Goal: Task Accomplishment & Management: Use online tool/utility

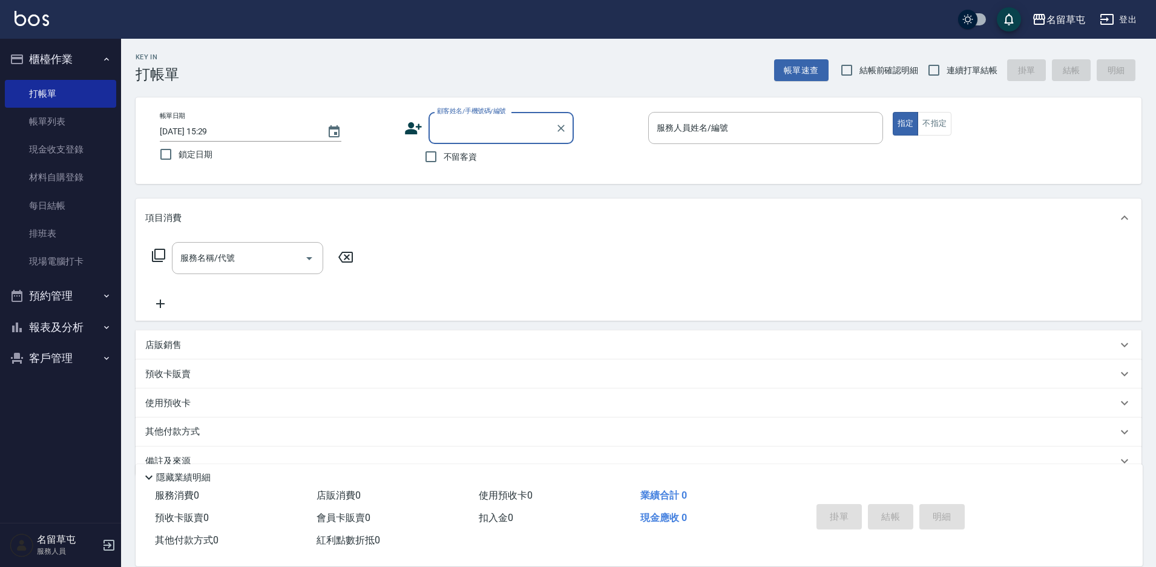
click at [456, 162] on span "不留客資" at bounding box center [461, 157] width 34 height 13
click at [444, 162] on input "不留客資" at bounding box center [430, 156] width 25 height 25
checkbox input "true"
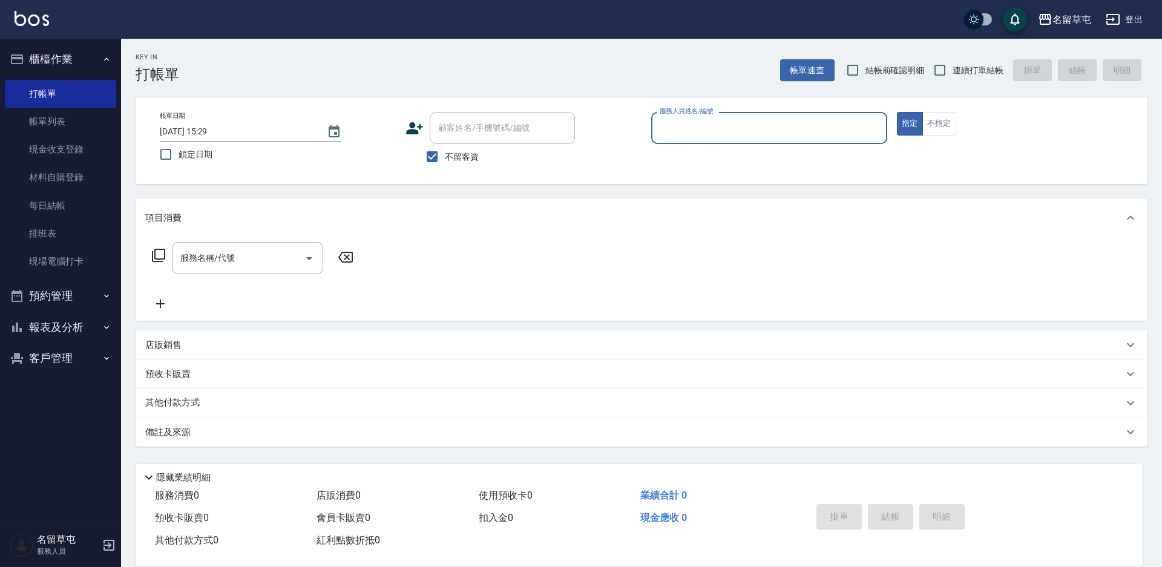
click at [969, 64] on span "連續打單結帳" at bounding box center [977, 70] width 51 height 13
click at [952, 64] on input "連續打單結帳" at bounding box center [939, 69] width 25 height 25
checkbox input "true"
click at [466, 156] on span "不留客資" at bounding box center [462, 157] width 34 height 13
click at [445, 156] on input "不留客資" at bounding box center [431, 156] width 25 height 25
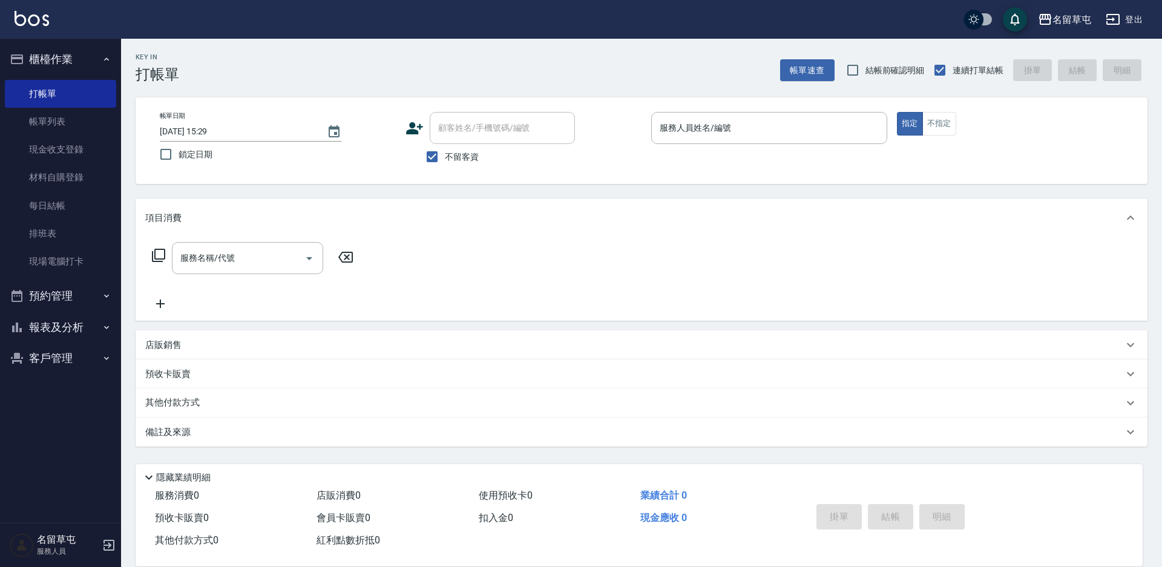
checkbox input "false"
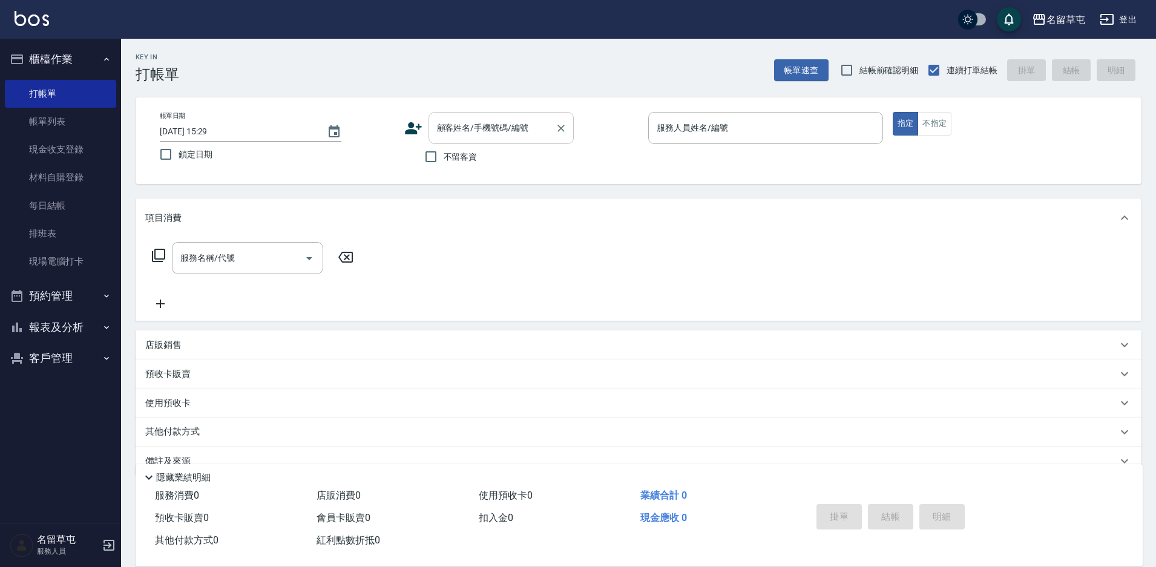
click at [476, 133] on div "顧客姓名/手機號碼/編號 顧客姓名/手機號碼/編號" at bounding box center [500, 128] width 145 height 32
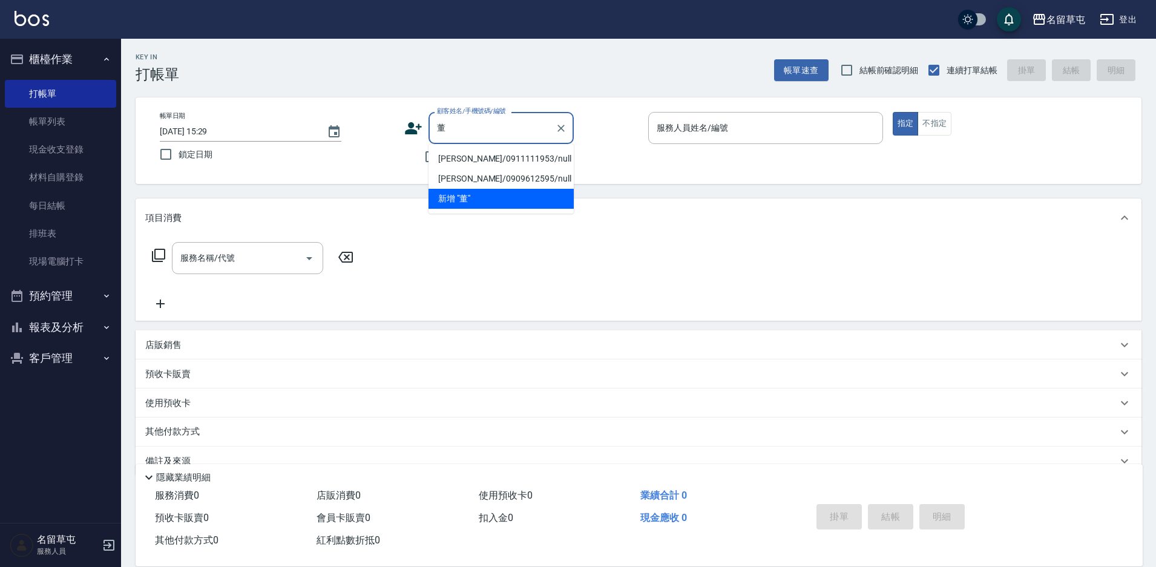
click at [453, 157] on li "[PERSON_NAME]/0911111953/null" at bounding box center [500, 159] width 145 height 20
type input "[PERSON_NAME]/0911111953/null"
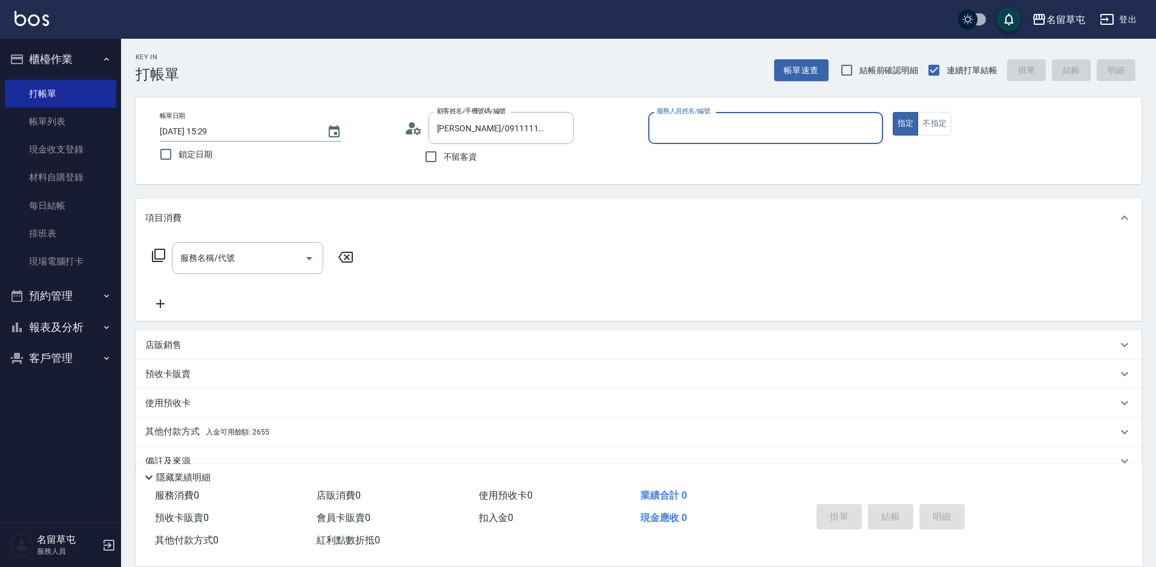
click at [690, 136] on input "服務人員姓名/編號" at bounding box center [765, 127] width 224 height 21
type input "[PERSON_NAME]-94"
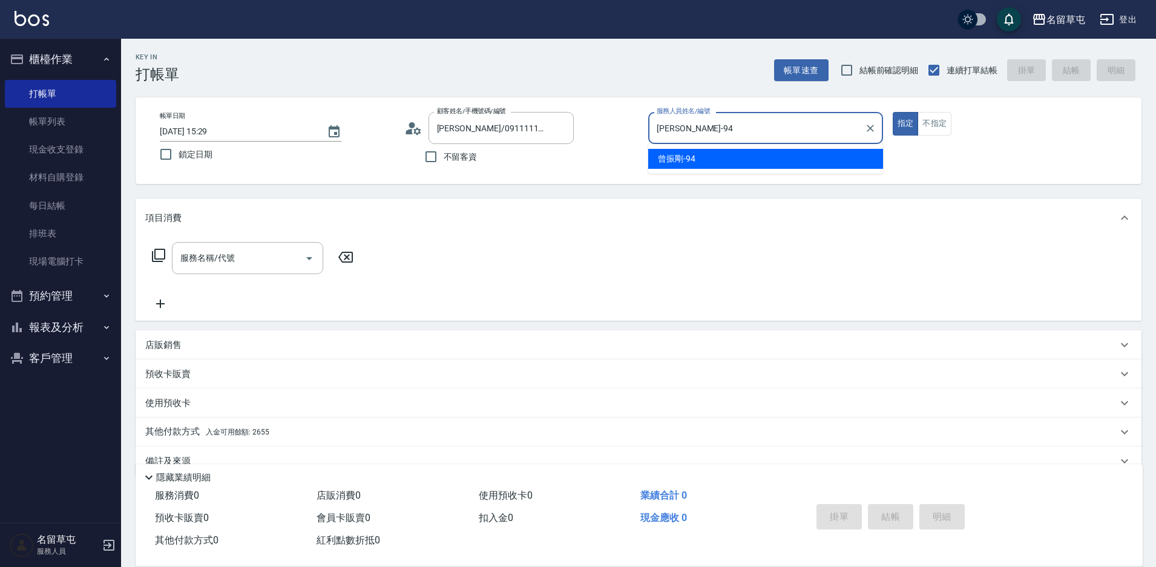
type button "true"
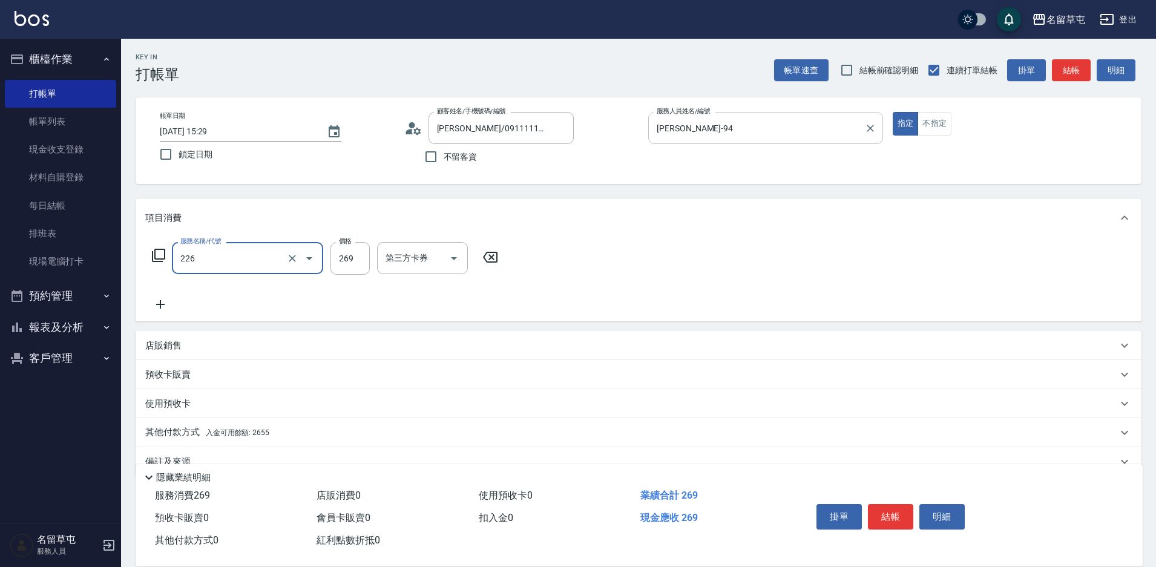
type input "洗剪269(226)"
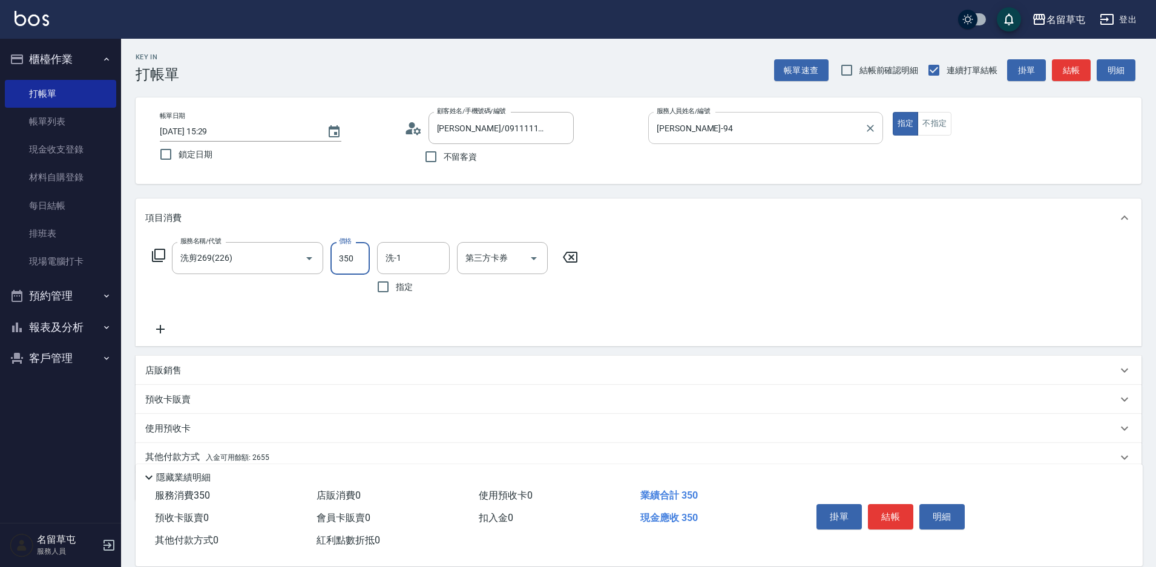
type input "350"
type input "3"
type input "[PERSON_NAME]-94"
click at [499, 263] on input "第三方卡券" at bounding box center [493, 257] width 62 height 21
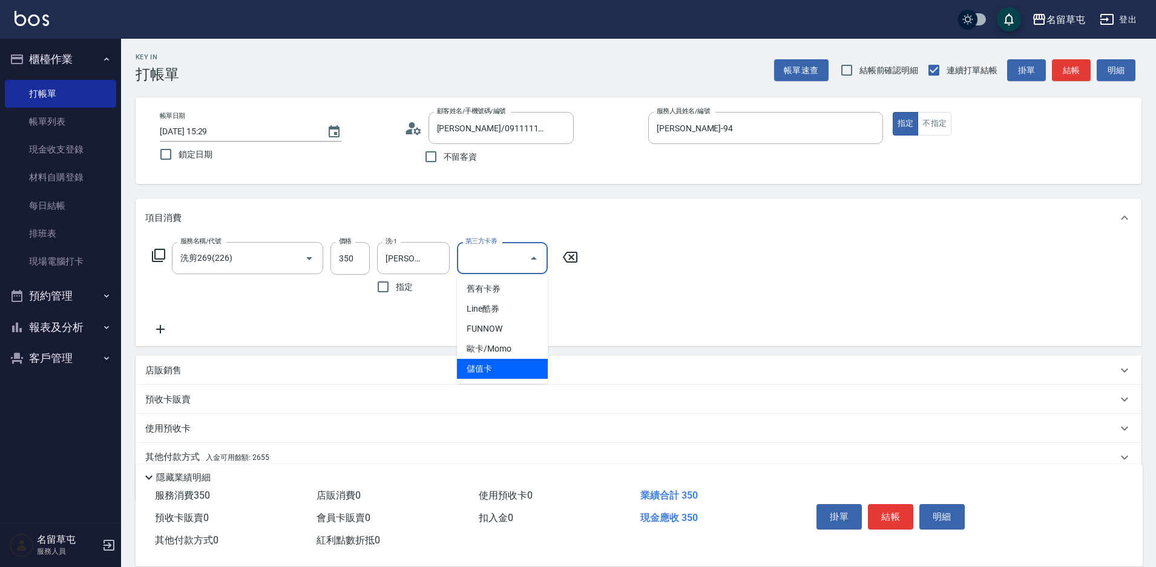
click at [488, 368] on span "儲值卡" at bounding box center [502, 369] width 91 height 20
type input "儲值卡"
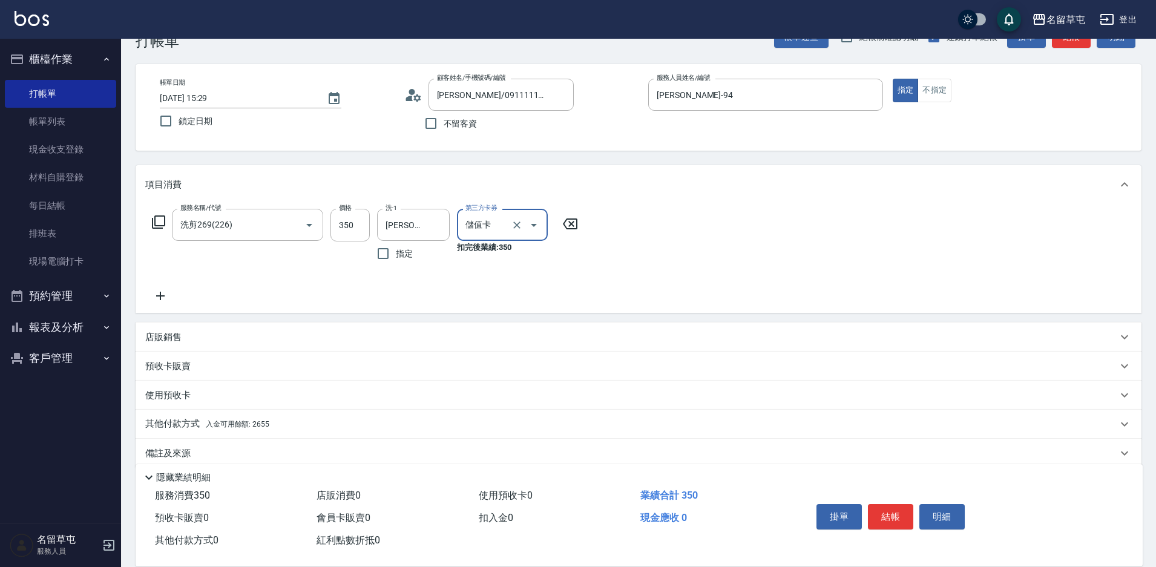
scroll to position [50, 0]
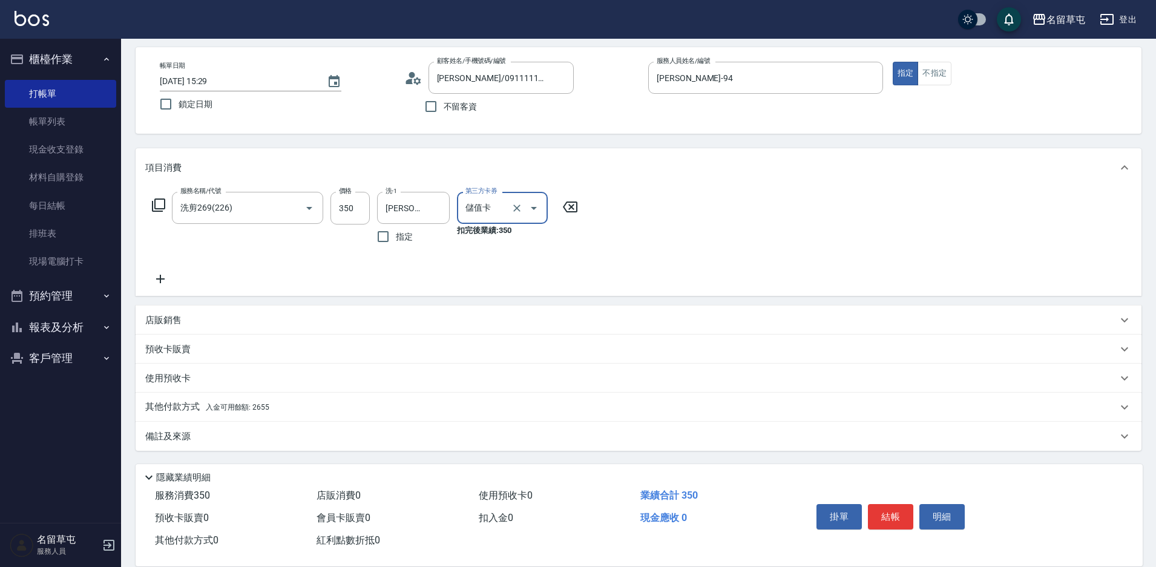
click at [184, 407] on p "其他付款方式 入金可用餘額: 2655" at bounding box center [207, 407] width 124 height 13
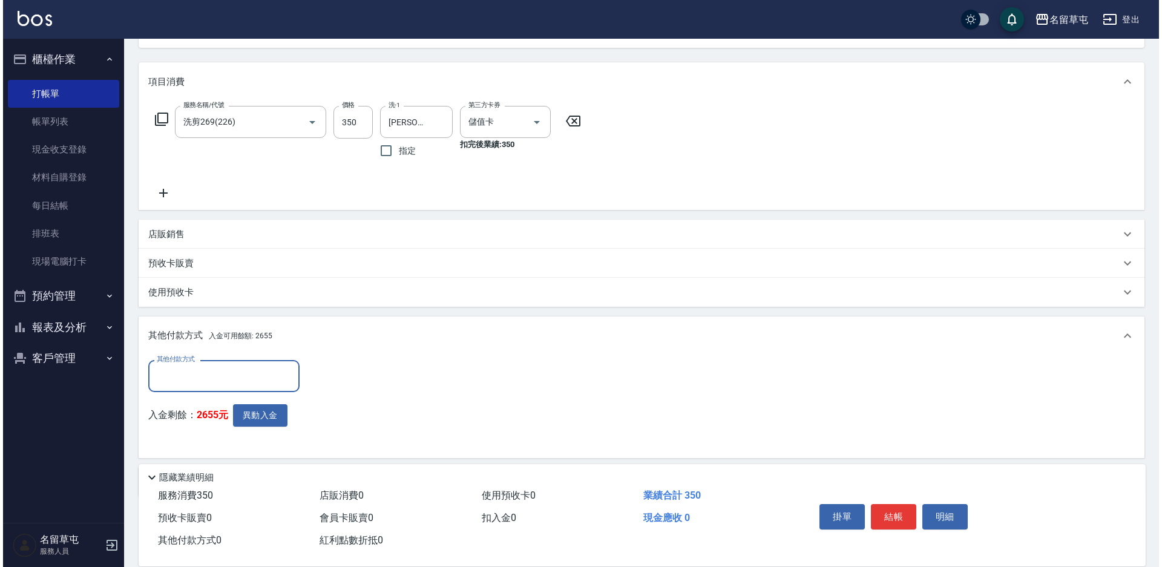
scroll to position [0, 0]
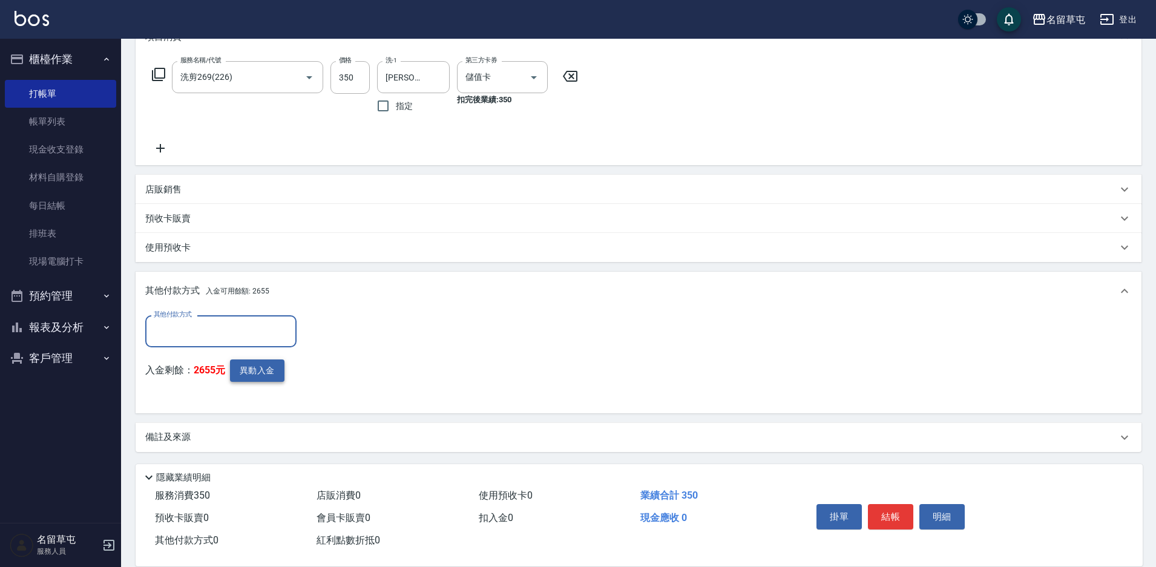
click at [263, 375] on button "異動入金" at bounding box center [257, 370] width 54 height 22
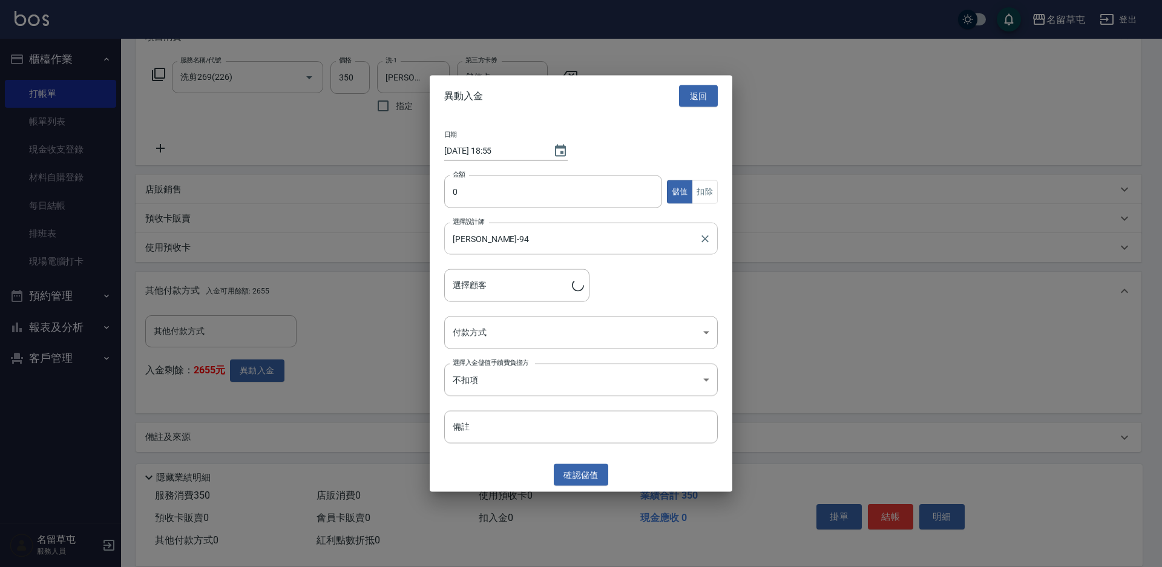
type input "[PERSON_NAME]/0911111953"
click at [516, 187] on input "0" at bounding box center [553, 191] width 218 height 33
type input "350"
click at [695, 188] on button "扣除" at bounding box center [705, 192] width 26 height 24
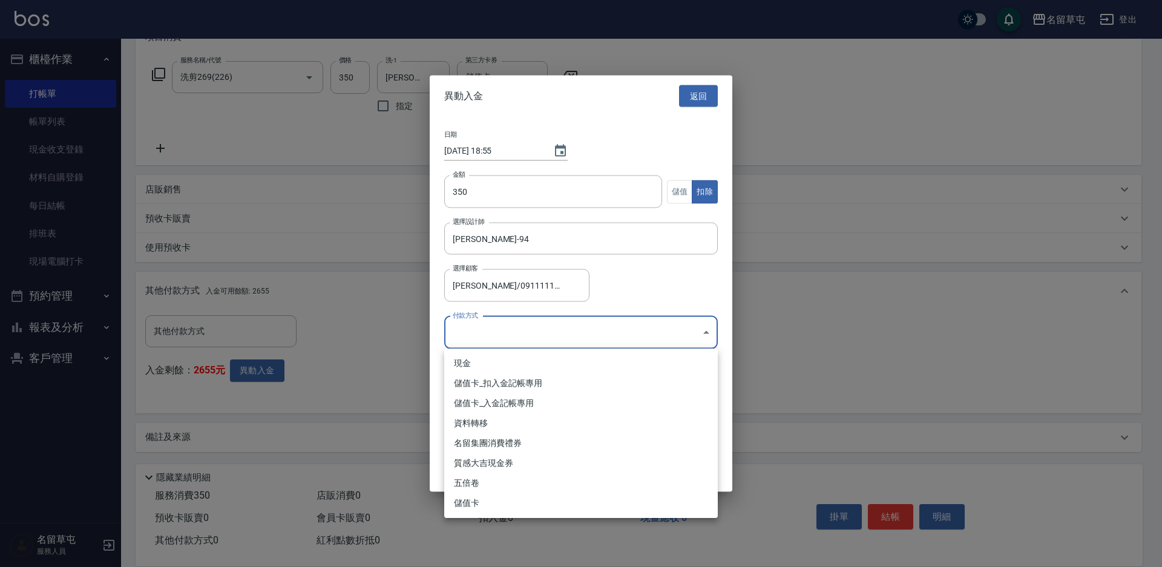
click at [529, 346] on body "名留草屯 登出 櫃檯作業 打帳單 帳單列表 現金收支登錄 材料自購登錄 每日結帳 排班表 現場電腦打卡 預約管理 預約管理 單日預約紀錄 單週預約紀錄 報表及…" at bounding box center [581, 193] width 1162 height 749
click at [520, 382] on li "儲值卡_扣入金記帳專用" at bounding box center [580, 383] width 273 height 20
type input "儲值卡_扣入金記帳專用"
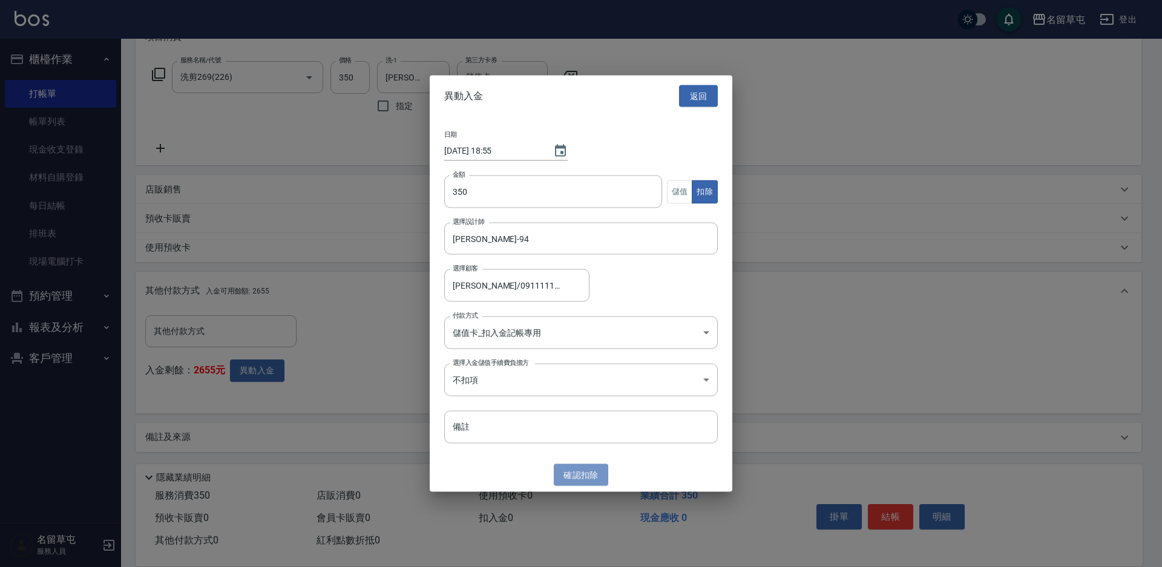
drag, startPoint x: 574, startPoint y: 470, endPoint x: 796, endPoint y: 501, distance: 223.6
click at [586, 480] on button "確認 扣除" at bounding box center [581, 474] width 54 height 22
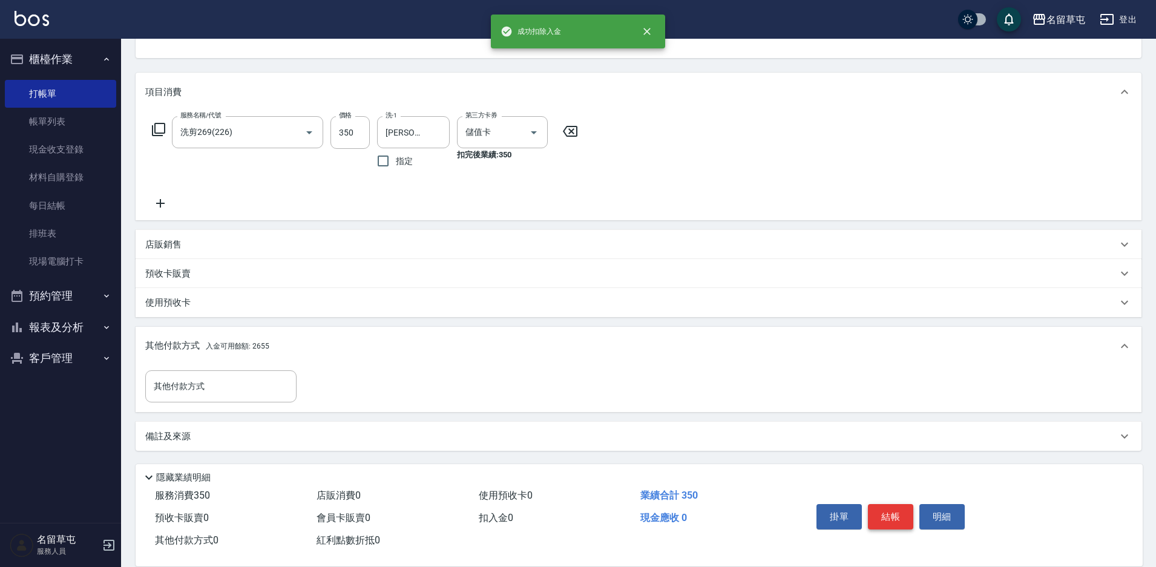
scroll to position [181, 0]
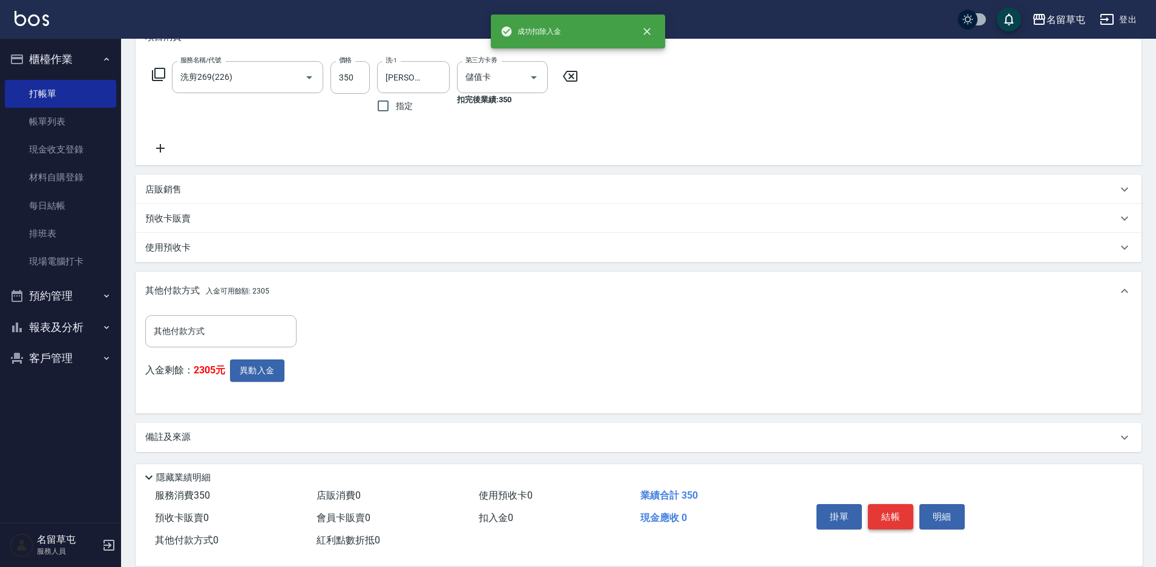
click at [891, 510] on button "結帳" at bounding box center [890, 516] width 45 height 25
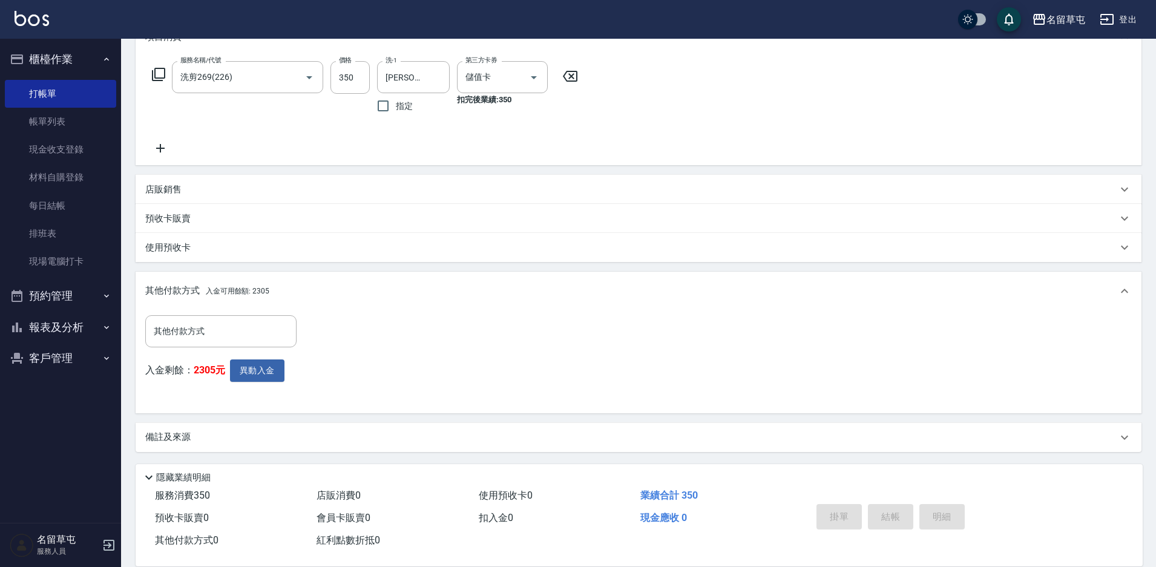
type input "[DATE] 18:55"
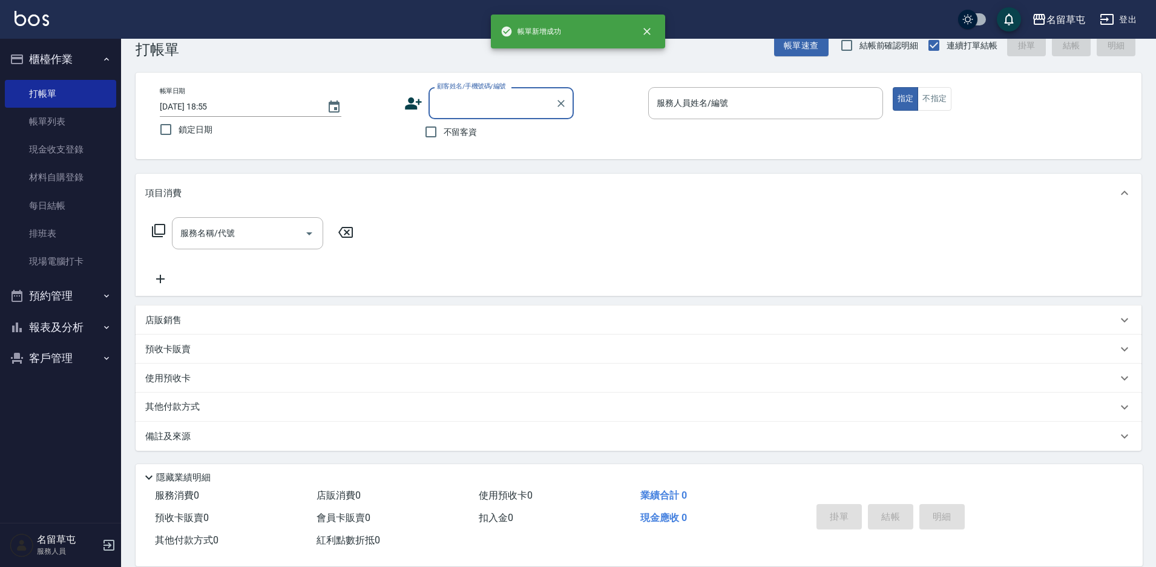
scroll to position [0, 0]
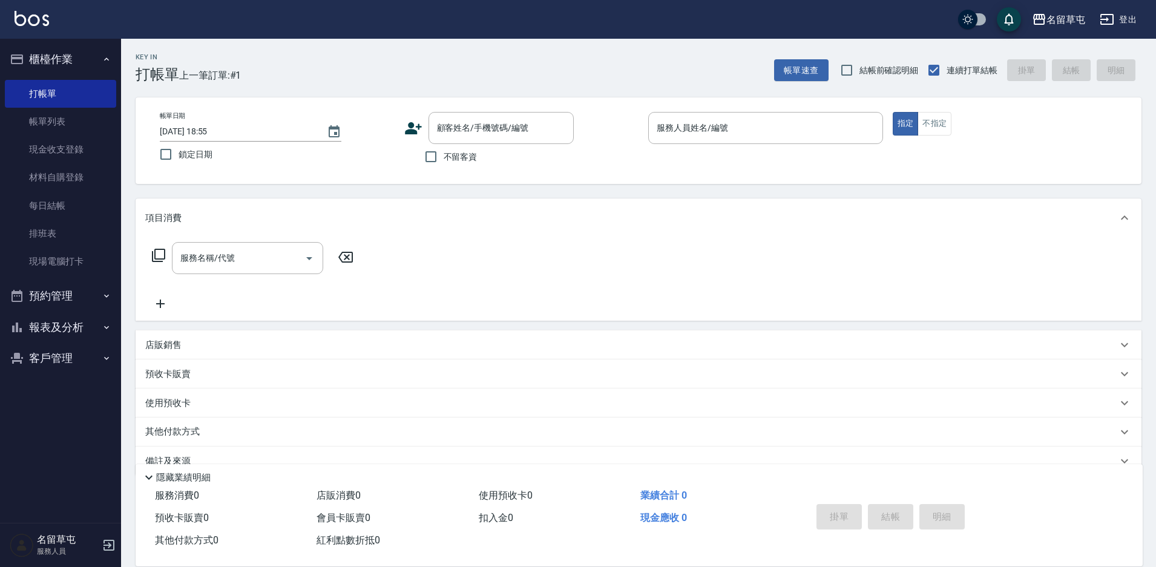
click at [450, 155] on span "不留客資" at bounding box center [461, 157] width 34 height 13
click at [444, 155] on input "不留客資" at bounding box center [430, 156] width 25 height 25
checkbox input "true"
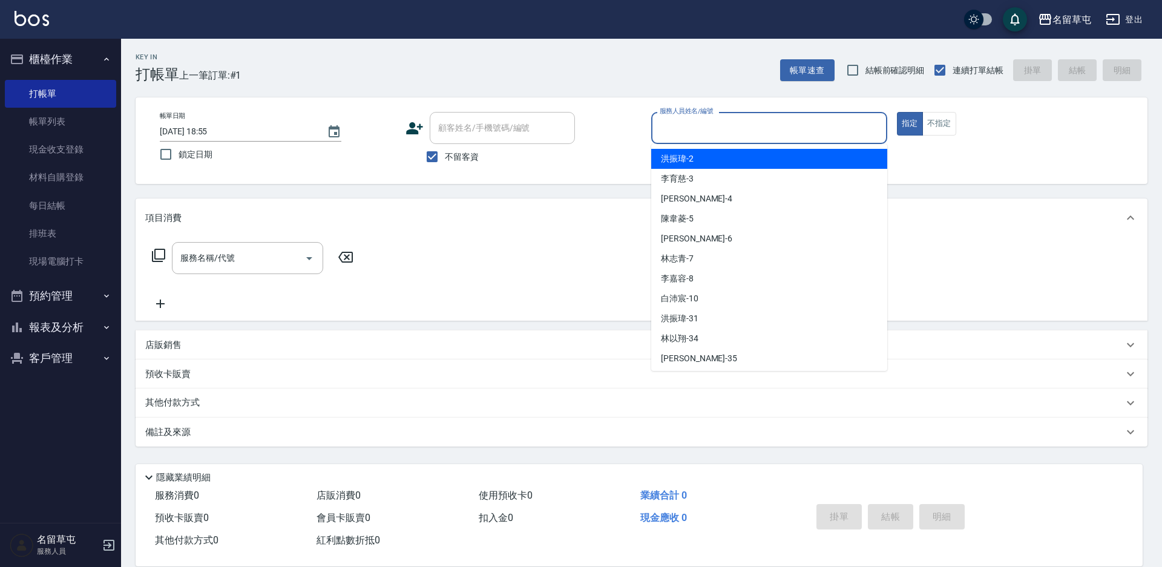
click at [778, 129] on input "服務人員姓名/編號" at bounding box center [769, 127] width 225 height 21
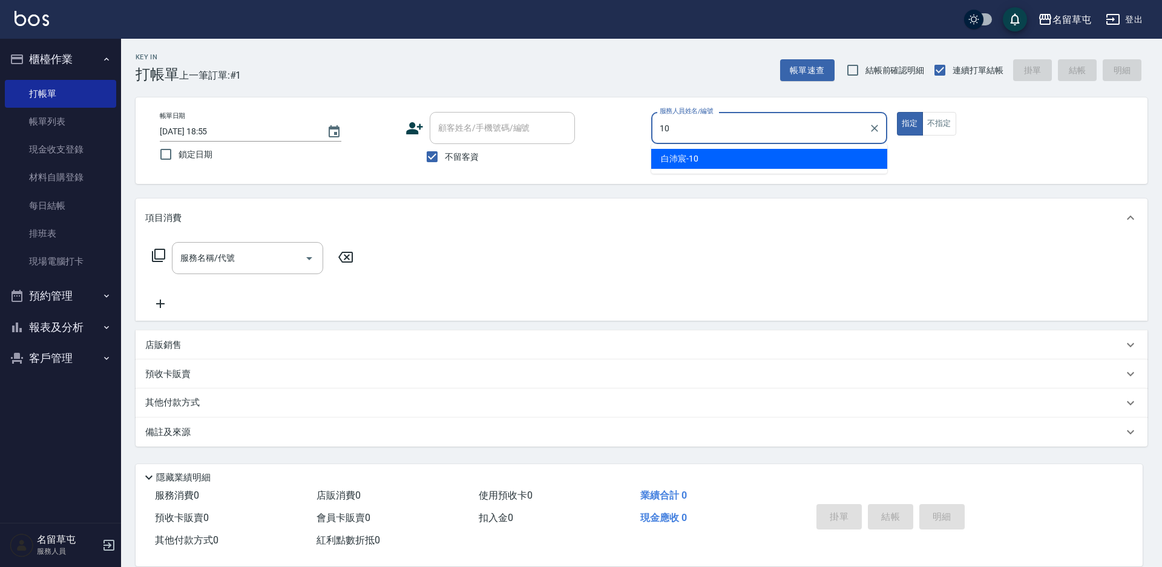
type input "[PERSON_NAME]-10"
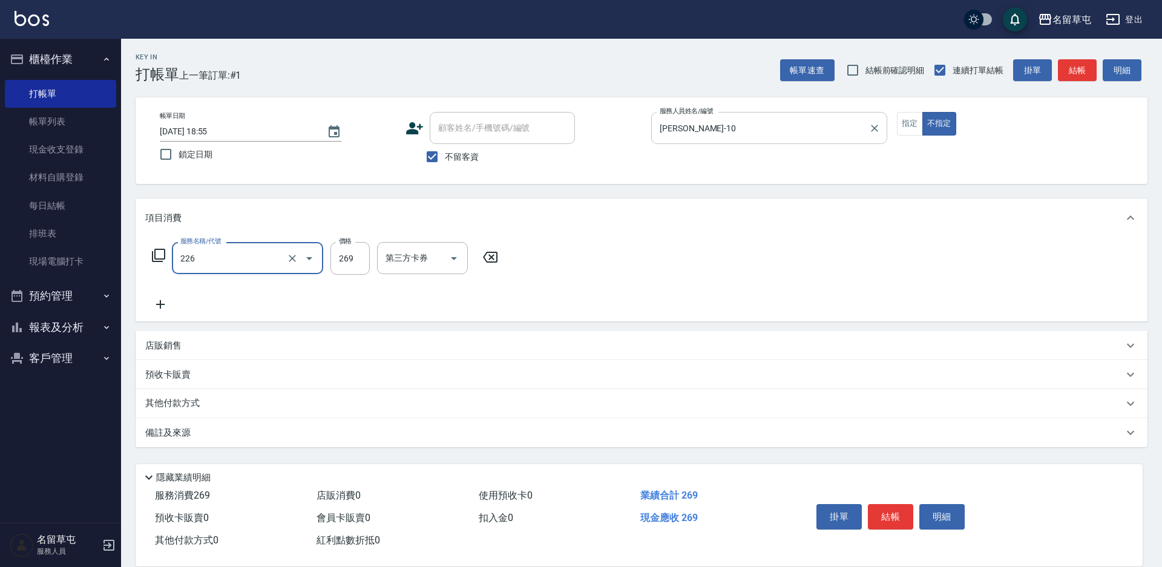
type input "洗剪269(226)"
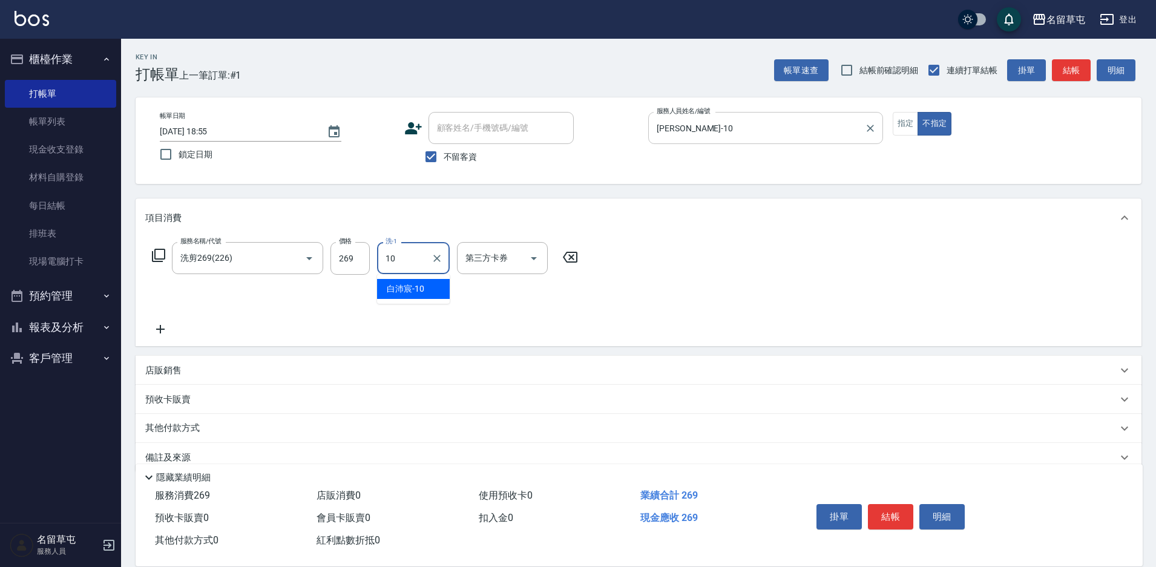
type input "[PERSON_NAME]-10"
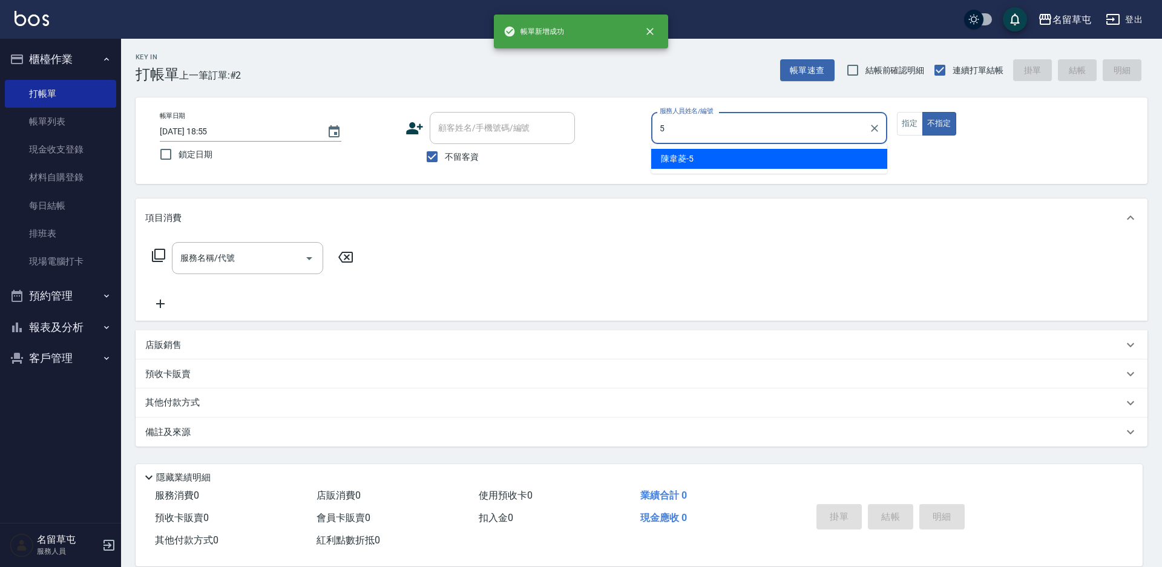
type input "[PERSON_NAME]-5"
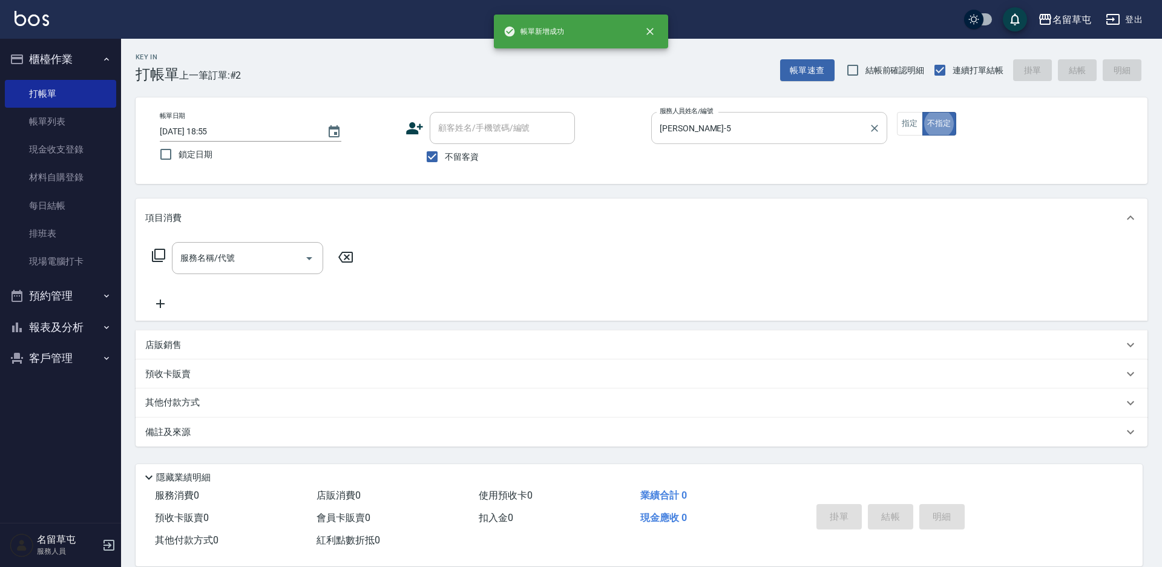
type button "false"
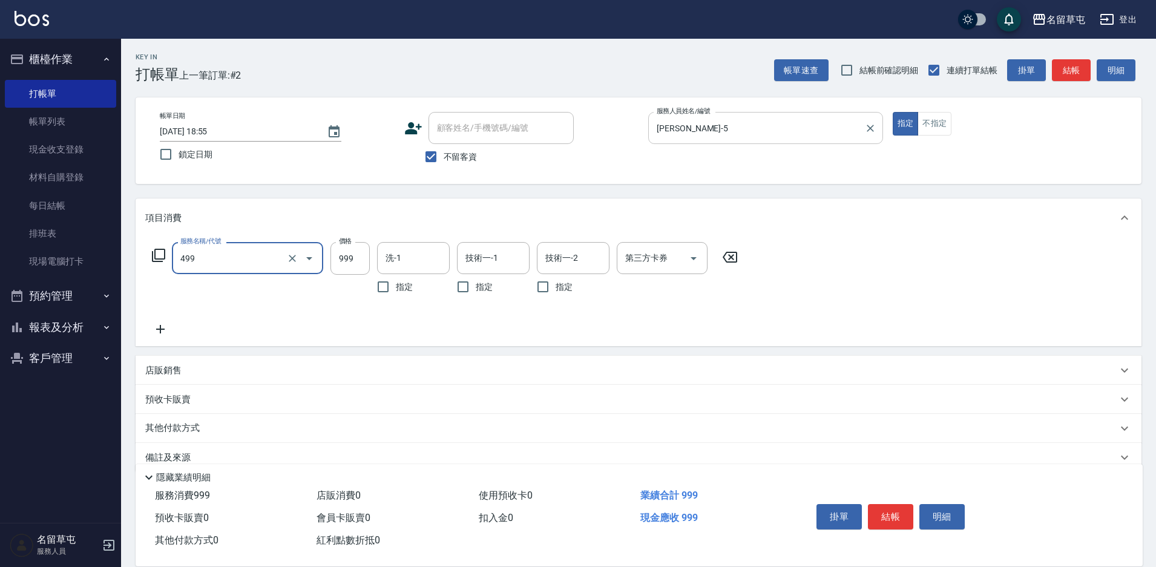
type input "染髮999(499)"
type input "1299"
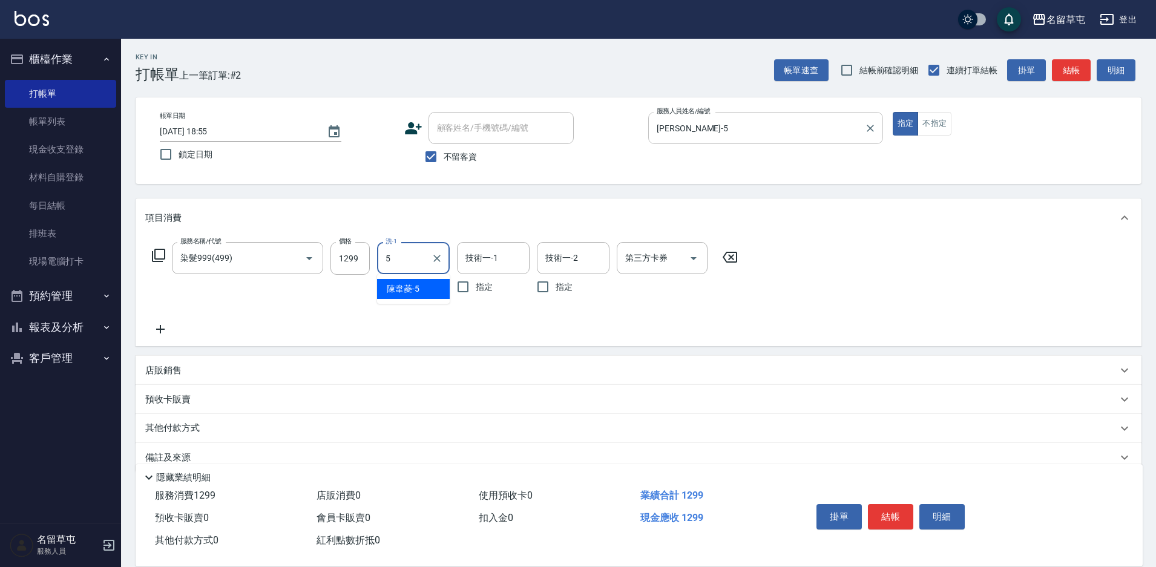
type input "[PERSON_NAME]-5"
type input "6"
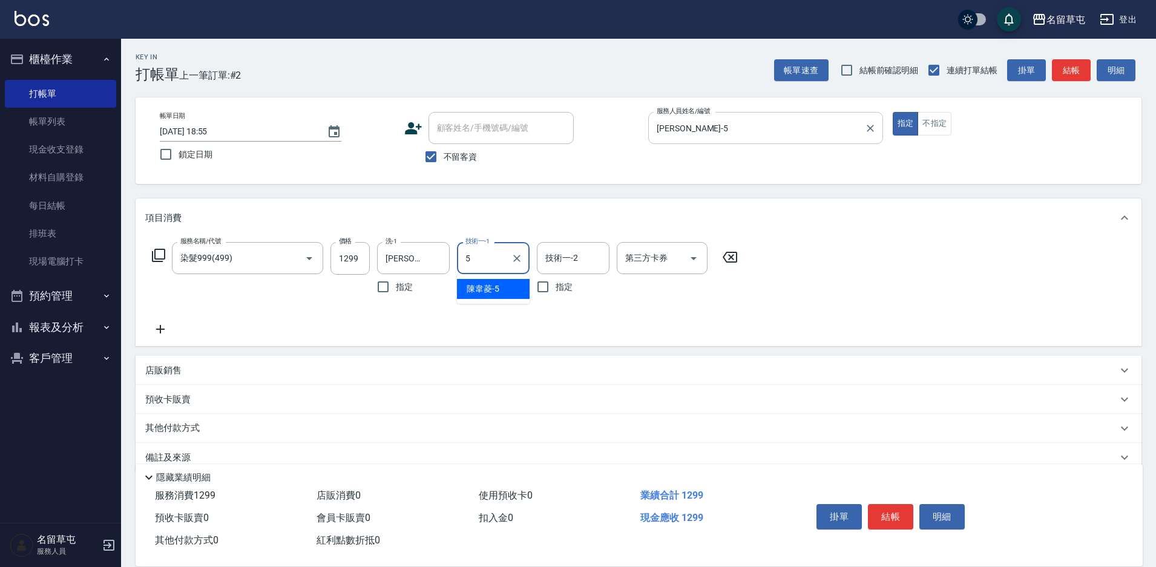
type input "[PERSON_NAME]-5"
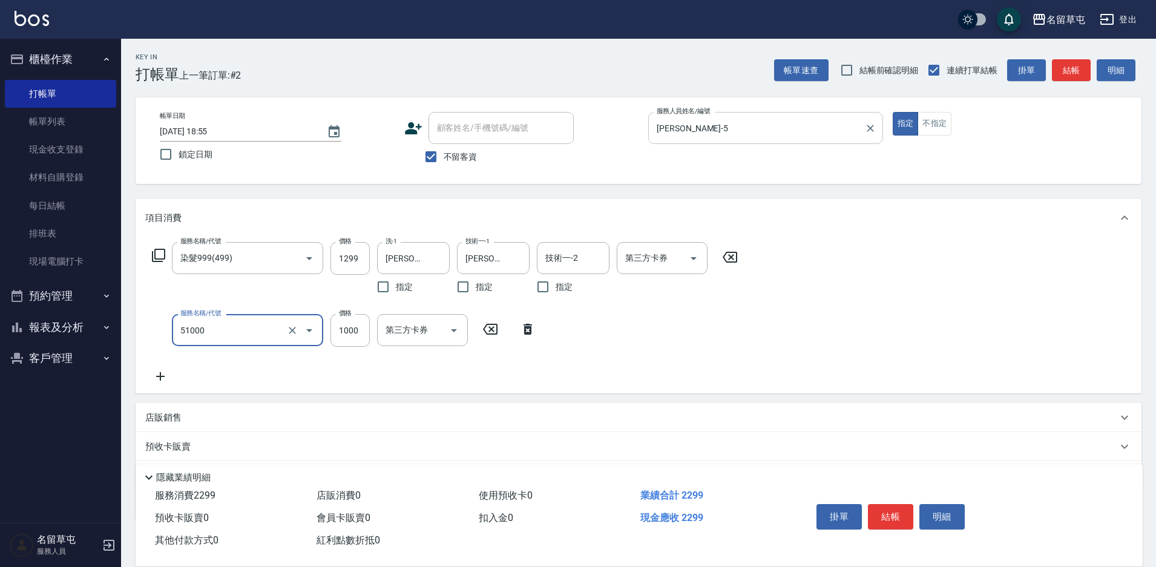
type input "酵素護1000(51000)"
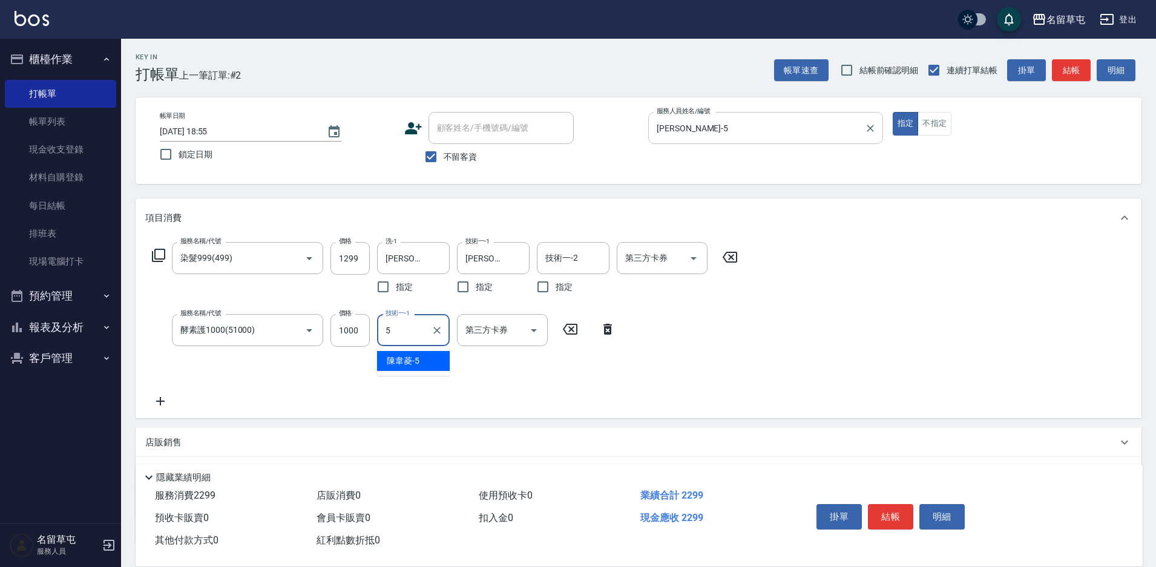
type input "[PERSON_NAME]-5"
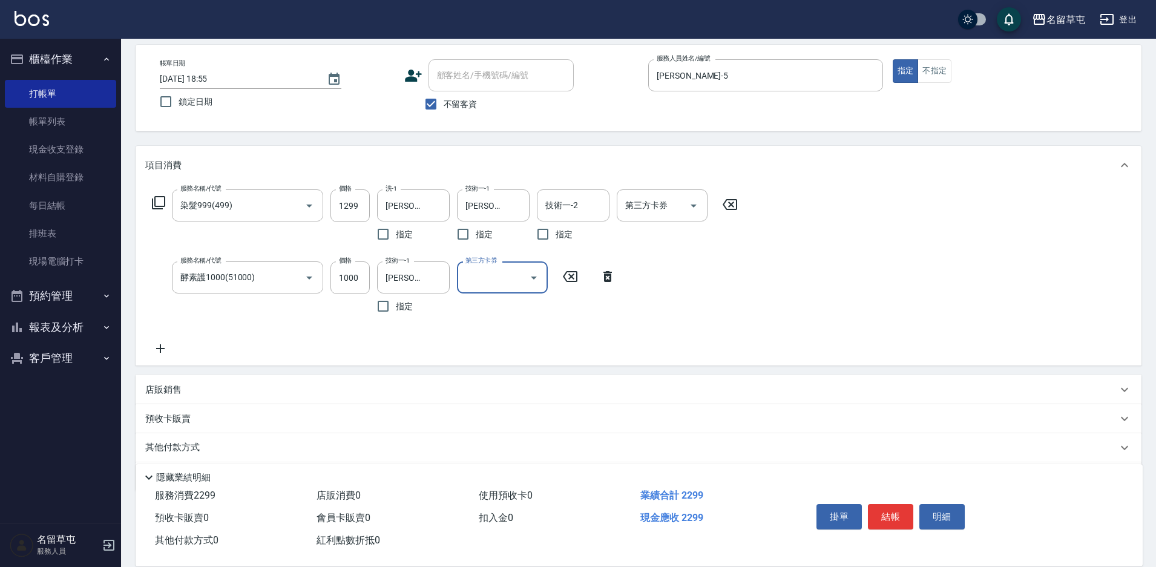
scroll to position [93, 0]
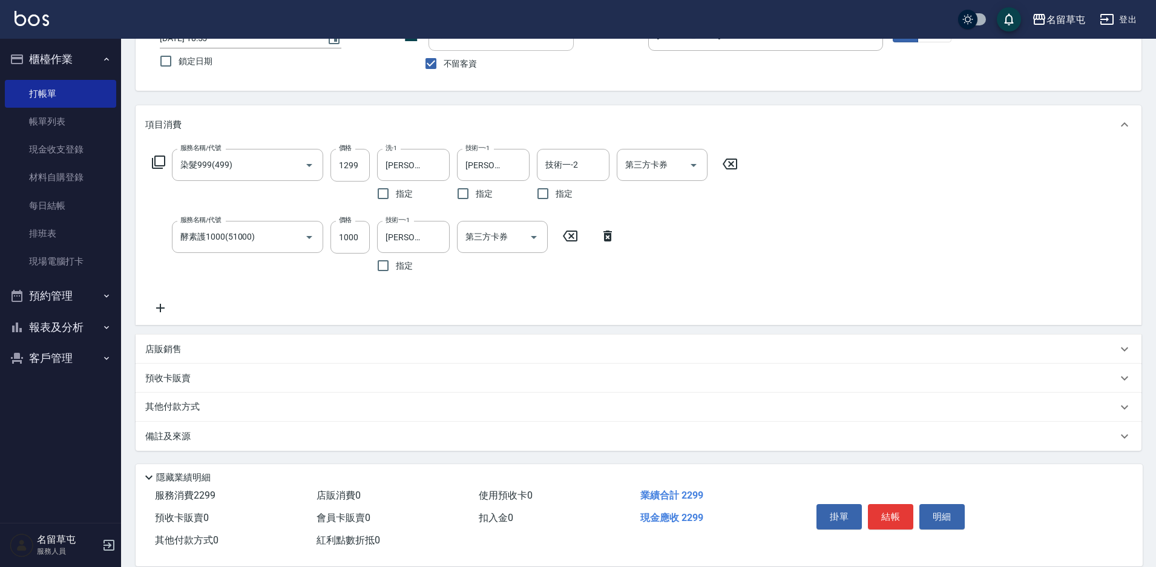
click at [171, 353] on p "店販銷售" at bounding box center [163, 349] width 36 height 13
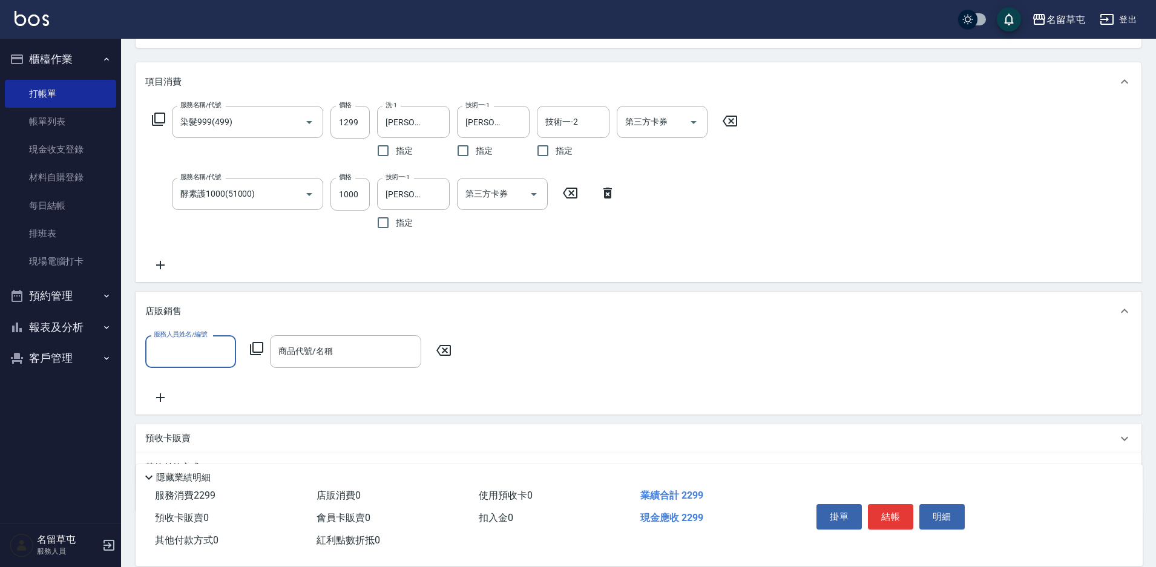
scroll to position [194, 0]
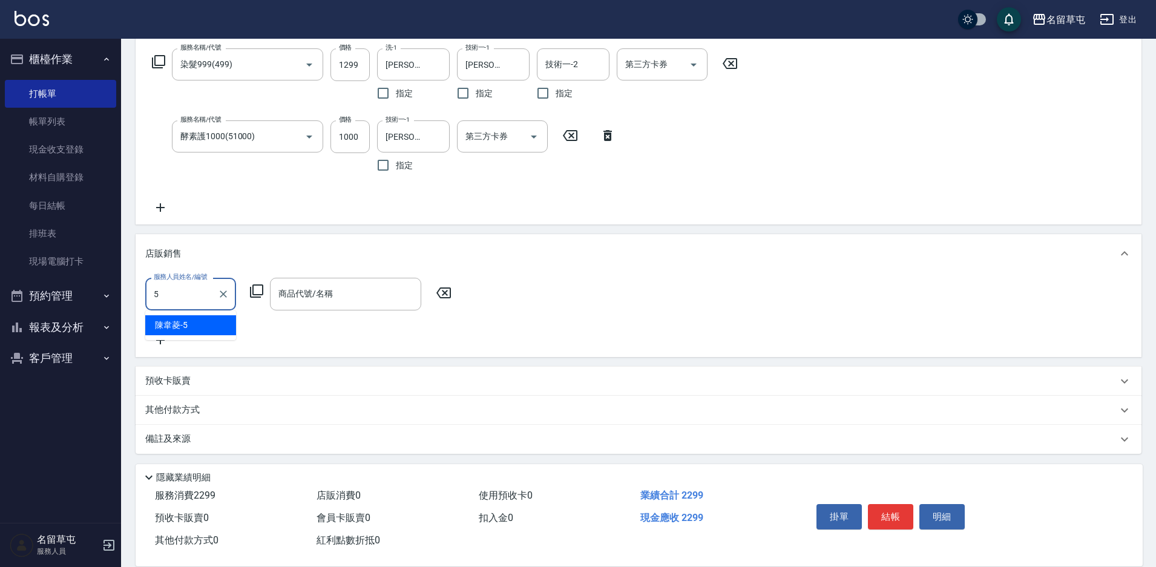
type input "[PERSON_NAME]-5"
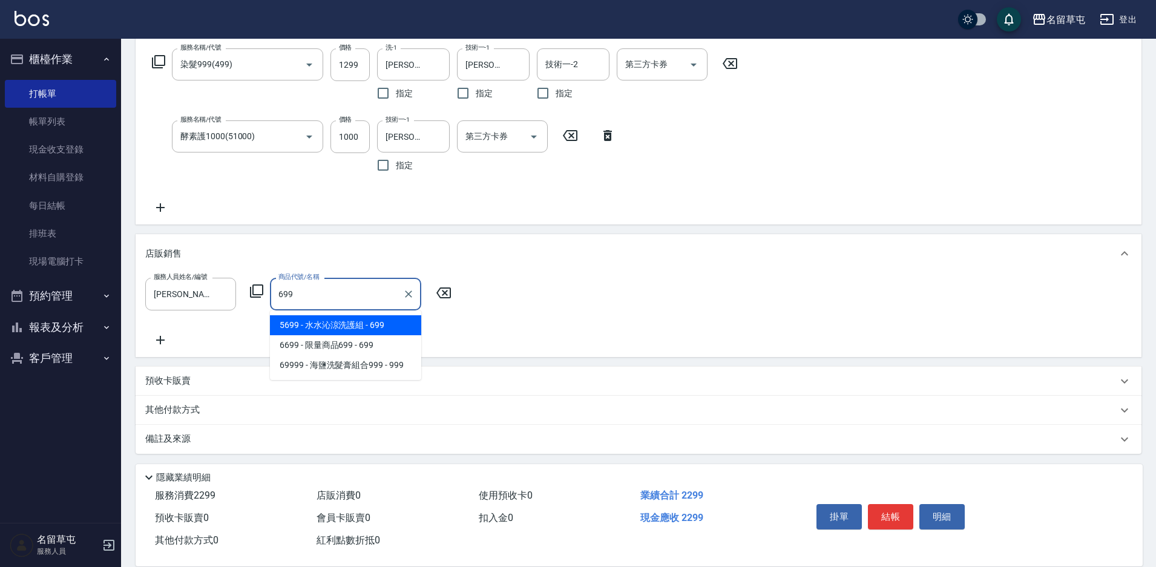
type input "[PERSON_NAME]涼洗護組"
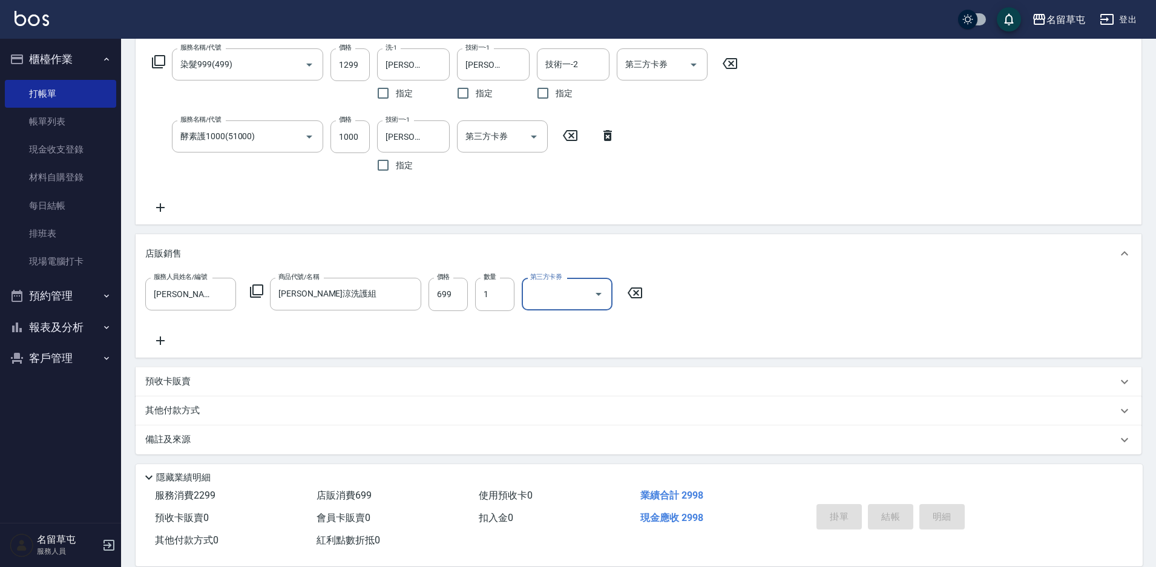
type input "[DATE] 18:56"
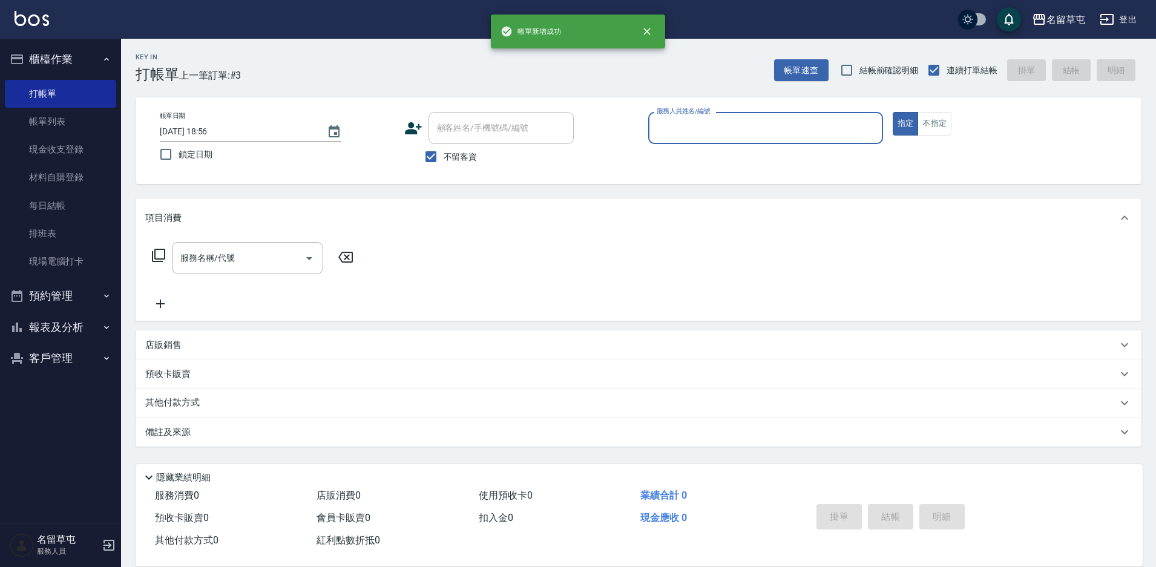
scroll to position [0, 0]
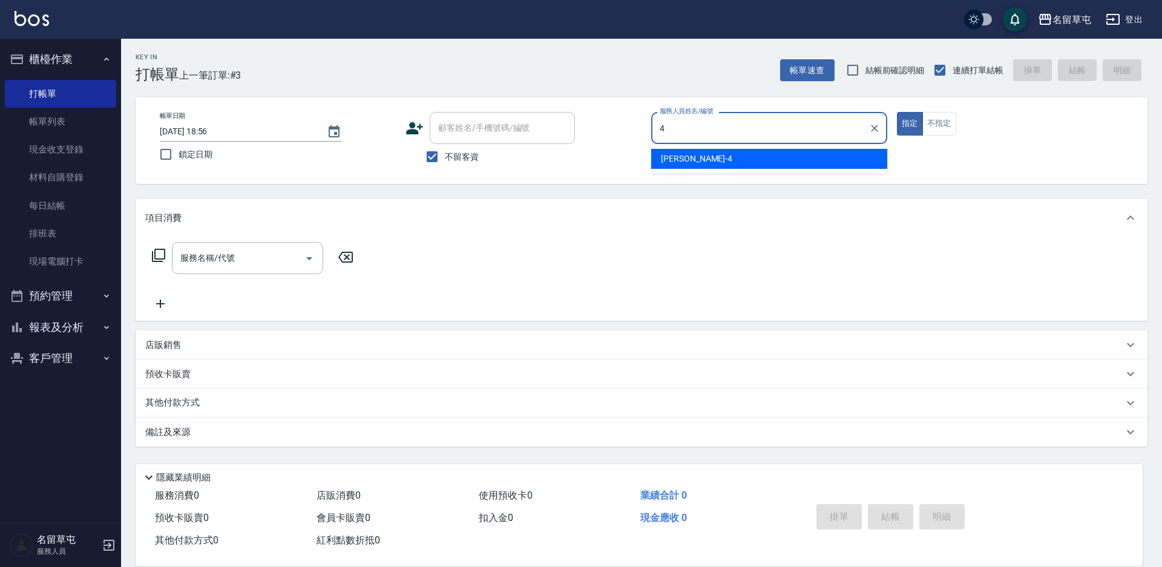
type input "[PERSON_NAME]-4"
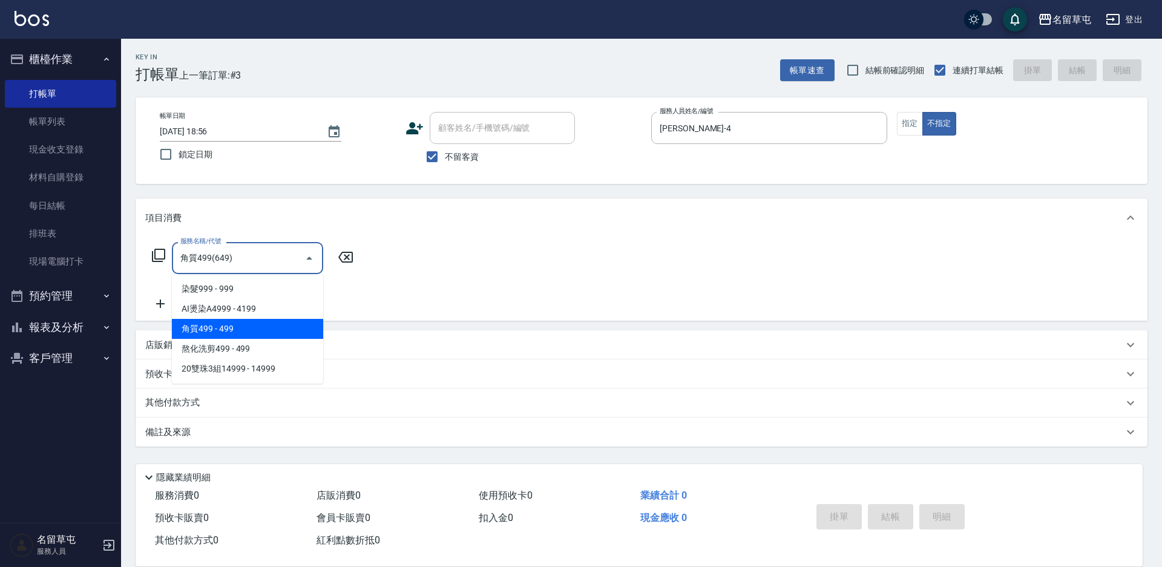
type input "角質499(649)"
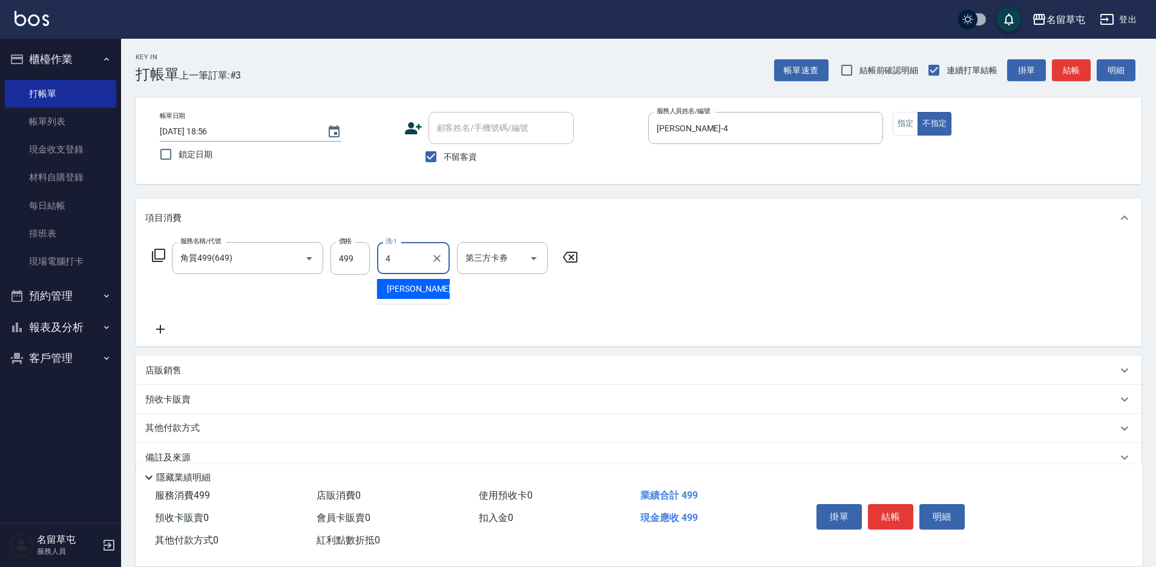
type input "[PERSON_NAME]-4"
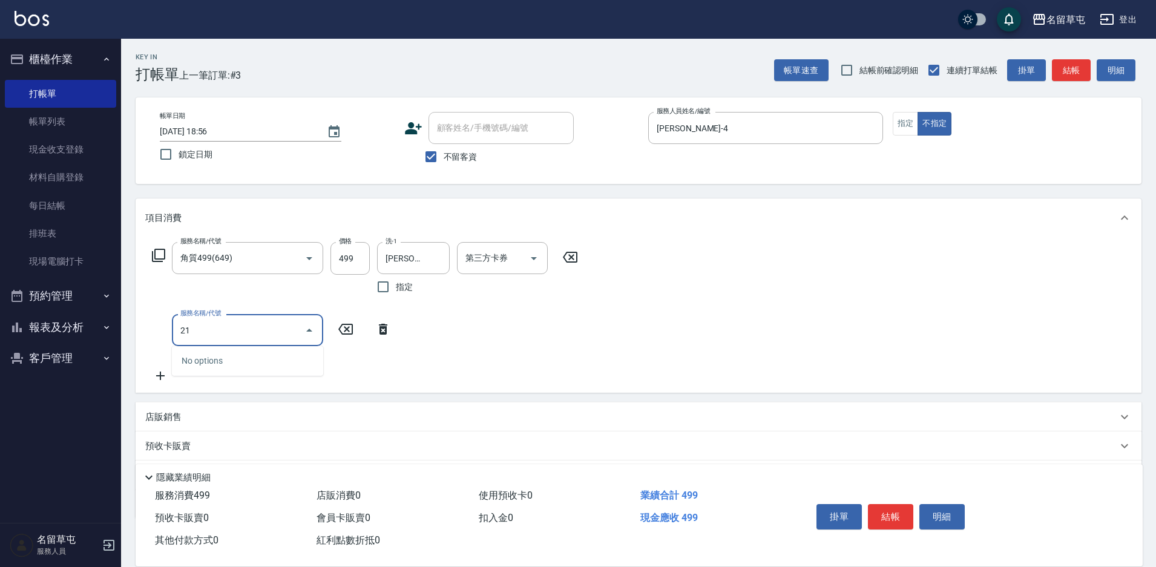
type input "216"
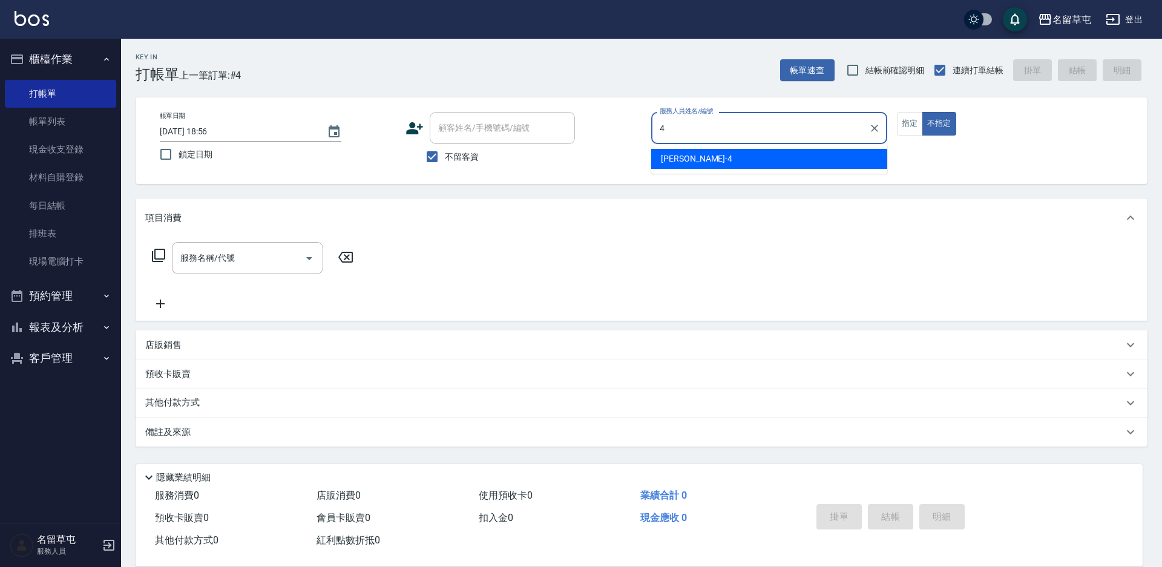
type input "[PERSON_NAME]-4"
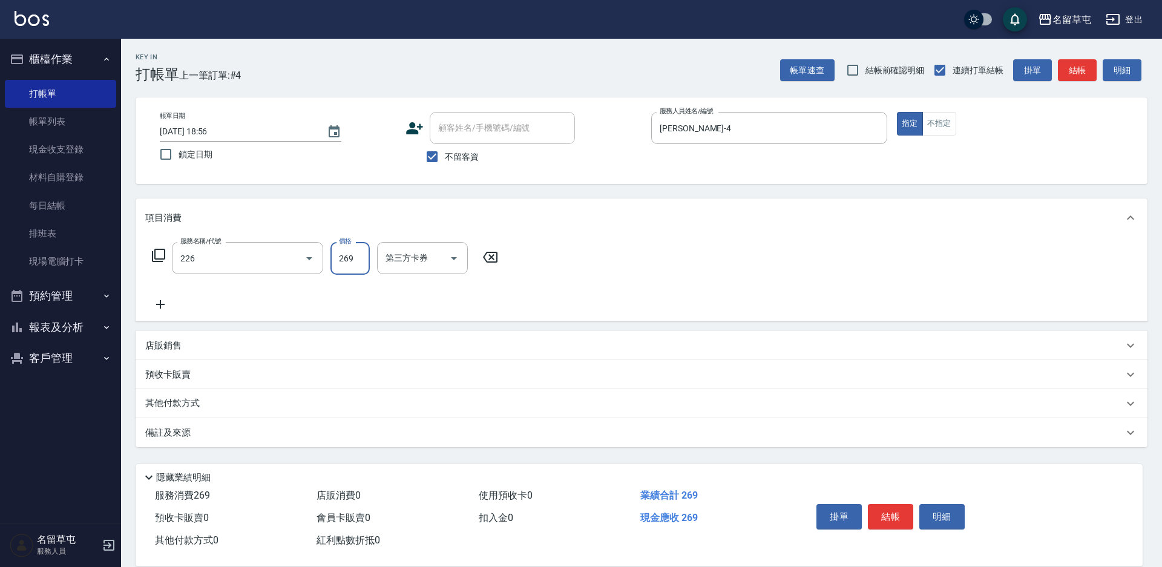
type input "洗剪269(226)"
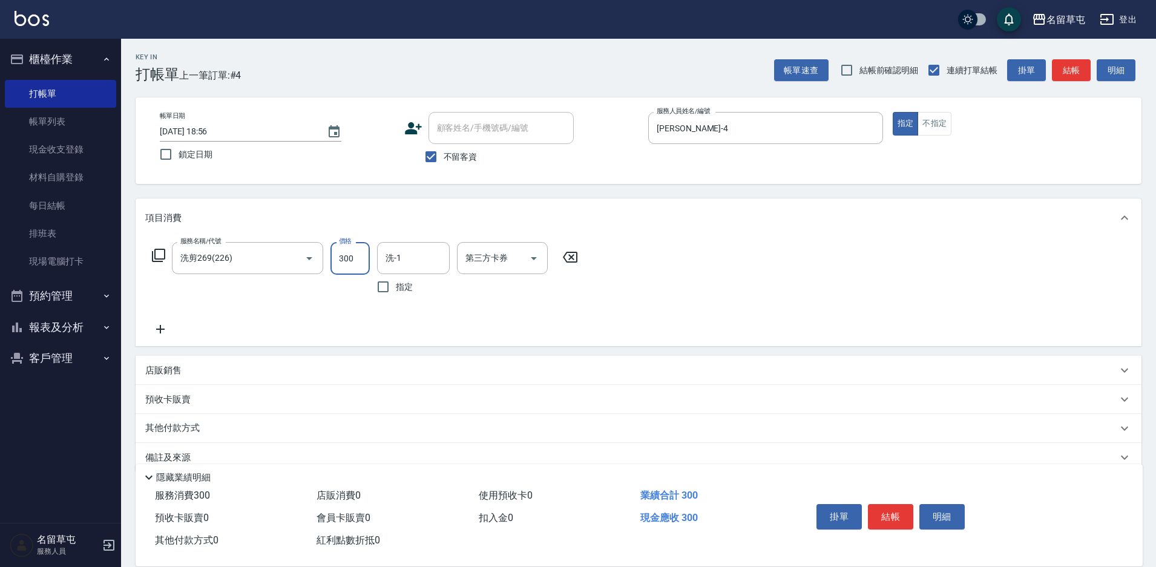
type input "300"
type input "[PERSON_NAME]-4"
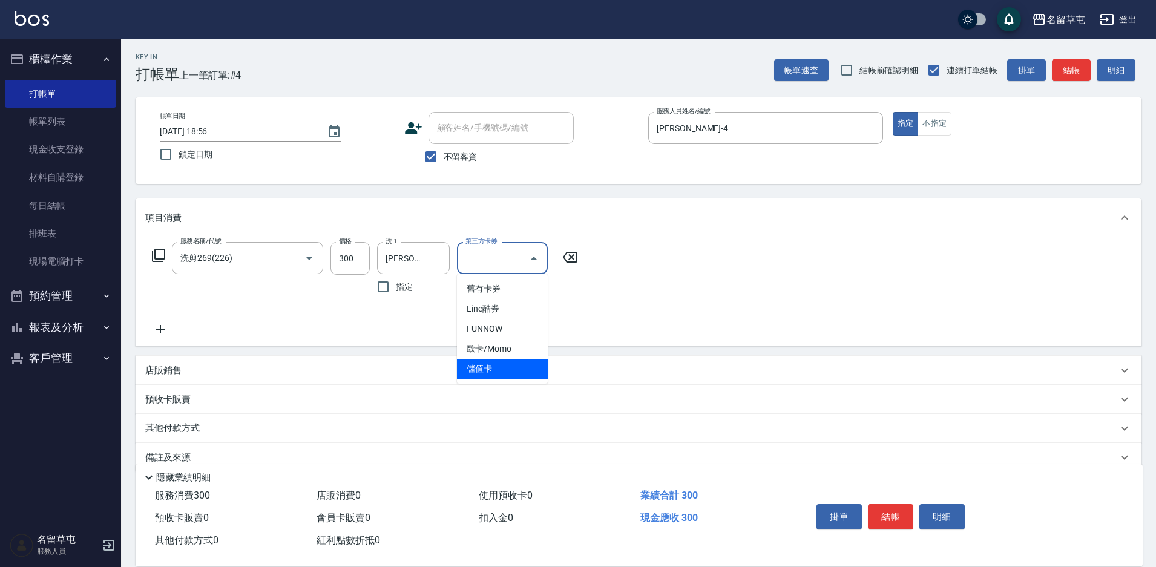
type input "儲值卡"
click at [460, 154] on span "不留客資" at bounding box center [461, 157] width 34 height 13
click at [444, 154] on input "不留客資" at bounding box center [430, 156] width 25 height 25
checkbox input "false"
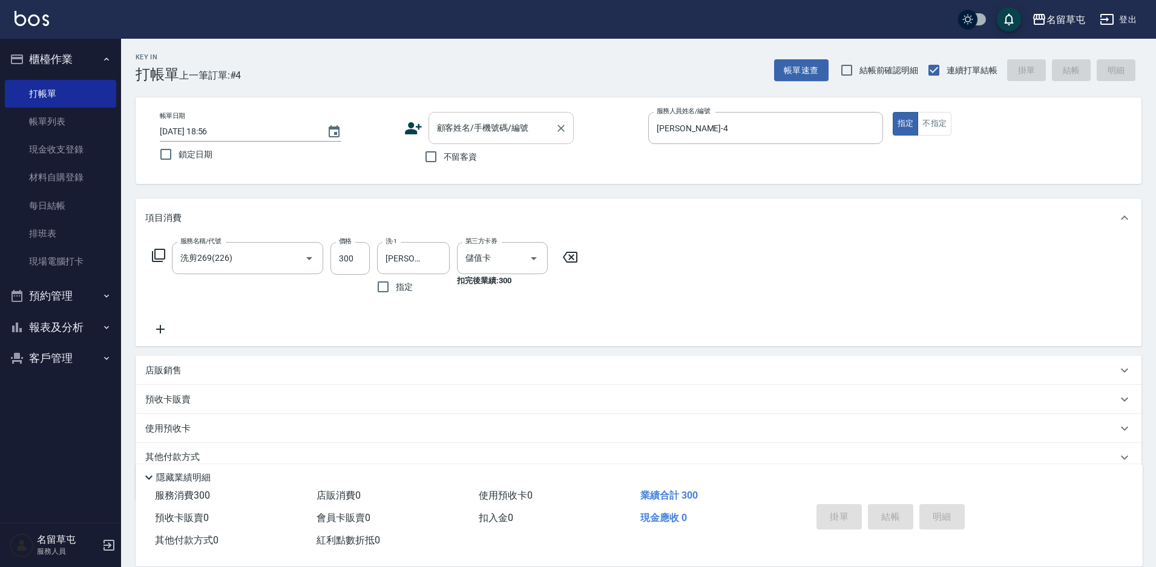
click at [467, 129] on div "顧客姓名/手機號碼/編號 顧客姓名/手機號碼/編號" at bounding box center [500, 128] width 145 height 32
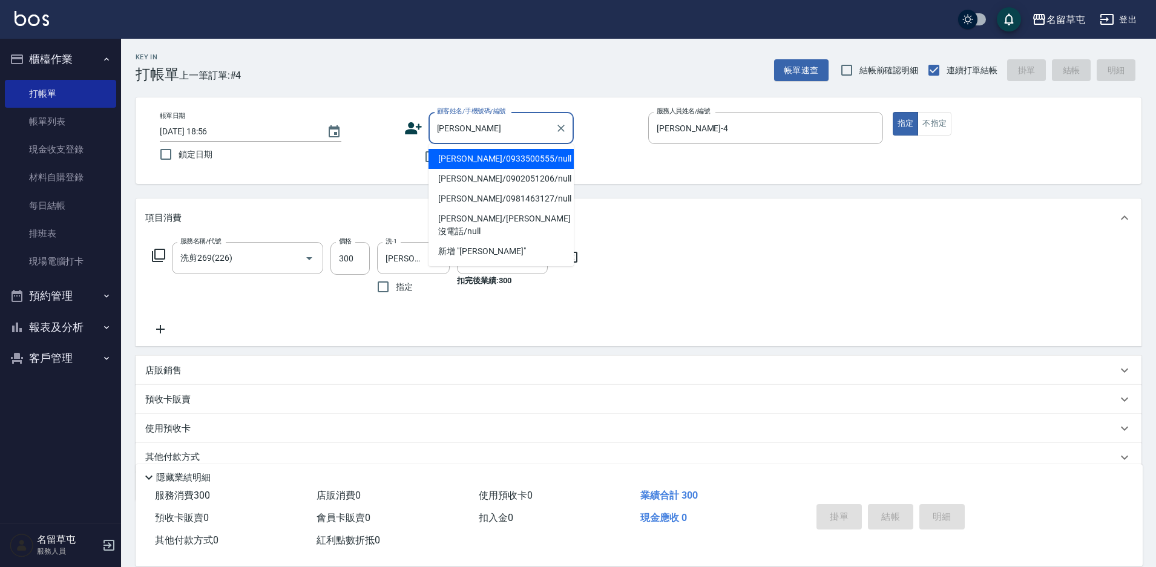
click at [504, 157] on li "[PERSON_NAME]/0933500555/null" at bounding box center [500, 159] width 145 height 20
type input "[PERSON_NAME]/0933500555/null"
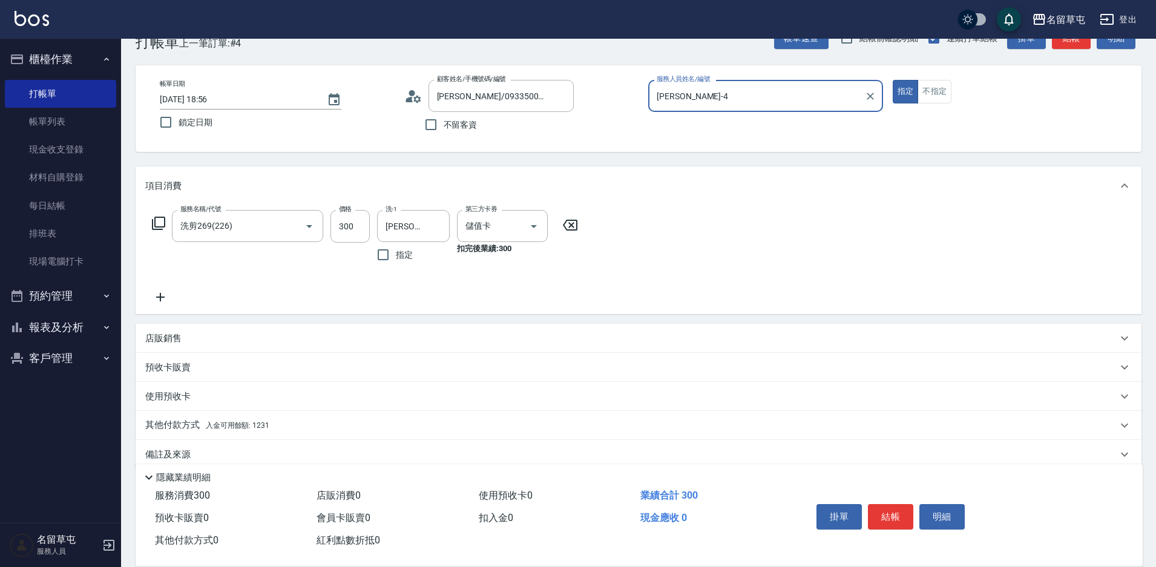
scroll to position [50, 0]
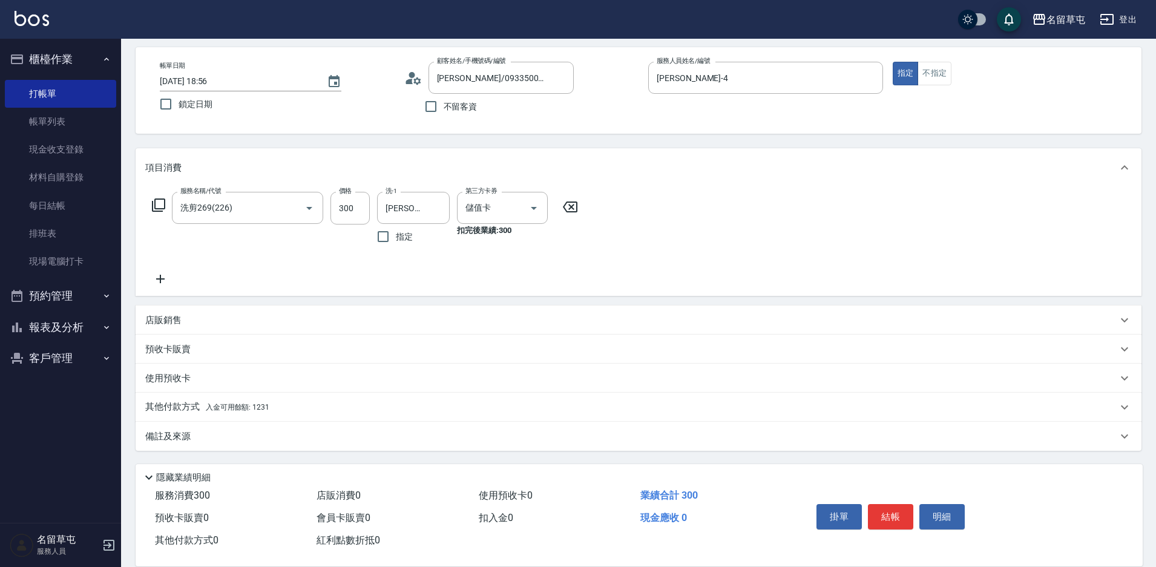
click at [226, 408] on span "入金可用餘額: 1231" at bounding box center [238, 407] width 64 height 8
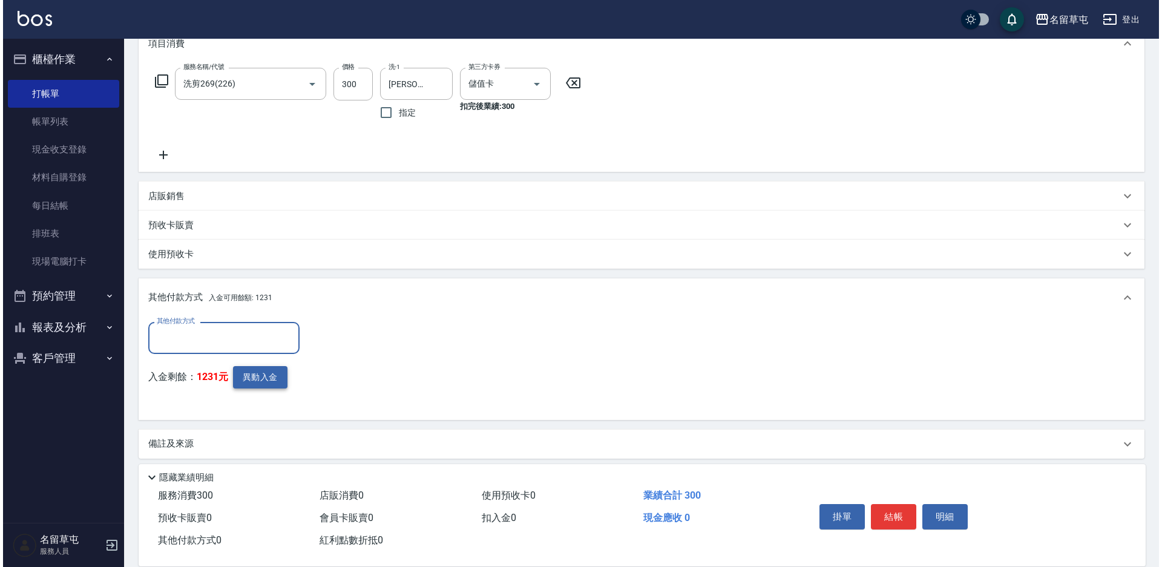
scroll to position [182, 0]
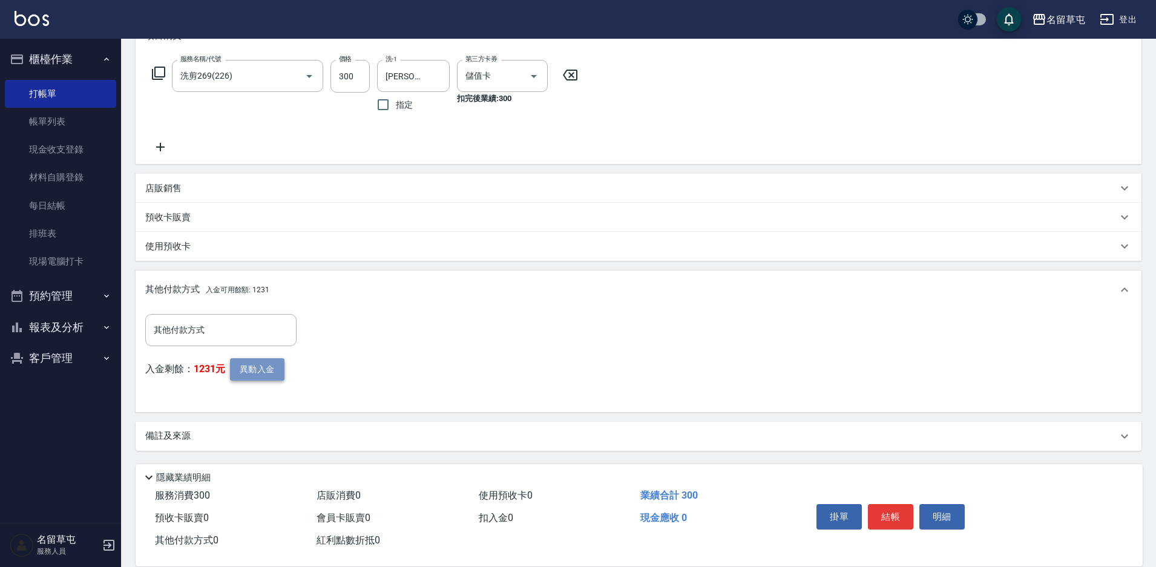
click at [253, 376] on button "異動入金" at bounding box center [257, 369] width 54 height 22
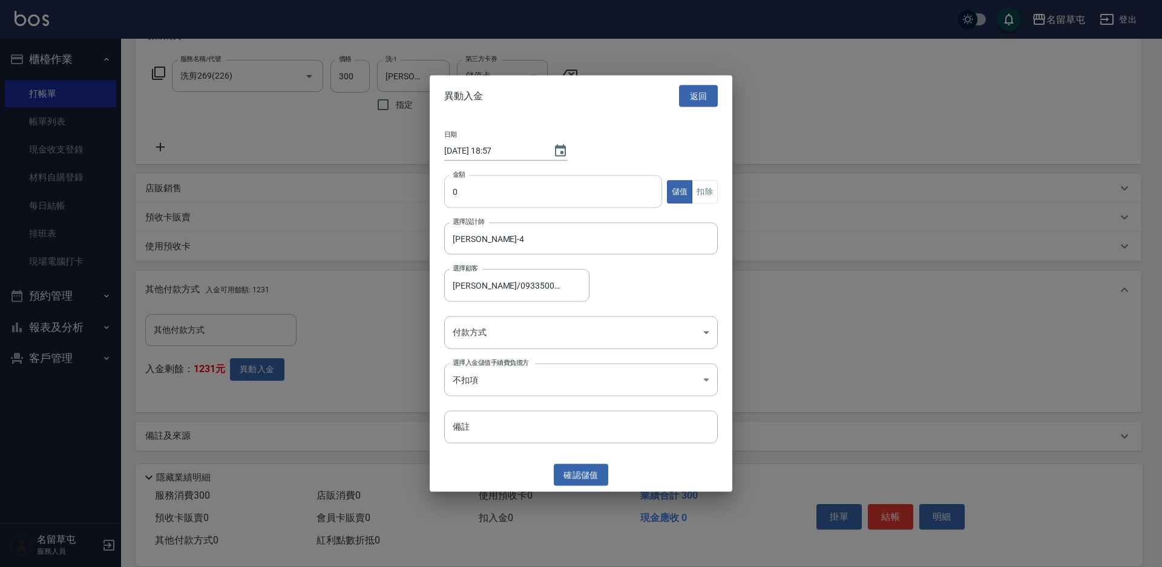
click at [486, 198] on input "0" at bounding box center [553, 191] width 218 height 33
type input "300"
click at [714, 189] on button "扣除" at bounding box center [705, 192] width 26 height 24
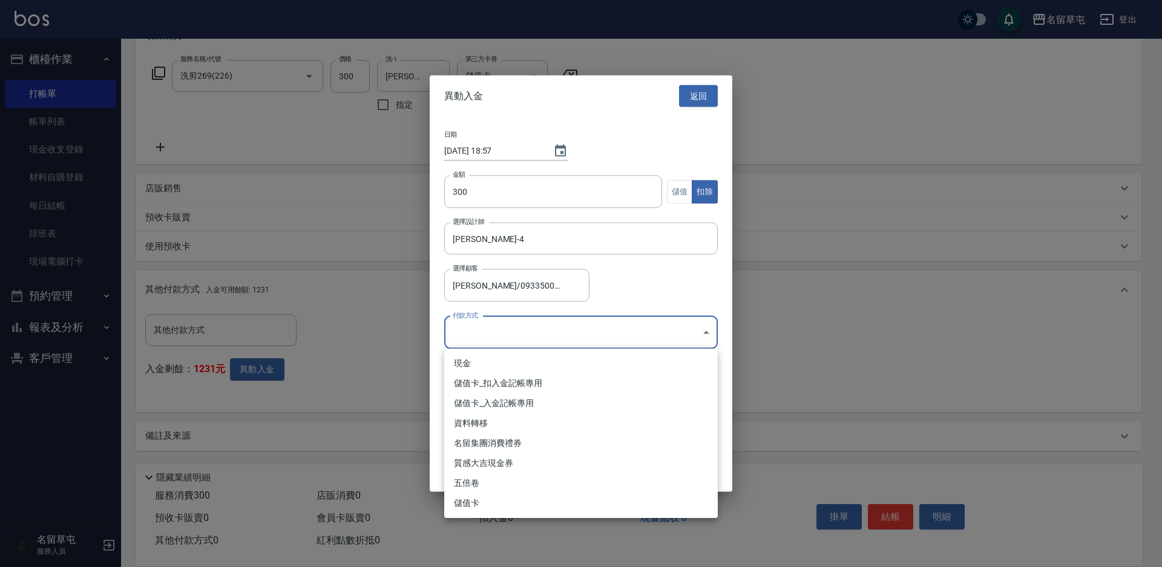
click at [485, 328] on body "名留草屯 登出 櫃檯作業 打帳單 帳單列表 現金收支登錄 材料自購登錄 每日結帳 排班表 現場電腦打卡 預約管理 預約管理 單日預約紀錄 單週預約紀錄 報表及…" at bounding box center [581, 192] width 1162 height 749
click at [467, 380] on li "儲值卡_扣入金記帳專用" at bounding box center [580, 383] width 273 height 20
type input "儲值卡_扣入金記帳專用"
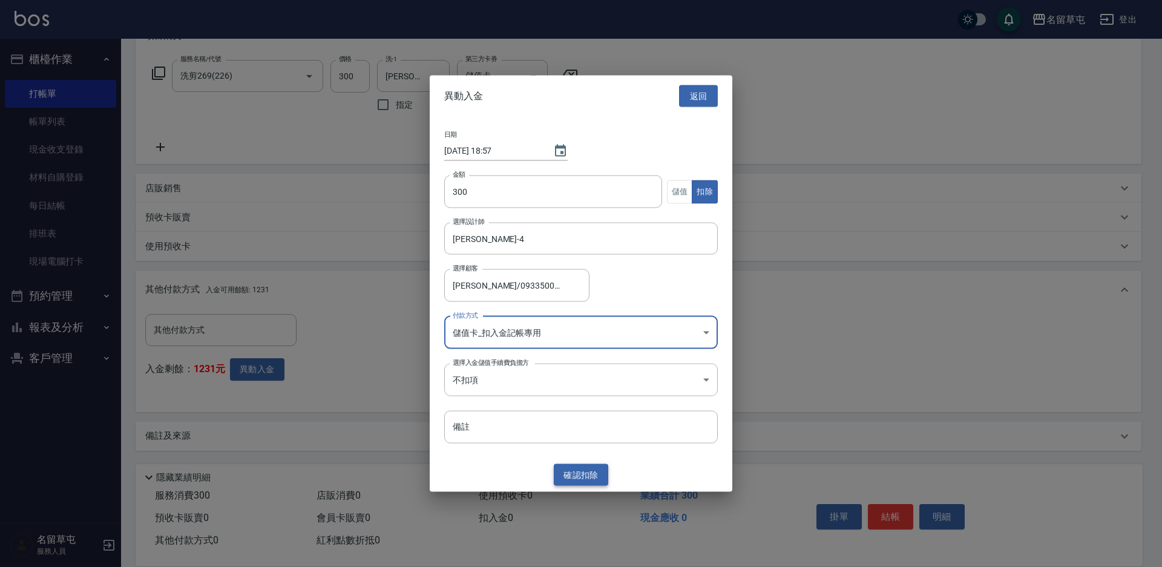
click at [571, 476] on button "確認 扣除" at bounding box center [581, 474] width 54 height 22
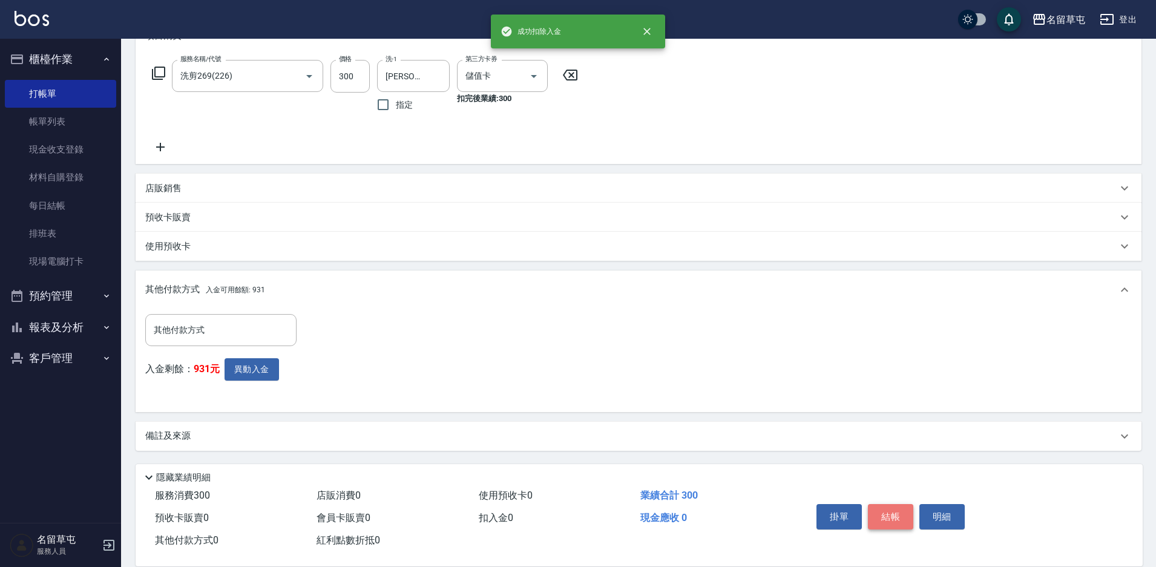
click at [893, 519] on button "結帳" at bounding box center [890, 516] width 45 height 25
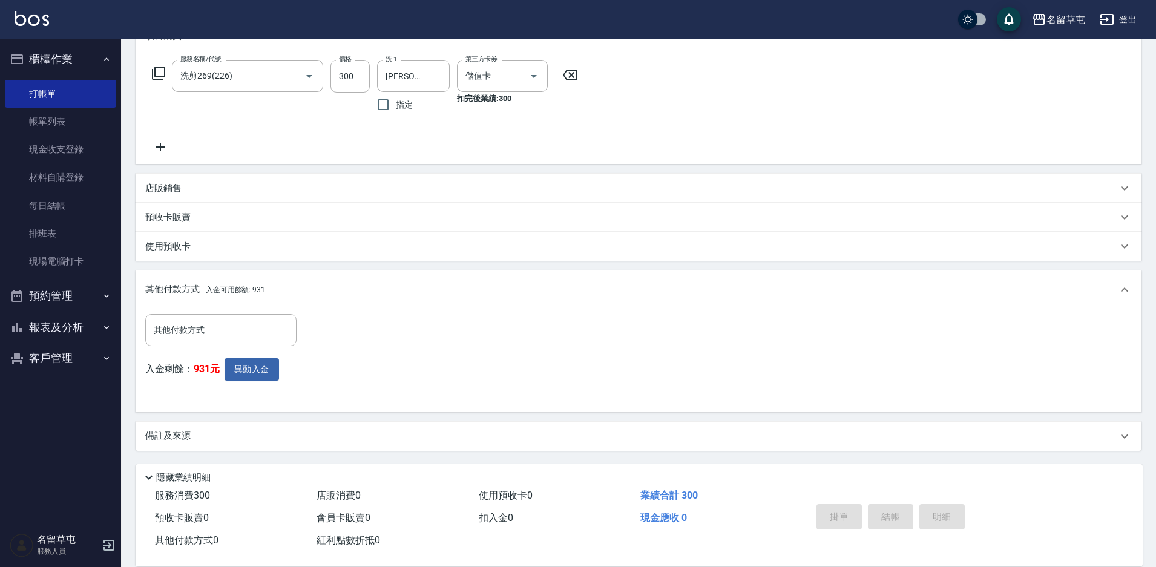
type input "[DATE] 18:57"
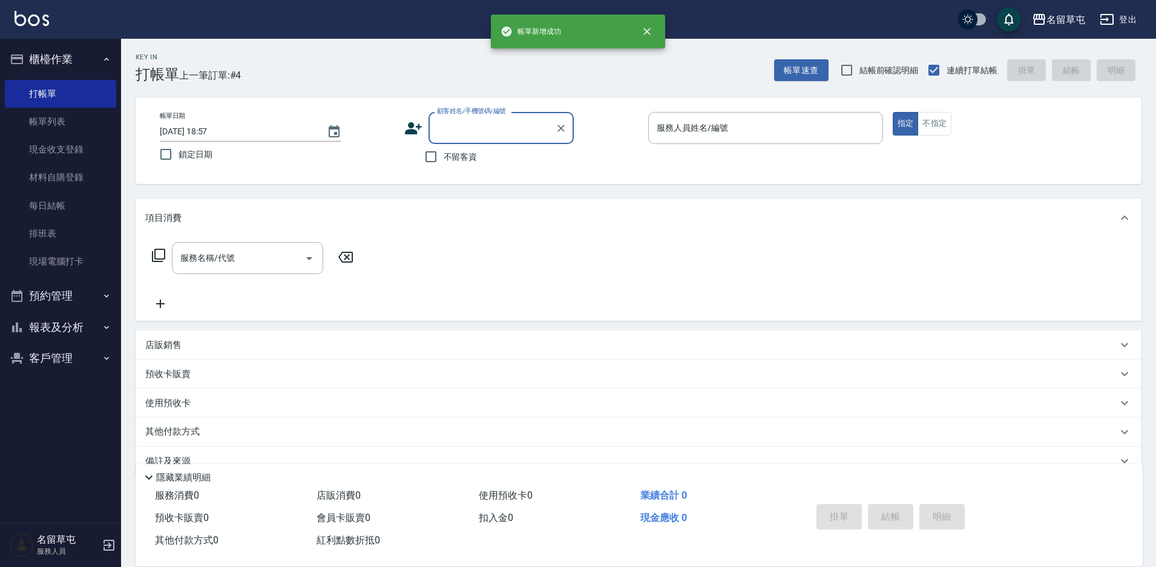
scroll to position [0, 0]
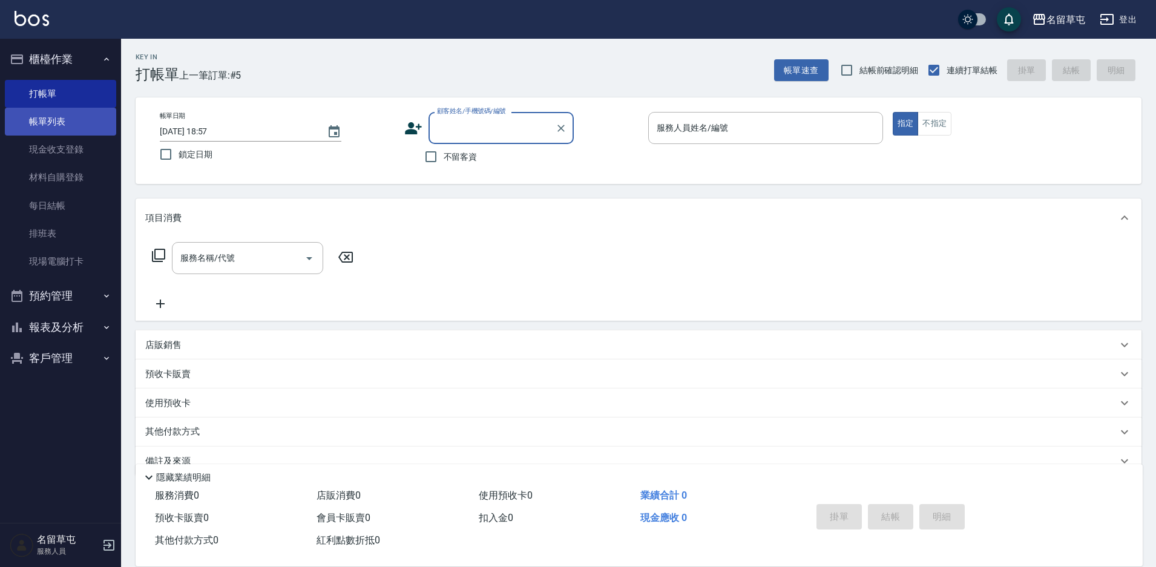
click at [73, 111] on link "帳單列表" at bounding box center [60, 122] width 111 height 28
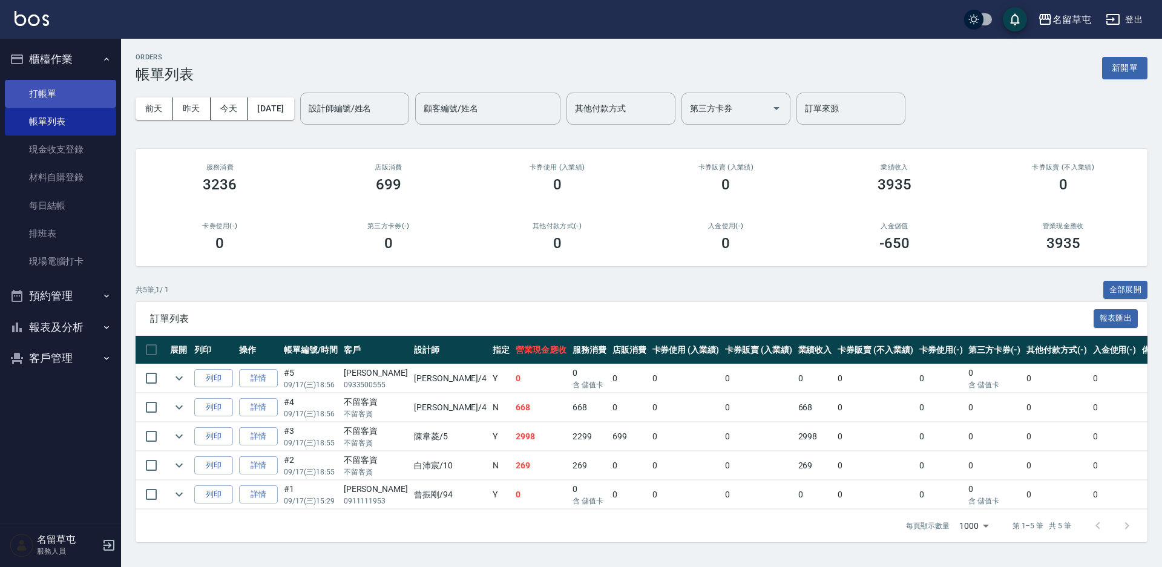
click at [71, 106] on link "打帳單" at bounding box center [60, 94] width 111 height 28
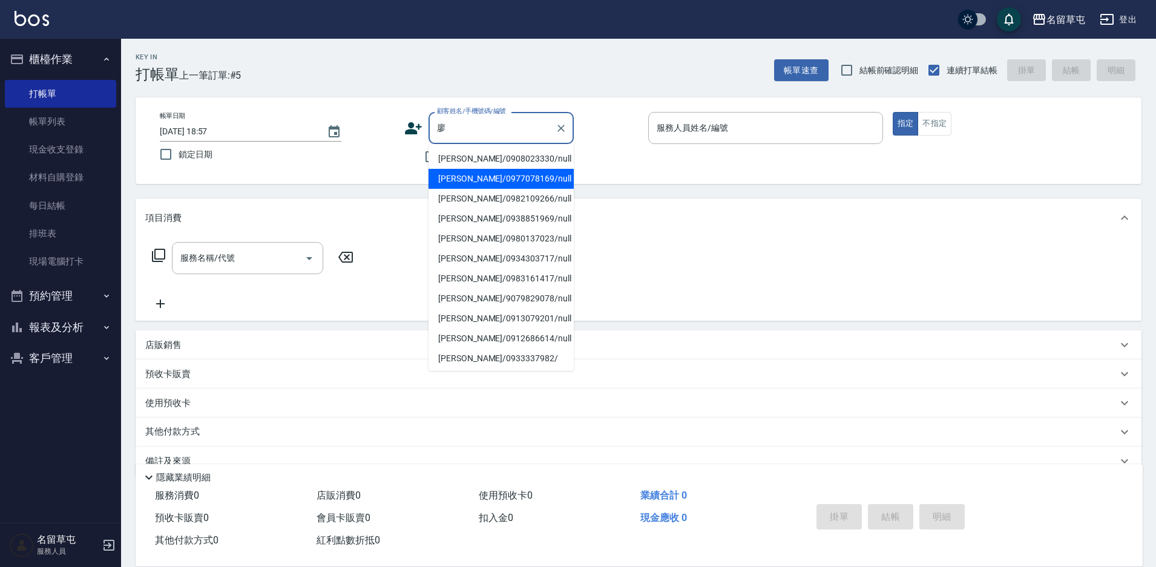
click at [479, 181] on li "[PERSON_NAME]/0977078169/null" at bounding box center [500, 179] width 145 height 20
type input "[PERSON_NAME]/0977078169/null"
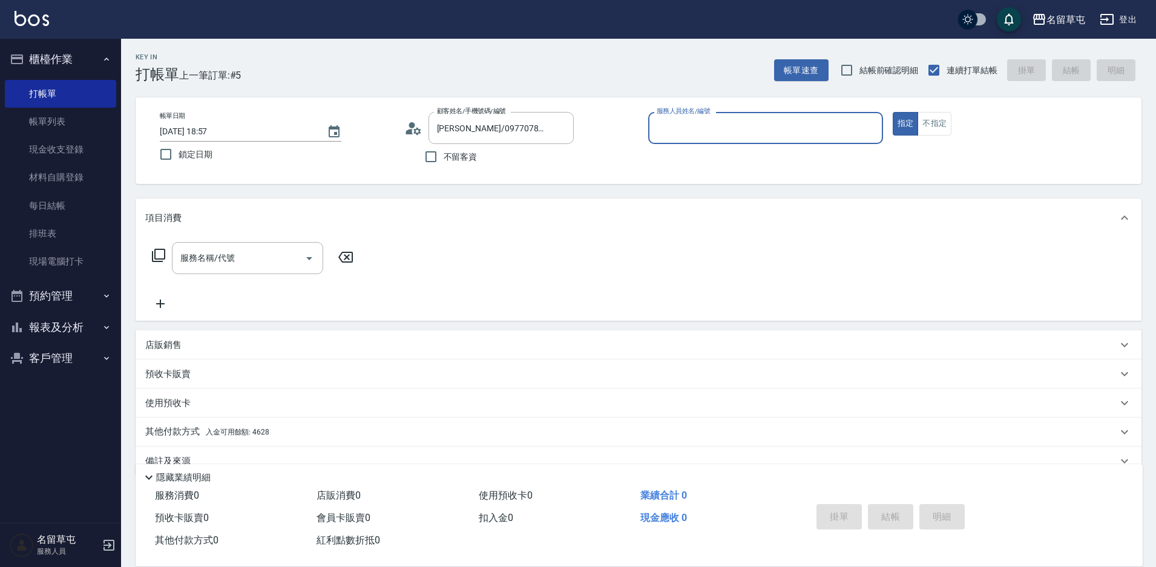
click at [677, 136] on input "服務人員姓名/編號" at bounding box center [765, 127] width 224 height 21
type input "[PERSON_NAME]-4"
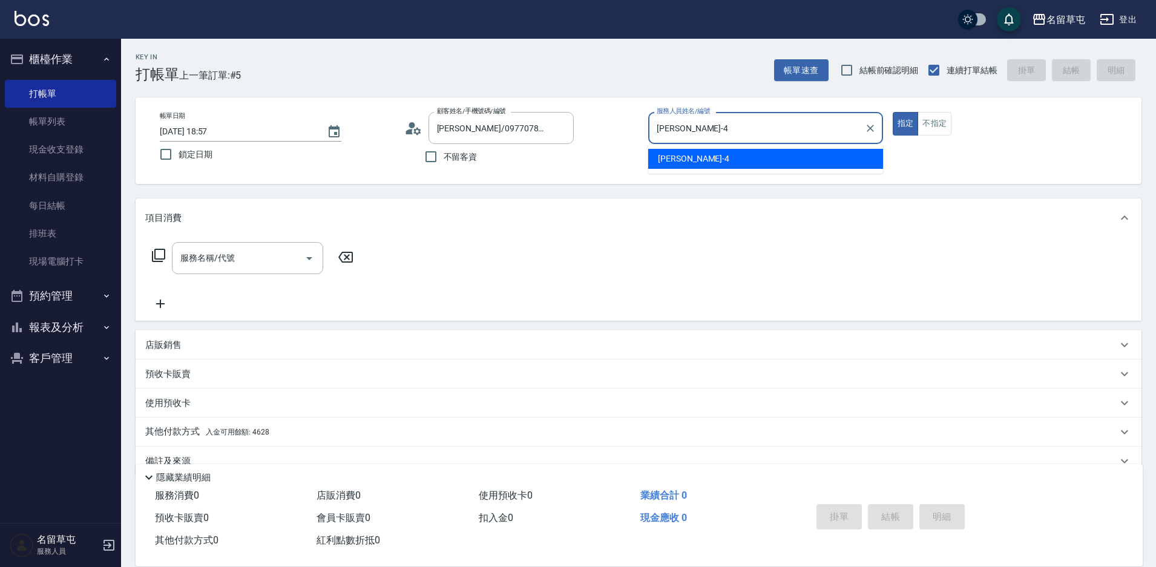
type button "true"
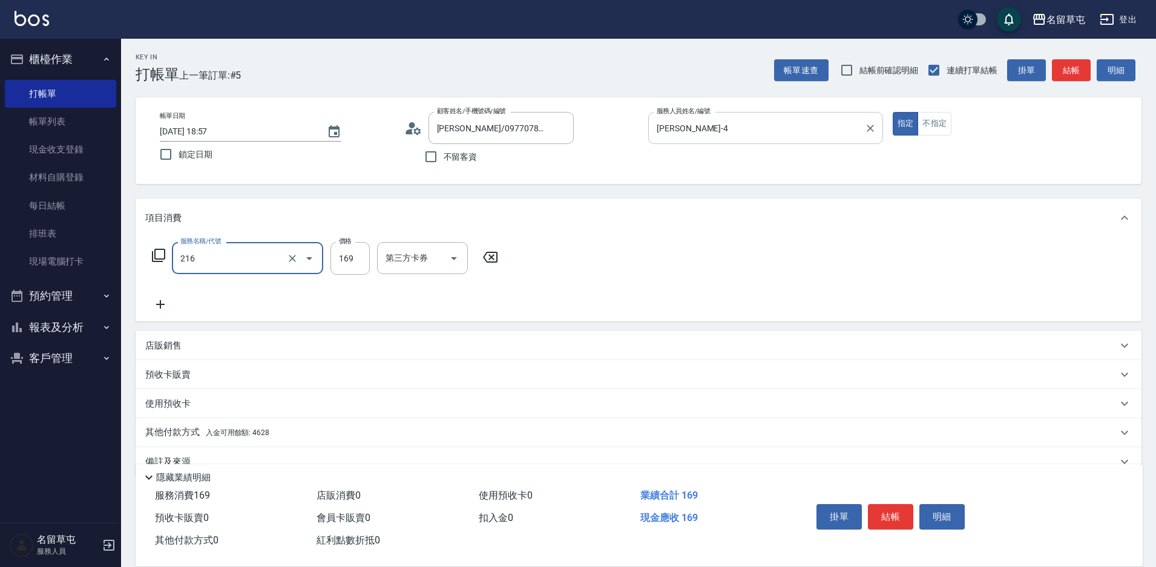
type input "剪髮169(216)"
type input "200"
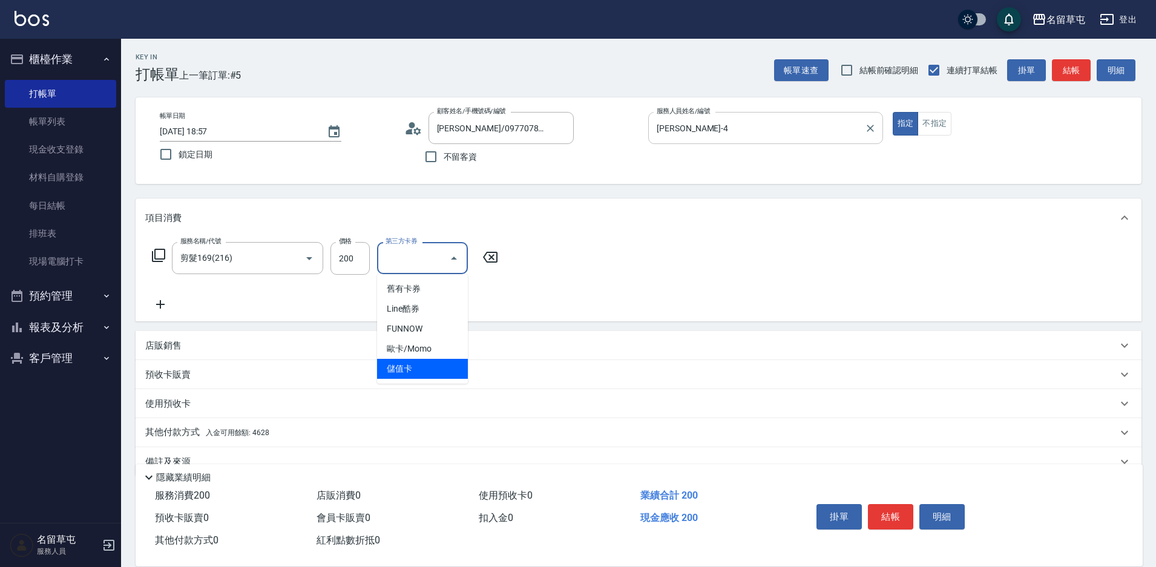
type input "儲值卡"
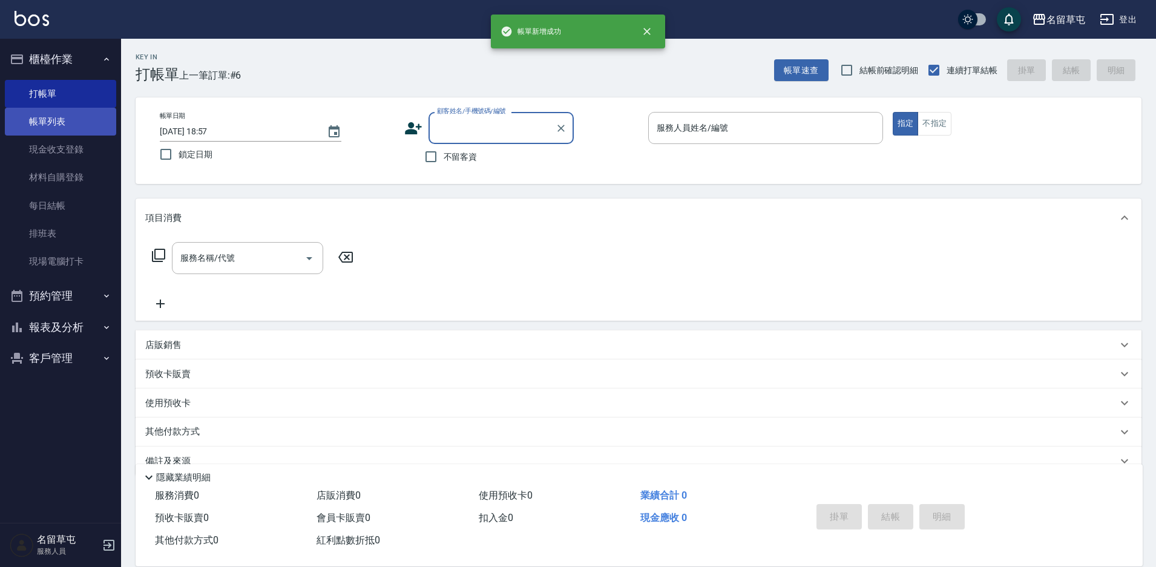
click at [43, 113] on link "帳單列表" at bounding box center [60, 122] width 111 height 28
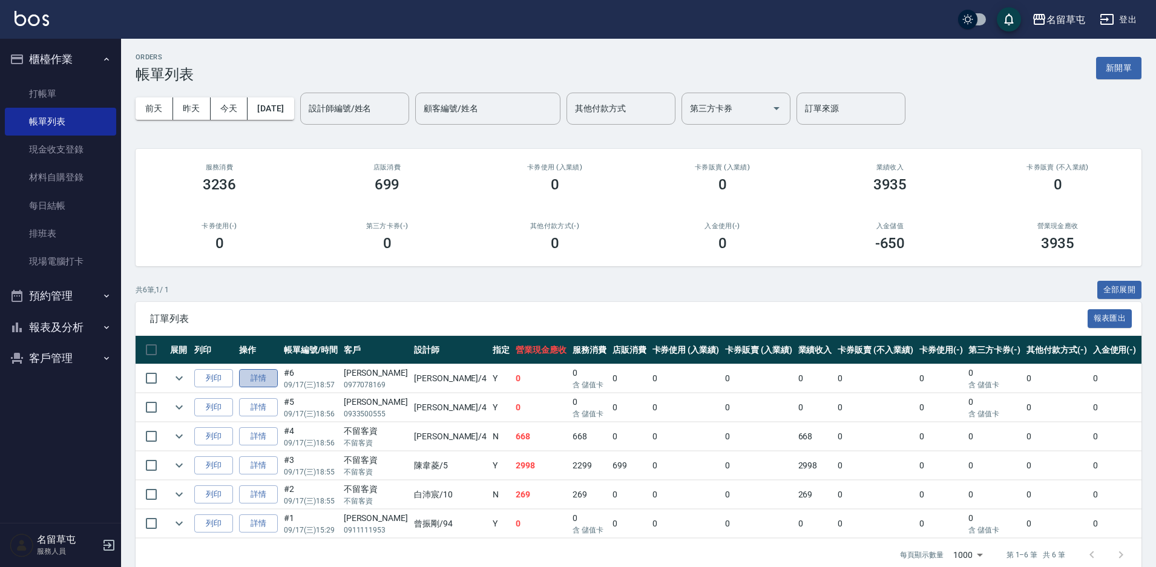
click at [255, 377] on link "詳情" at bounding box center [258, 378] width 39 height 19
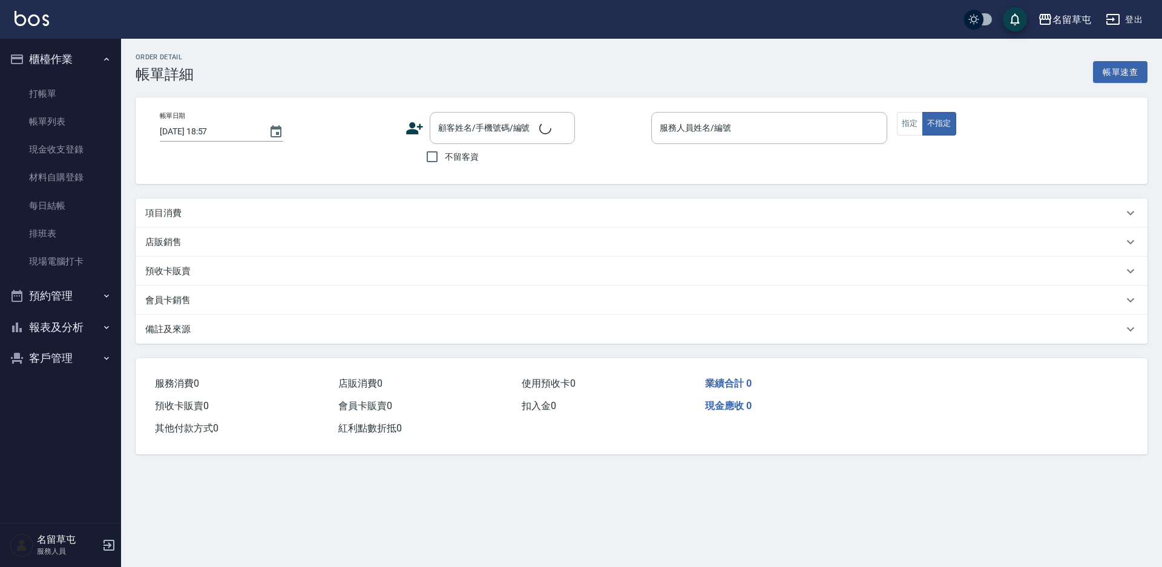
type input "[PERSON_NAME]-4"
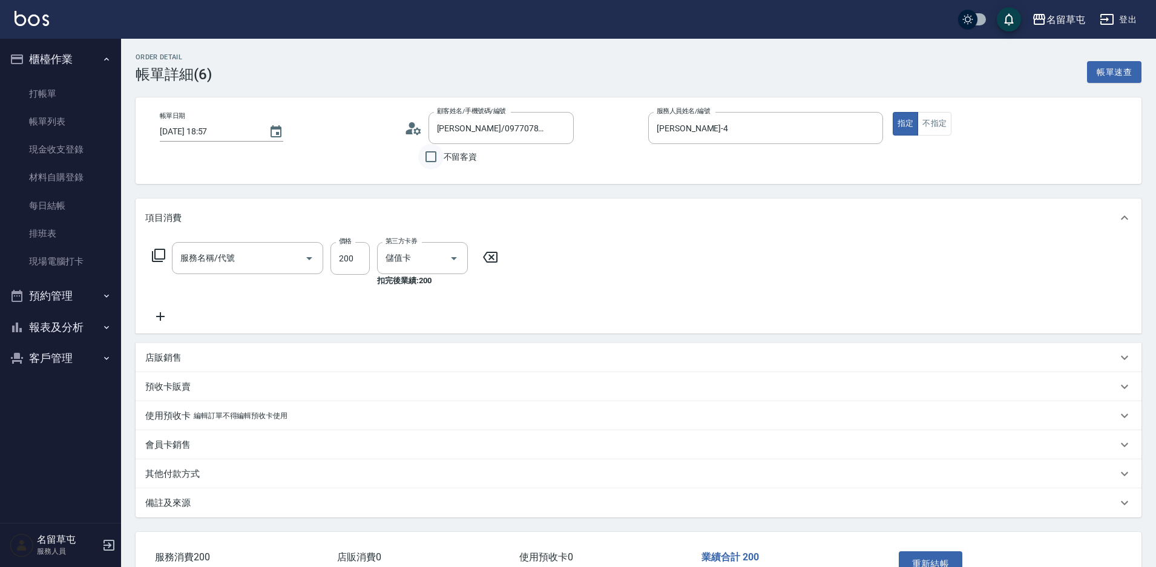
type input "[PERSON_NAME]/0977078169/null"
type input "剪髮169(216)"
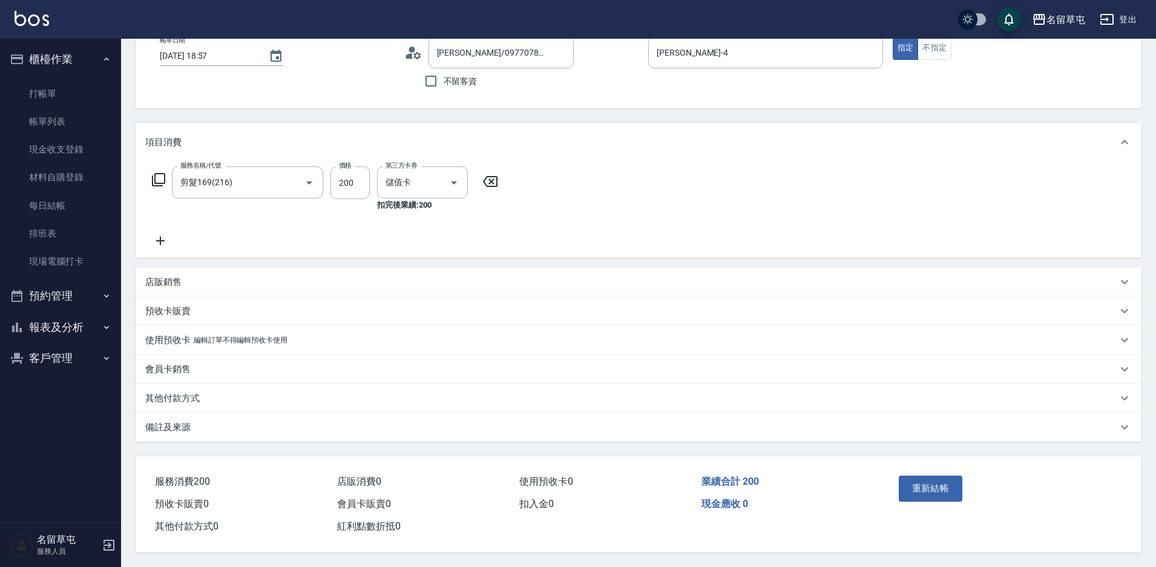
scroll to position [81, 0]
click at [189, 399] on div "其他付款方式" at bounding box center [639, 398] width 1006 height 29
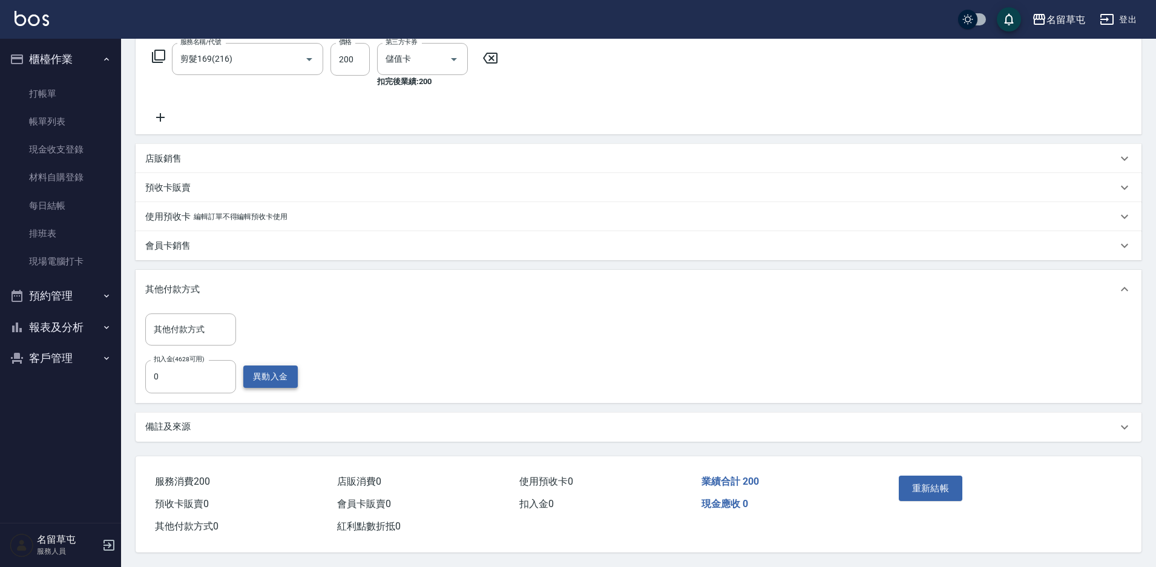
scroll to position [205, 0]
click at [272, 372] on button "異動入金" at bounding box center [270, 376] width 54 height 22
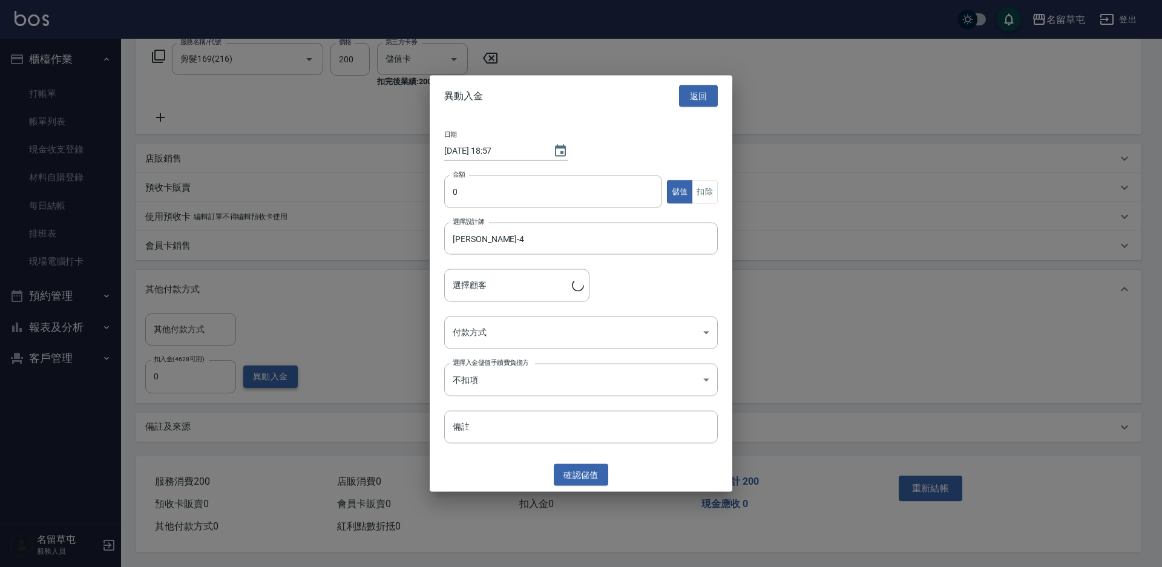
type input "[PERSON_NAME]/0977078169"
click at [497, 203] on input "0" at bounding box center [553, 191] width 218 height 33
type input "200"
click at [704, 190] on button "扣除" at bounding box center [705, 192] width 26 height 24
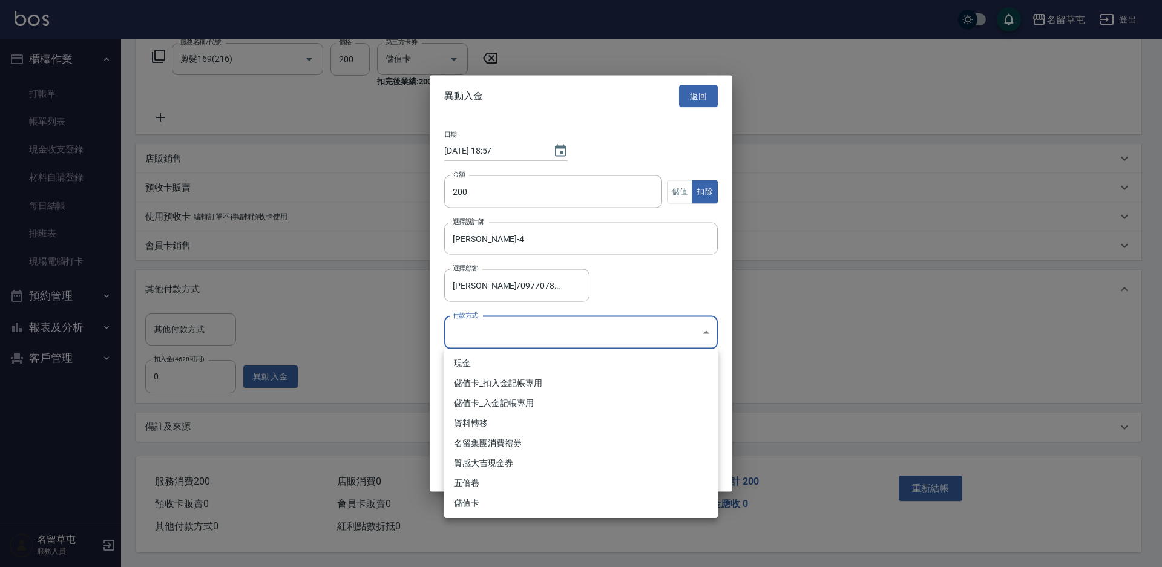
click at [472, 332] on body "名留草屯 登出 櫃檯作業 打帳單 帳單列表 現金收支登錄 材料自購登錄 每日結帳 排班表 現場電腦打卡 預約管理 預約管理 單日預約紀錄 單週預約紀錄 報表及…" at bounding box center [581, 184] width 1162 height 766
click at [474, 386] on li "儲值卡_扣入金記帳專用" at bounding box center [580, 383] width 273 height 20
type input "儲值卡_扣入金記帳專用"
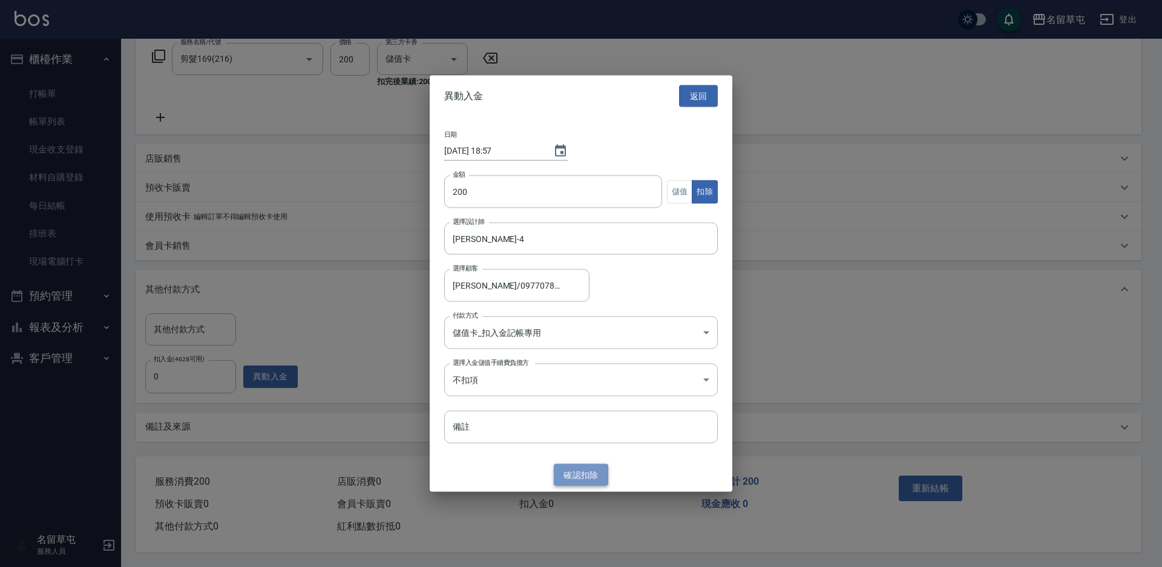
click at [586, 476] on button "確認 扣除" at bounding box center [581, 474] width 54 height 22
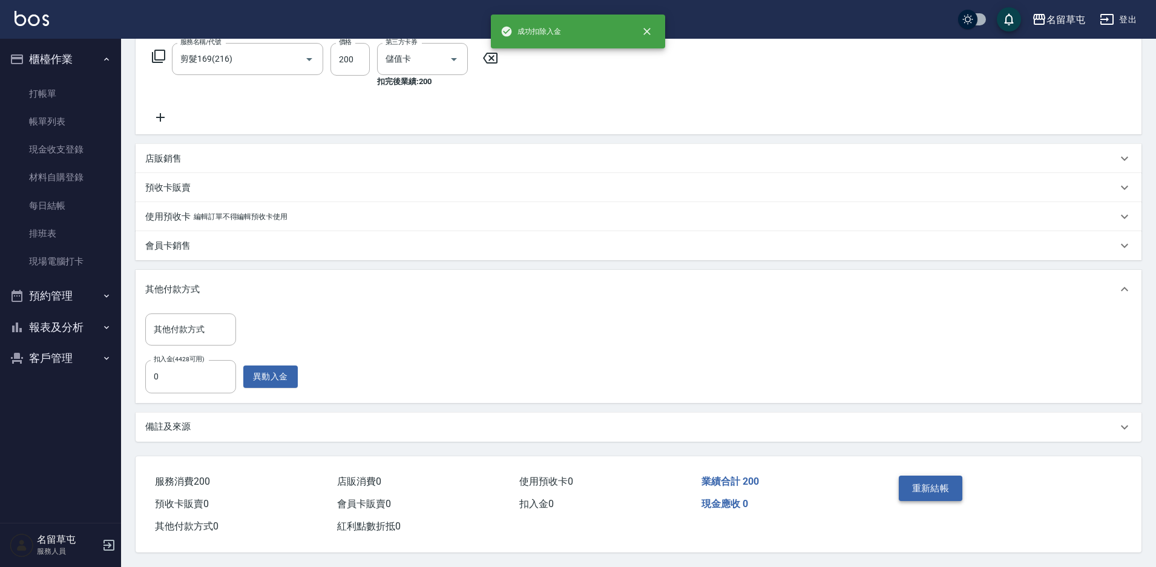
click at [925, 481] on button "重新結帳" at bounding box center [931, 488] width 64 height 25
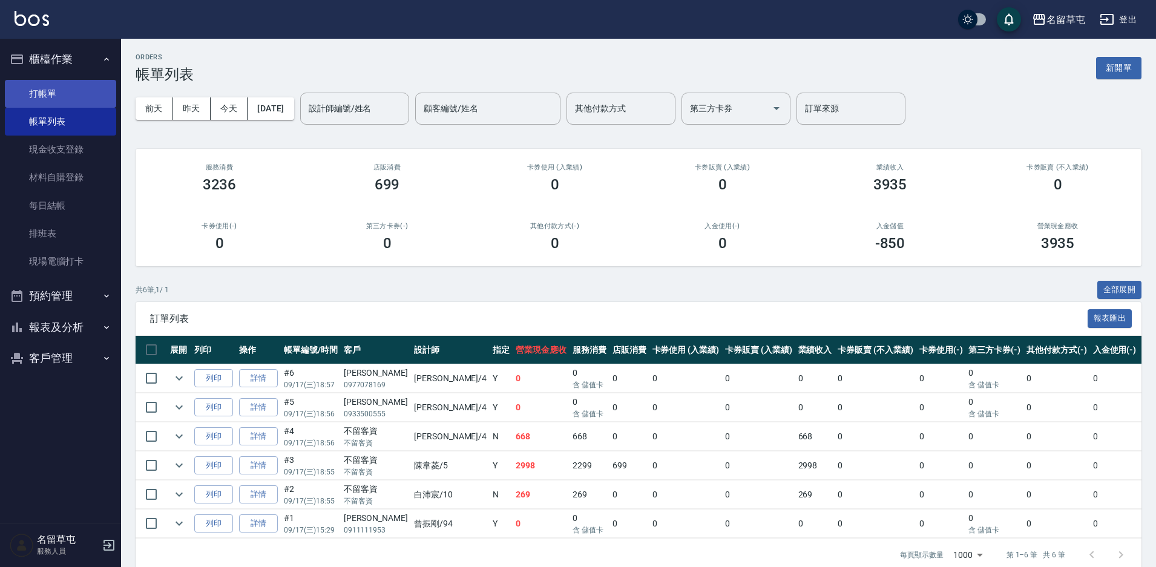
click at [62, 85] on link "打帳單" at bounding box center [60, 94] width 111 height 28
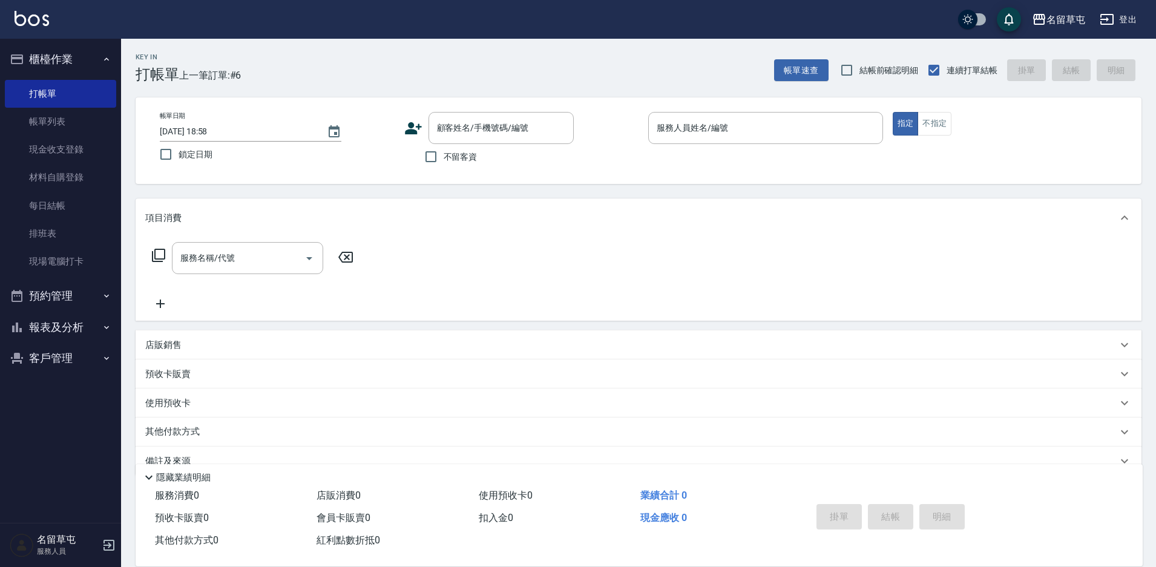
click at [468, 163] on label "不留客資" at bounding box center [447, 156] width 59 height 25
click at [444, 163] on input "不留客資" at bounding box center [430, 156] width 25 height 25
checkbox input "true"
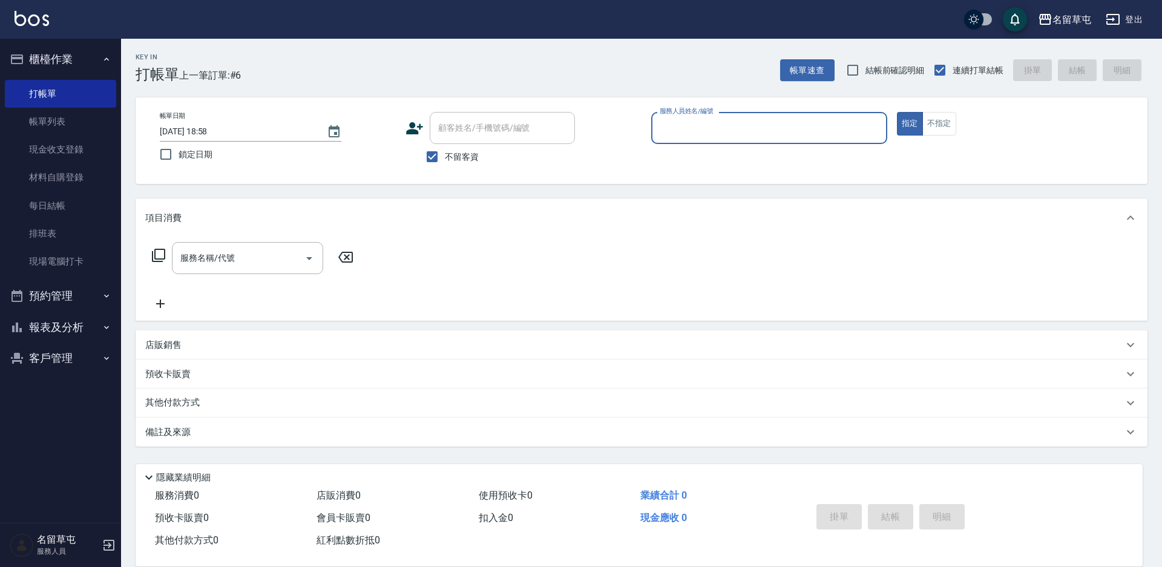
click at [655, 109] on div "帳單日期 [DATE] 18:58 鎖定日期 顧客姓名/手機號碼/編號 顧客姓名/手機號碼/編號 不留客資 服務人員姓名/編號 服務人員姓名/編號 指定 不指定" at bounding box center [642, 140] width 1012 height 87
click at [678, 114] on div "服務人員姓名/編號" at bounding box center [769, 128] width 236 height 32
type input "[PERSON_NAME]-4"
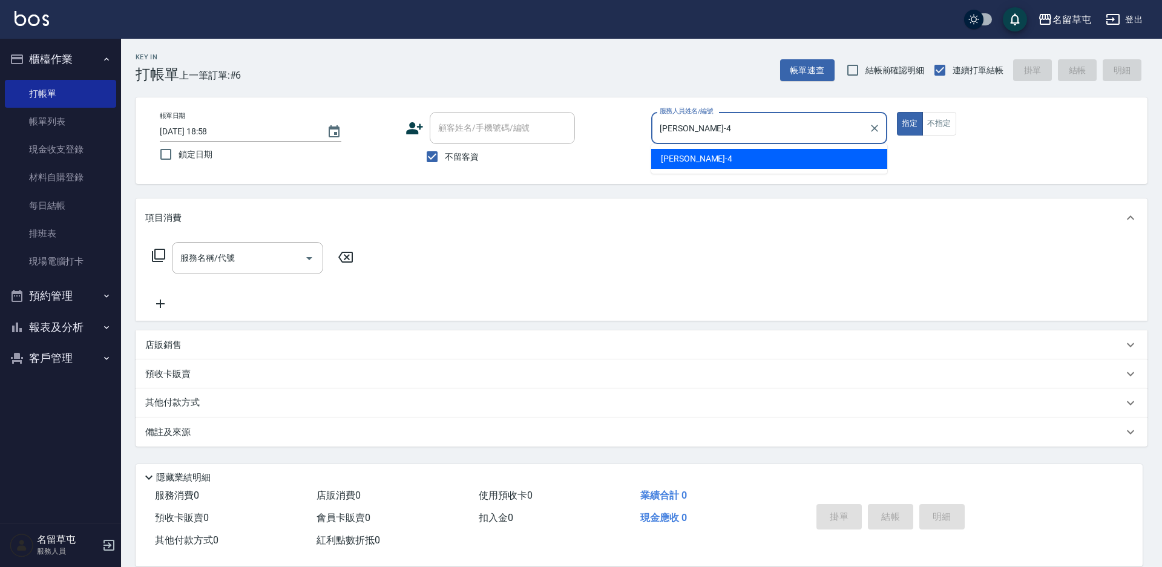
type button "true"
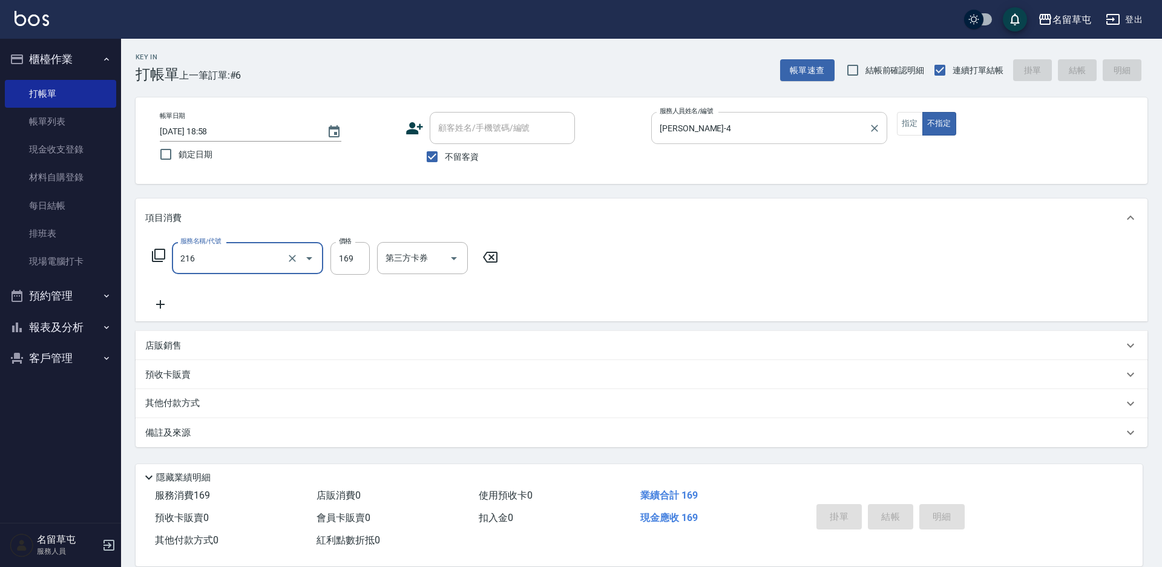
type input "216"
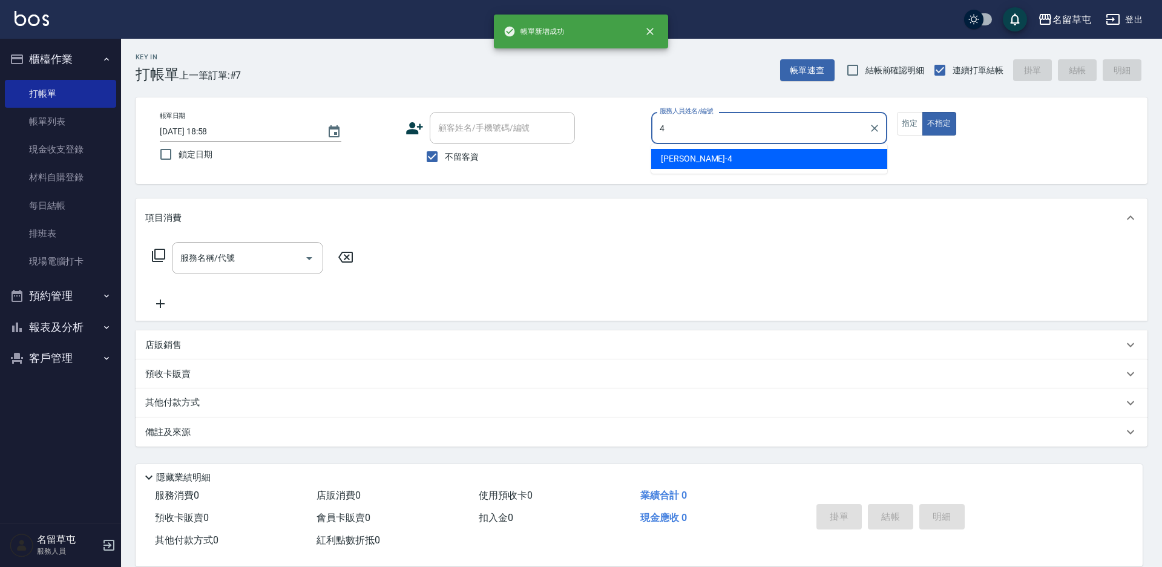
type input "[PERSON_NAME]-4"
type button "false"
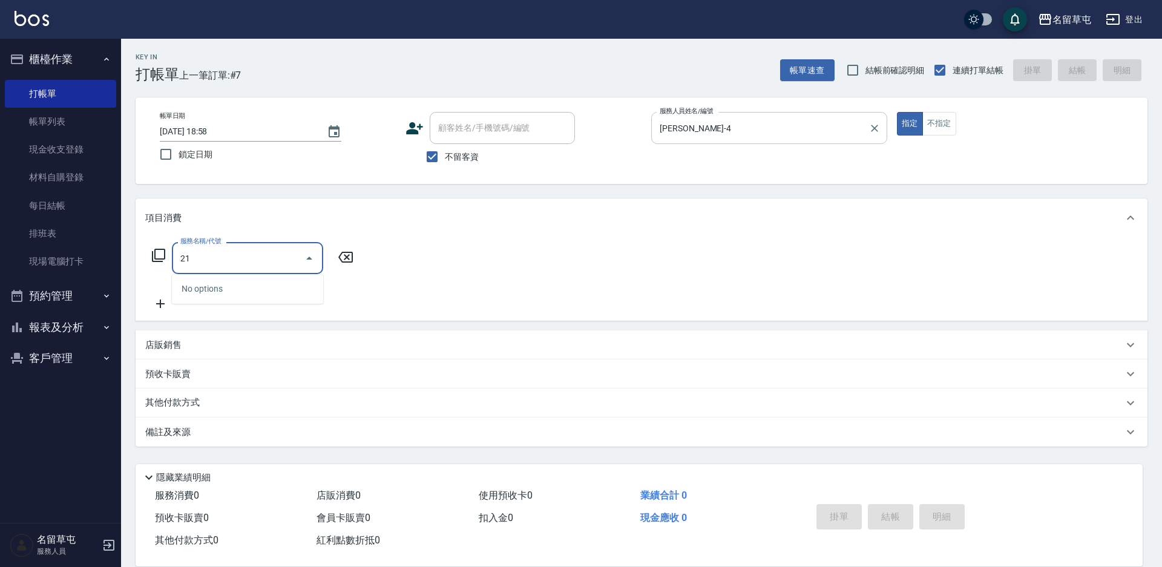
type input "2"
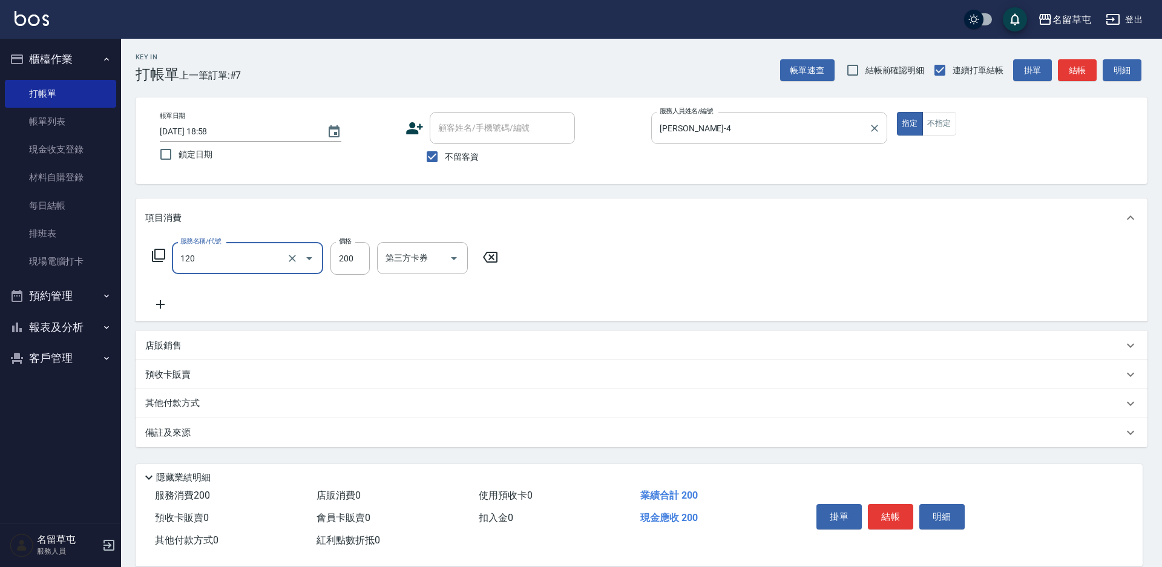
type input "New洗200(120)"
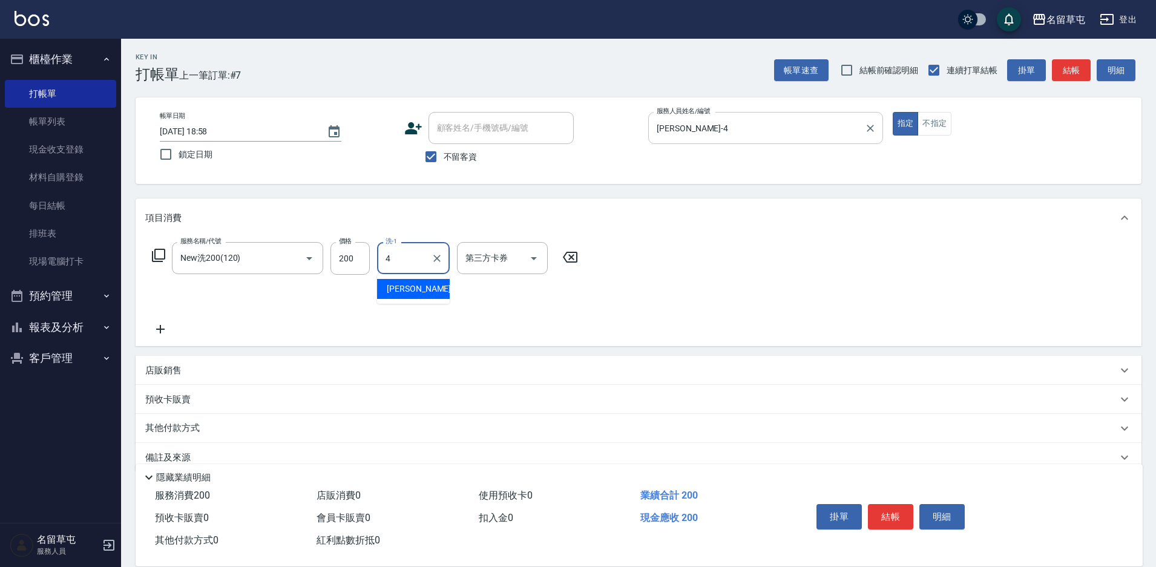
type input "[PERSON_NAME]-4"
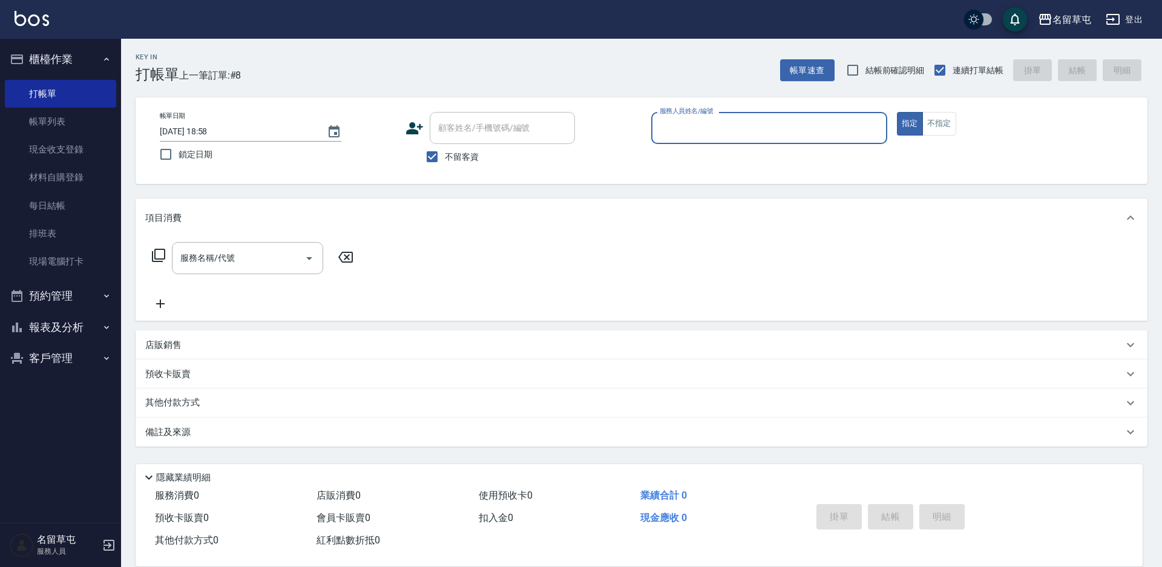
click at [464, 156] on span "不留客資" at bounding box center [462, 157] width 34 height 13
click at [445, 156] on input "不留客資" at bounding box center [431, 156] width 25 height 25
checkbox input "false"
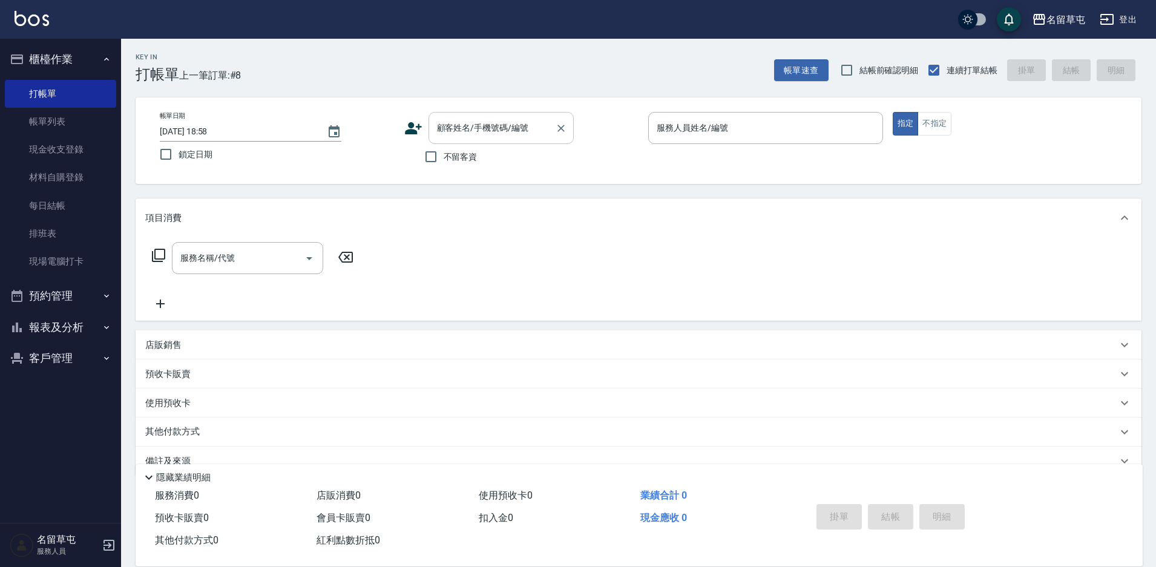
click at [485, 123] on input "顧客姓名/手機號碼/編號" at bounding box center [492, 127] width 116 height 21
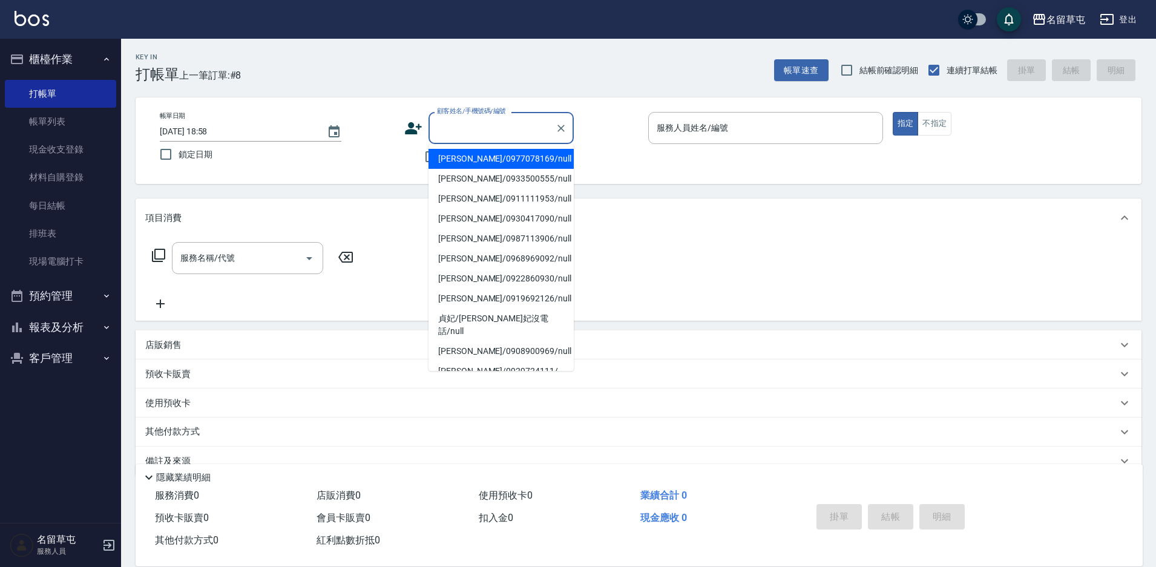
type input "4"
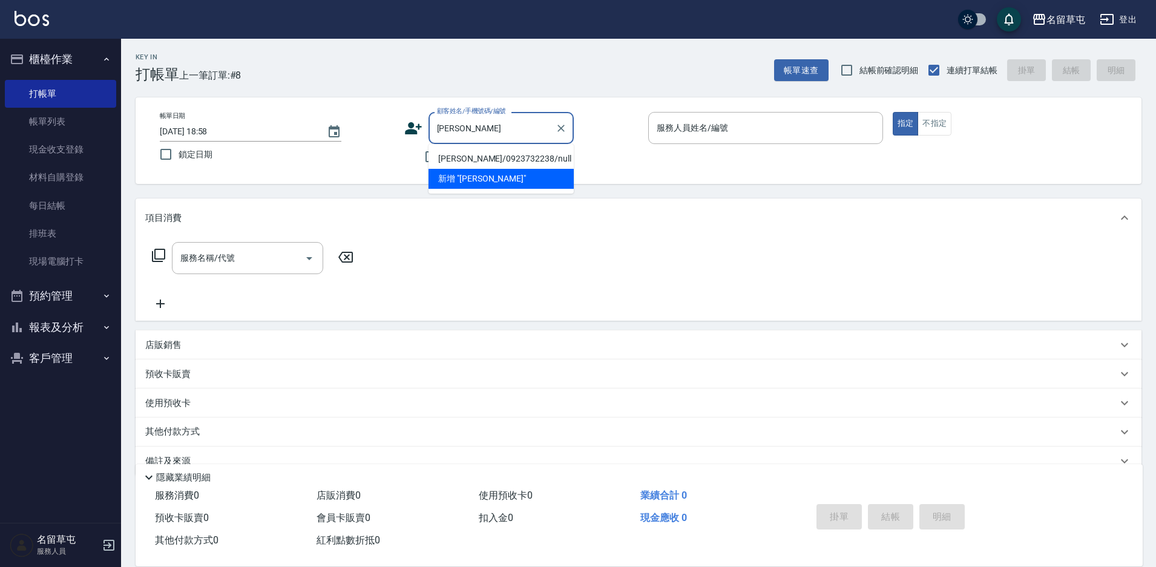
click at [484, 153] on li "[PERSON_NAME]/0923732238/null" at bounding box center [500, 159] width 145 height 20
type input "[PERSON_NAME]/0923732238/null"
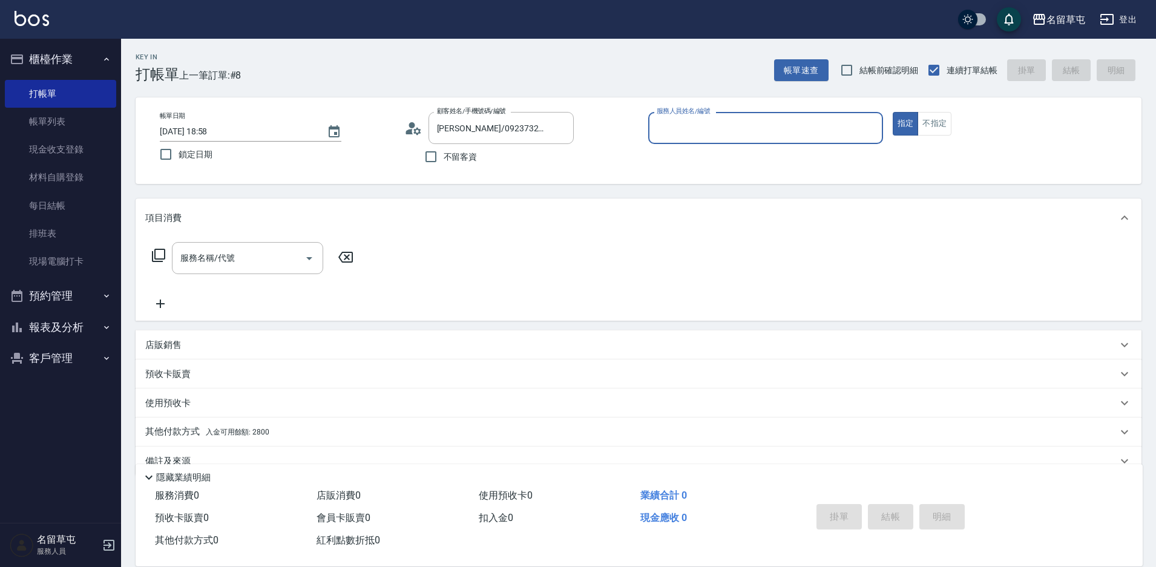
click at [763, 120] on input "服務人員姓名/編號" at bounding box center [765, 127] width 224 height 21
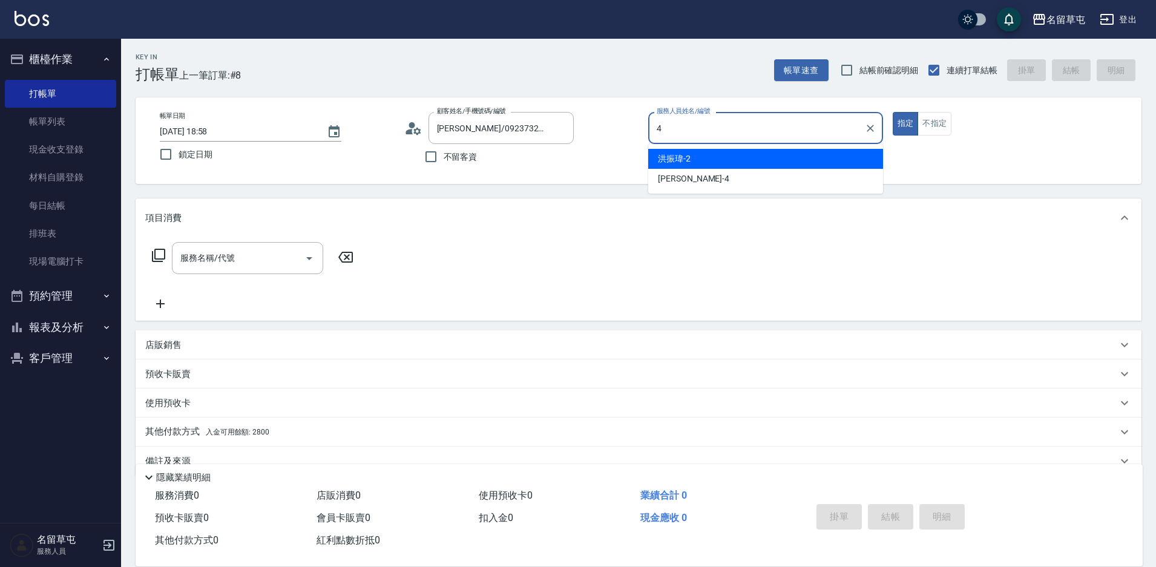
type input "[PERSON_NAME]-4"
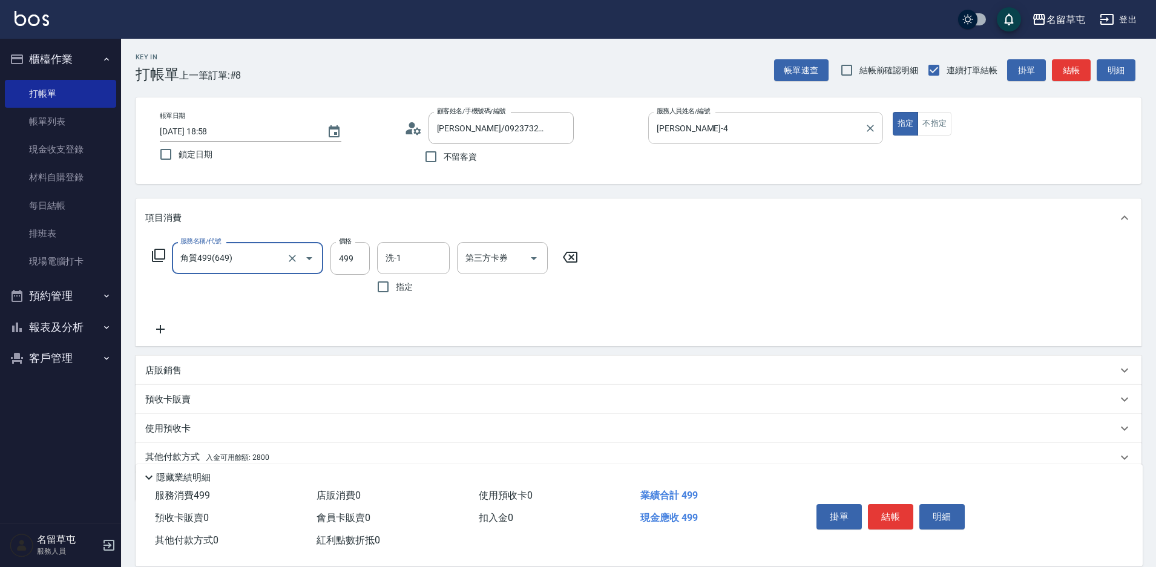
type input "角質499(649)"
type input "0"
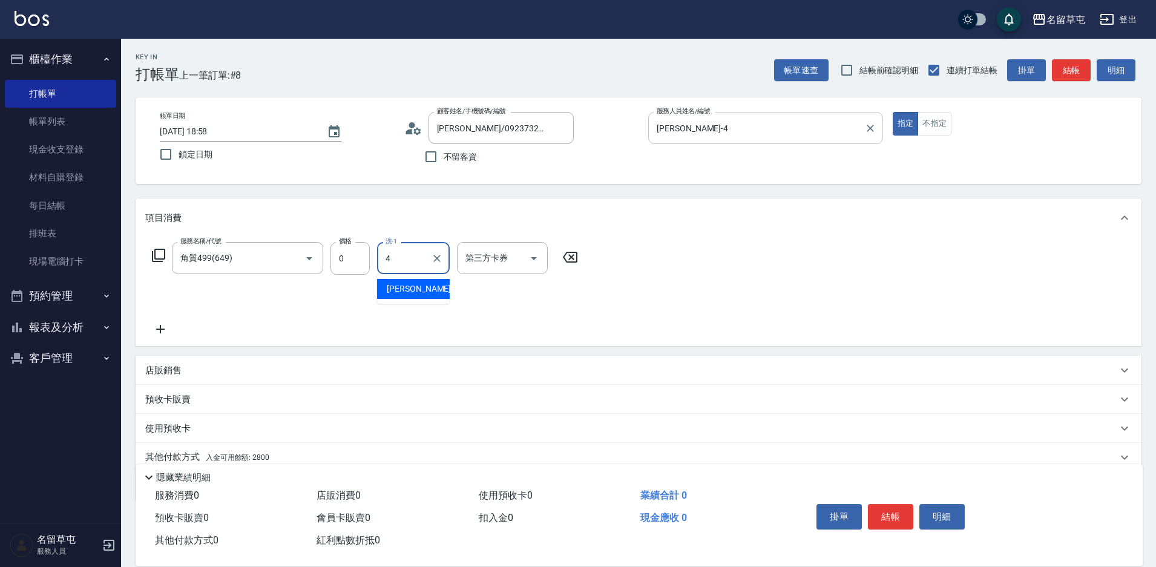
type input "[PERSON_NAME]-4"
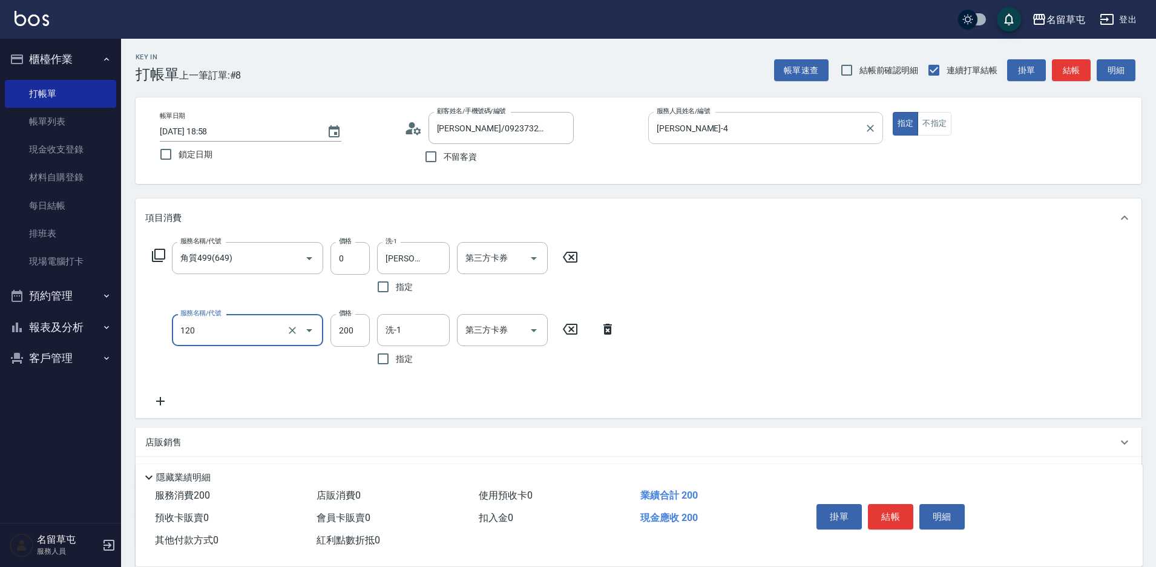
type input "New洗200(120)"
type input "100"
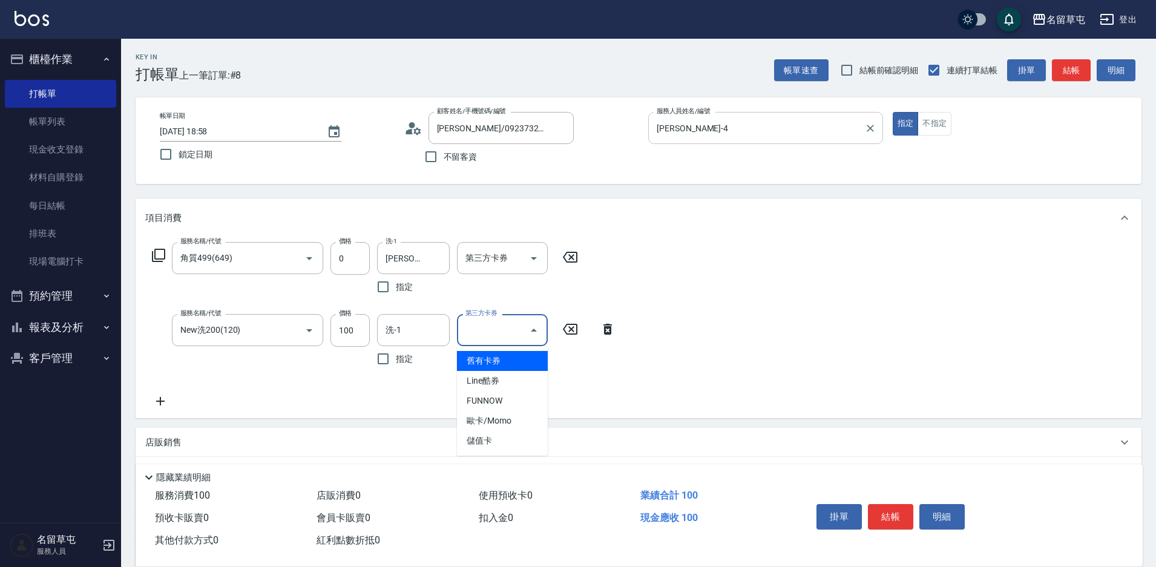
type input "舊有卡券"
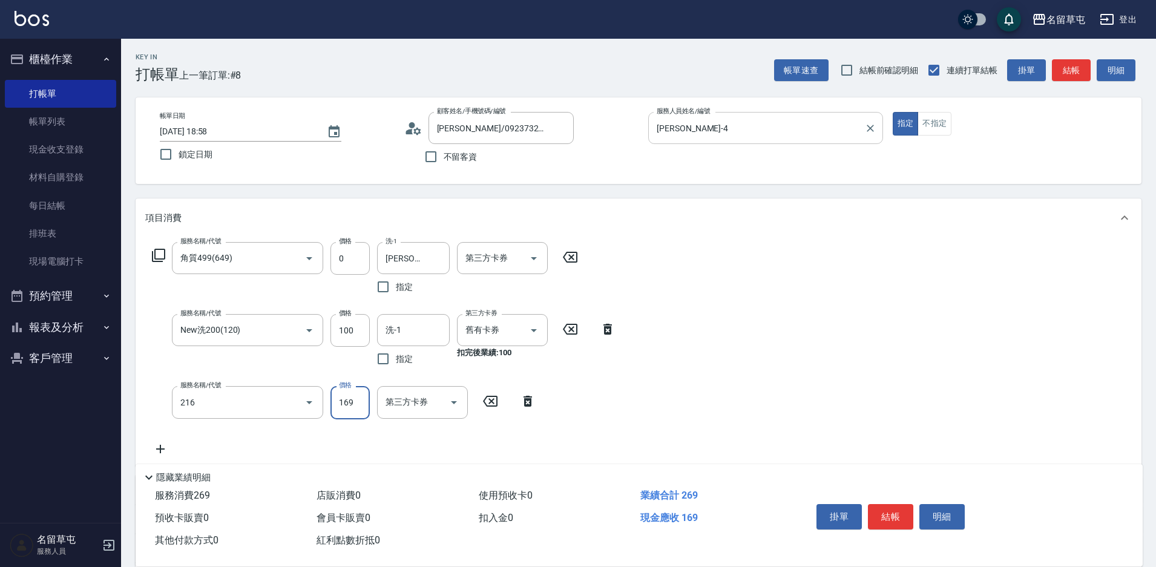
type input "剪髮169(216)"
type input "200"
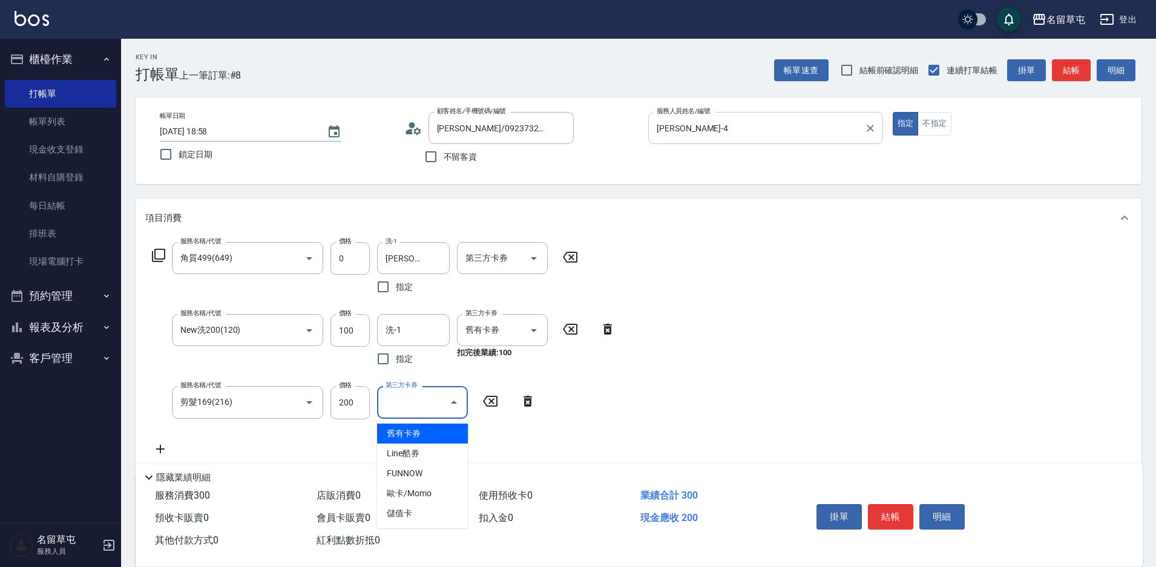
type input "舊有卡券"
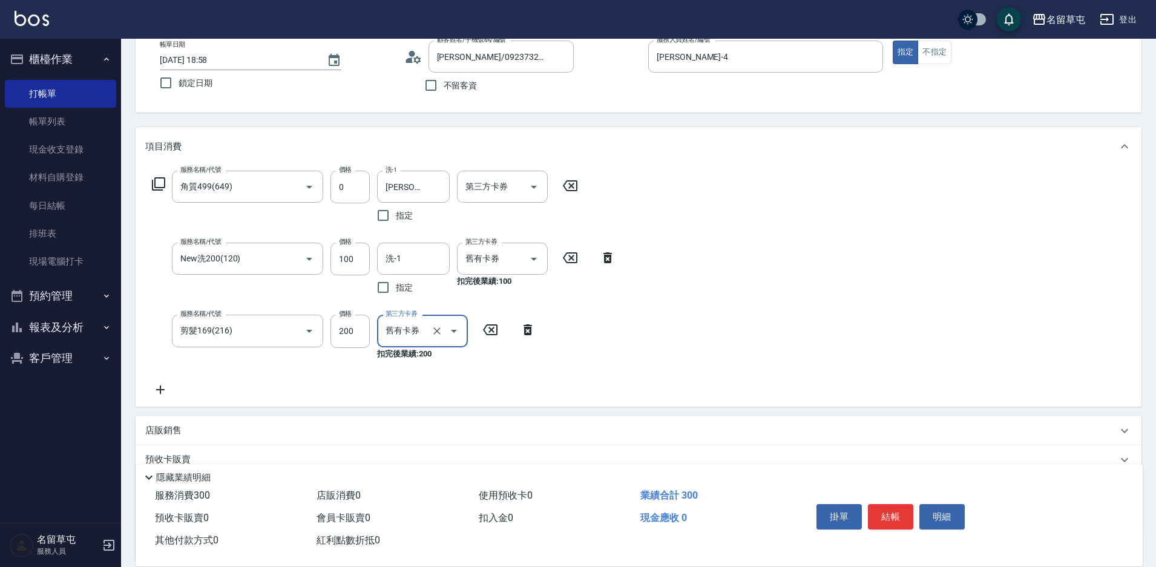
scroll to position [182, 0]
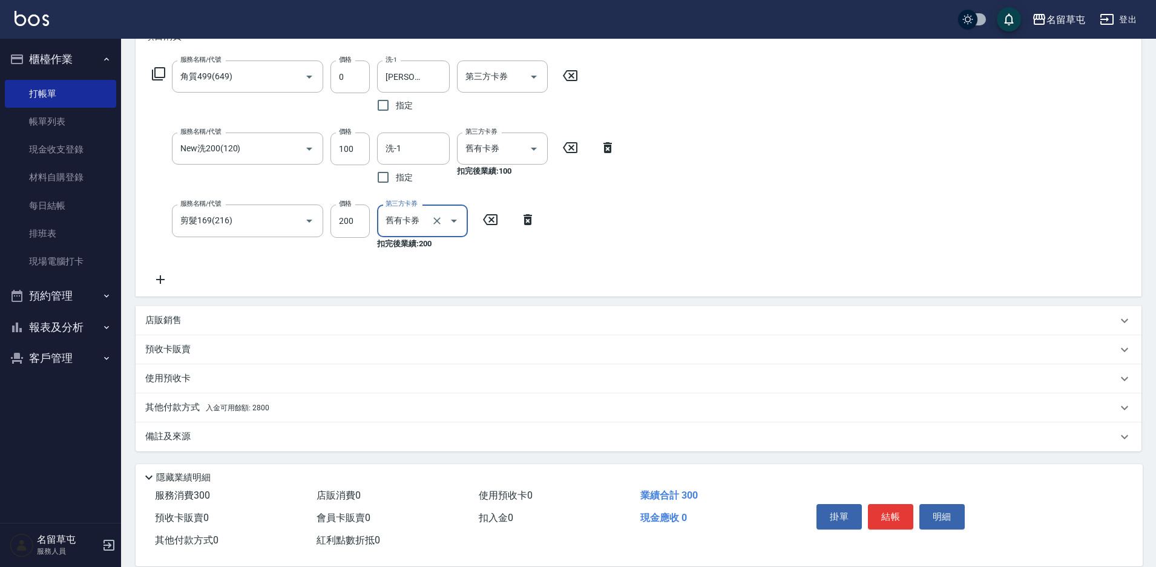
drag, startPoint x: 435, startPoint y: 221, endPoint x: 441, endPoint y: 217, distance: 7.3
click at [435, 221] on icon "Clear" at bounding box center [437, 221] width 12 height 12
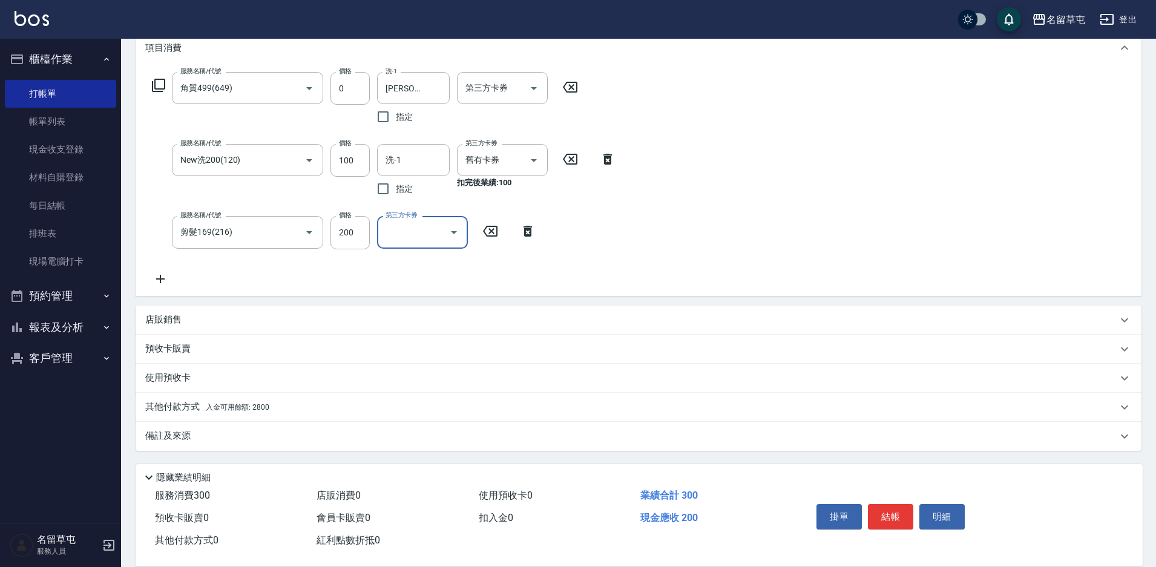
scroll to position [170, 0]
click at [694, 212] on div "服務名稱/代號 角質499(649) 服務名稱/代號 價格 0 價格 洗-1 [PERSON_NAME]-4 洗-1 指定 第三方卡券 第三方卡券 服務名稱/…" at bounding box center [639, 181] width 1006 height 228
click at [177, 320] on p "店販銷售" at bounding box center [163, 319] width 36 height 13
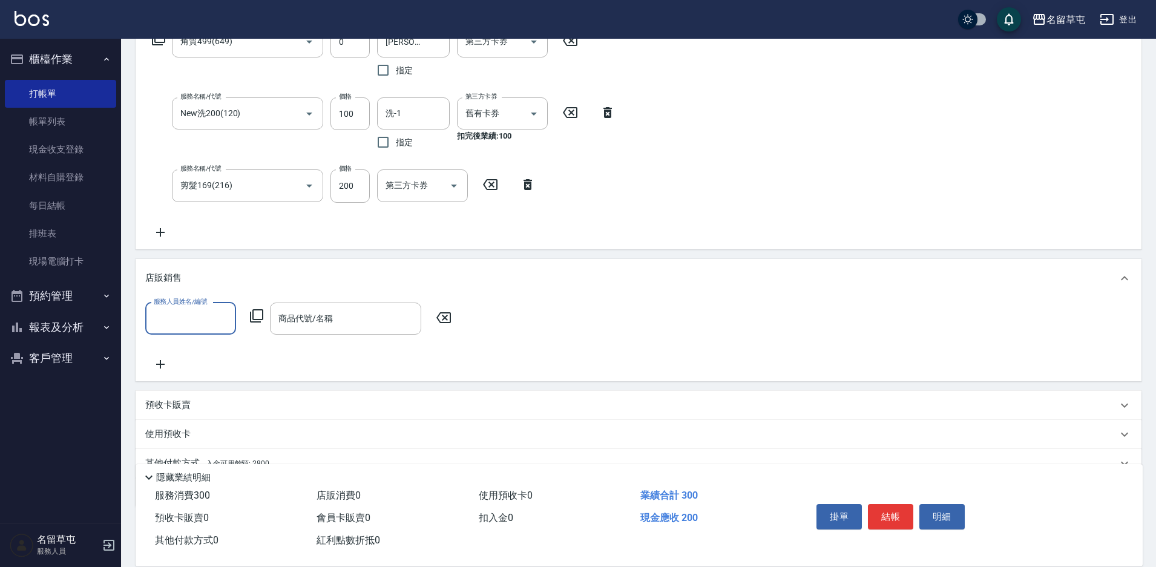
scroll to position [273, 0]
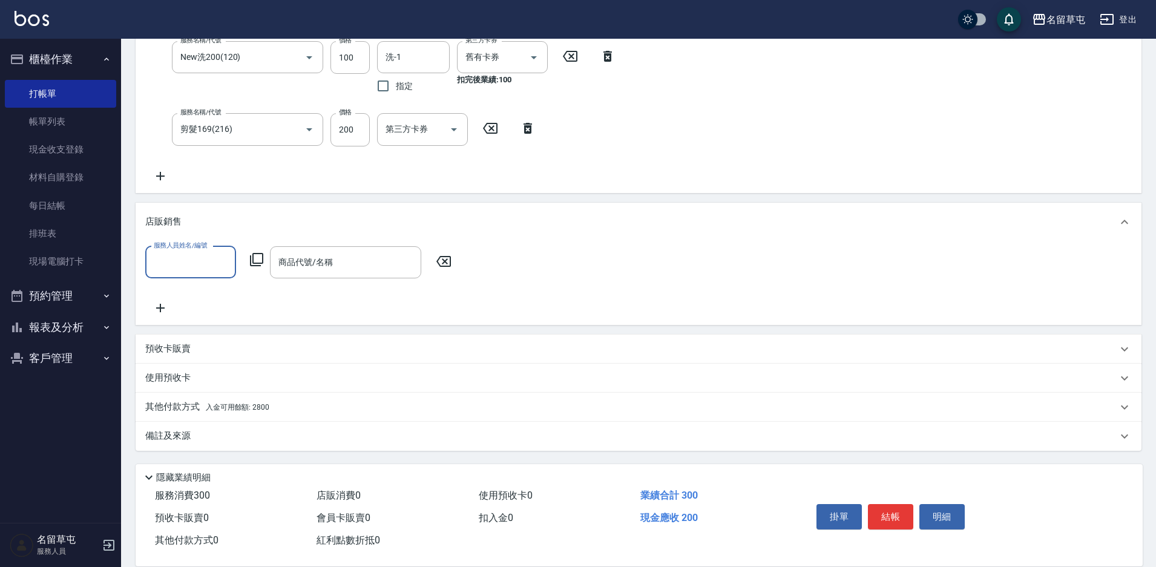
click at [192, 265] on input "服務人員姓名/編號" at bounding box center [191, 262] width 80 height 21
type input "[PERSON_NAME]-4"
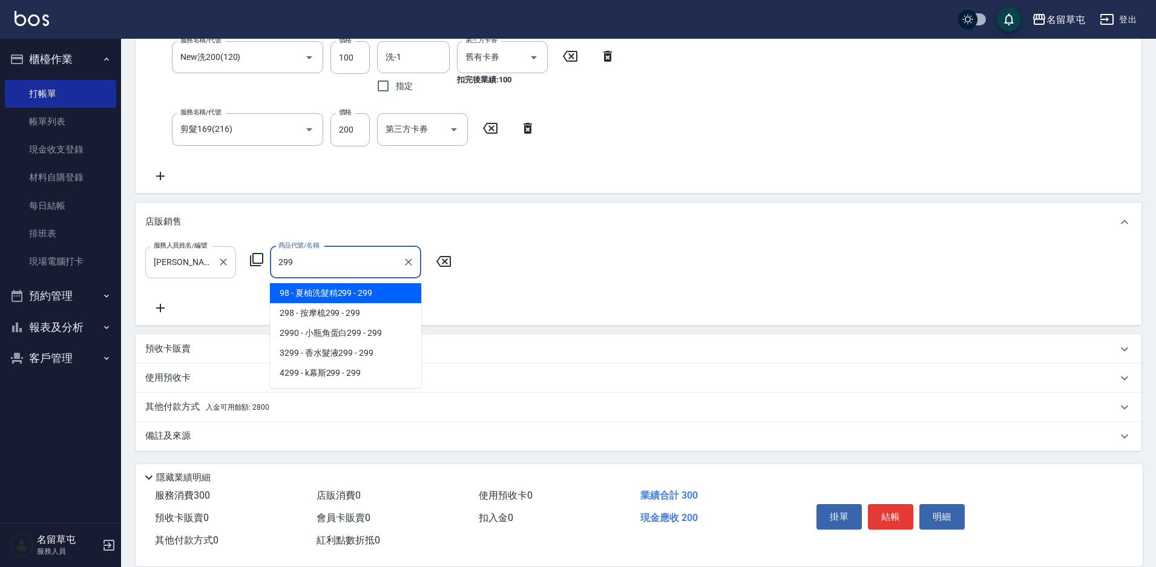
type input "夏柚洗髮精299"
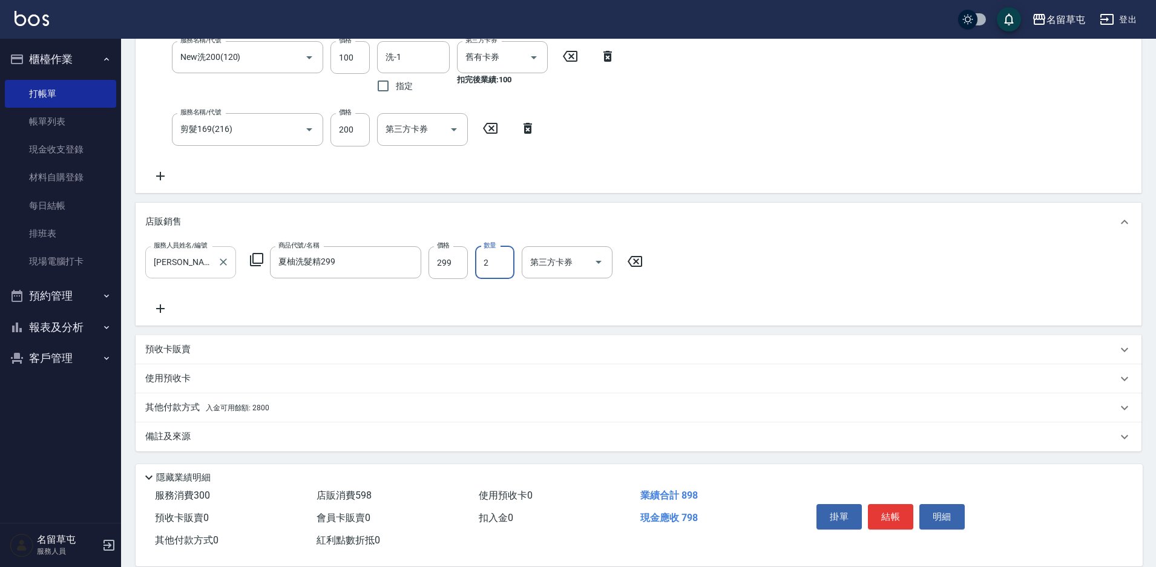
type input "2"
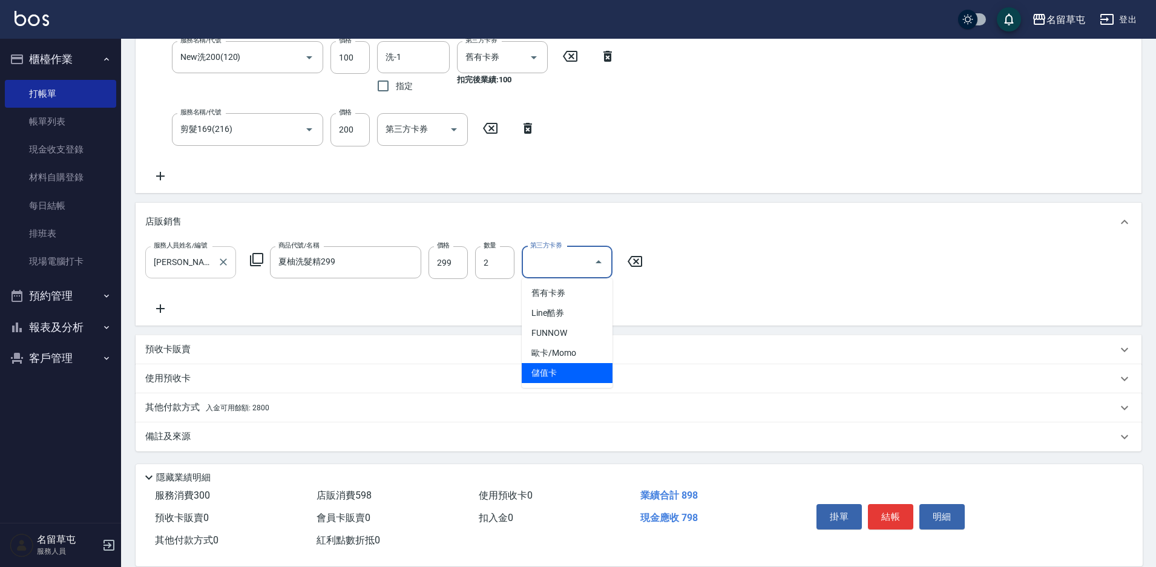
type input "儲值卡"
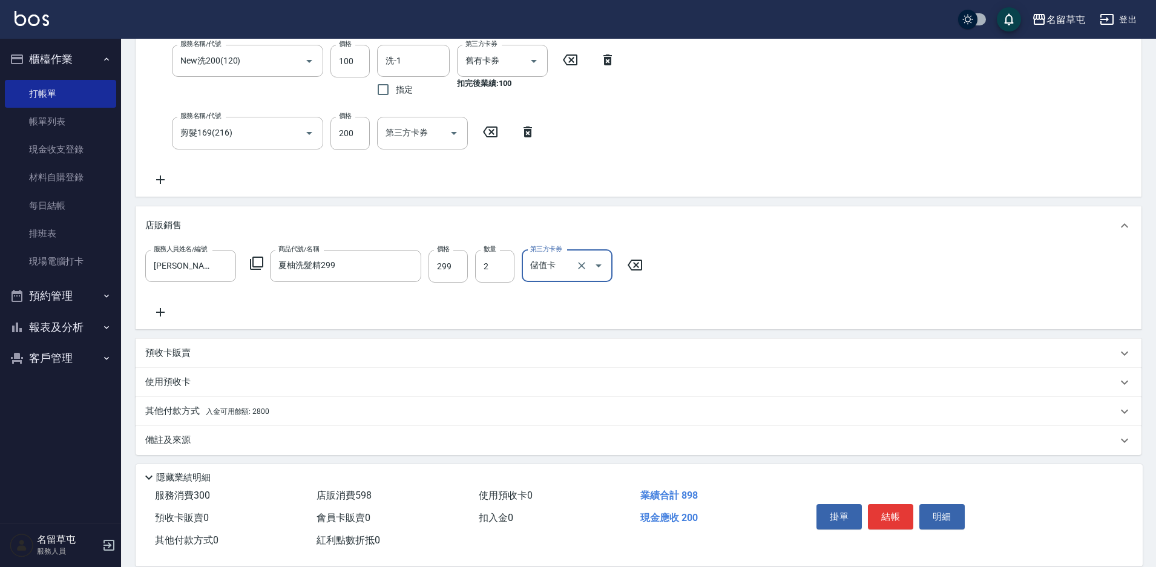
scroll to position [273, 0]
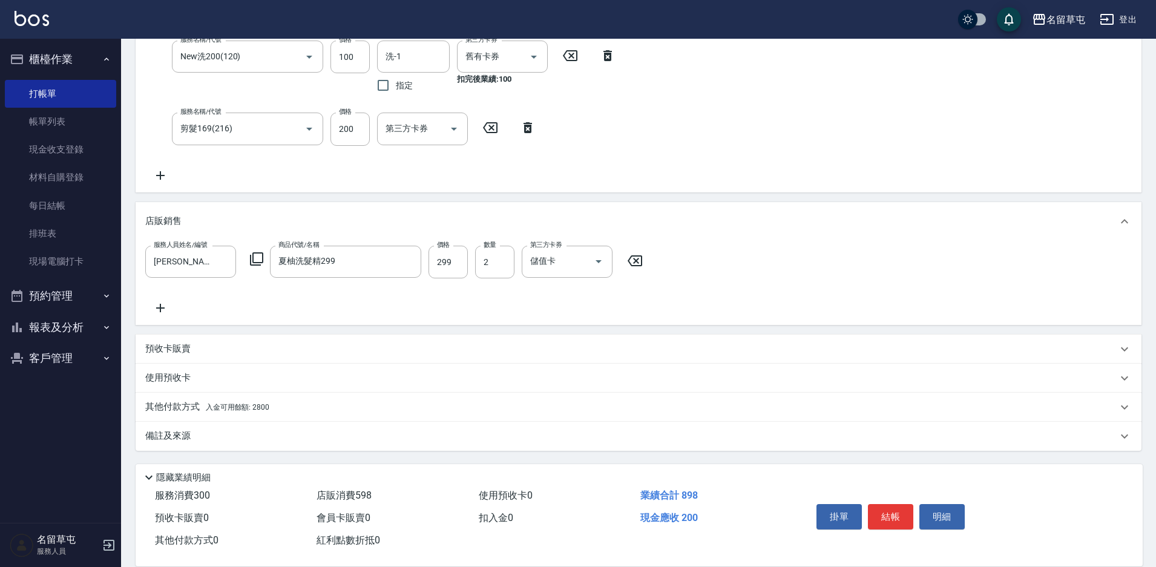
click at [183, 408] on p "其他付款方式 入金可用餘額: 2800" at bounding box center [207, 407] width 124 height 13
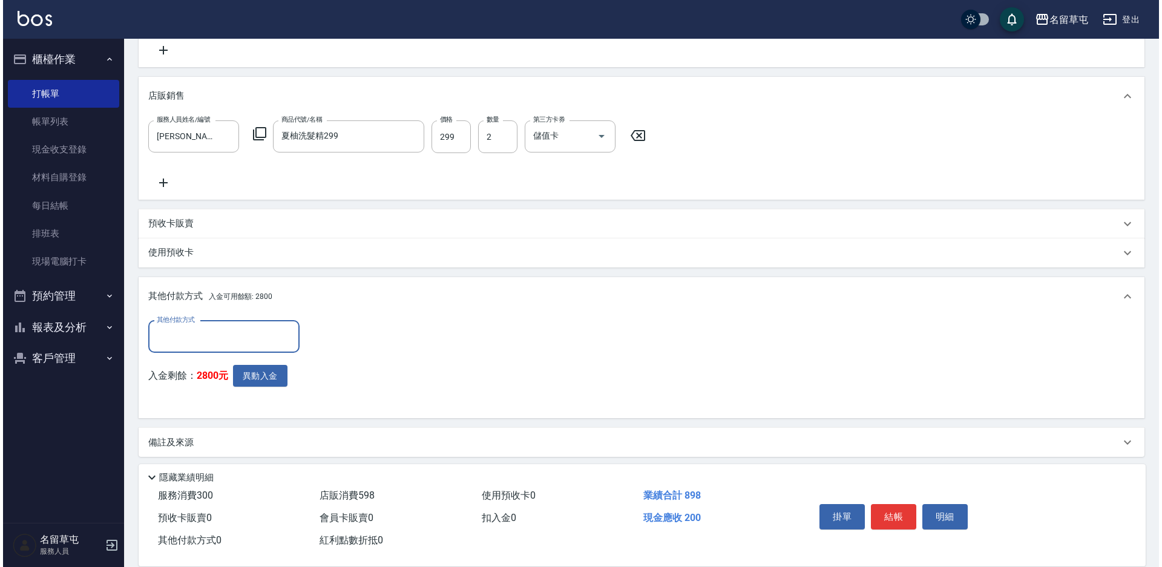
scroll to position [405, 0]
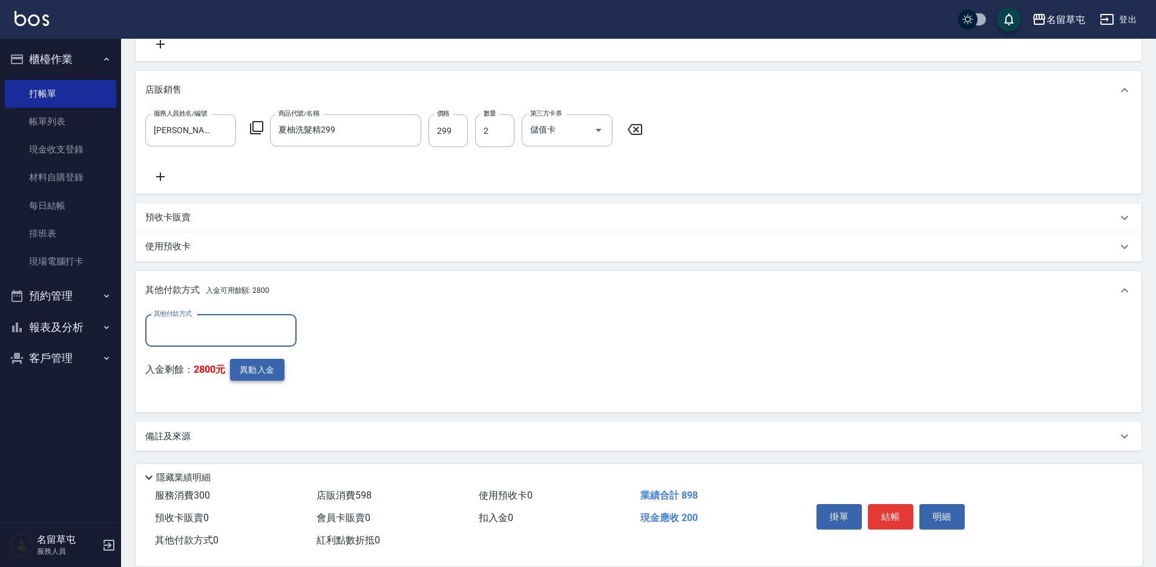
click at [261, 370] on button "異動入金" at bounding box center [257, 370] width 54 height 22
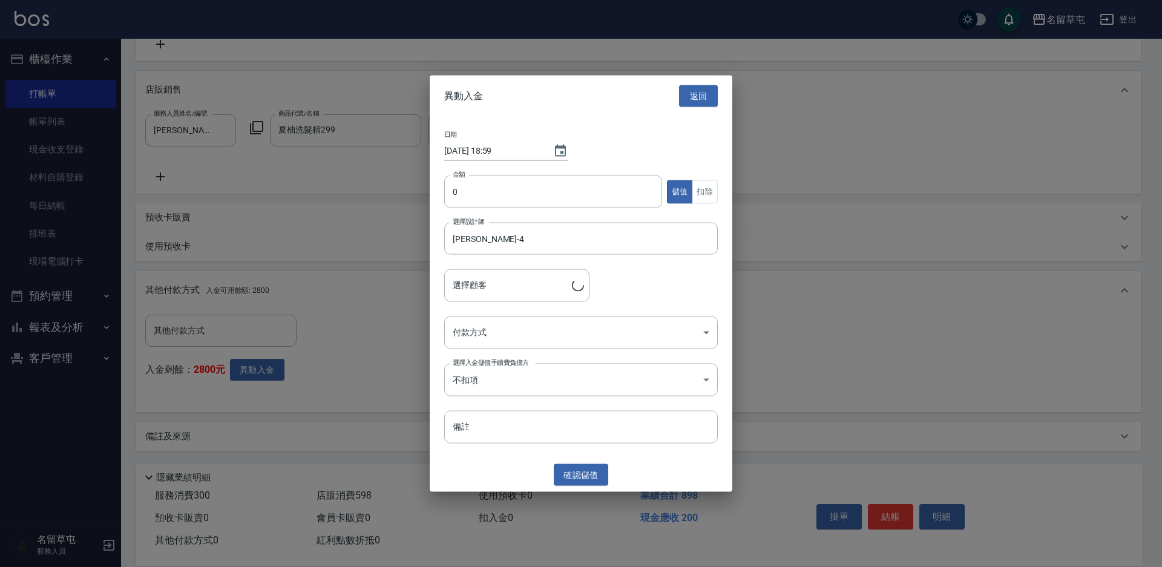
type input "[PERSON_NAME]/0923732238"
click at [557, 195] on input "0" at bounding box center [553, 191] width 218 height 33
type input "598"
click at [710, 182] on button "扣除" at bounding box center [705, 192] width 26 height 24
click at [511, 336] on body "名留草屯 登出 櫃檯作業 打帳單 帳單列表 現金收支登錄 材料自購登錄 每日結帳 排班表 現場電腦打卡 預約管理 預約管理 單日預約紀錄 單週預約紀錄 報表及…" at bounding box center [581, 81] width 1162 height 972
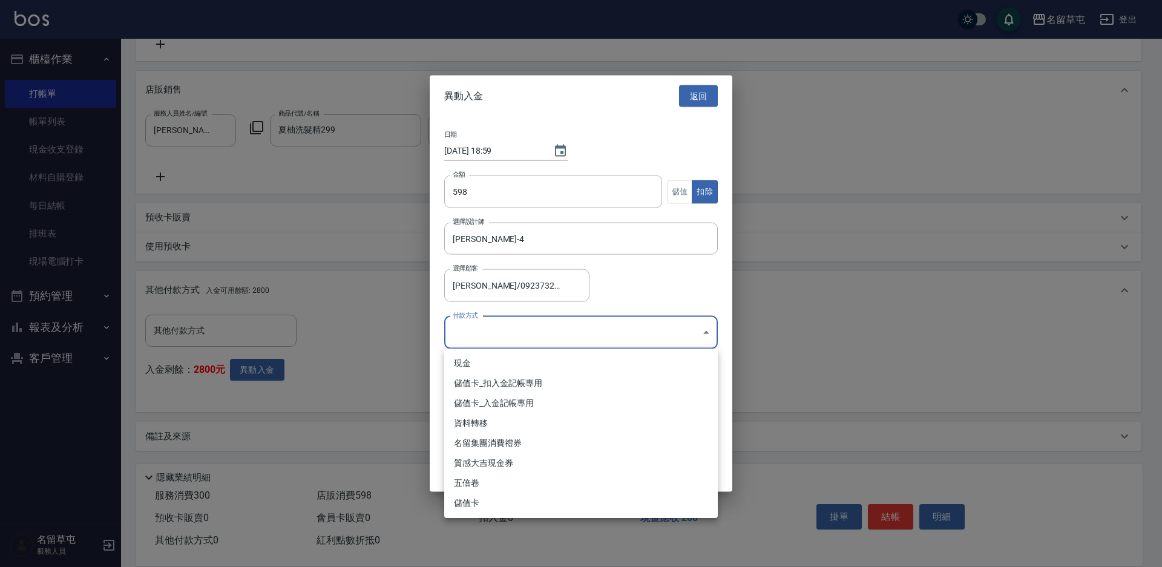
click at [499, 385] on li "儲值卡_扣入金記帳專用" at bounding box center [580, 383] width 273 height 20
type input "儲值卡_扣入金記帳專用"
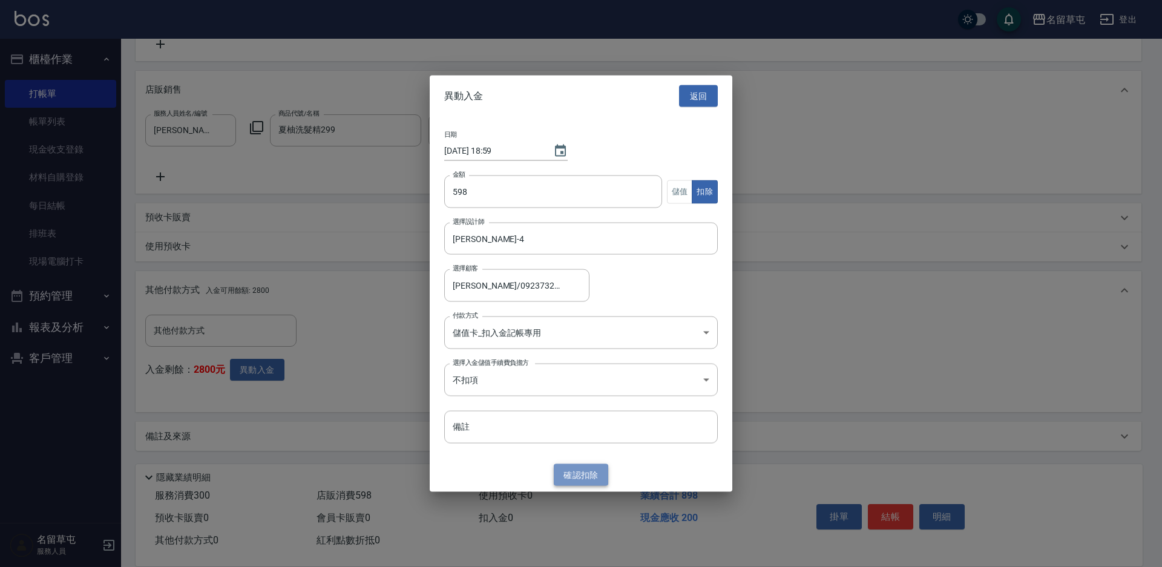
click at [582, 466] on button "確認 扣除" at bounding box center [581, 474] width 54 height 22
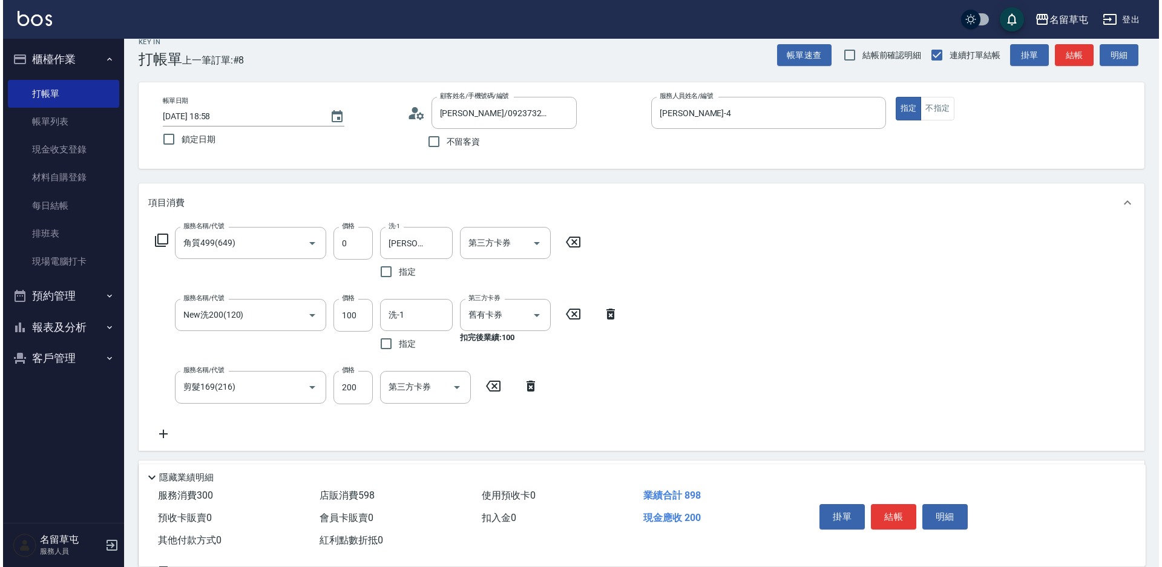
scroll to position [0, 0]
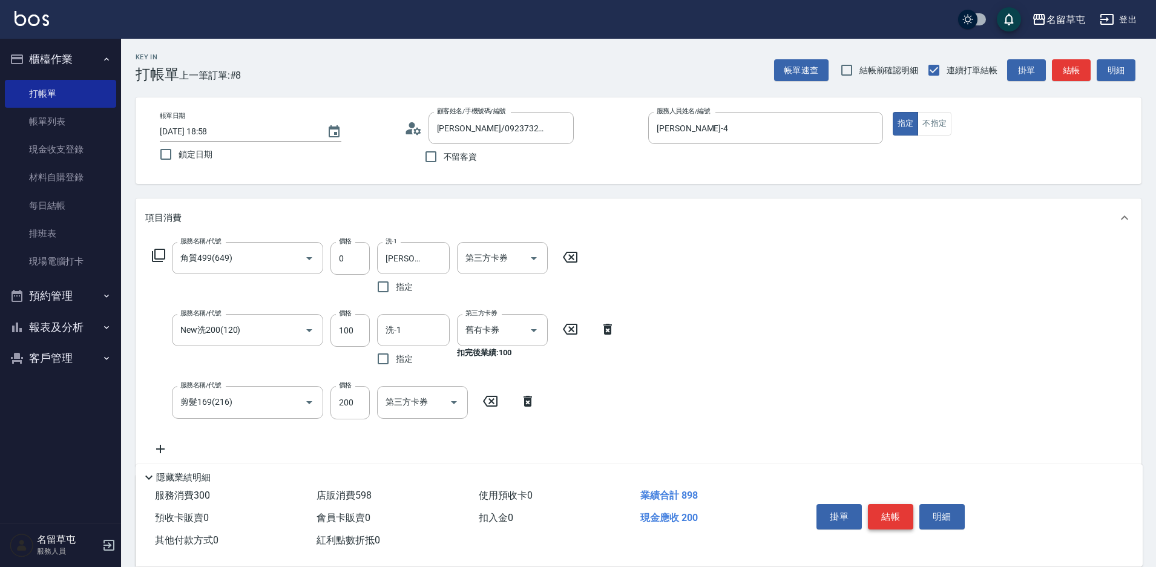
click at [898, 513] on button "結帳" at bounding box center [890, 516] width 45 height 25
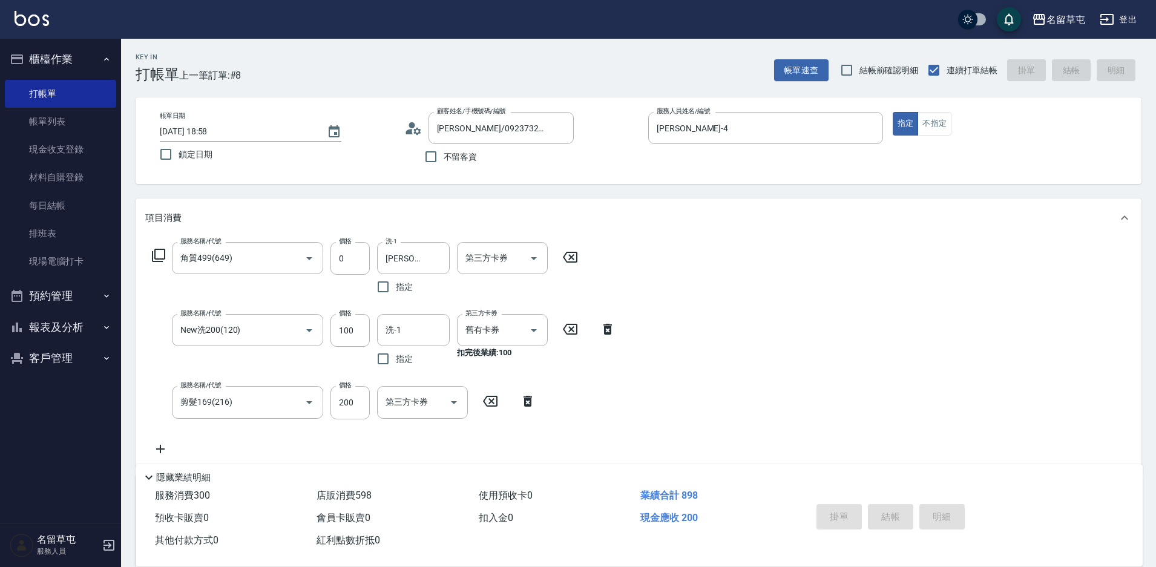
type input "[DATE] 19:00"
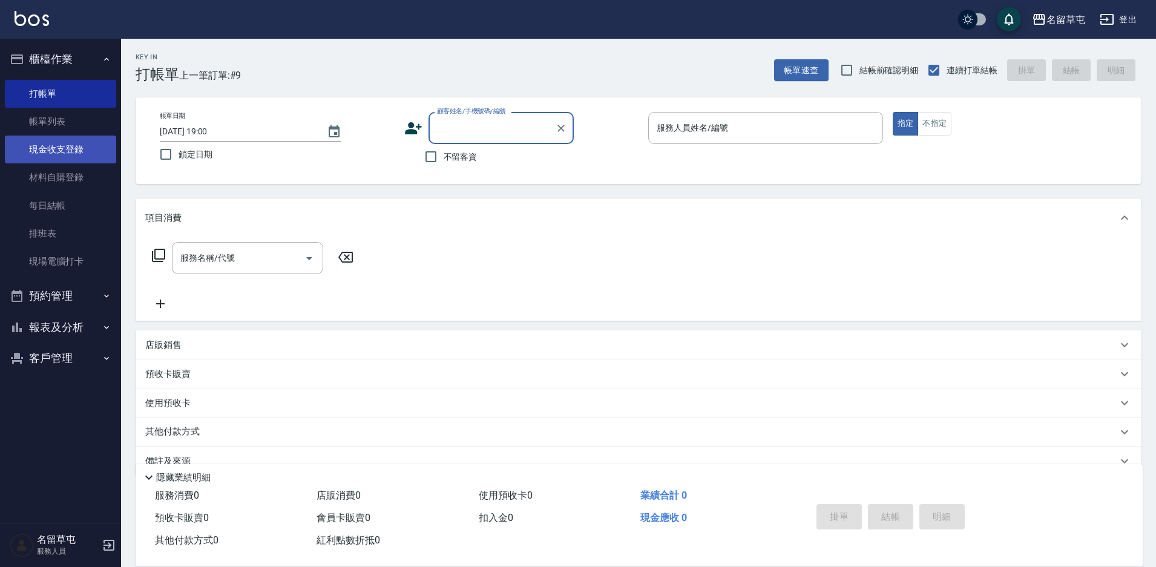
click at [73, 149] on link "現金收支登錄" at bounding box center [60, 150] width 111 height 28
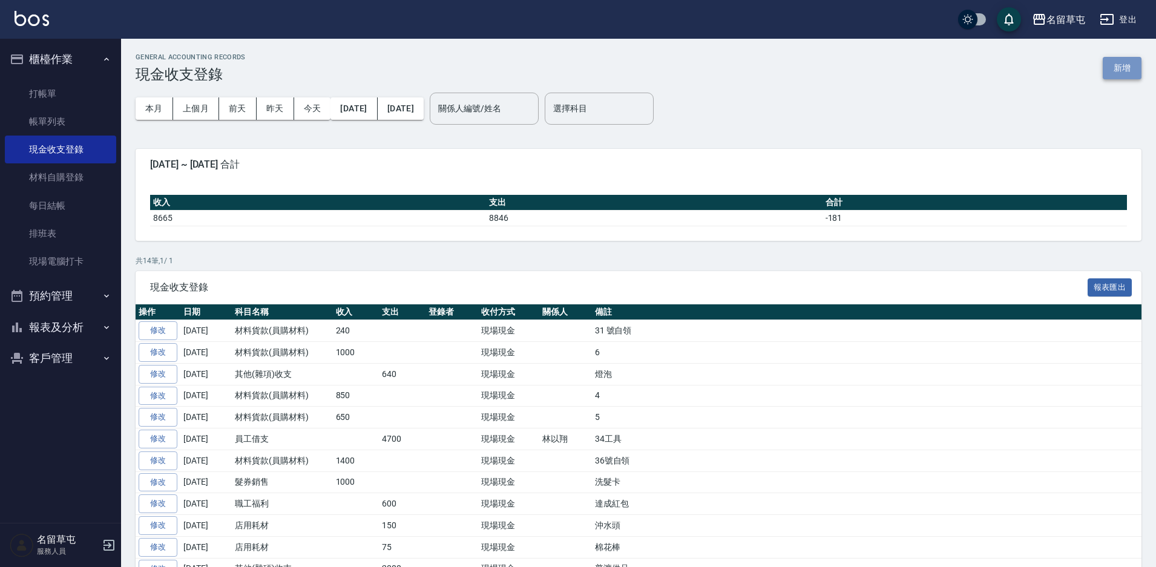
click at [1131, 79] on button "新增" at bounding box center [1121, 68] width 39 height 22
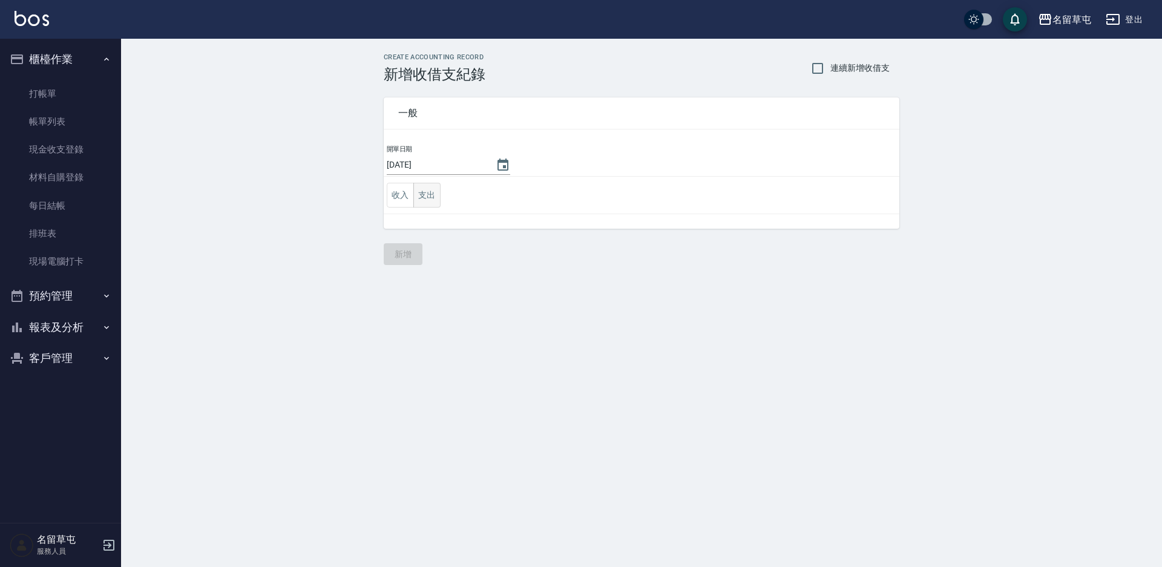
click at [427, 202] on button "支出" at bounding box center [426, 195] width 27 height 25
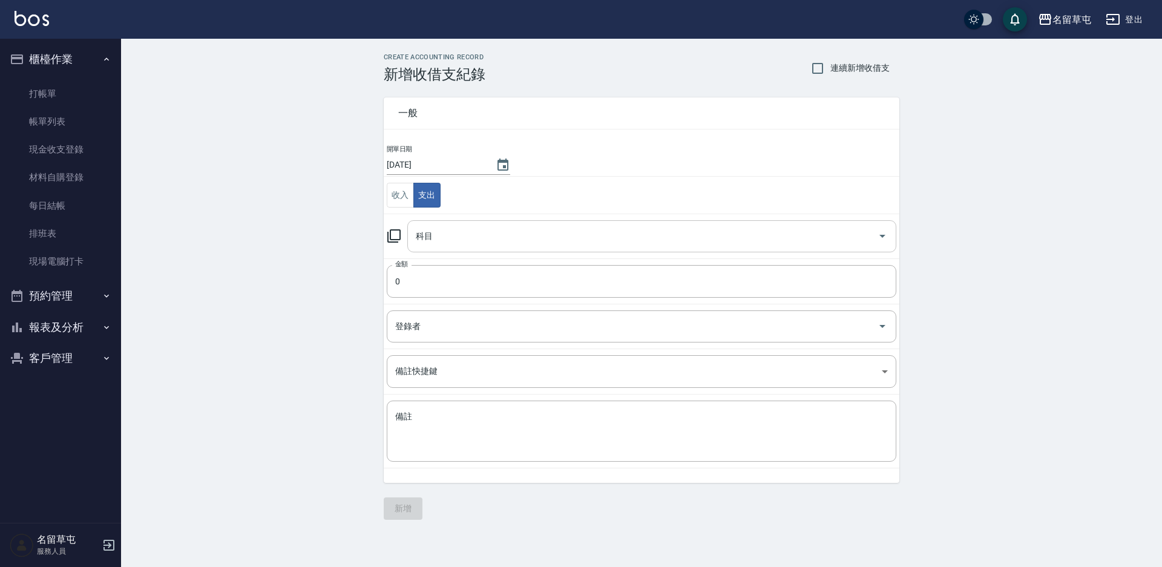
click at [436, 241] on input "科目" at bounding box center [643, 236] width 460 height 21
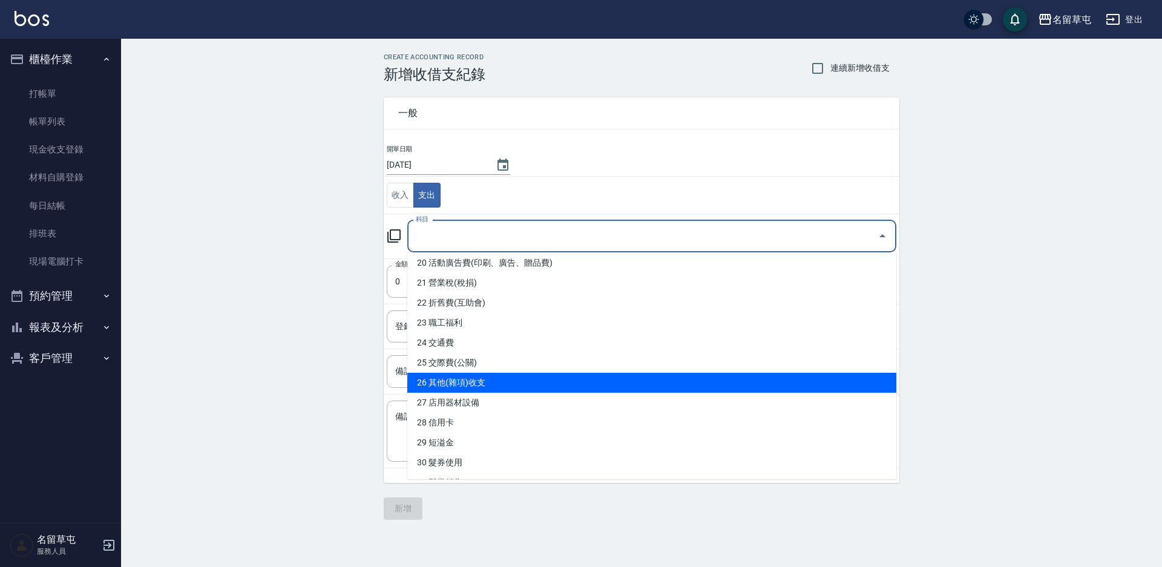
scroll to position [484, 0]
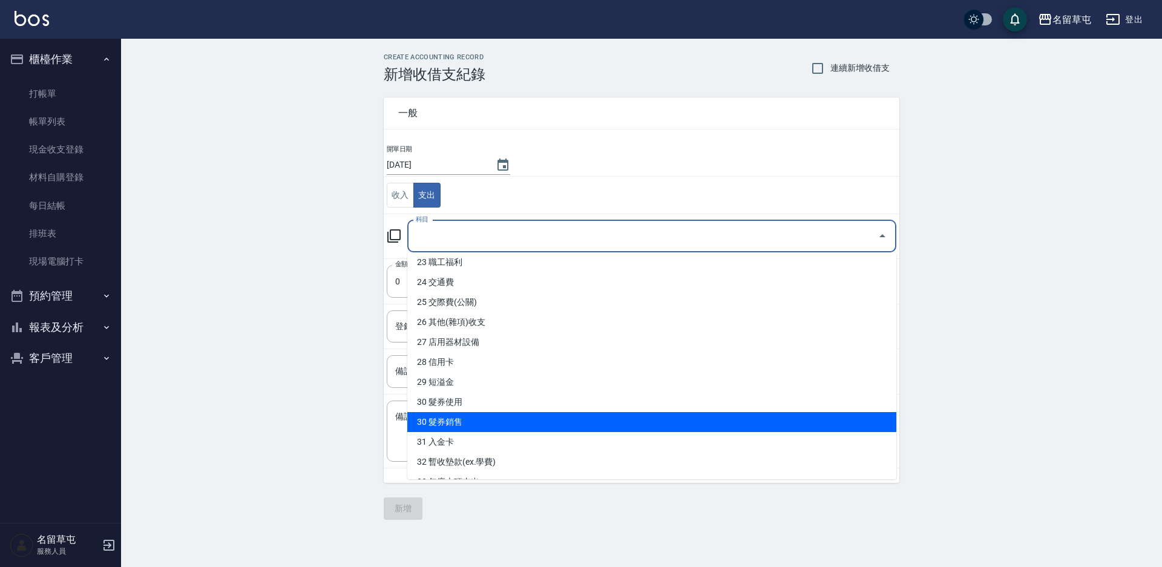
click at [468, 424] on li "30 髮券銷售" at bounding box center [651, 422] width 489 height 20
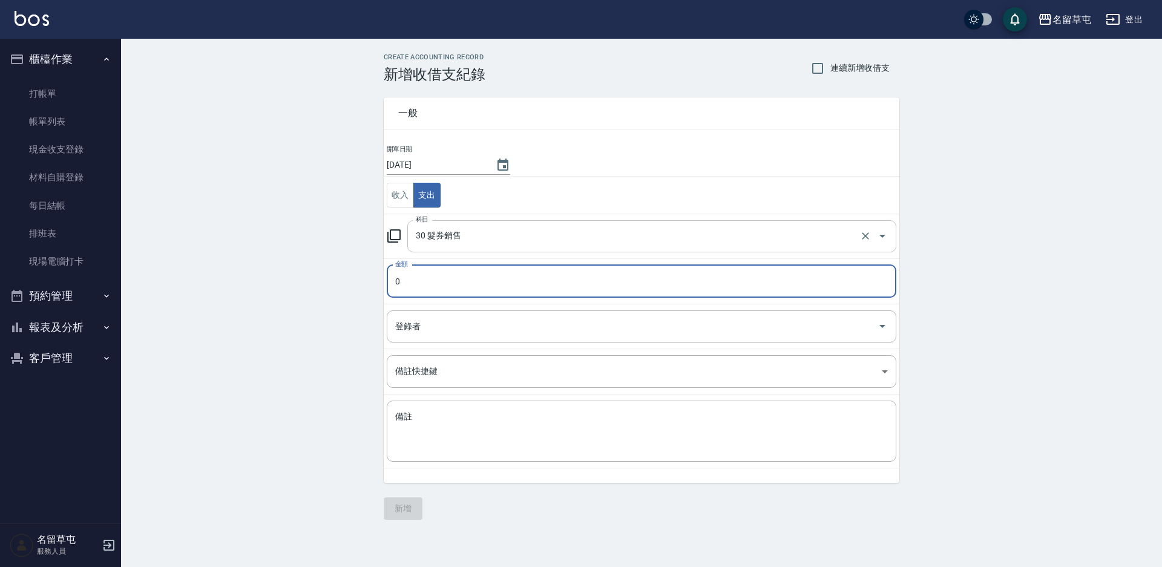
click at [472, 237] on input "30 髮券銷售" at bounding box center [635, 236] width 444 height 21
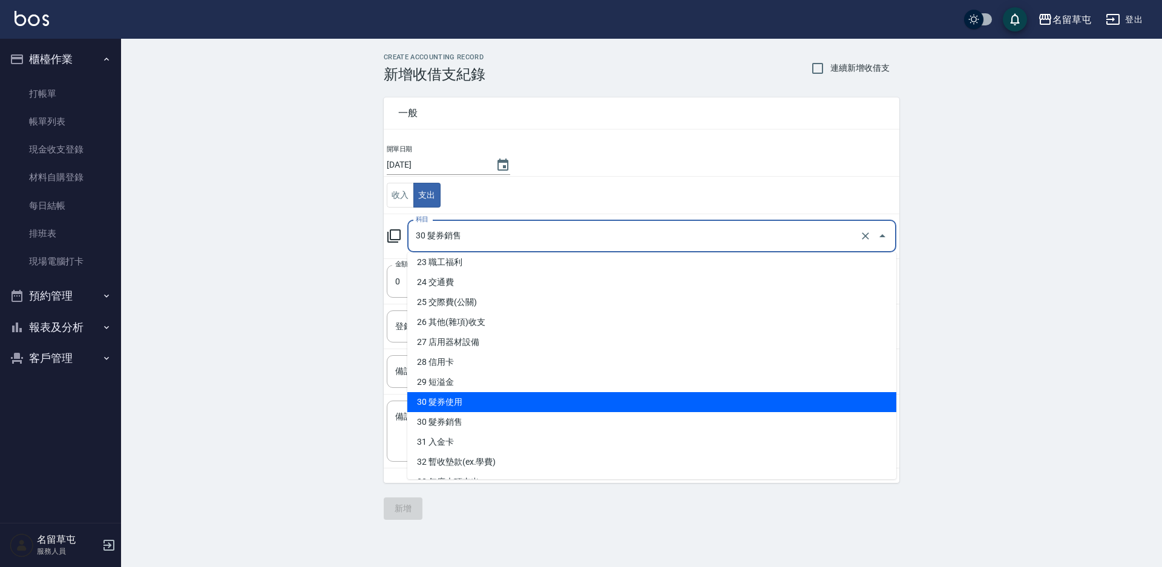
click at [468, 399] on li "30 髮券使用" at bounding box center [651, 402] width 489 height 20
type input "30 髮券使用"
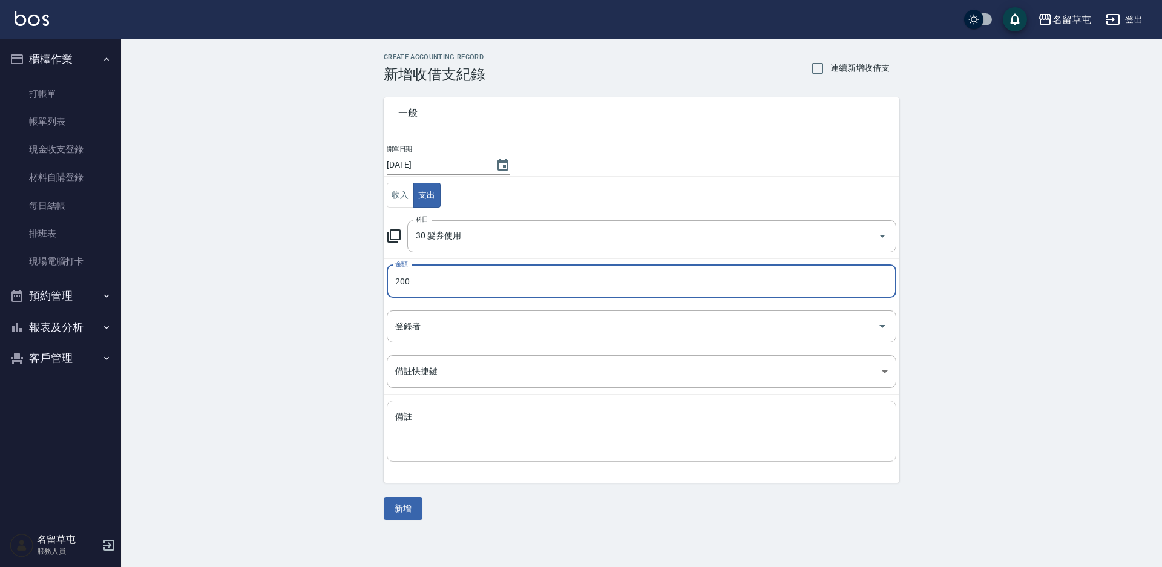
type input "200"
click at [465, 431] on textarea "備註" at bounding box center [641, 431] width 493 height 41
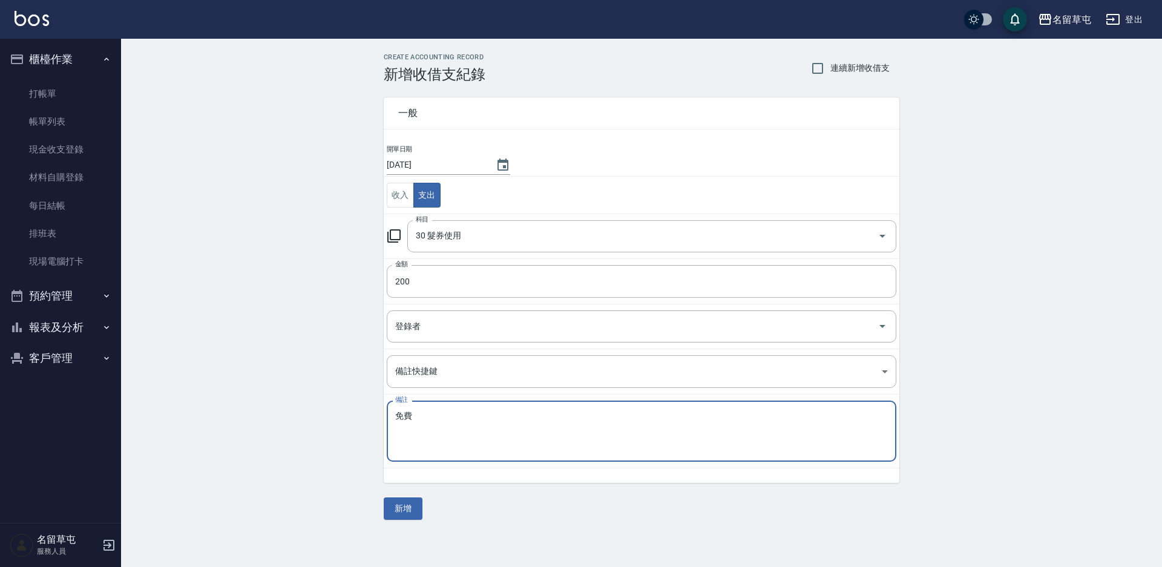
type textarea "免"
type textarea "免費剪髮"
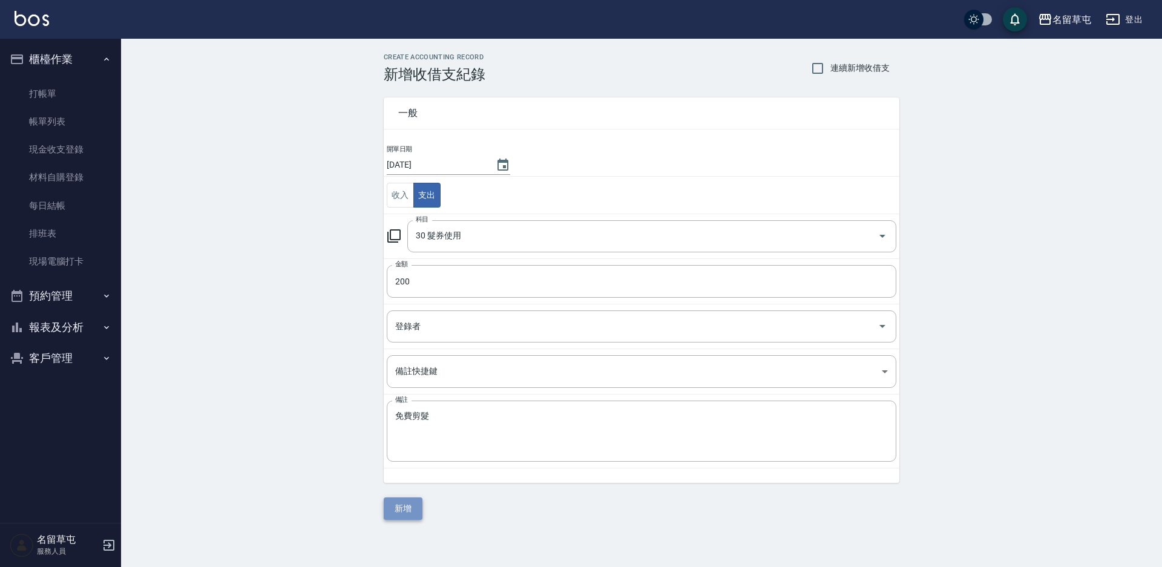
click at [399, 504] on button "新增" at bounding box center [403, 508] width 39 height 22
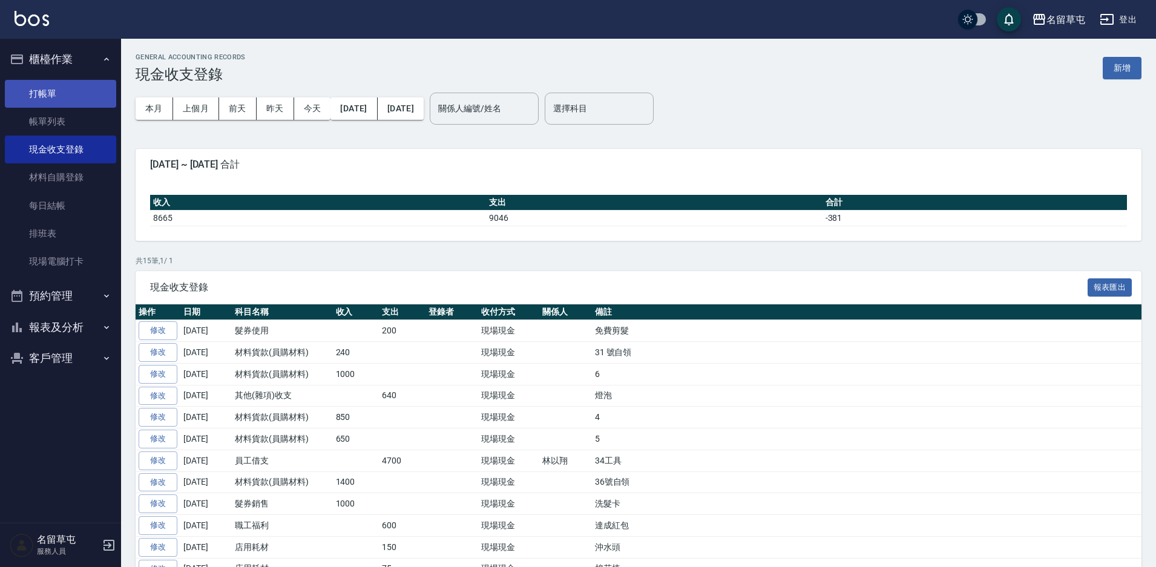
click at [56, 90] on link "打帳單" at bounding box center [60, 94] width 111 height 28
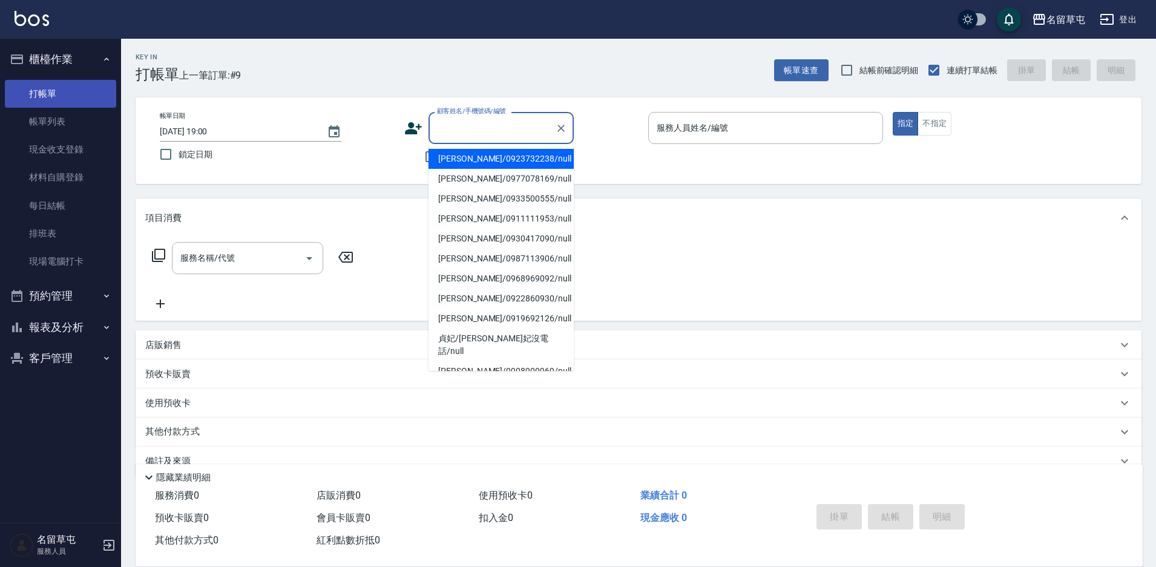
type input "[PERSON_NAME]/0923732238/null"
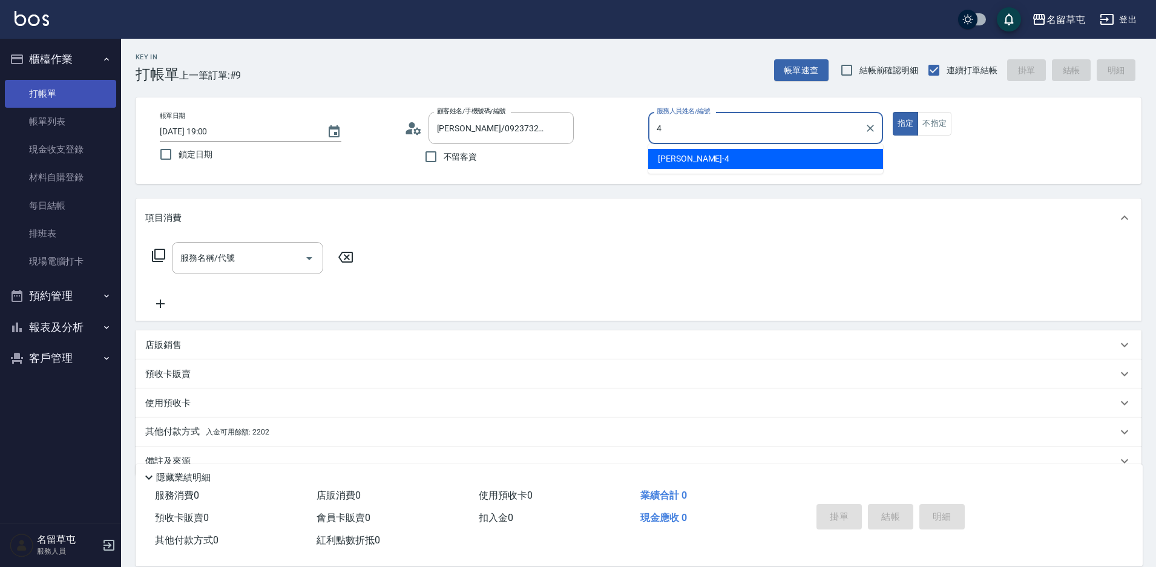
type input "[PERSON_NAME]-4"
type button "true"
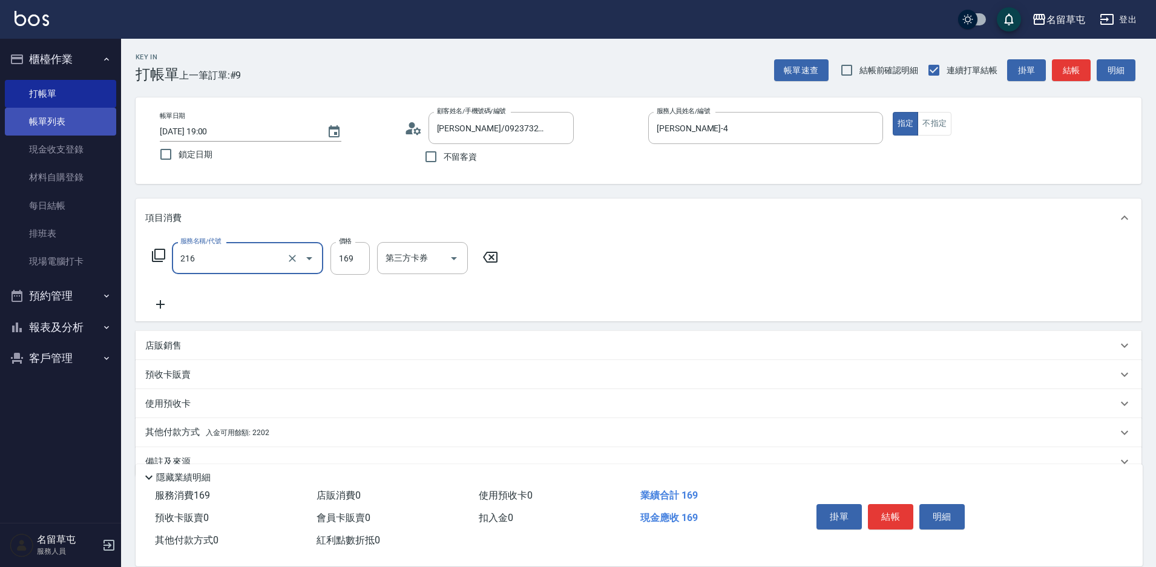
type input "剪髮169(216)"
type input "200"
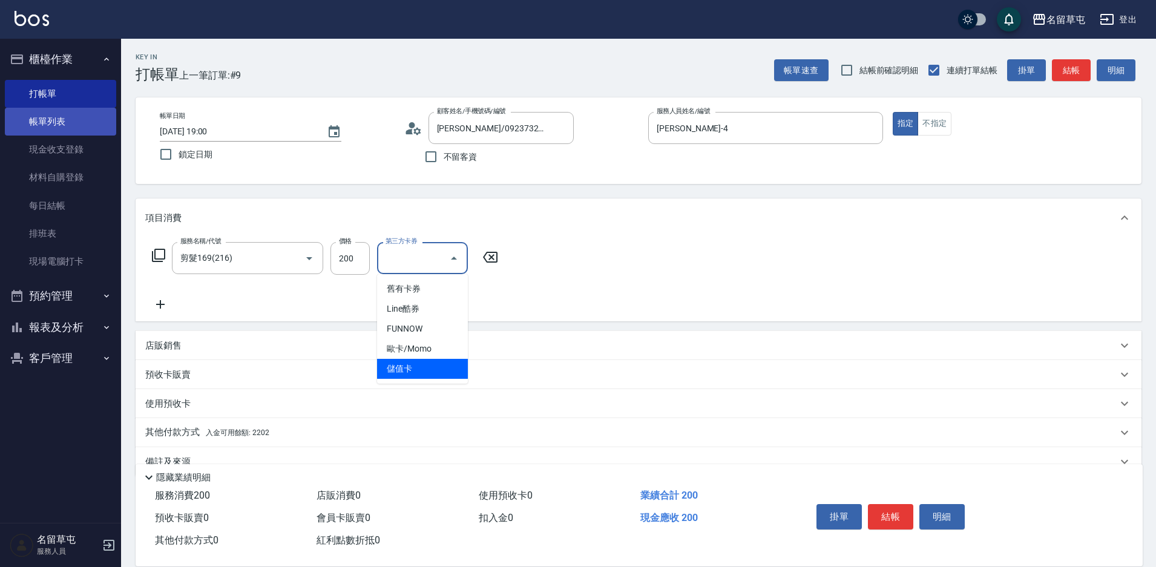
type input "儲值卡"
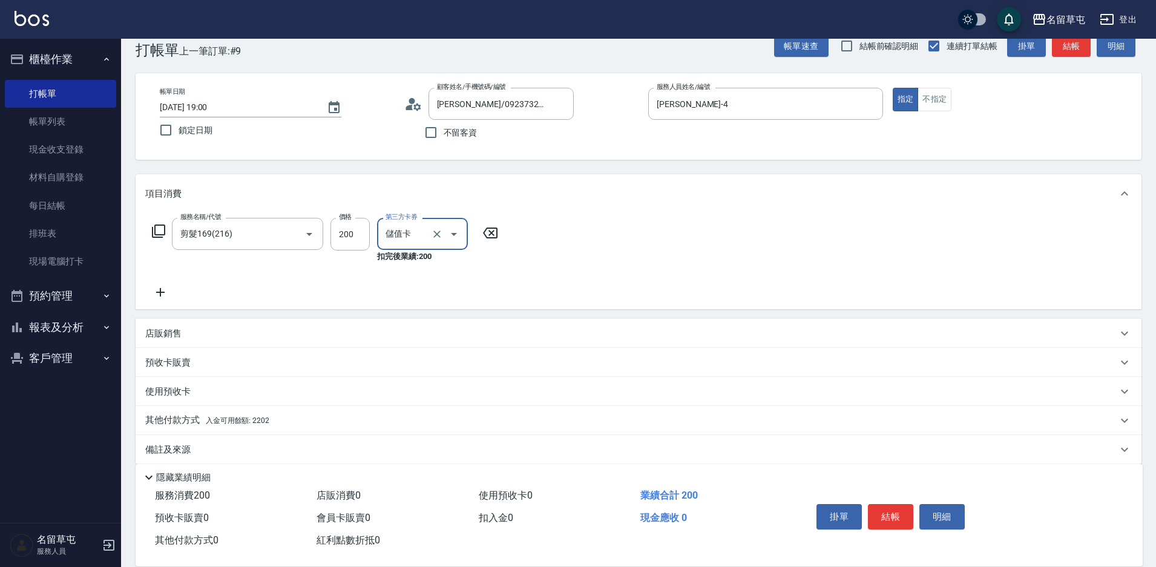
scroll to position [38, 0]
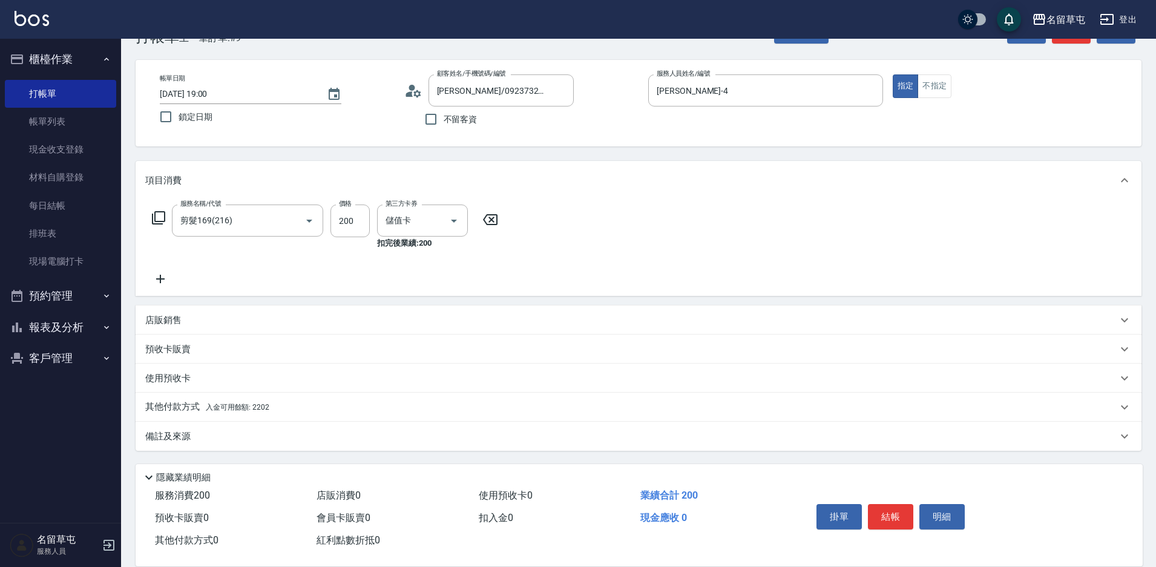
click at [190, 408] on p "其他付款方式 入金可用餘額: 2202" at bounding box center [207, 407] width 124 height 13
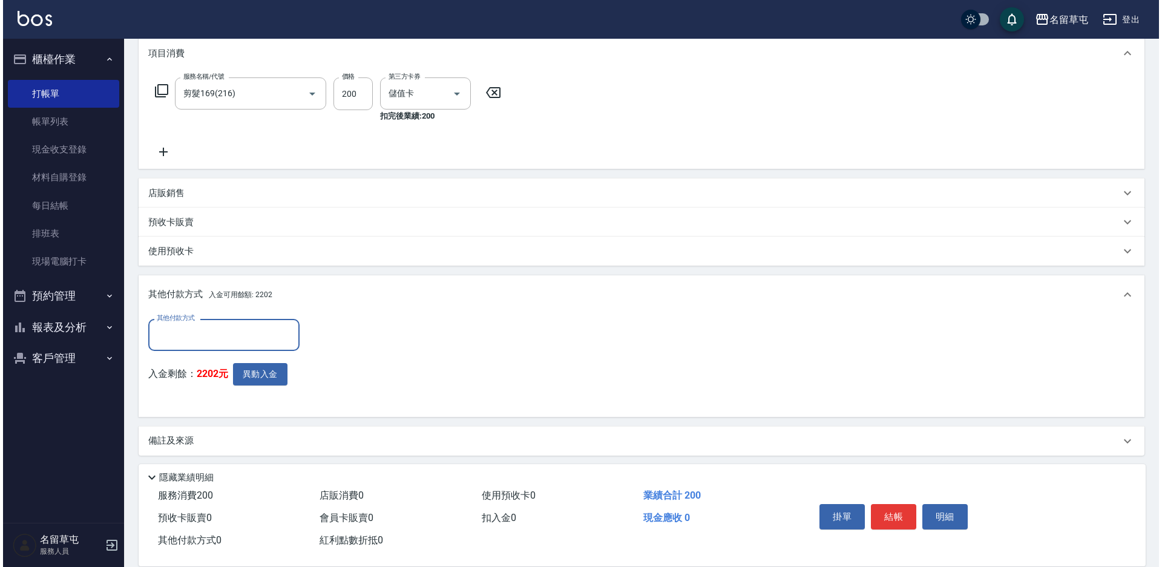
scroll to position [169, 0]
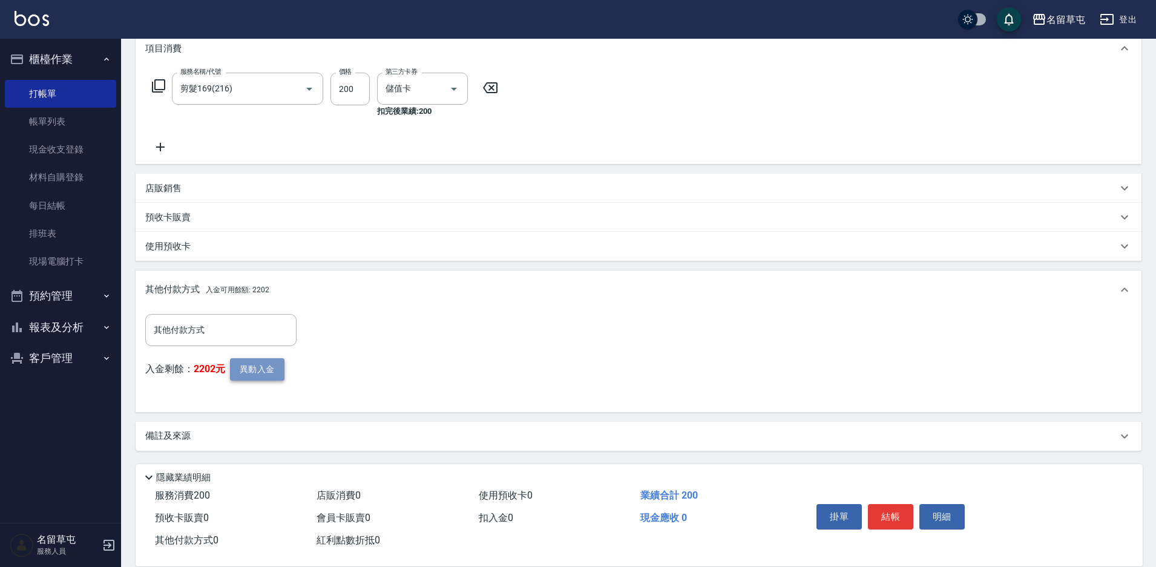
click at [253, 371] on button "異動入金" at bounding box center [257, 369] width 54 height 22
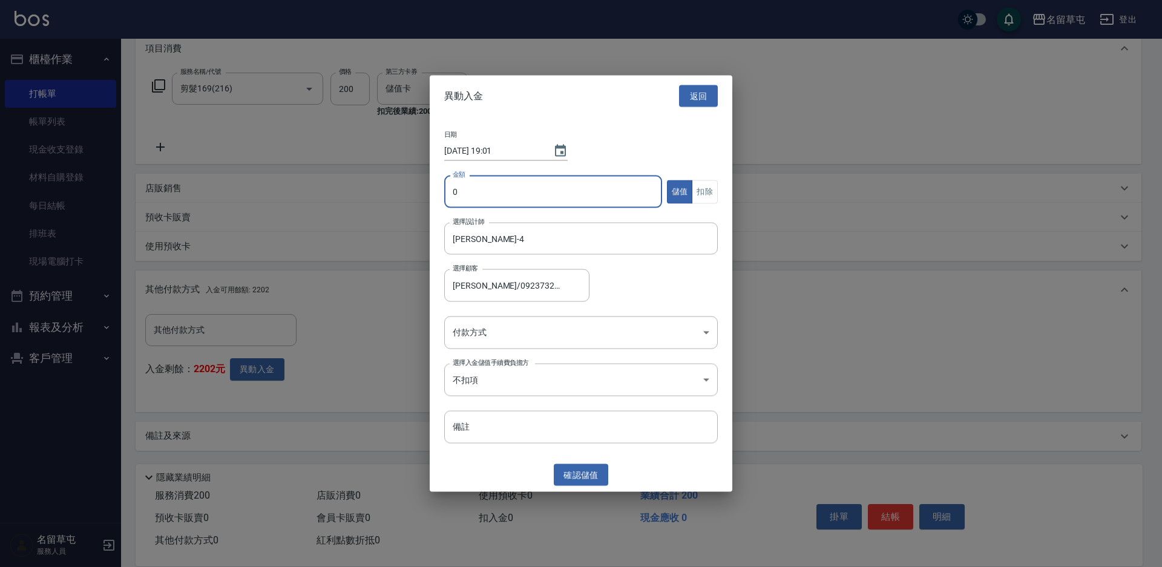
click at [497, 195] on input "0" at bounding box center [553, 191] width 218 height 33
type input "200"
click at [709, 183] on button "扣除" at bounding box center [705, 192] width 26 height 24
click at [486, 336] on body "名留草屯 登出 櫃檯作業 打帳單 帳單列表 現金收支登錄 材料自購登錄 每日結帳 排班表 現場電腦打卡 預約管理 預約管理 單日預約紀錄 單週預約紀錄 報表及…" at bounding box center [581, 199] width 1162 height 736
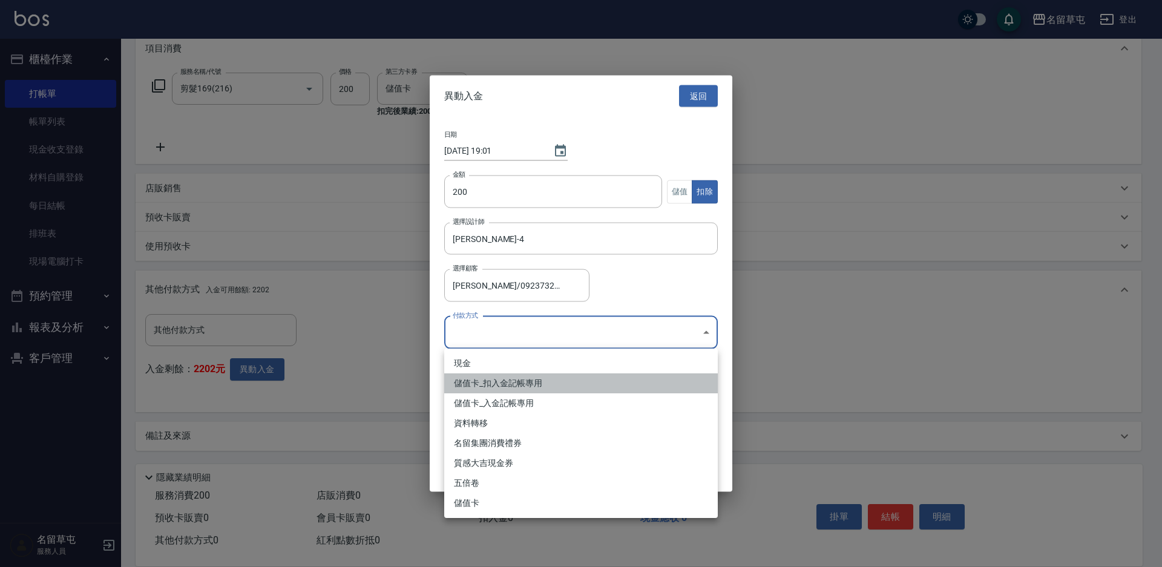
click at [483, 377] on li "儲值卡_扣入金記帳專用" at bounding box center [580, 383] width 273 height 20
type input "儲值卡_扣入金記帳專用"
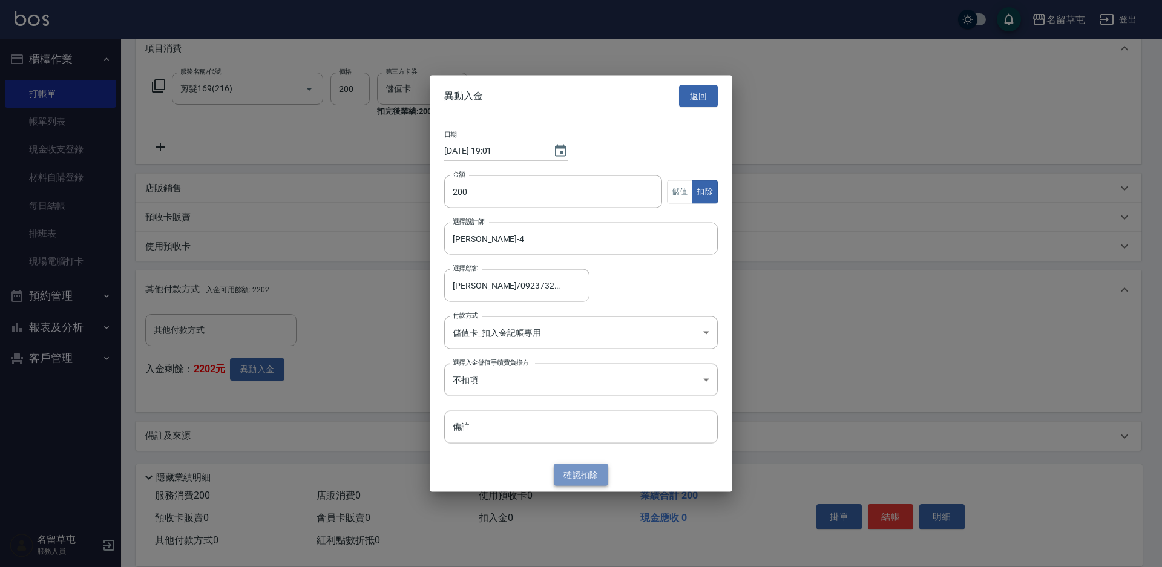
drag, startPoint x: 570, startPoint y: 476, endPoint x: 804, endPoint y: 475, distance: 233.6
click at [570, 477] on button "確認 扣除" at bounding box center [581, 474] width 54 height 22
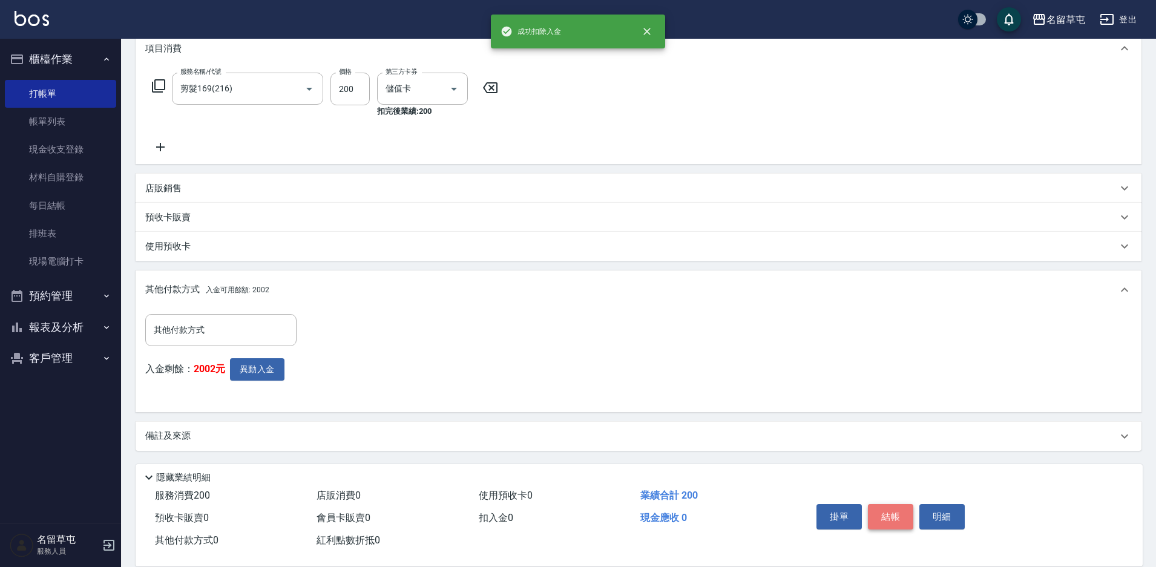
click at [886, 511] on button "結帳" at bounding box center [890, 516] width 45 height 25
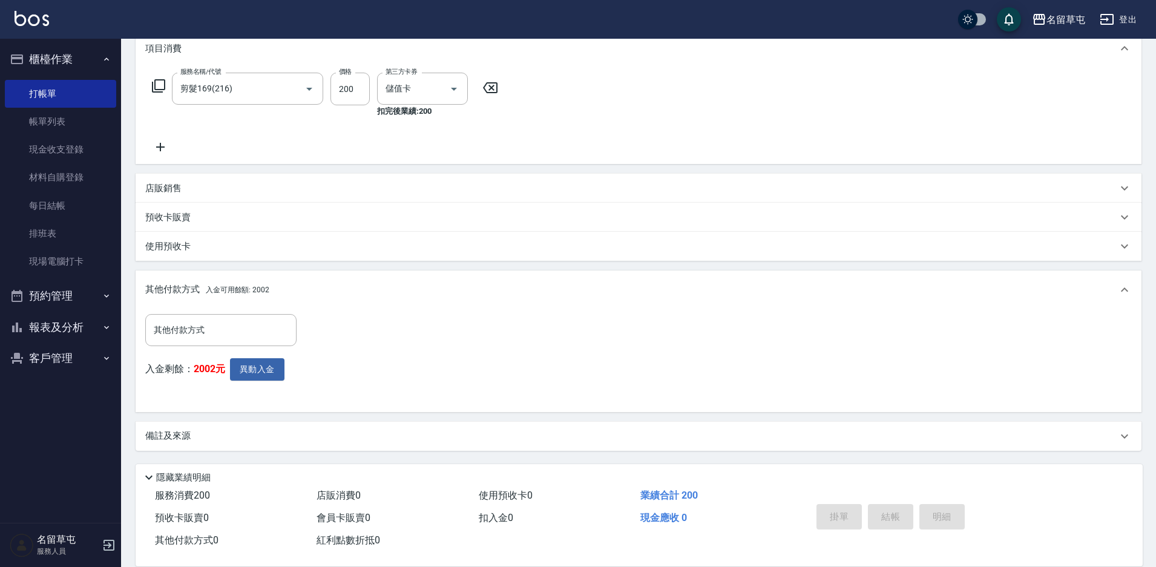
type input "[DATE] 19:01"
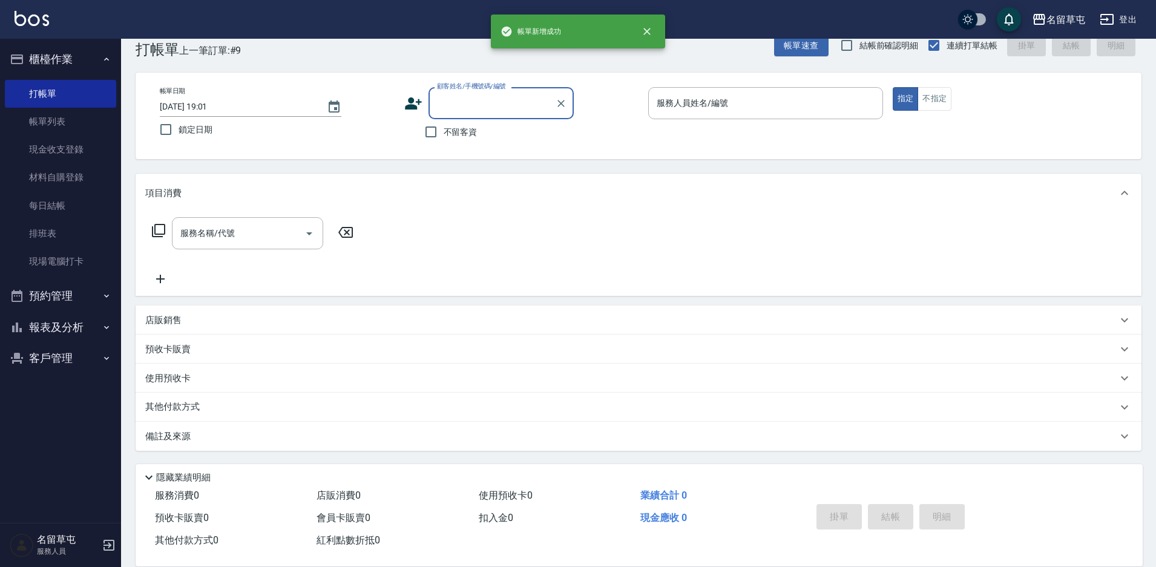
scroll to position [0, 0]
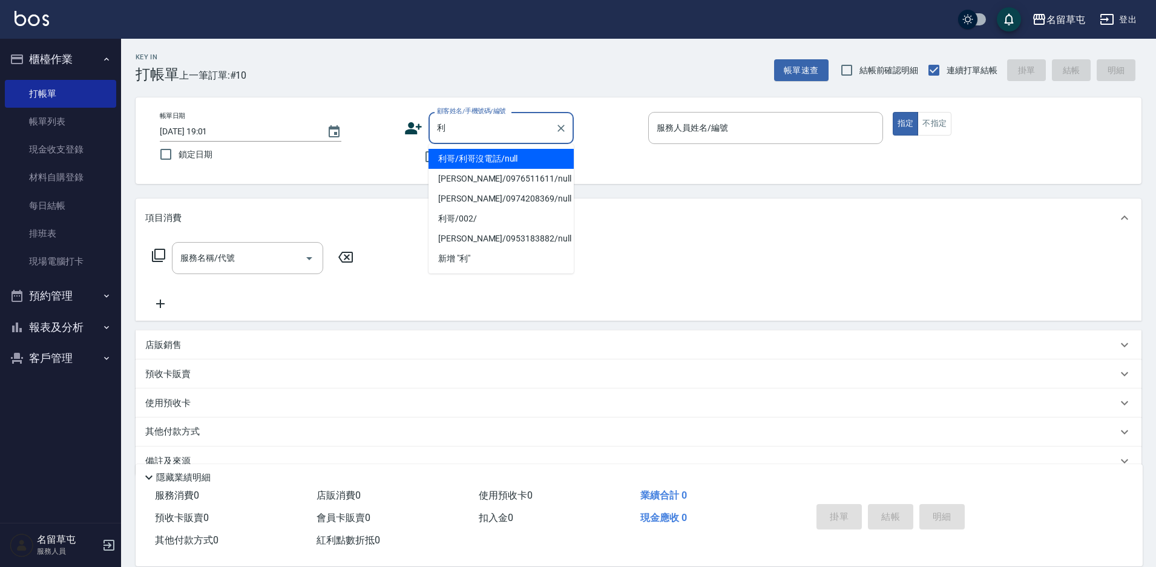
click at [468, 156] on li "利哥/利哥沒電話/null" at bounding box center [500, 159] width 145 height 20
type input "利哥/利哥沒電話/null"
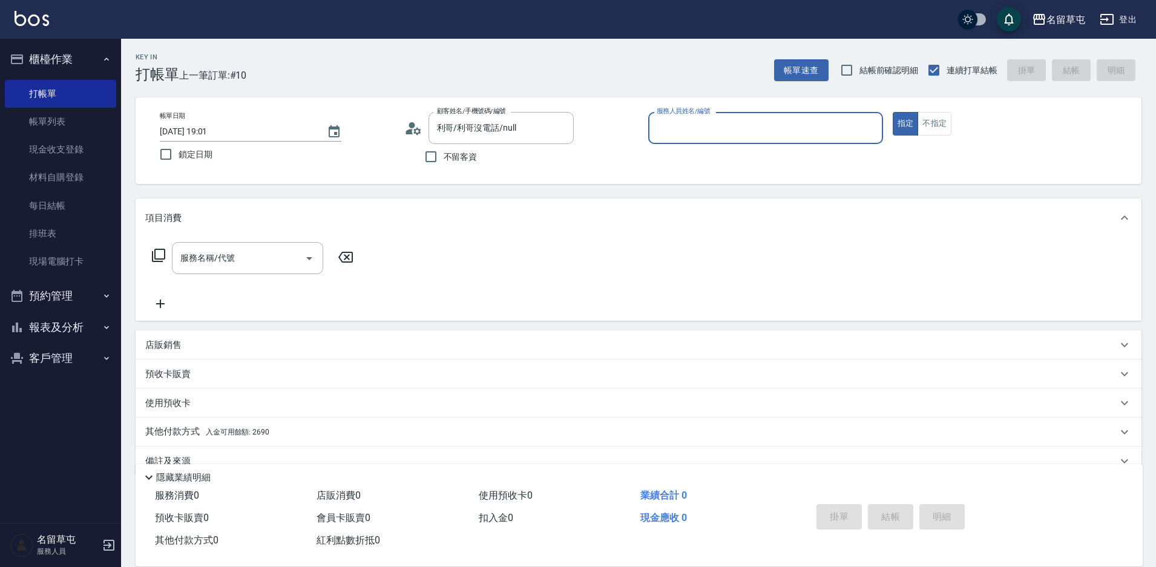
click at [715, 125] on input "服務人員姓名/編號" at bounding box center [765, 127] width 224 height 21
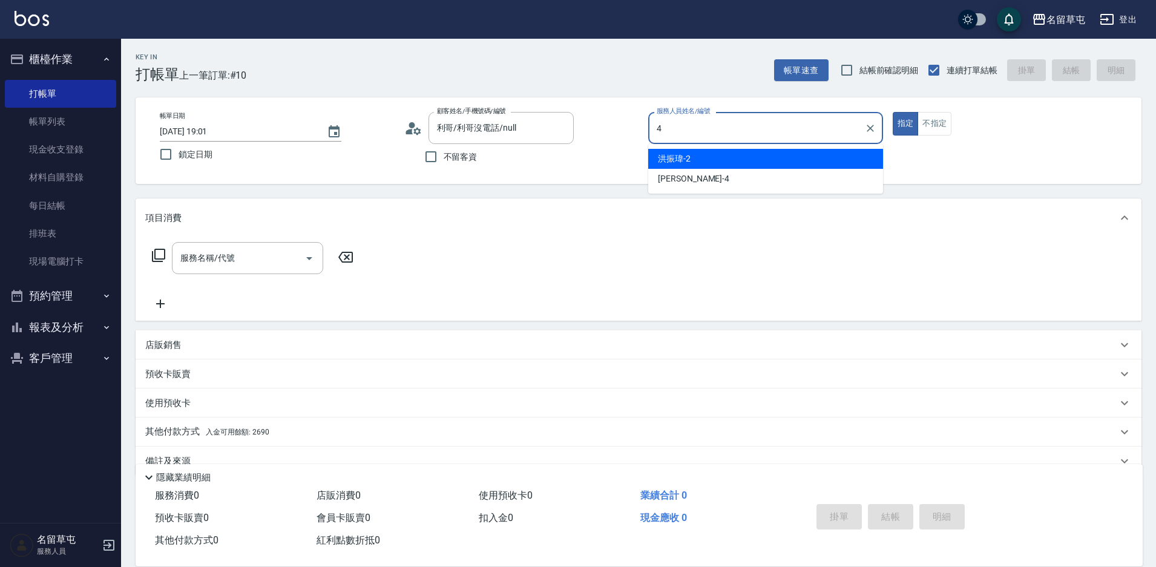
type input "[PERSON_NAME]-4"
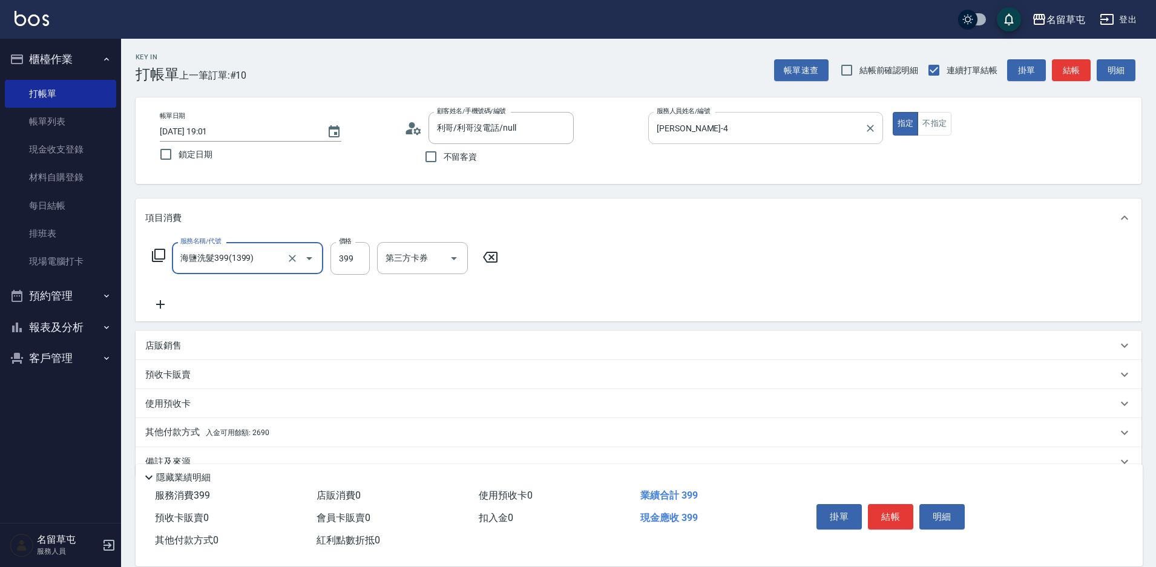
type input "海鹽洗髮399(1399)"
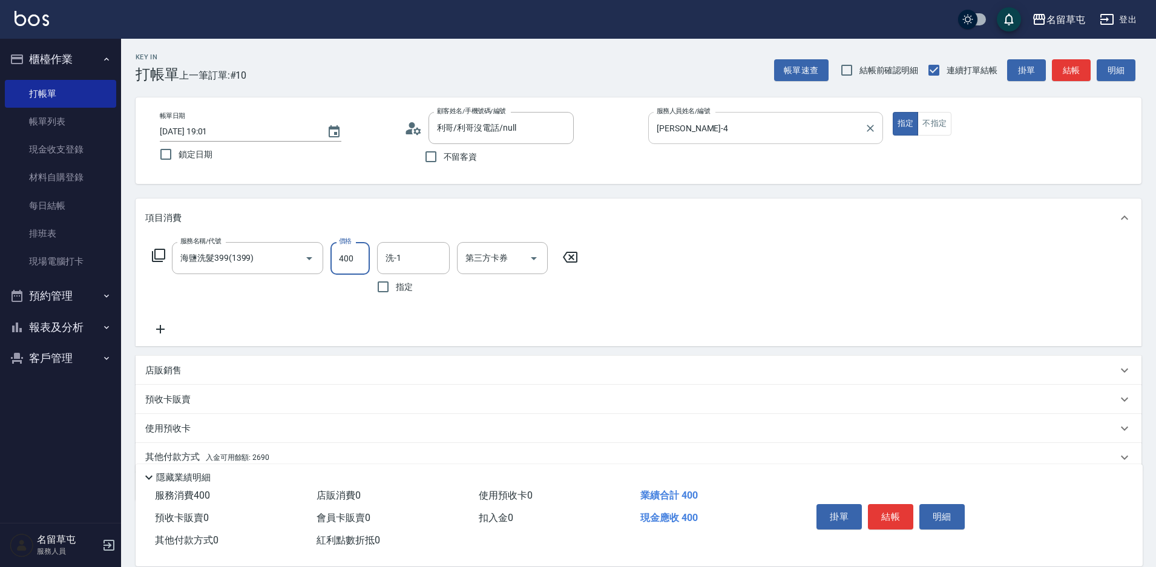
type input "400"
type input "[PERSON_NAME]-4"
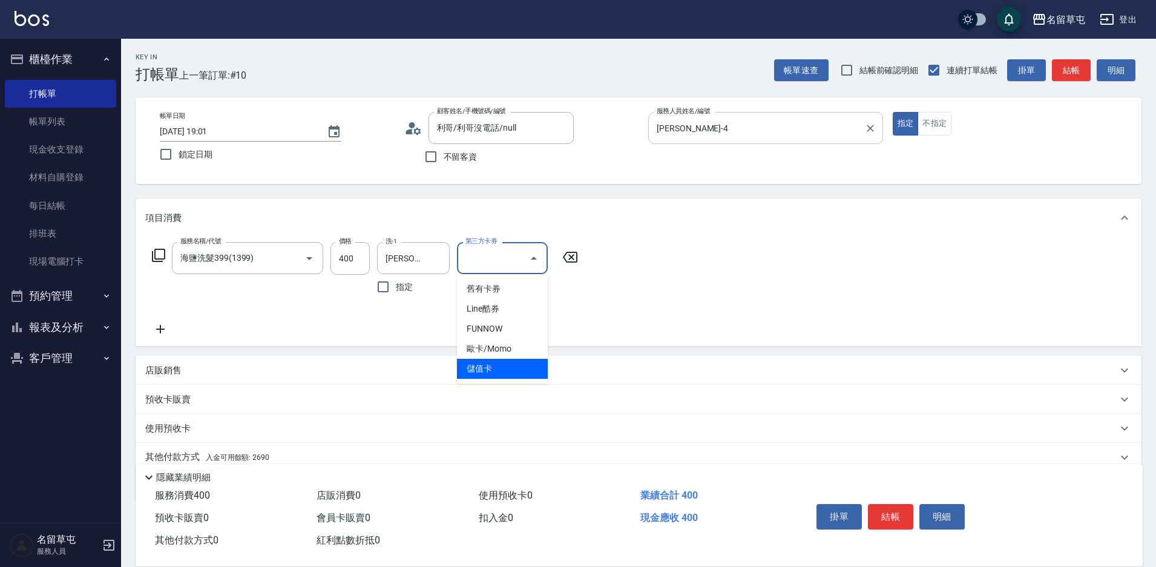
type input "儲值卡"
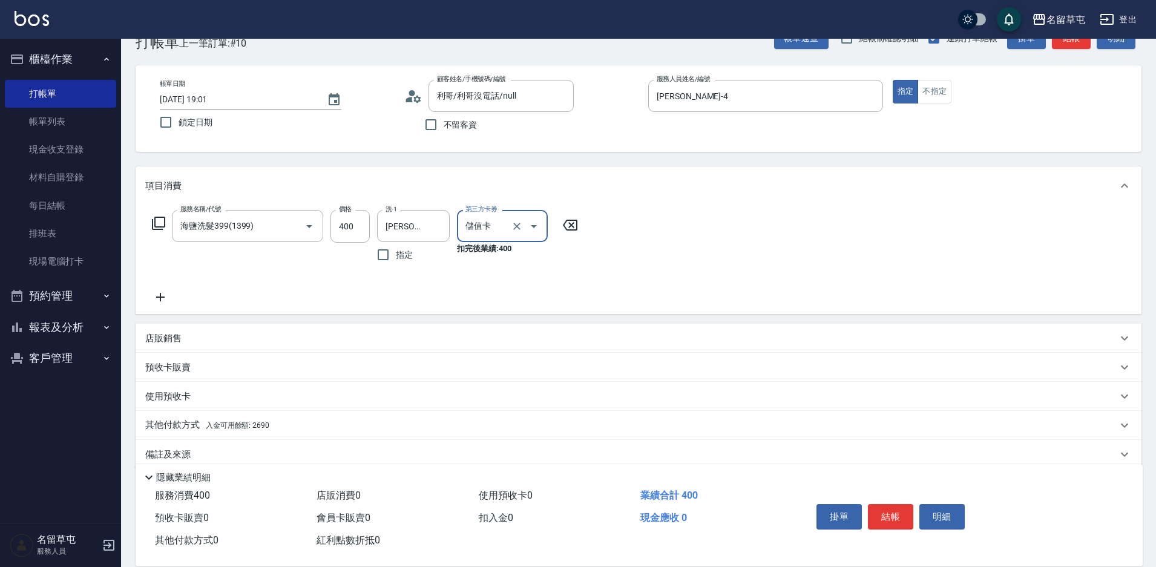
scroll to position [50, 0]
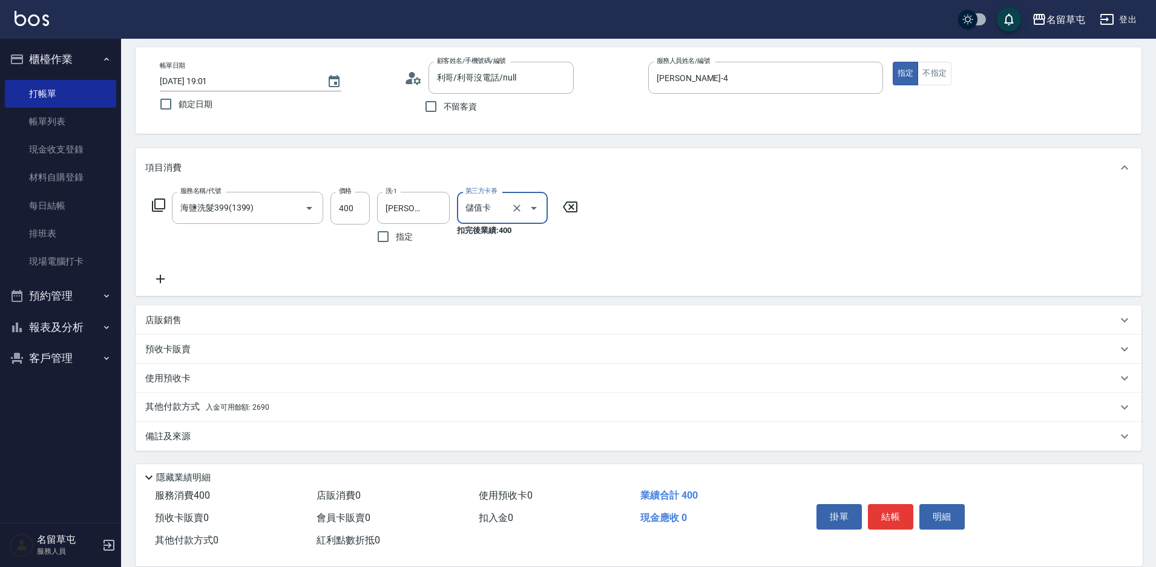
click at [187, 408] on p "其他付款方式 入金可用餘額: 2690" at bounding box center [207, 407] width 124 height 13
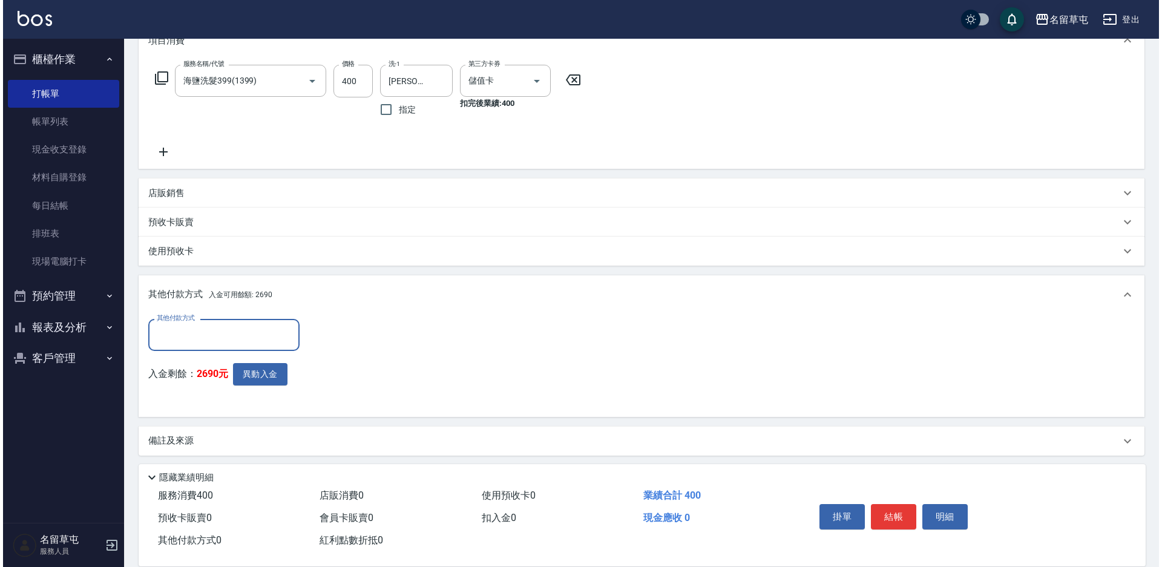
scroll to position [182, 0]
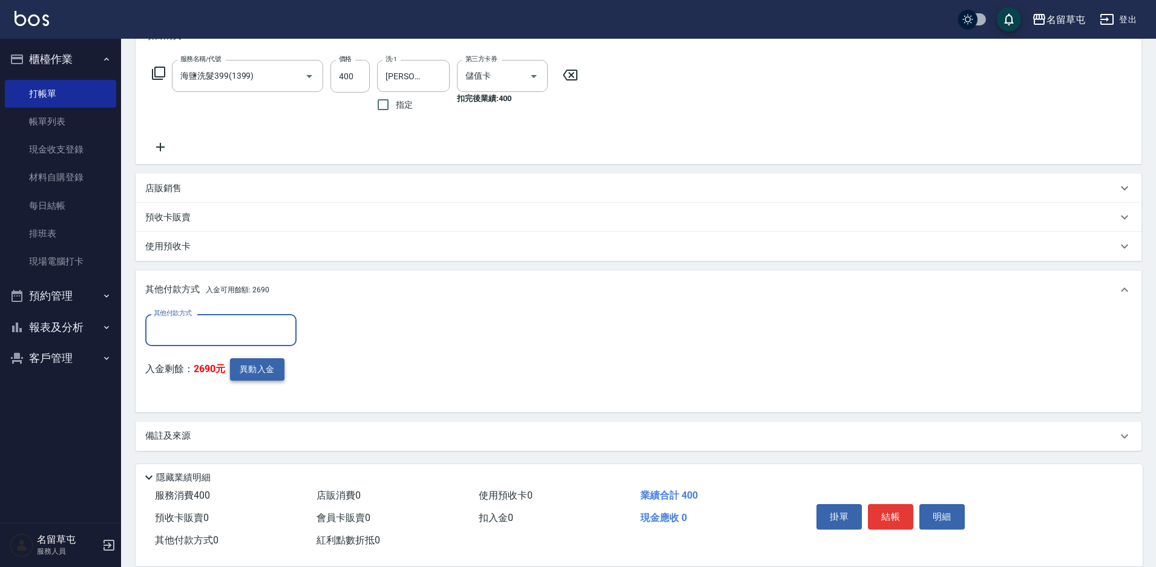
click at [253, 372] on button "異動入金" at bounding box center [257, 369] width 54 height 22
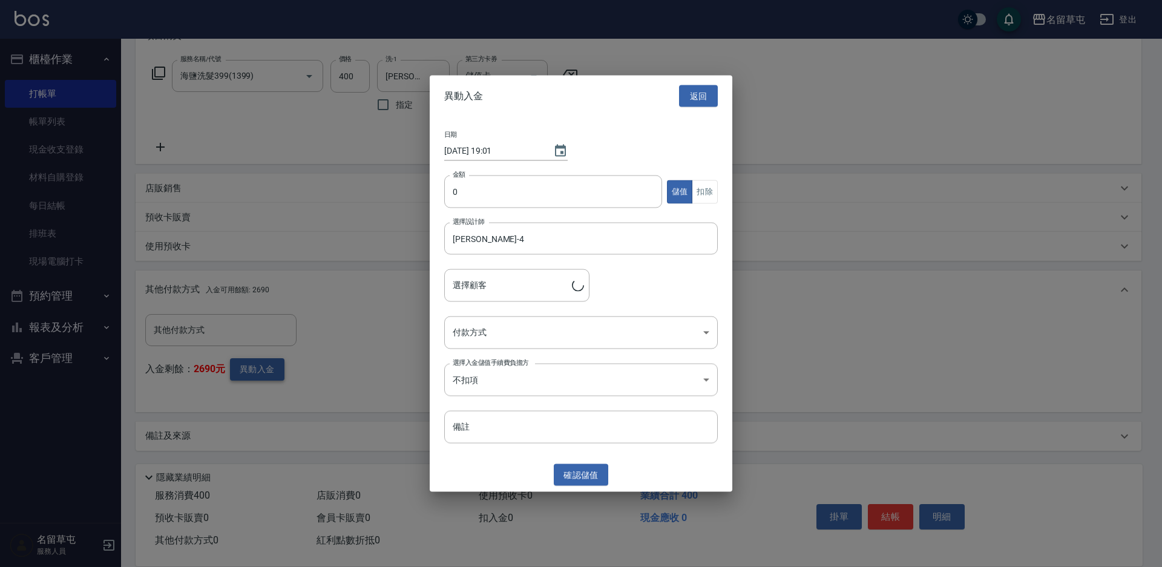
type input "利哥/利哥沒電話"
click at [486, 193] on input "0" at bounding box center [553, 191] width 218 height 33
type input "400"
click at [707, 192] on button "扣除" at bounding box center [705, 192] width 26 height 24
click at [516, 333] on body "名留草屯 登出 櫃檯作業 打帳單 帳單列表 現金收支登錄 材料自購登錄 每日結帳 排班表 現場電腦打卡 預約管理 預約管理 單日預約紀錄 單週預約紀錄 報表及…" at bounding box center [581, 192] width 1162 height 749
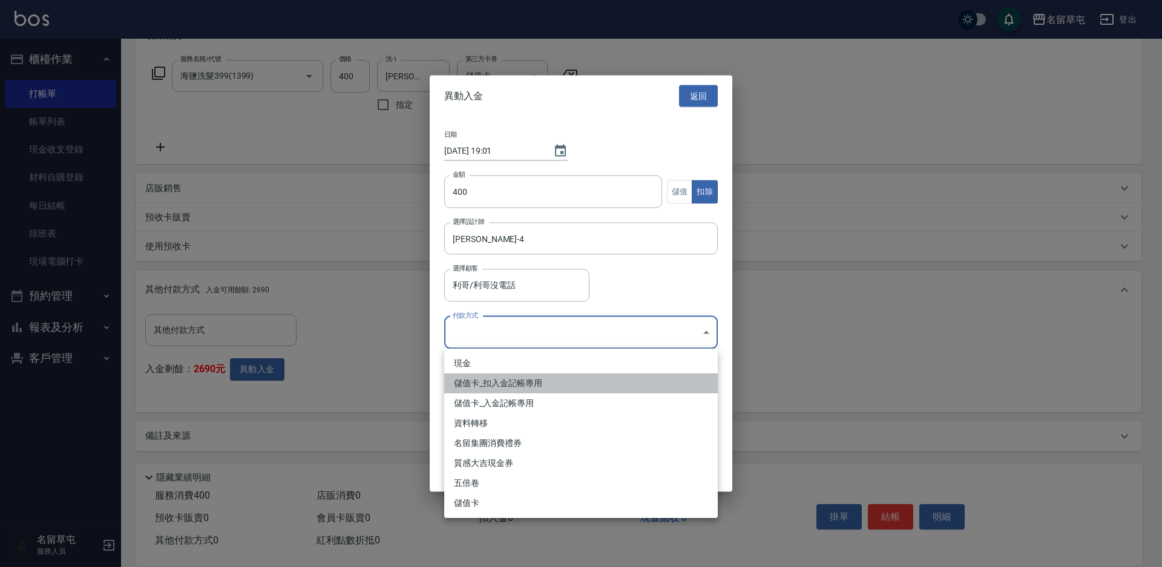
click at [502, 381] on li "儲值卡_扣入金記帳專用" at bounding box center [580, 383] width 273 height 20
type input "儲值卡_扣入金記帳專用"
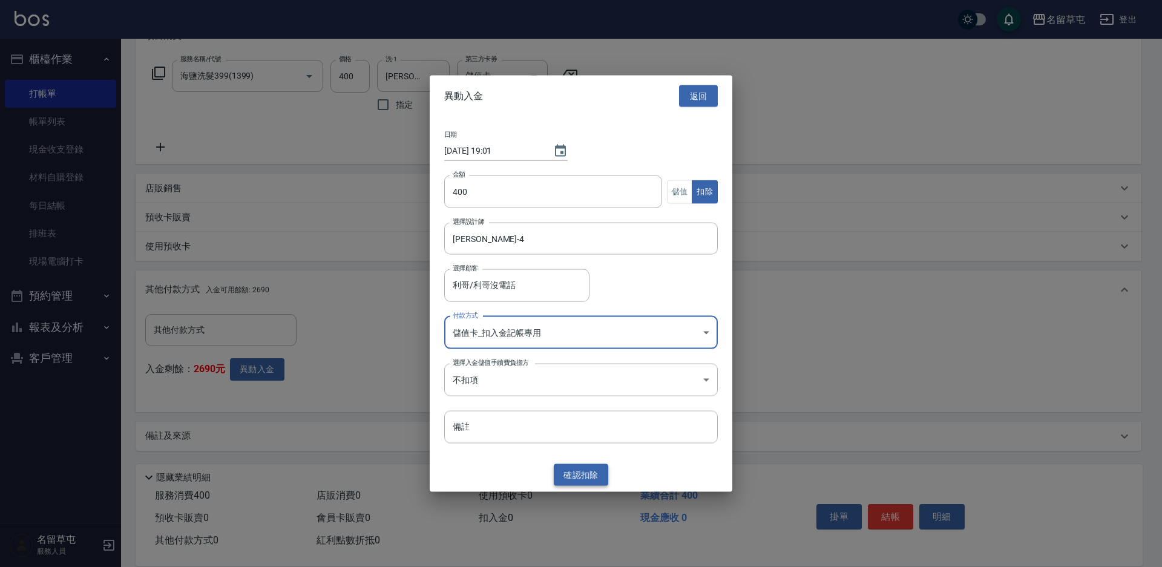
click at [574, 470] on button "確認 扣除" at bounding box center [581, 474] width 54 height 22
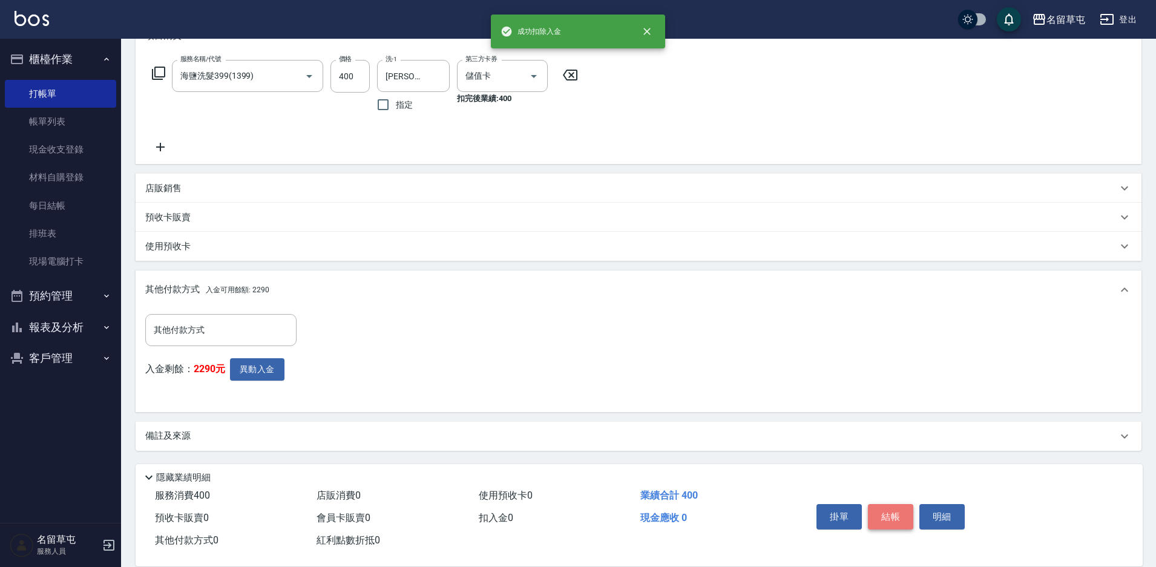
click at [899, 515] on button "結帳" at bounding box center [890, 516] width 45 height 25
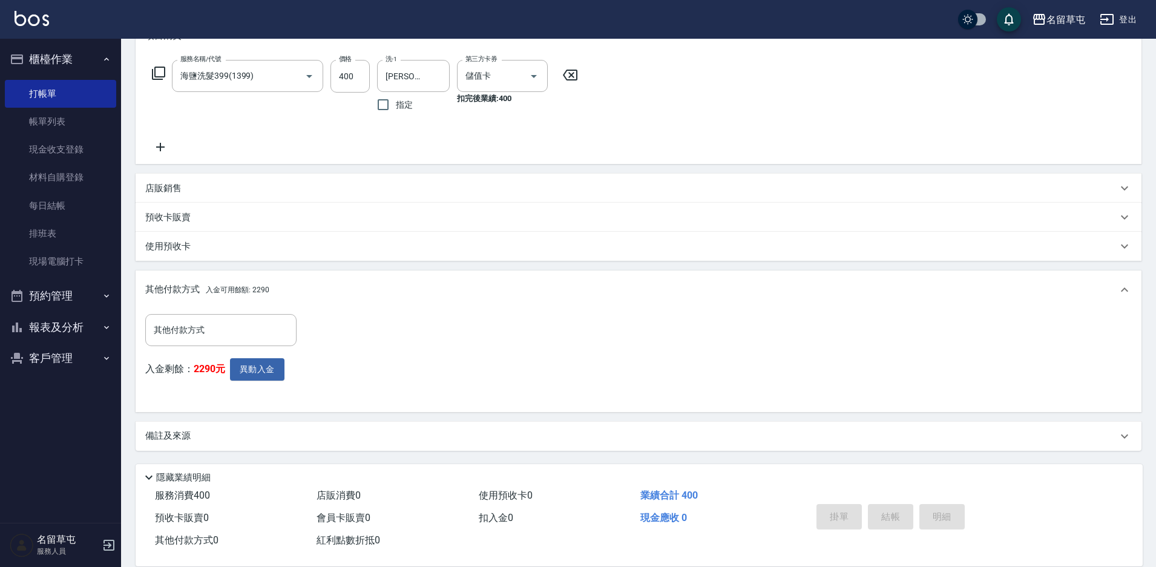
scroll to position [0, 0]
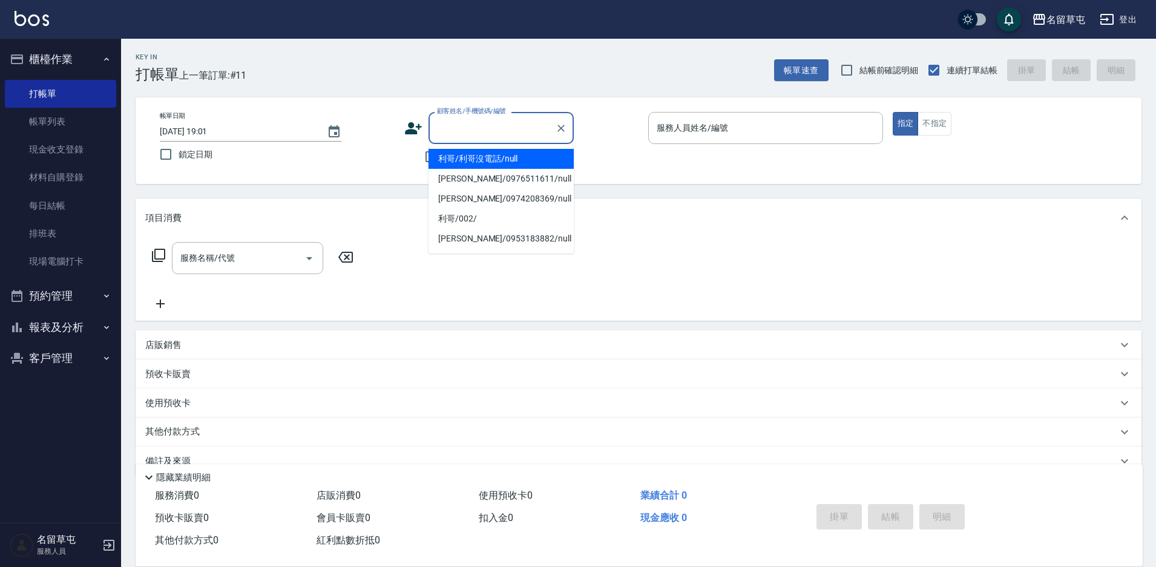
click at [463, 131] on input "顧客姓名/手機號碼/編號" at bounding box center [492, 127] width 116 height 21
type input "＿"
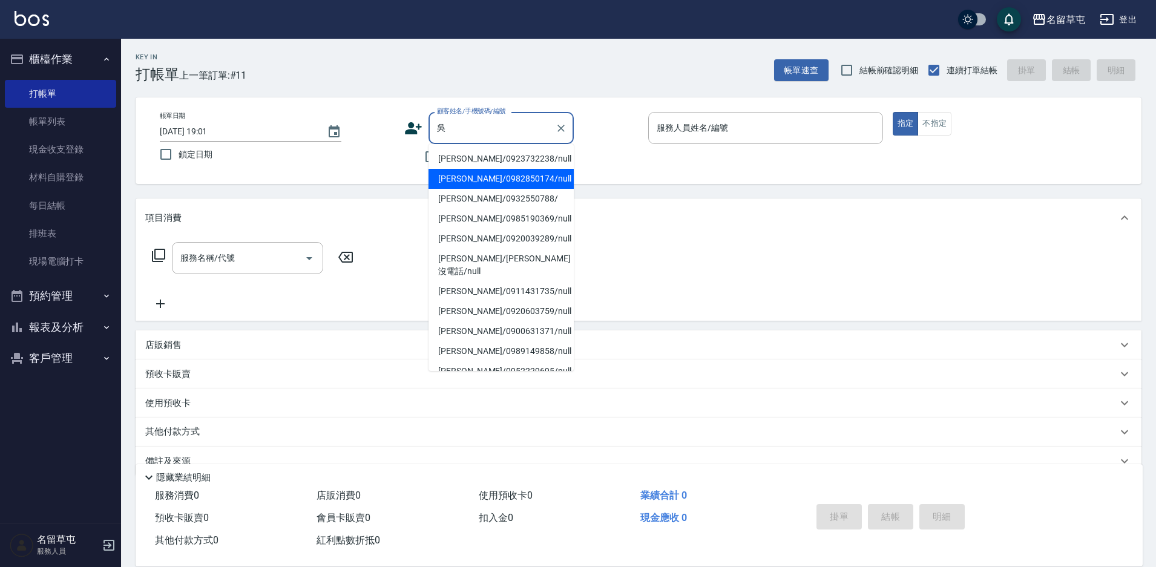
click at [459, 183] on li "[PERSON_NAME]/0982850174/null" at bounding box center [500, 179] width 145 height 20
type input "[PERSON_NAME]/0982850174/null"
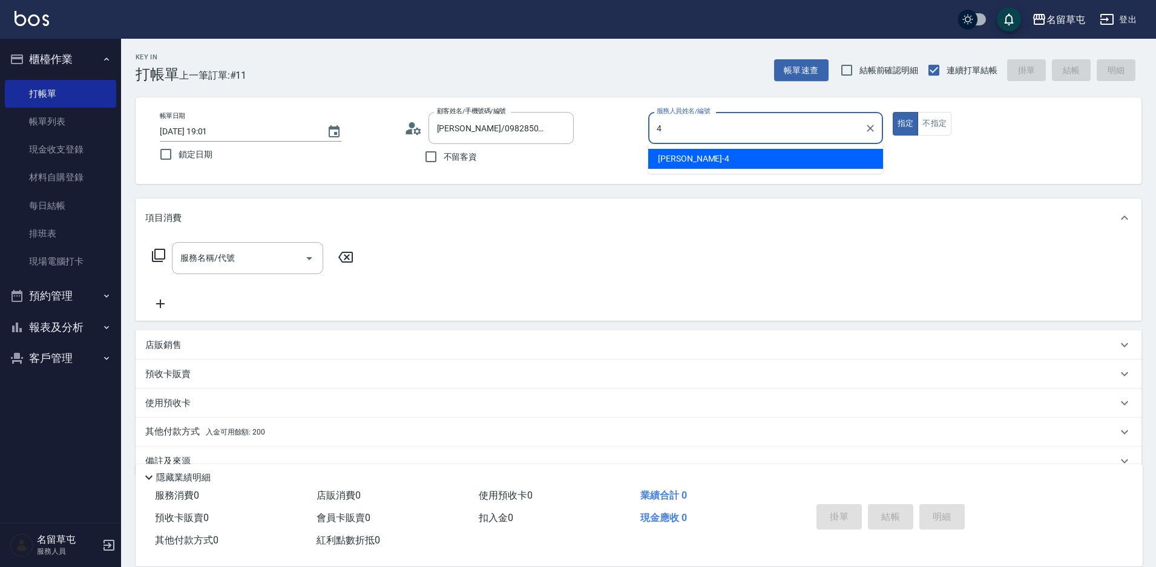
type input "[PERSON_NAME]-4"
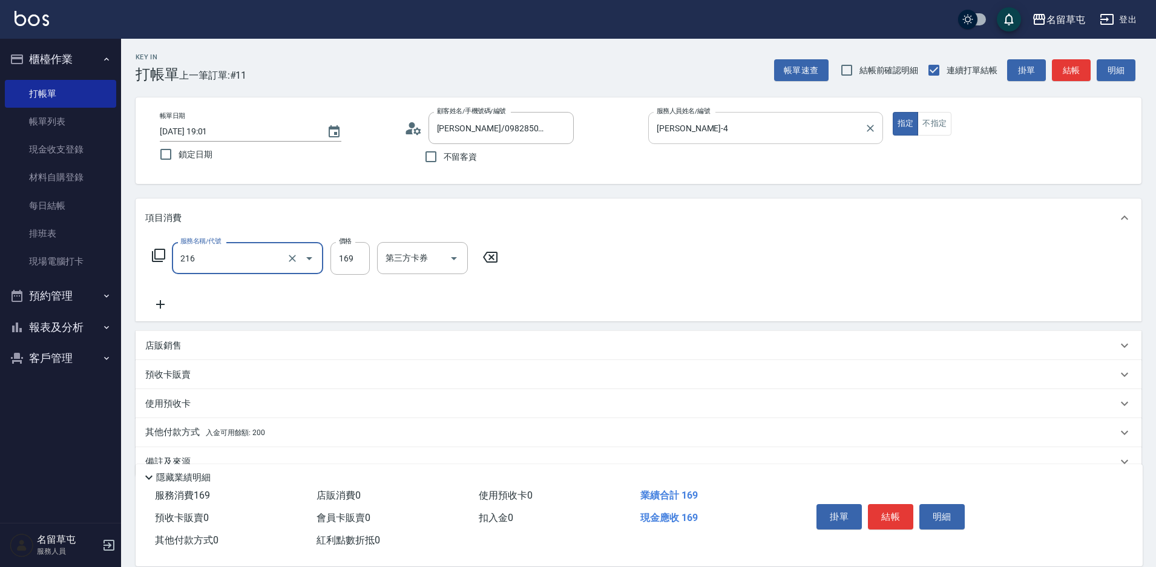
type input "剪髮169(216)"
type input "200"
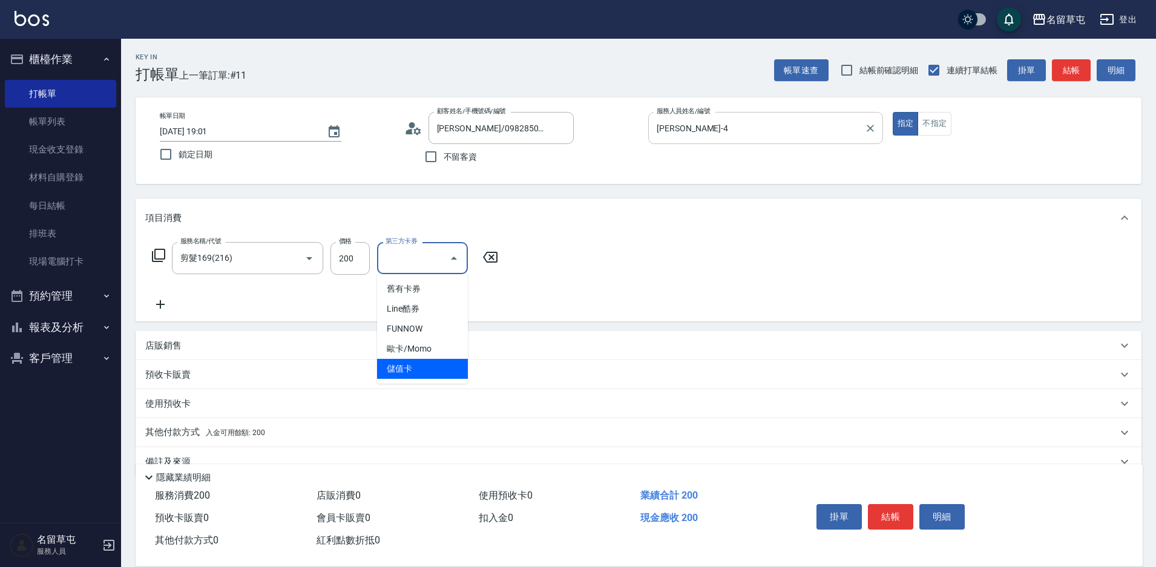
type input "儲值卡"
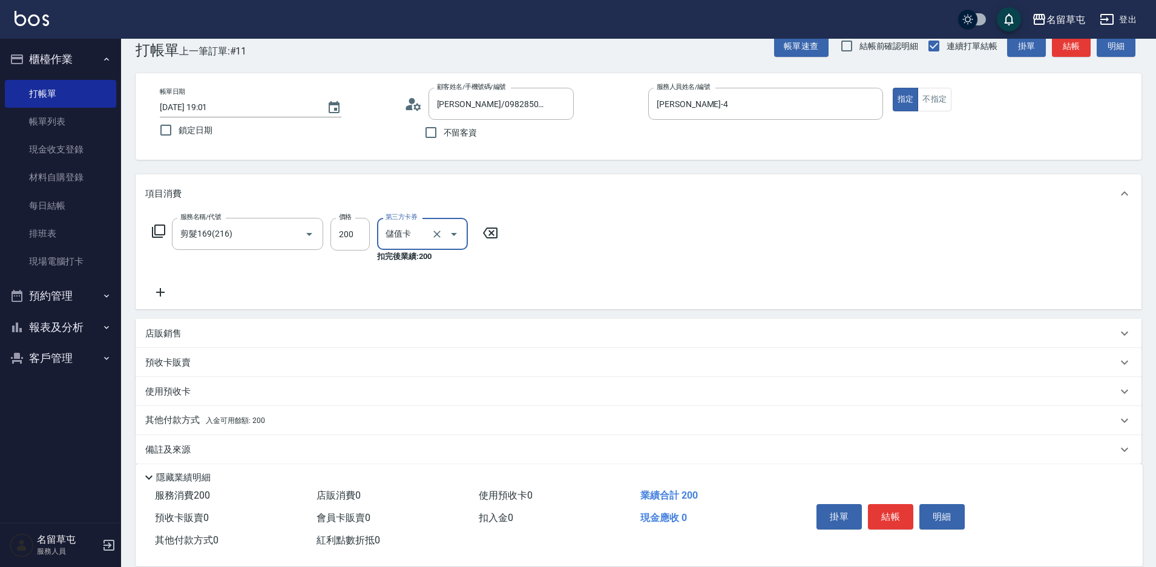
scroll to position [38, 0]
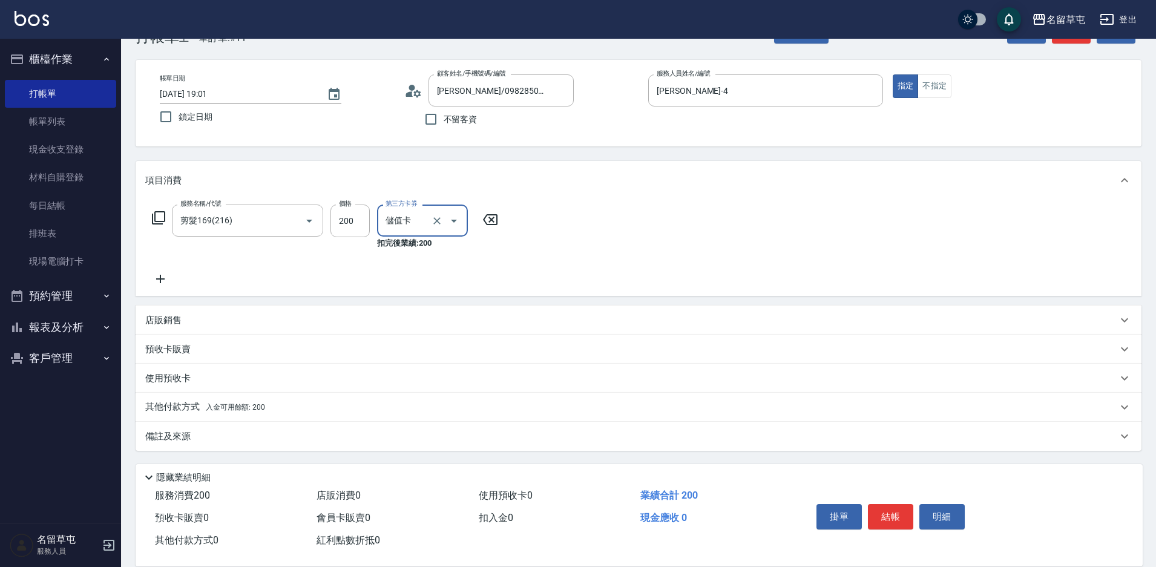
click at [159, 401] on p "其他付款方式 入金可用餘額: 200" at bounding box center [205, 407] width 120 height 13
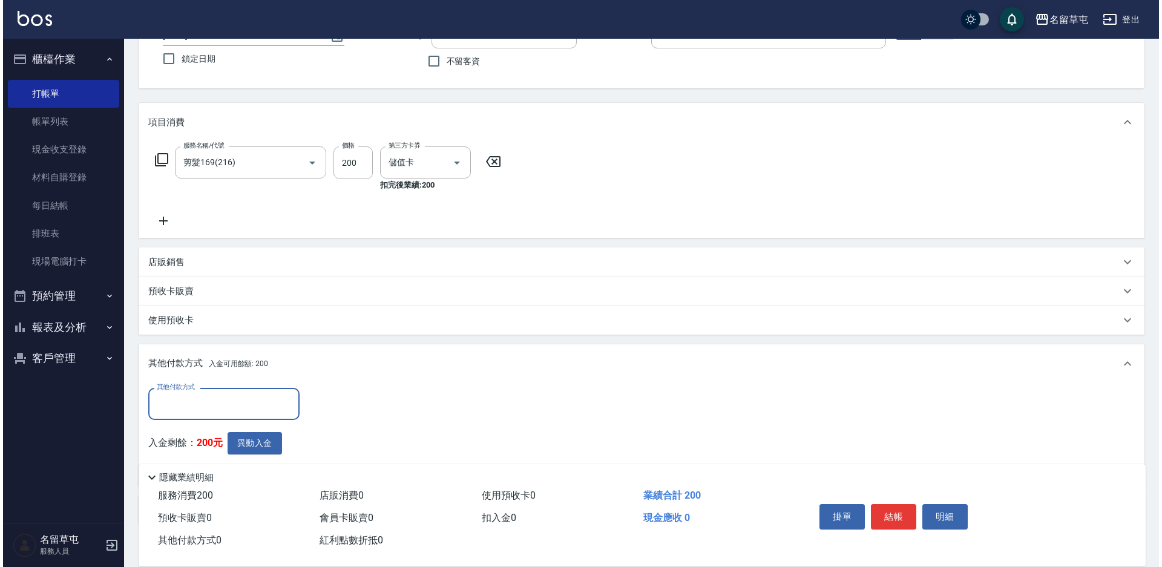
scroll to position [169, 0]
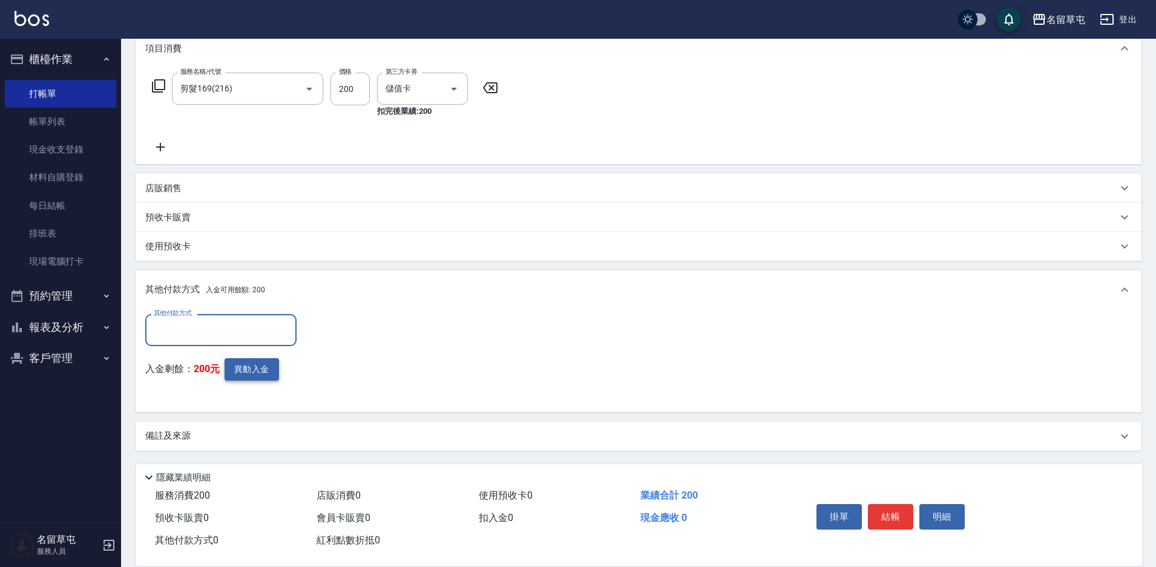
click at [251, 375] on button "異動入金" at bounding box center [251, 369] width 54 height 22
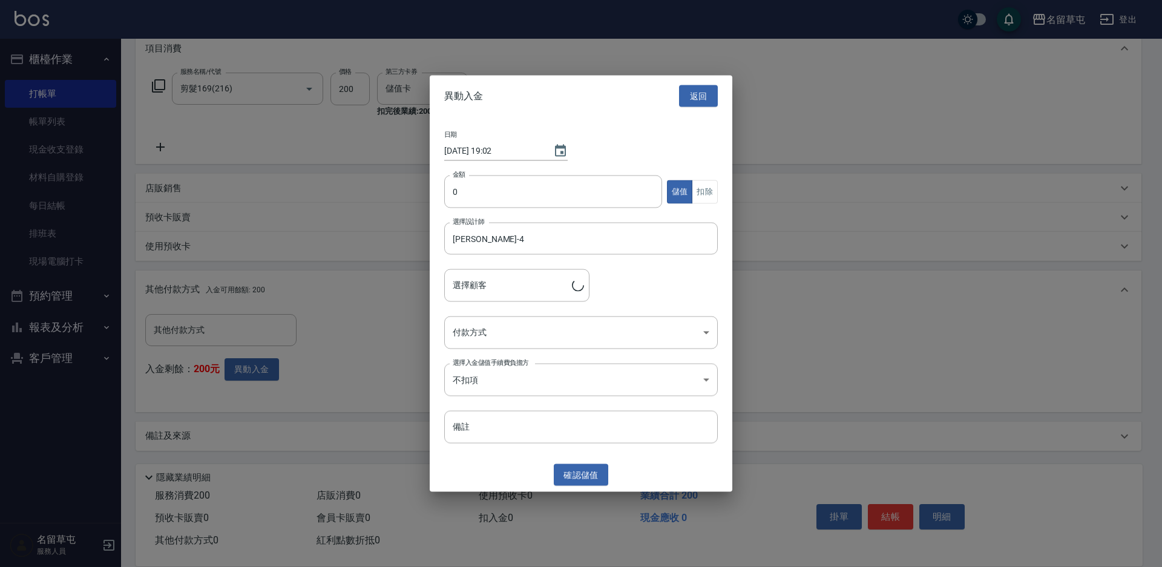
type input "[PERSON_NAME]/0982850174"
click at [495, 180] on input "0" at bounding box center [553, 191] width 218 height 33
type input "200"
click at [703, 191] on button "扣除" at bounding box center [705, 192] width 26 height 24
click at [586, 341] on body "名留草屯 登出 櫃檯作業 打帳單 帳單列表 現金收支登錄 材料自購登錄 每日結帳 排班表 現場電腦打卡 預約管理 預約管理 單日預約紀錄 單週預約紀錄 報表及…" at bounding box center [581, 199] width 1162 height 736
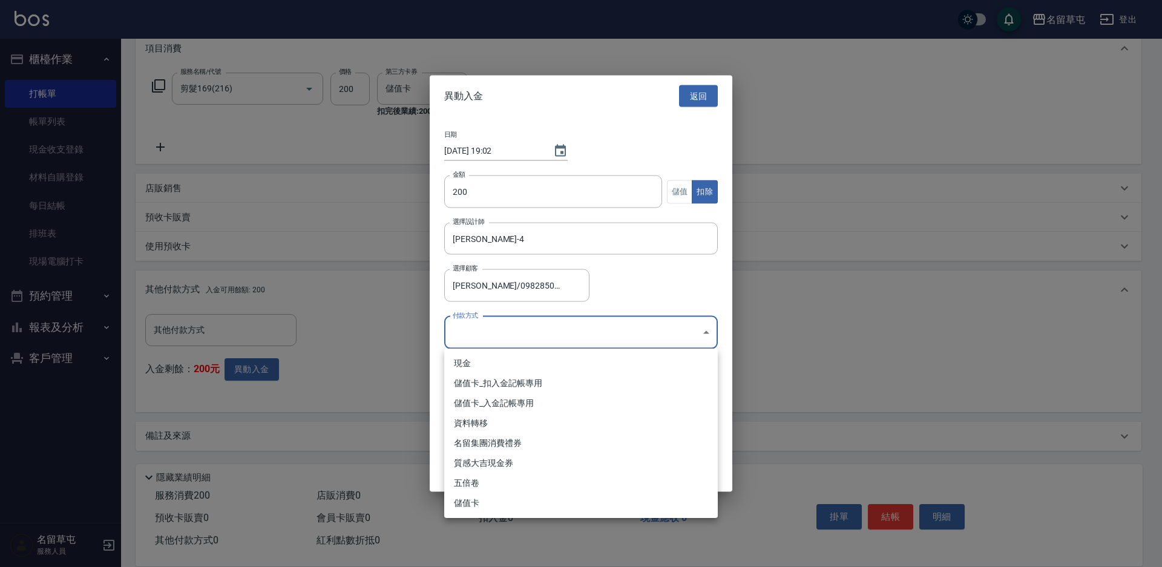
click at [556, 382] on li "儲值卡_扣入金記帳專用" at bounding box center [580, 383] width 273 height 20
type input "儲值卡_扣入金記帳專用"
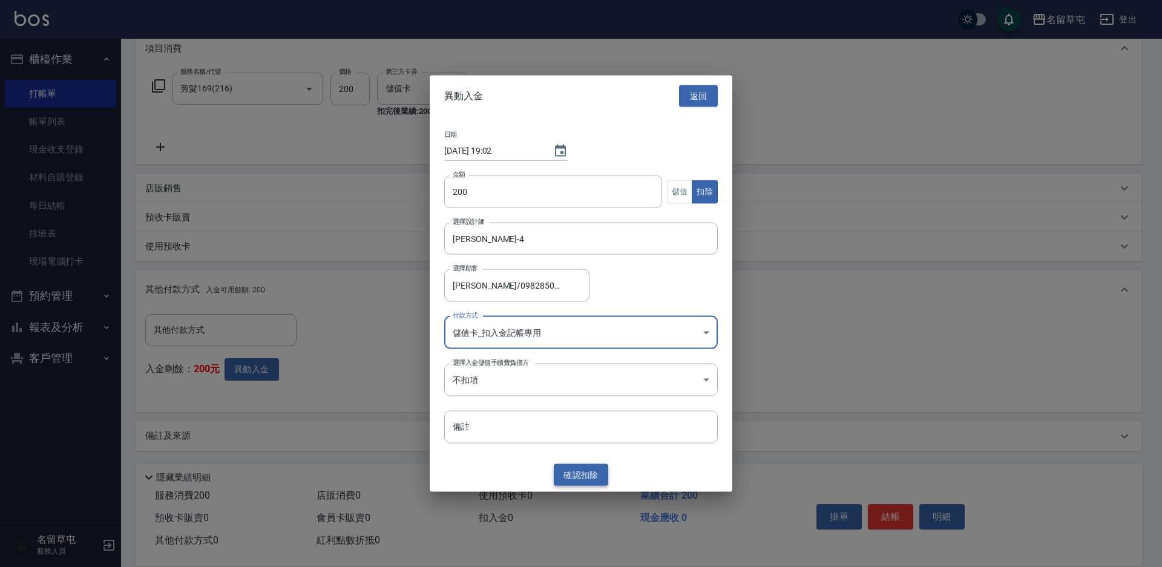
click at [578, 480] on button "確認 扣除" at bounding box center [581, 474] width 54 height 22
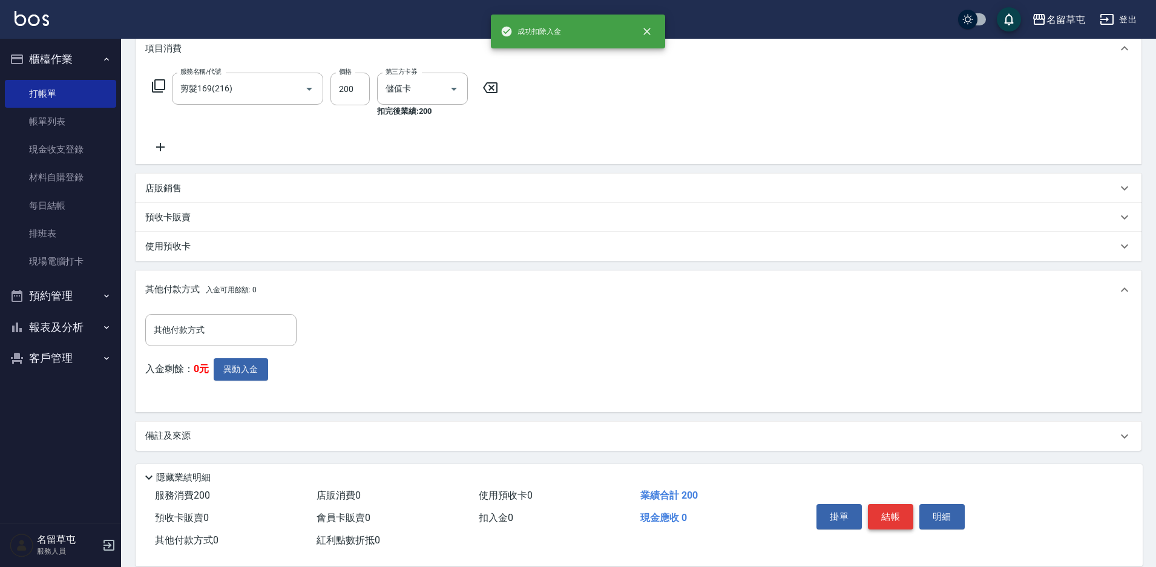
click at [885, 504] on button "結帳" at bounding box center [890, 516] width 45 height 25
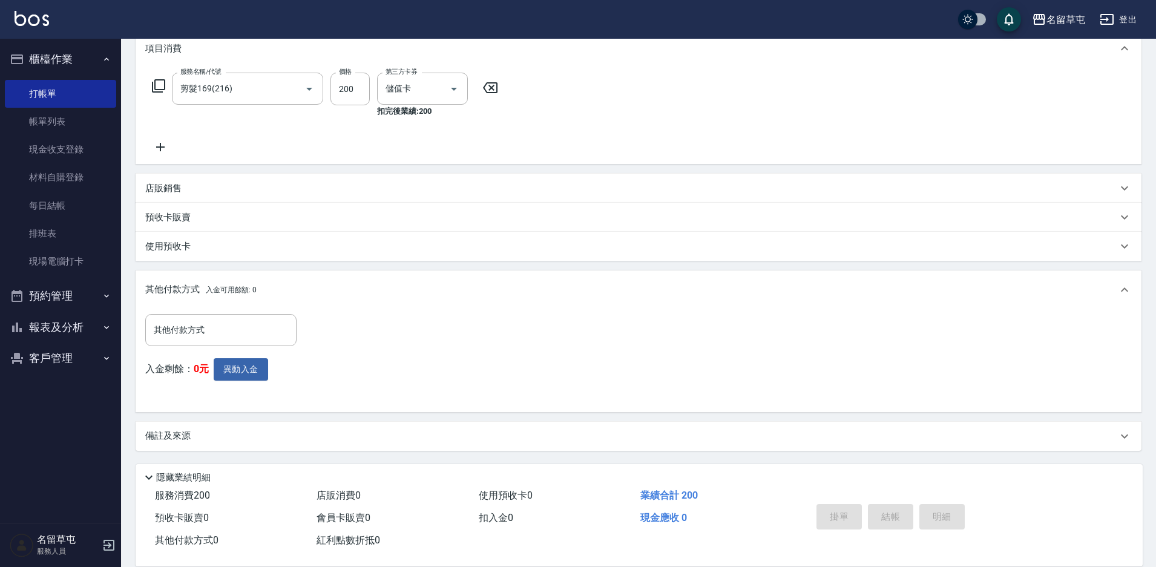
type input "[DATE] 19:02"
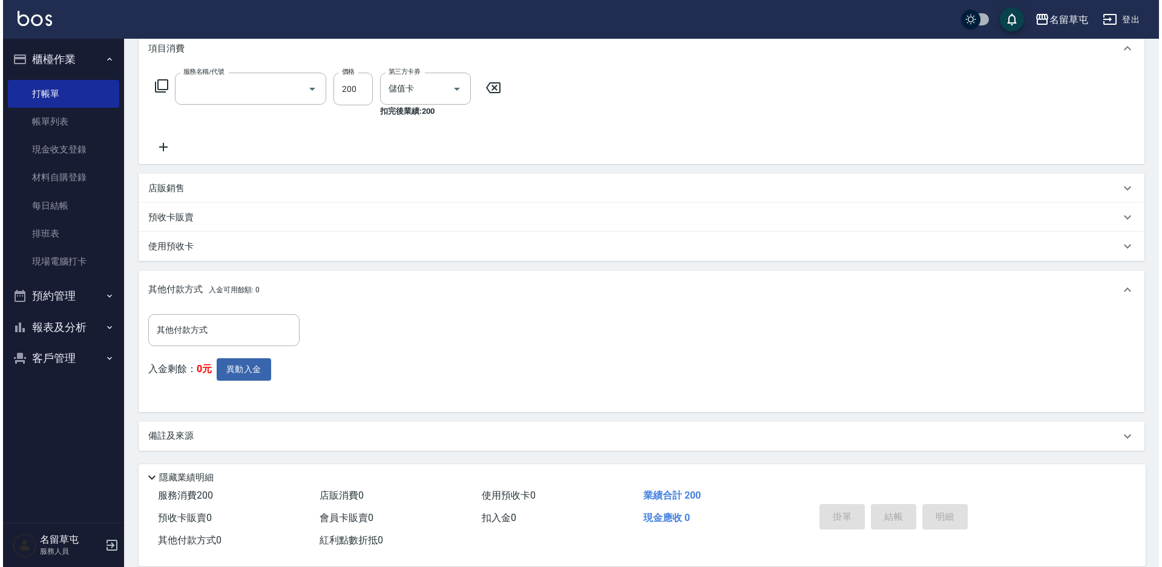
scroll to position [0, 0]
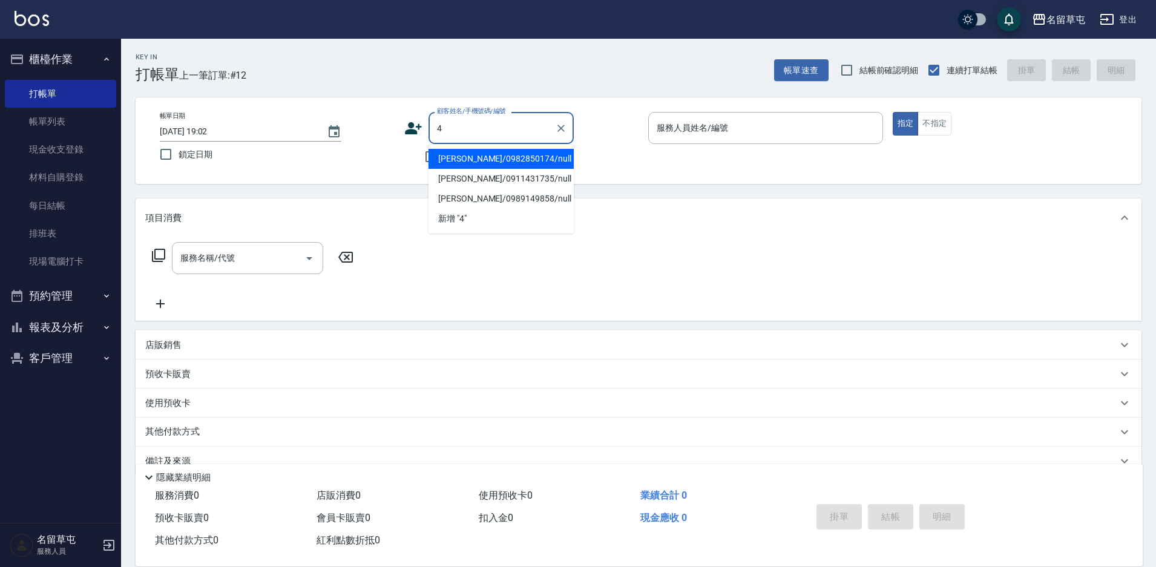
type input "[PERSON_NAME]/0982850174/null"
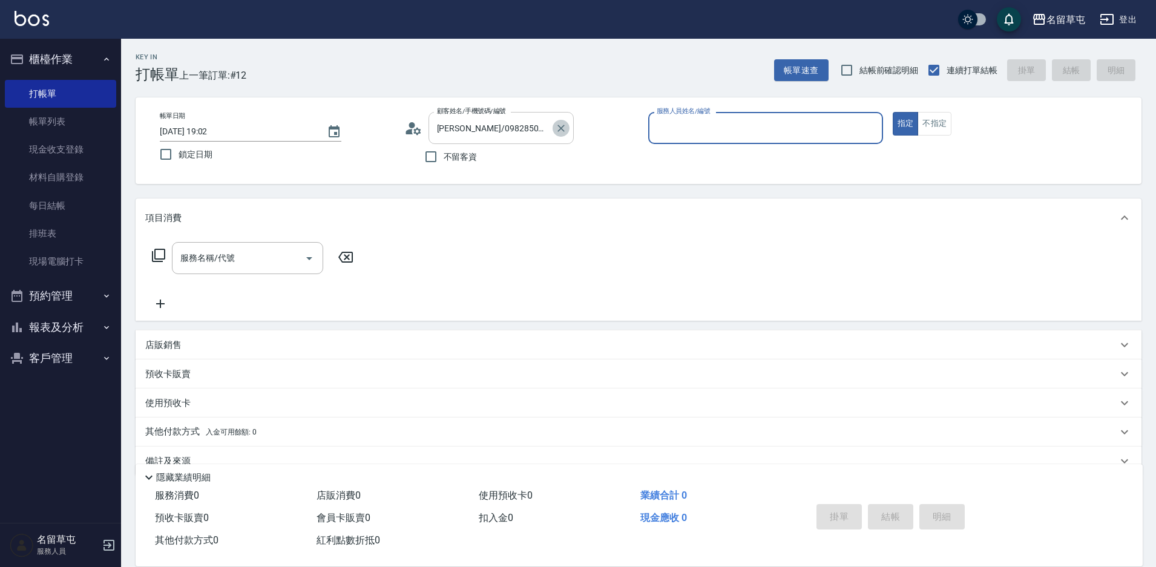
click at [563, 133] on icon "Clear" at bounding box center [561, 128] width 12 height 12
click at [469, 160] on span "不留客資" at bounding box center [461, 157] width 34 height 13
click at [444, 160] on input "不留客資" at bounding box center [430, 156] width 25 height 25
checkbox input "true"
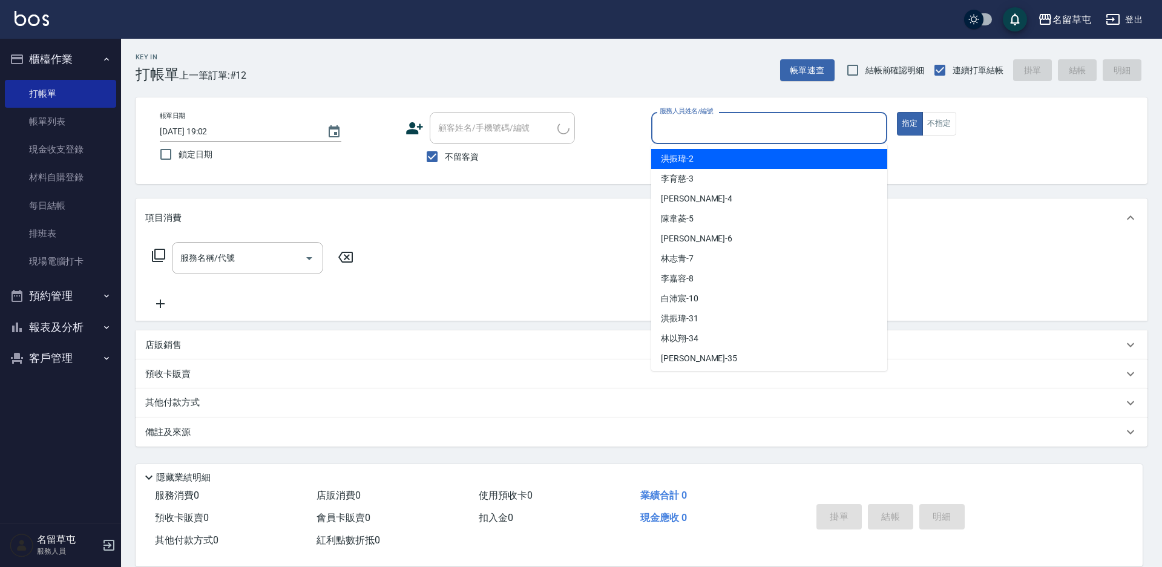
click at [739, 138] on input "服務人員姓名/編號" at bounding box center [769, 127] width 225 height 21
type input "[PERSON_NAME]-4"
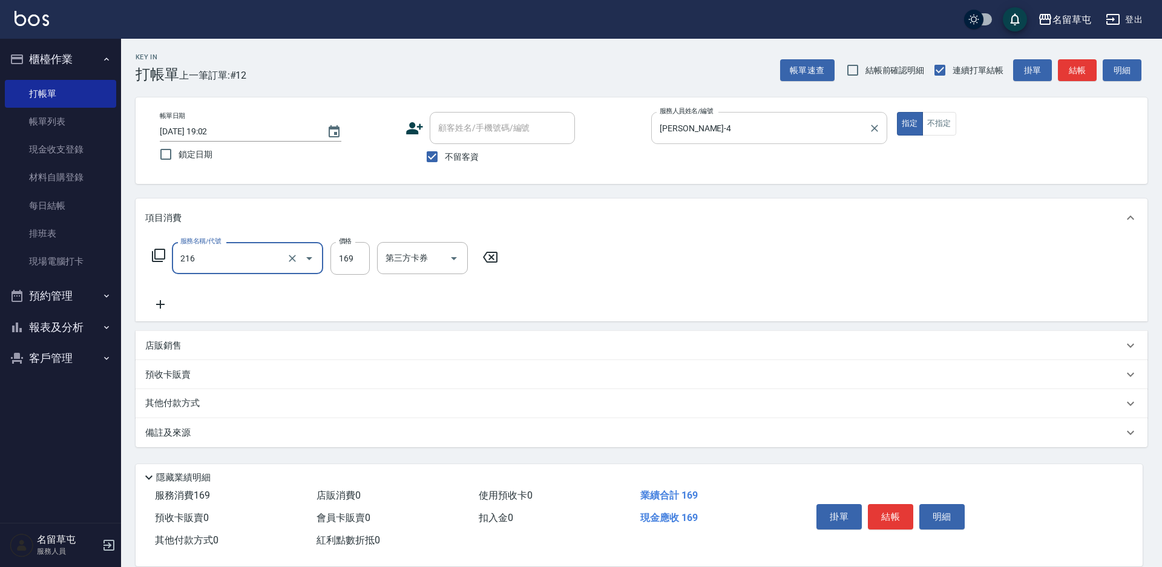
type input "剪髮169(216)"
type input "200"
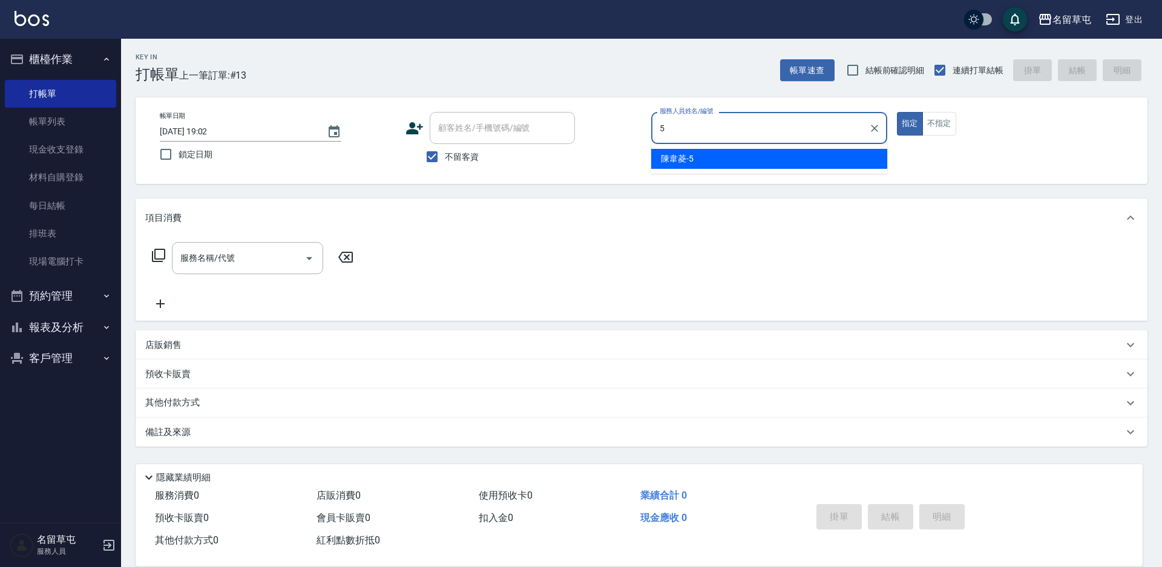
type input "[PERSON_NAME]-5"
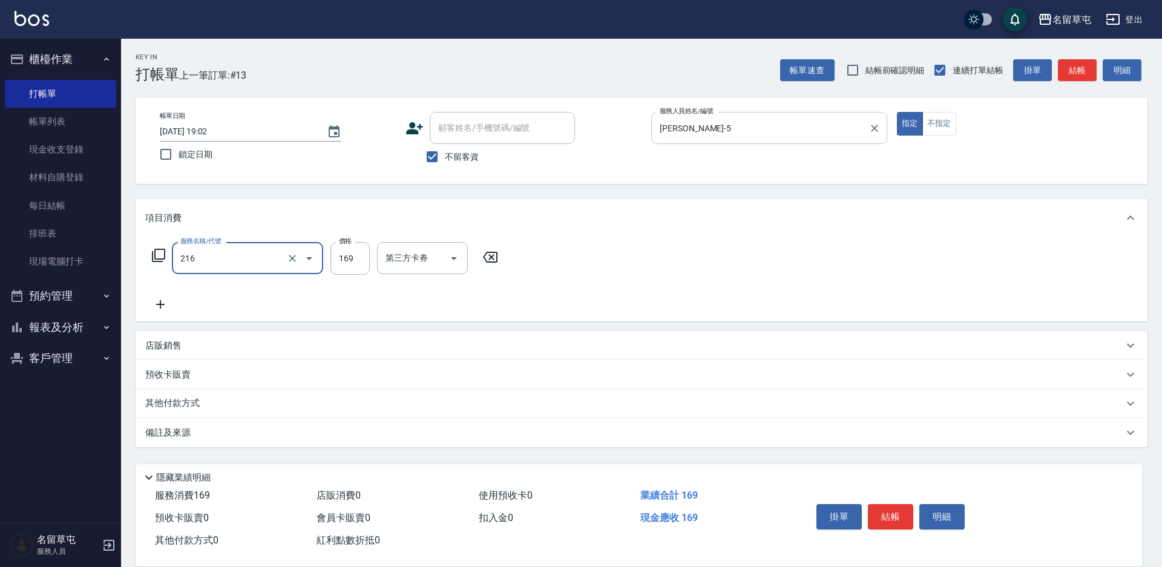
type input "剪髮169(216)"
type input "200"
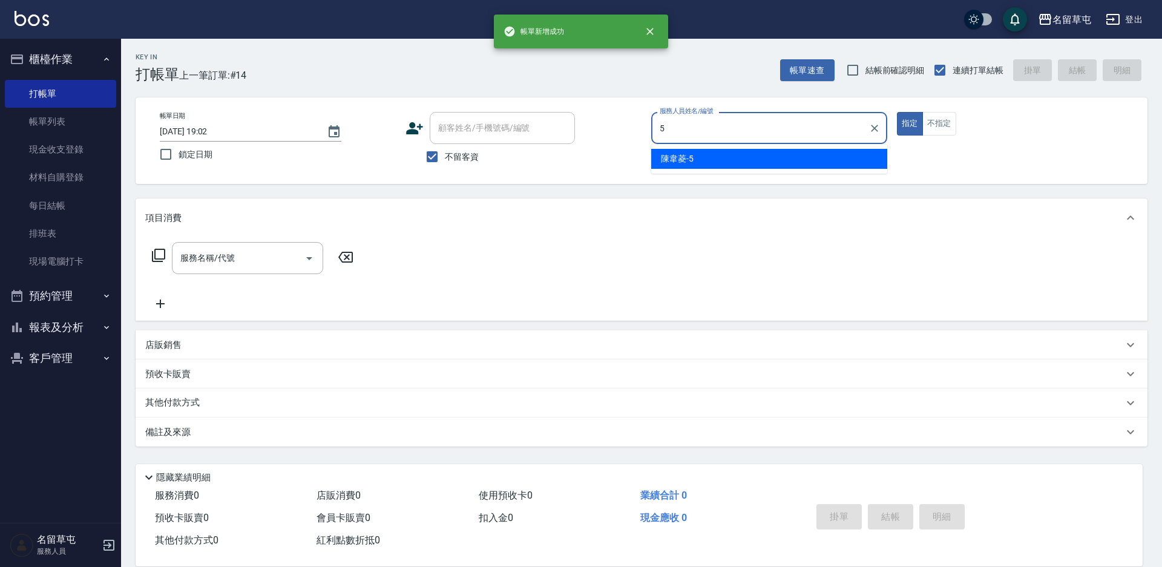
type input "[PERSON_NAME]-5"
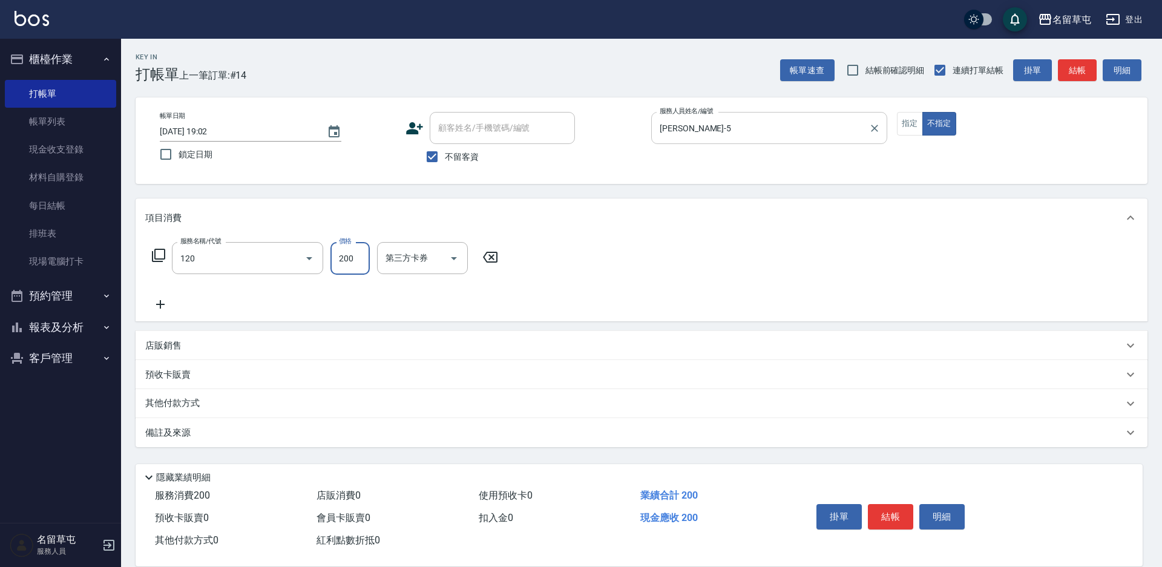
type input "New洗200(120)"
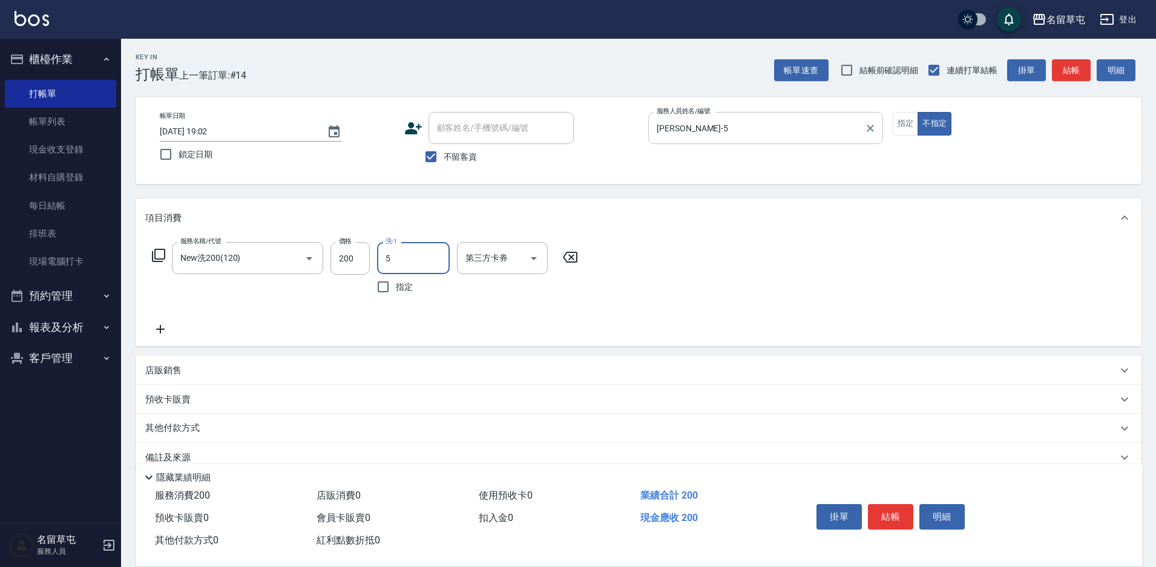
type input "[PERSON_NAME]-5"
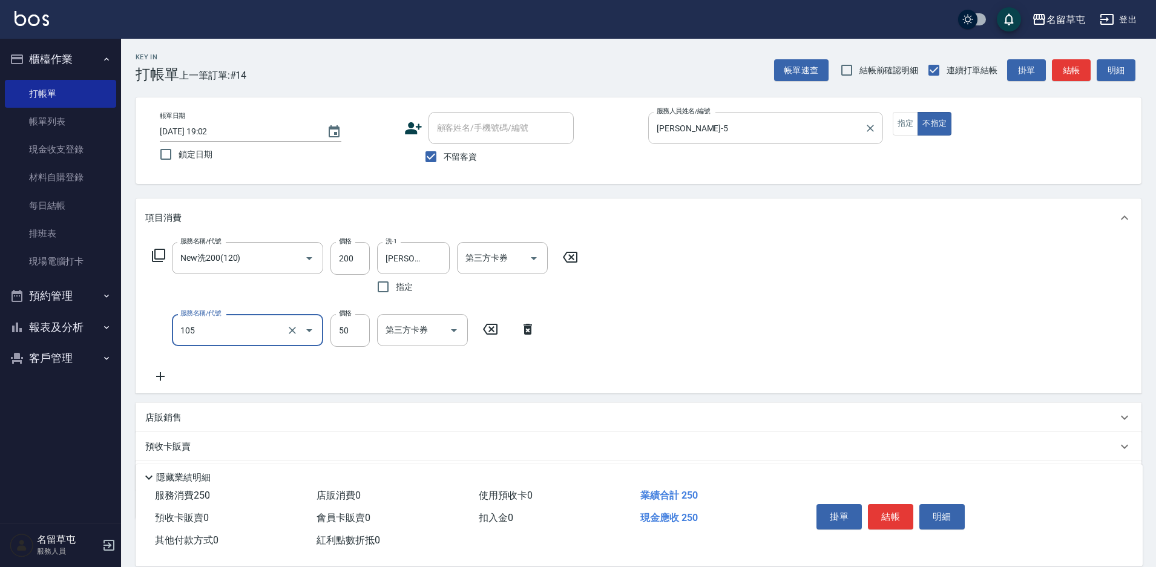
type input "精油50(105)"
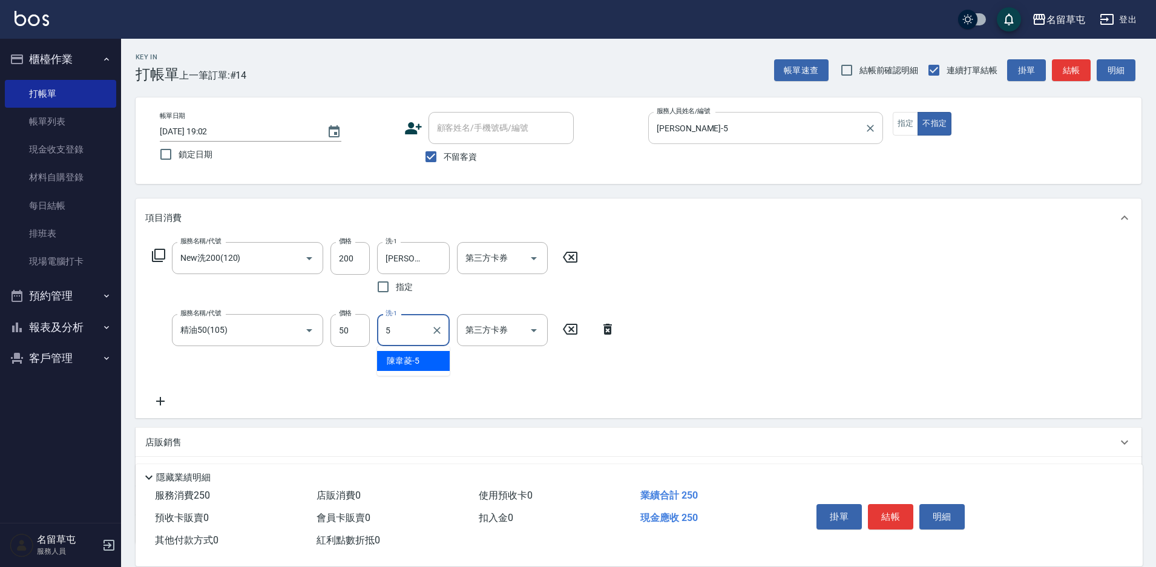
type input "[PERSON_NAME]-5"
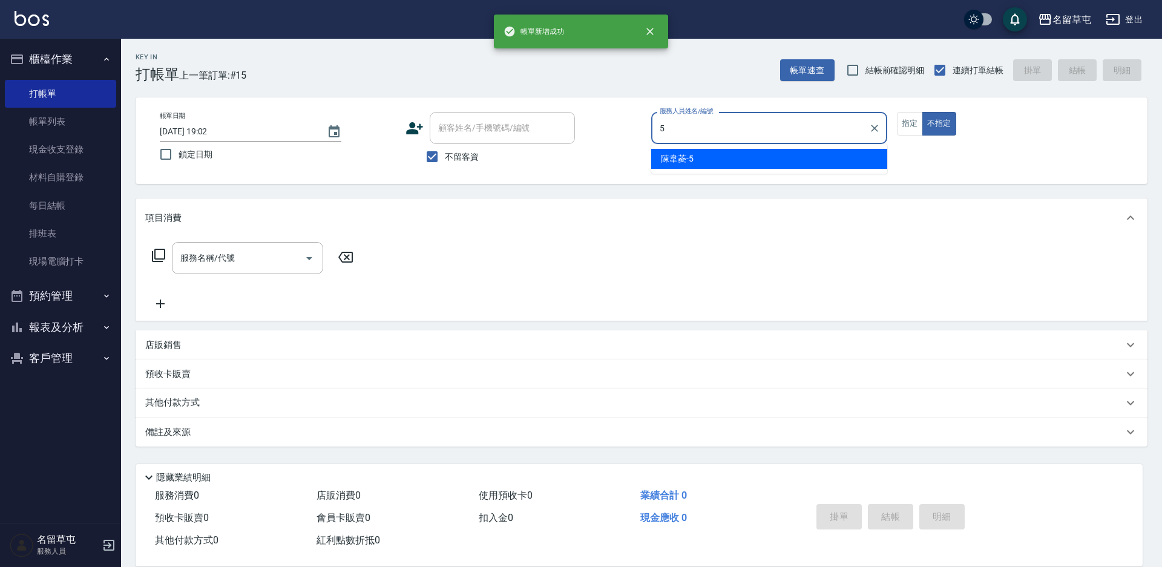
type input "[PERSON_NAME]-5"
type button "false"
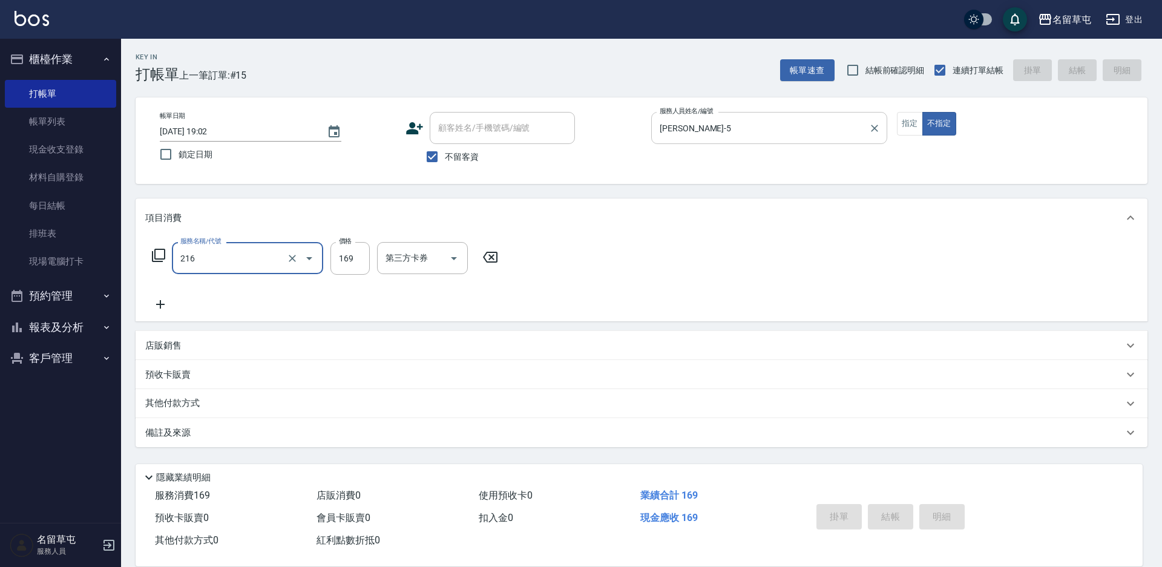
type input "216"
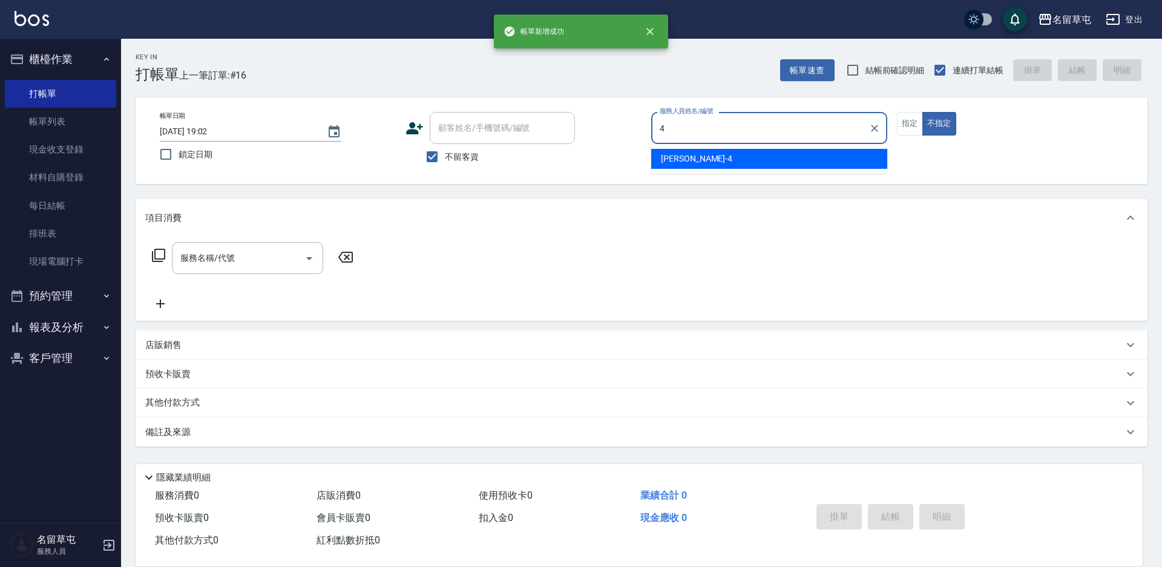
type input "[PERSON_NAME]-4"
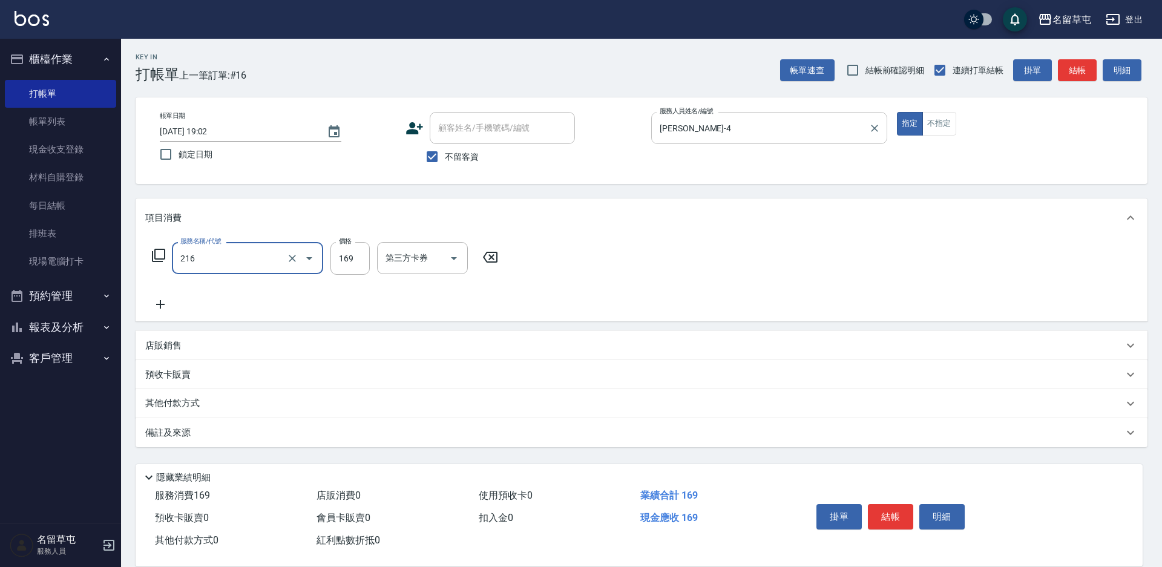
type input "剪髮169(216)"
type input "200"
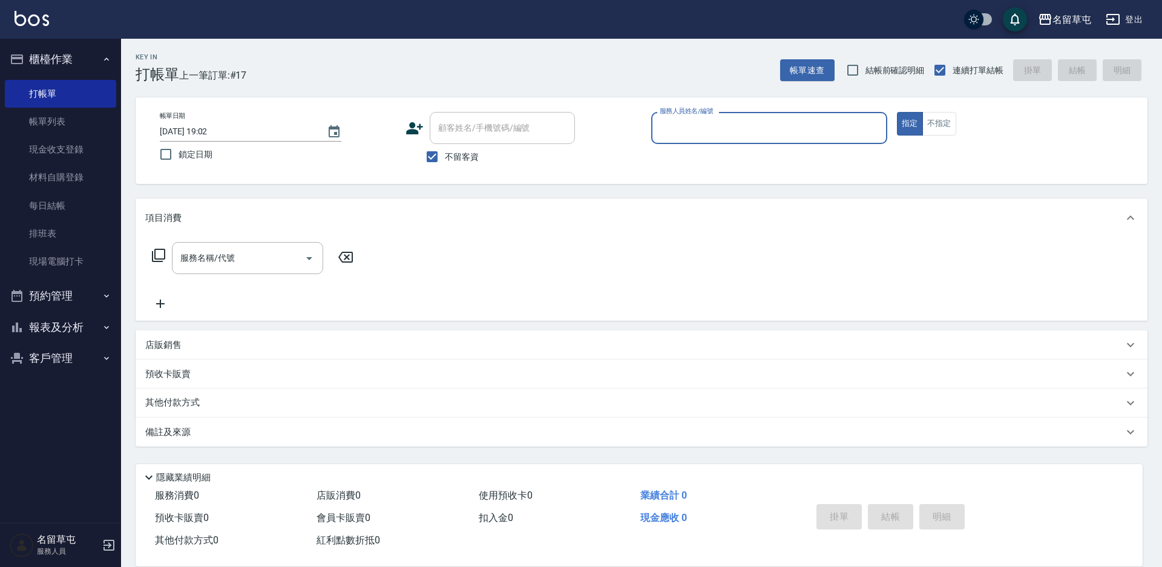
click at [74, 324] on button "報表及分析" at bounding box center [60, 327] width 111 height 31
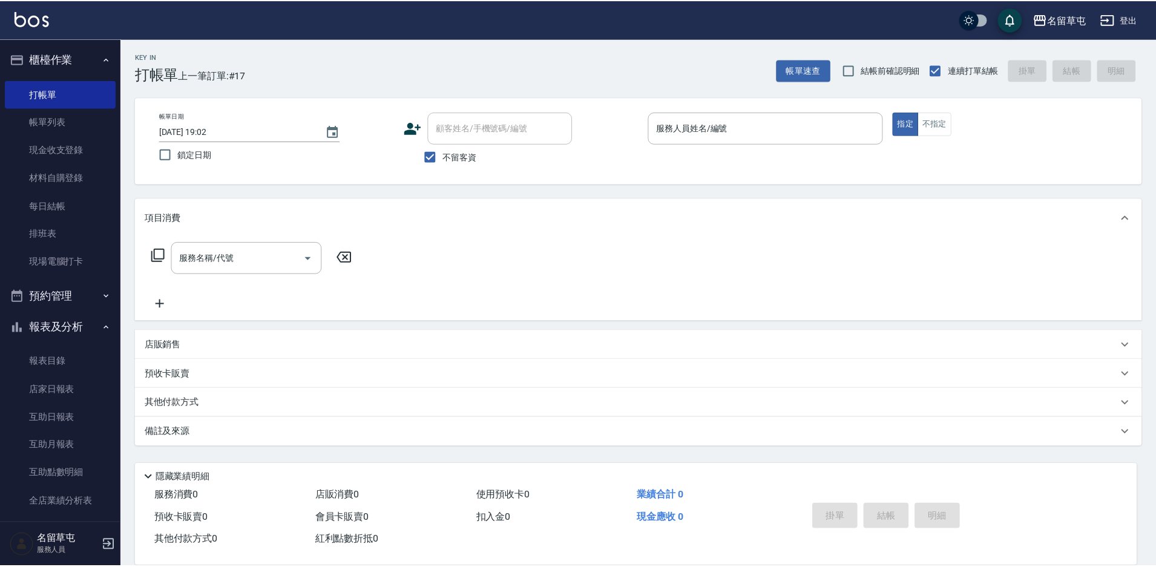
scroll to position [211, 0]
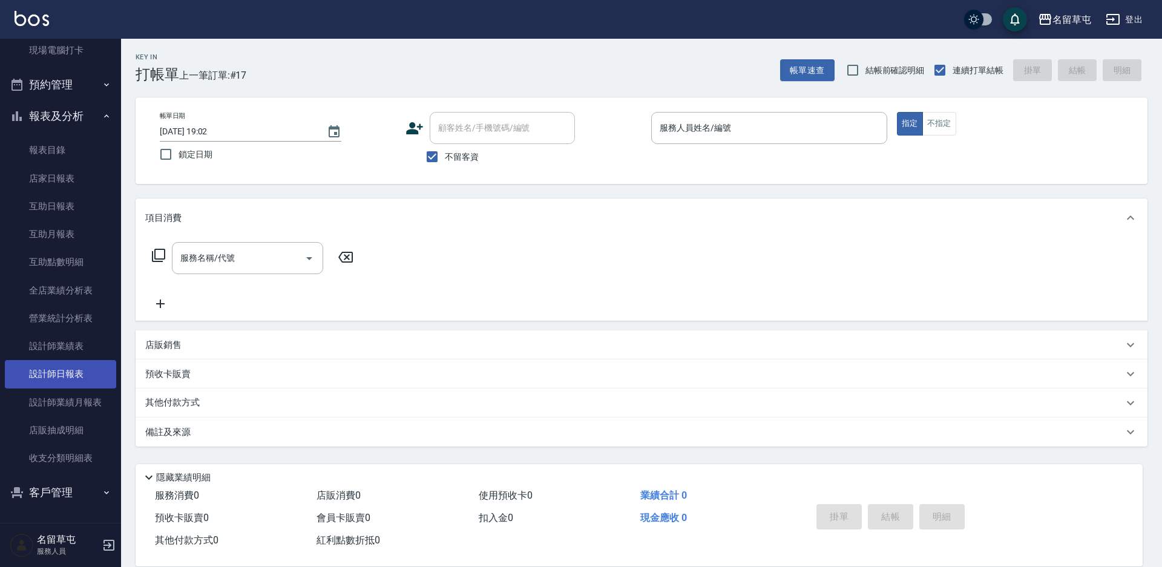
click at [70, 367] on link "設計師日報表" at bounding box center [60, 374] width 111 height 28
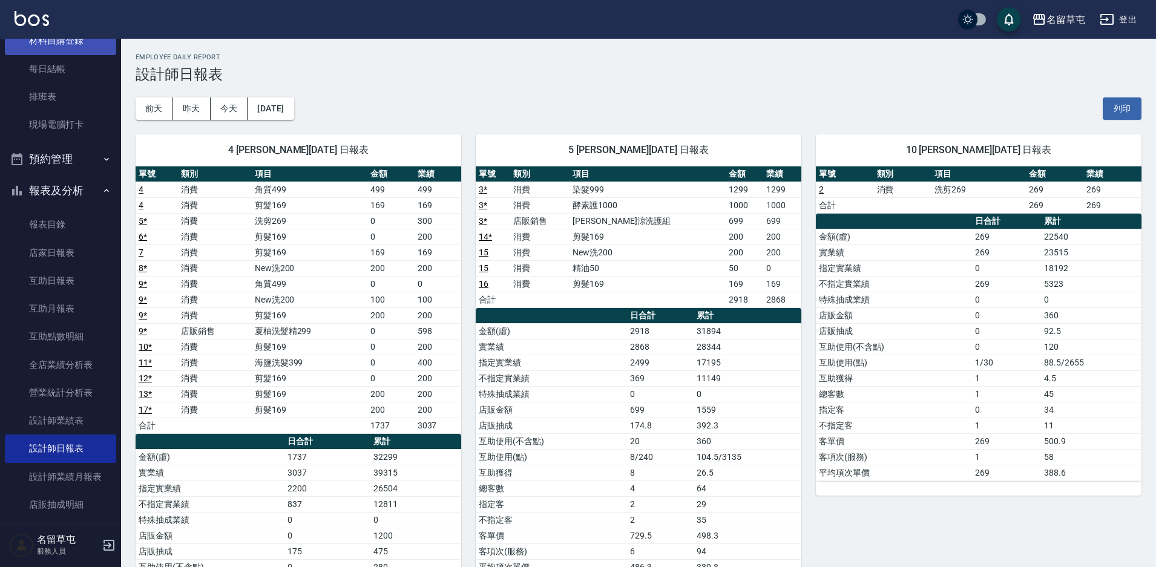
scroll to position [30, 0]
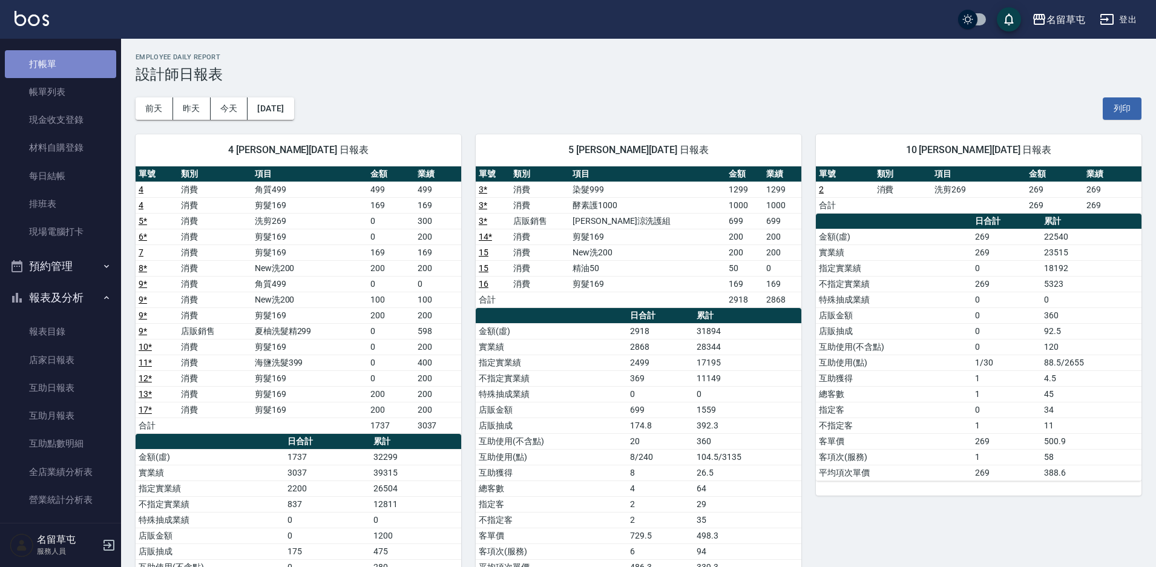
click at [71, 59] on link "打帳單" at bounding box center [60, 64] width 111 height 28
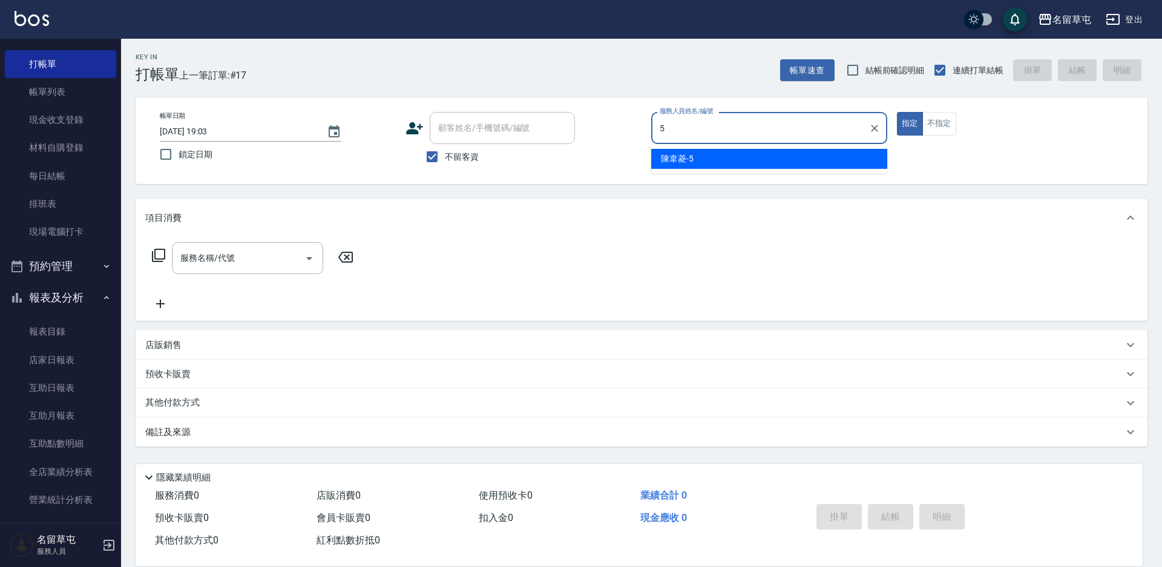
type input "[PERSON_NAME]-5"
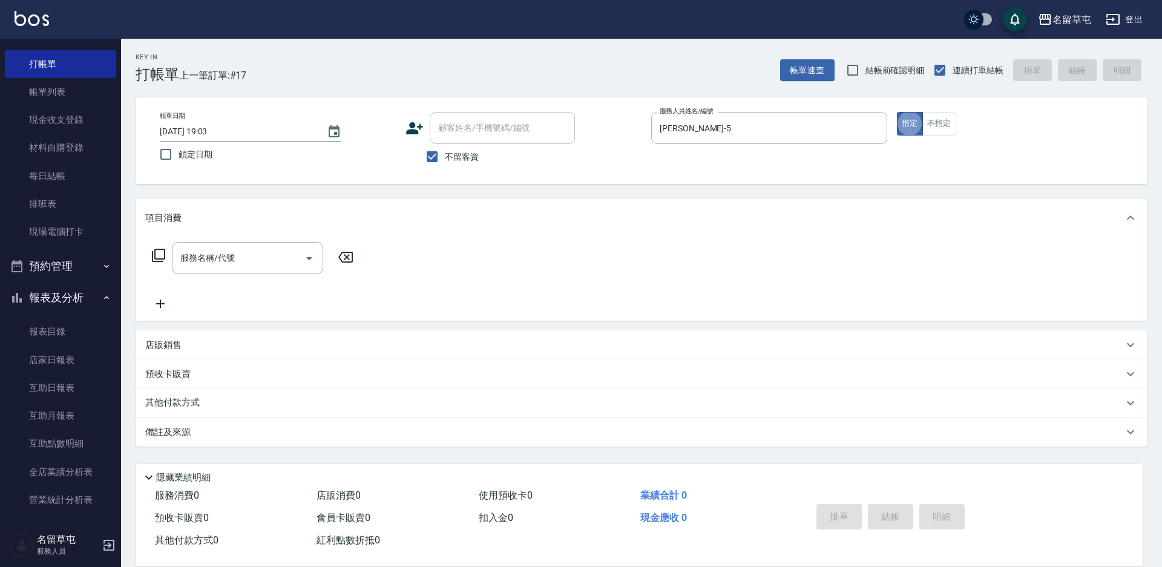
type button "true"
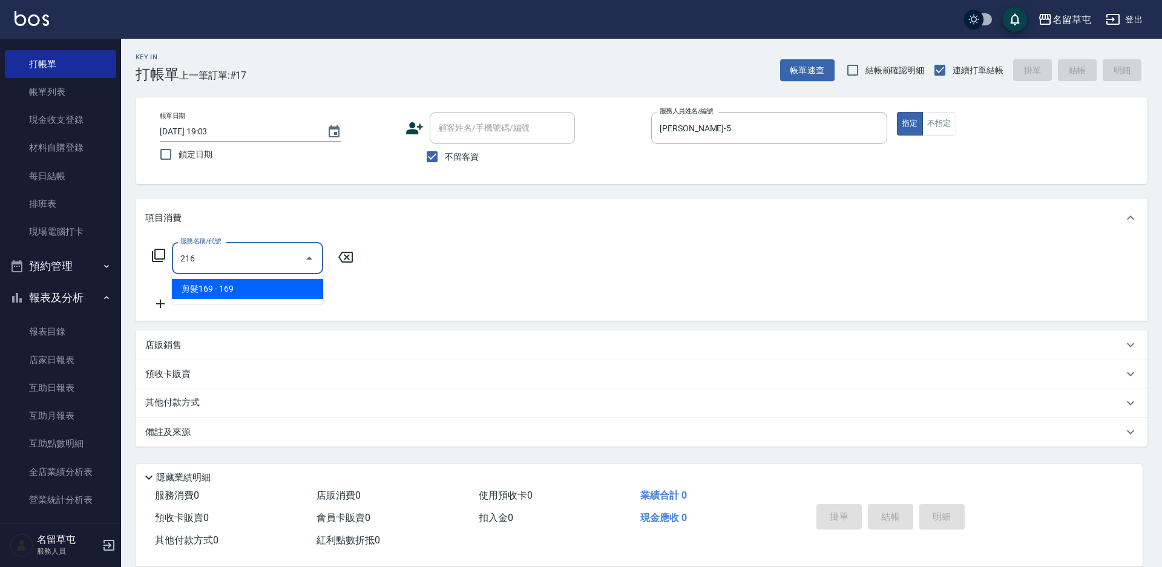
type input "剪髮169(216)"
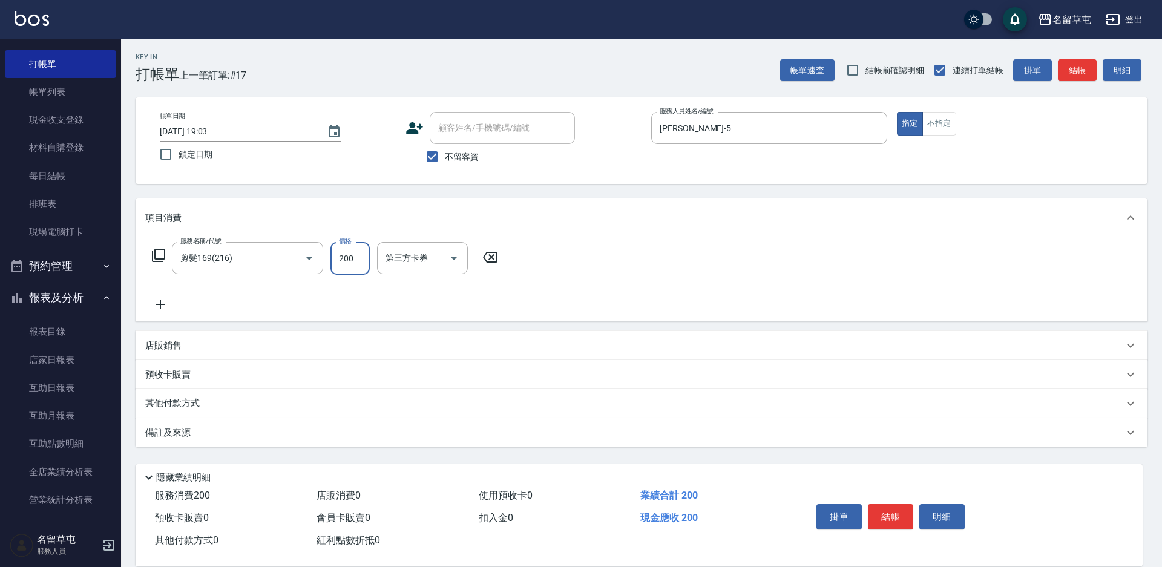
type input "200"
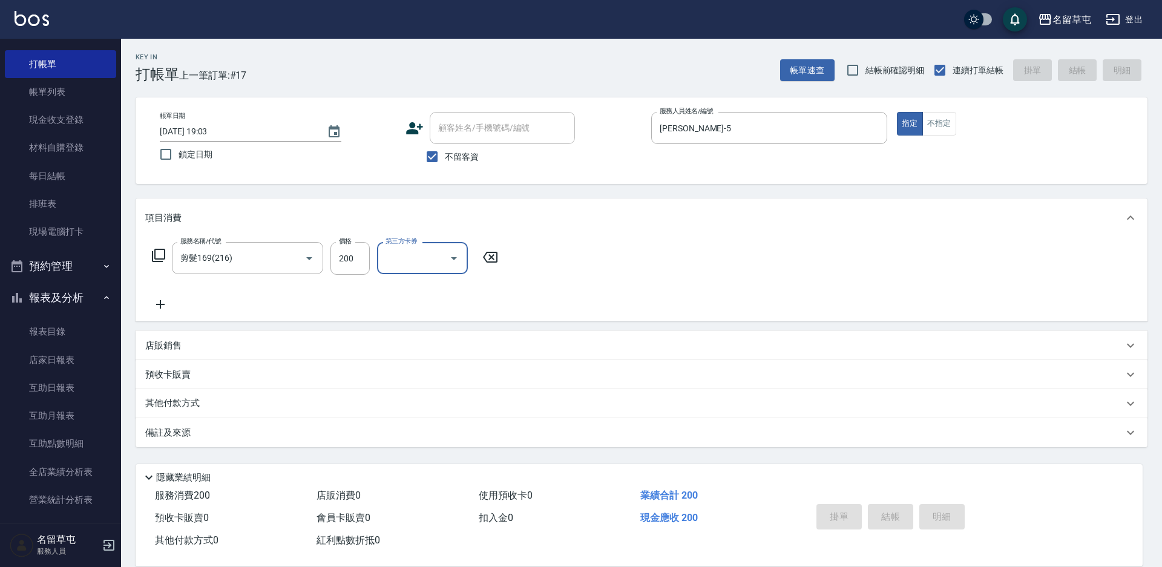
type input "[DATE] 19:04"
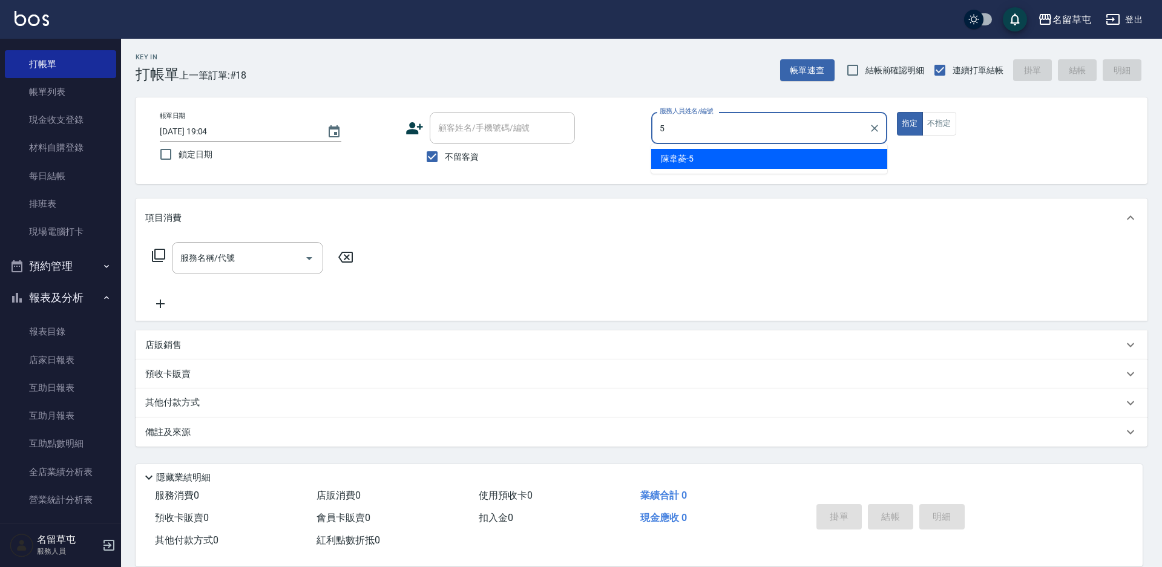
type input "[PERSON_NAME]-5"
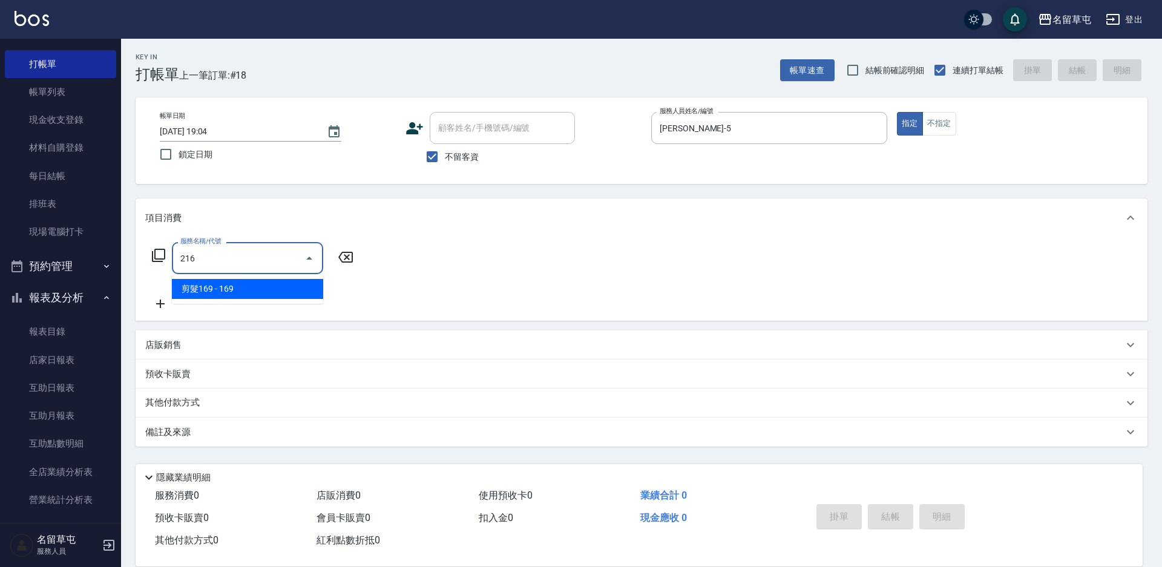
type input "剪髮169(216)"
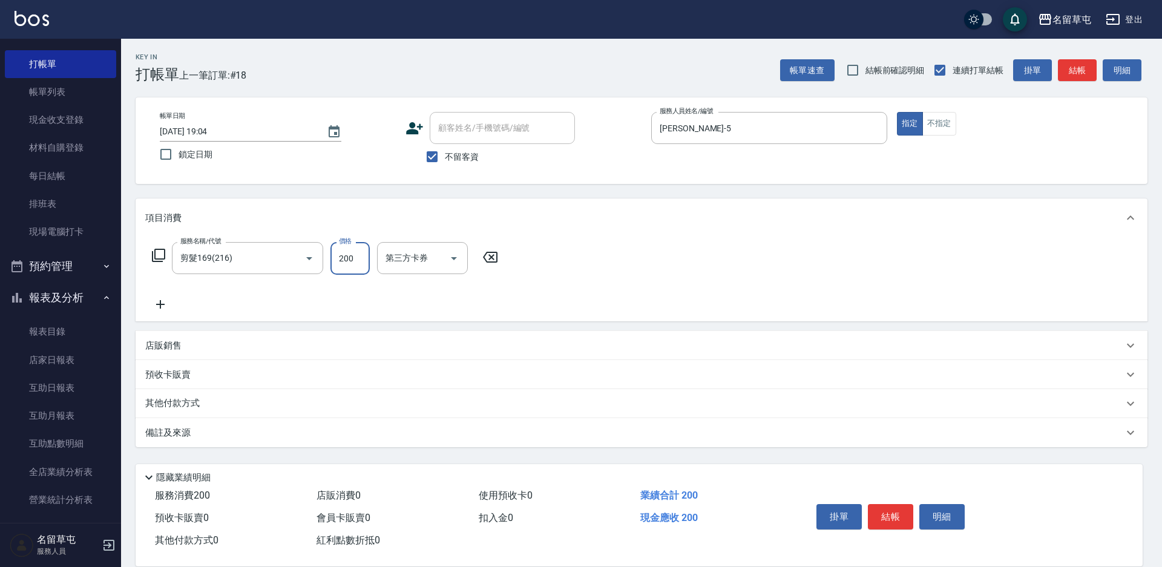
type input "200"
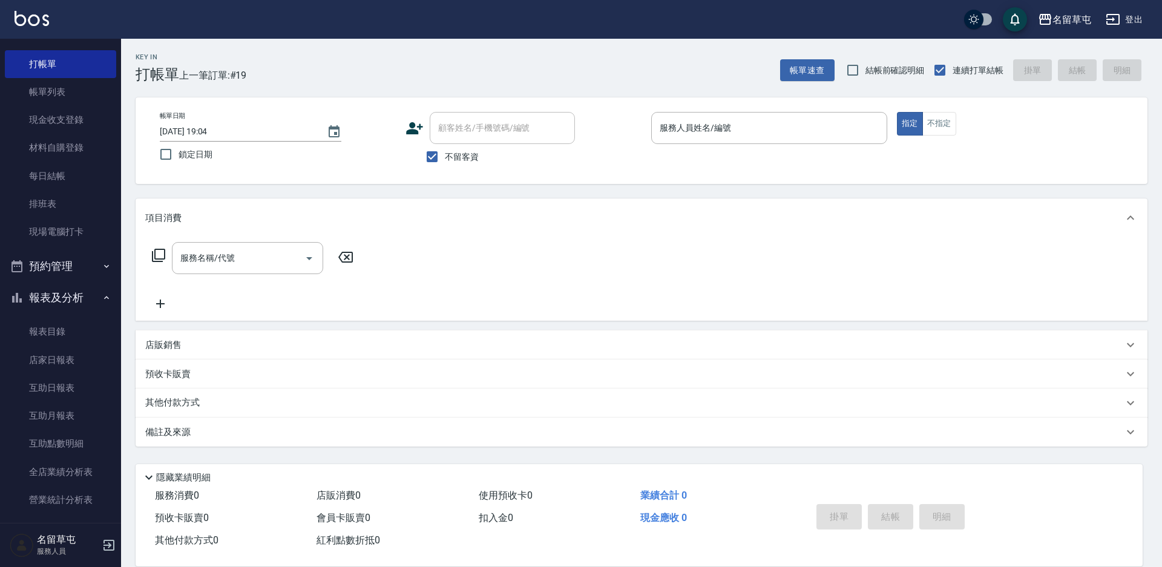
click at [459, 157] on span "不留客資" at bounding box center [462, 157] width 34 height 13
click at [445, 157] on input "不留客資" at bounding box center [431, 156] width 25 height 25
checkbox input "false"
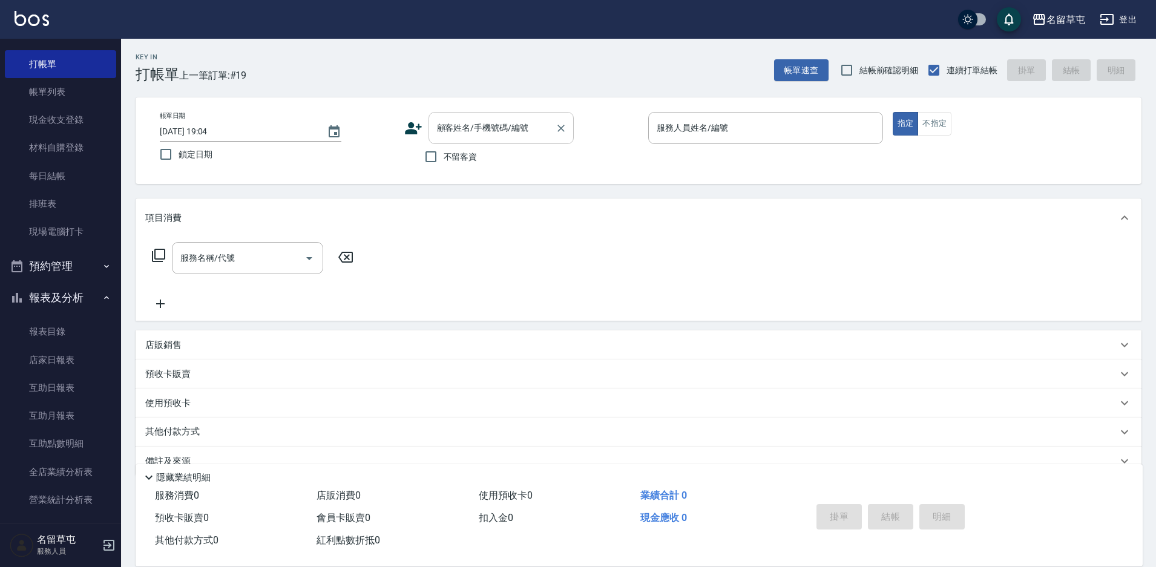
click at [471, 131] on div "顧客姓名/手機號碼/編號 顧客姓名/手機號碼/編號" at bounding box center [500, 128] width 145 height 32
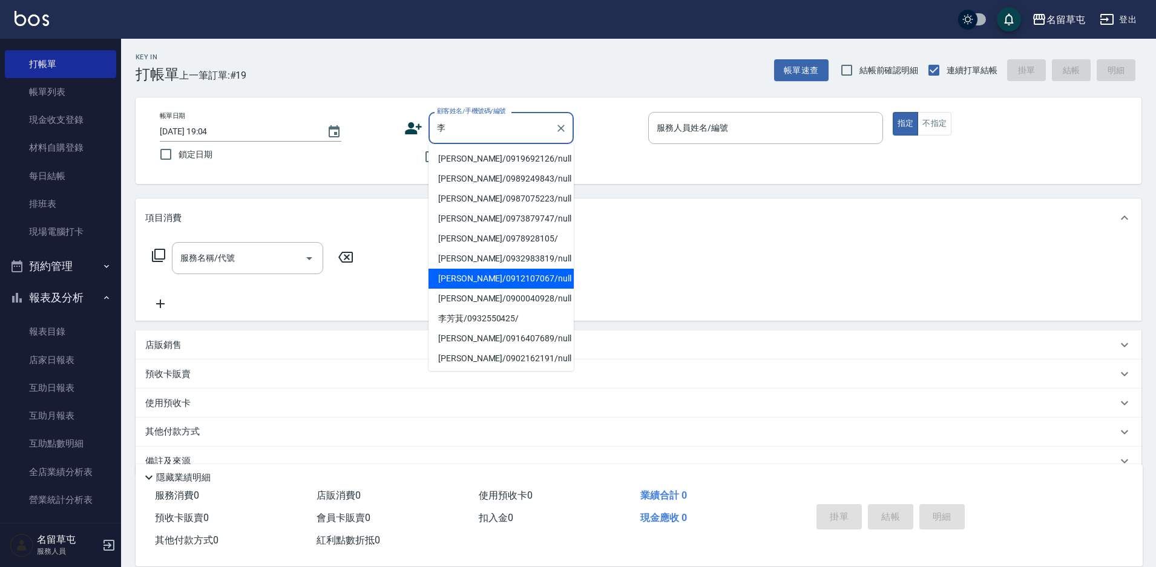
click at [480, 273] on li "[PERSON_NAME]/0912107067/null" at bounding box center [500, 279] width 145 height 20
type input "[PERSON_NAME]/0912107067/null"
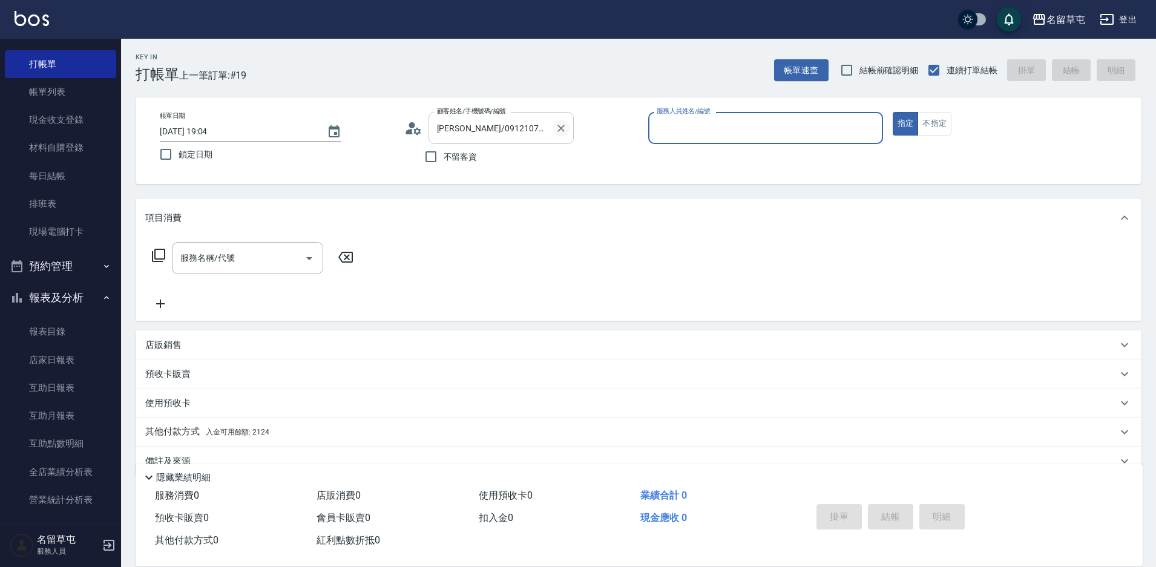
click at [561, 129] on icon "Clear" at bounding box center [560, 128] width 7 height 7
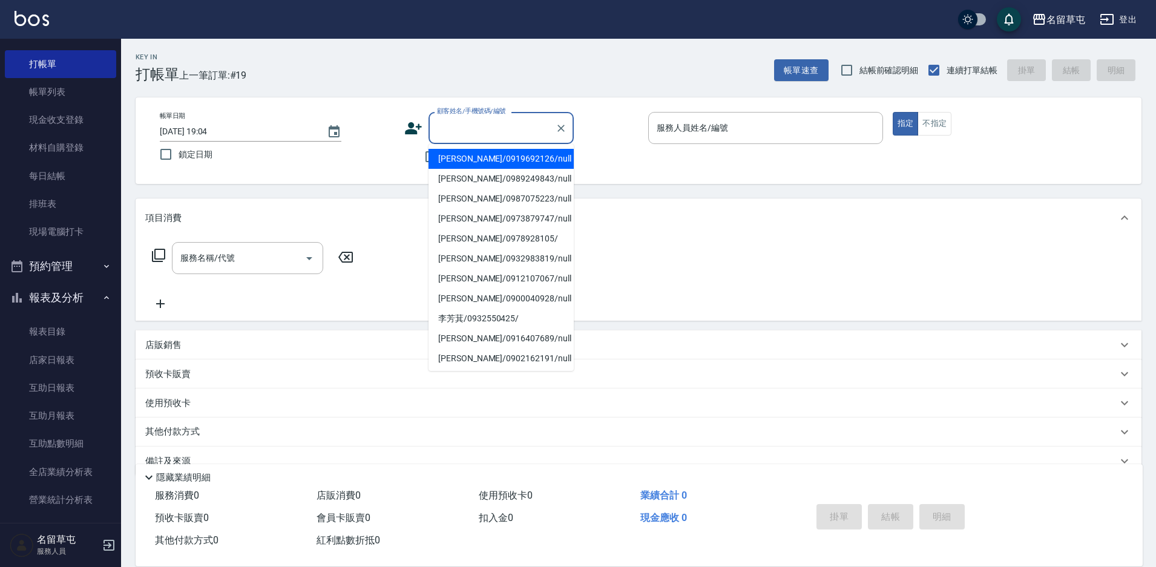
click at [511, 131] on input "顧客姓名/手機號碼/編號" at bounding box center [492, 127] width 116 height 21
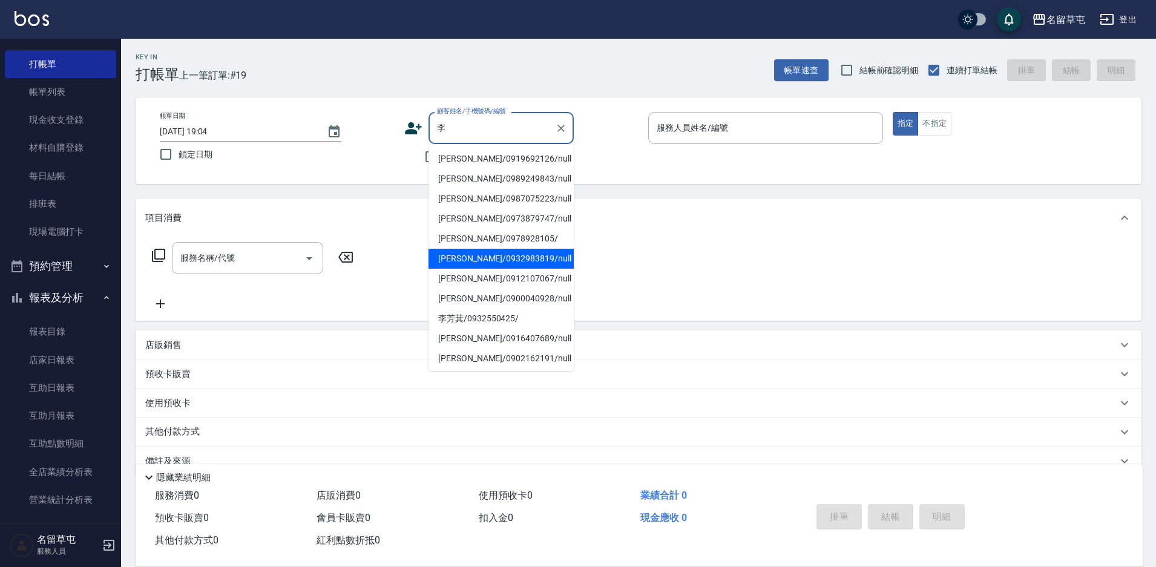
click at [488, 257] on li "[PERSON_NAME]/0932983819/null" at bounding box center [500, 259] width 145 height 20
type input "[PERSON_NAME]/0932983819/null"
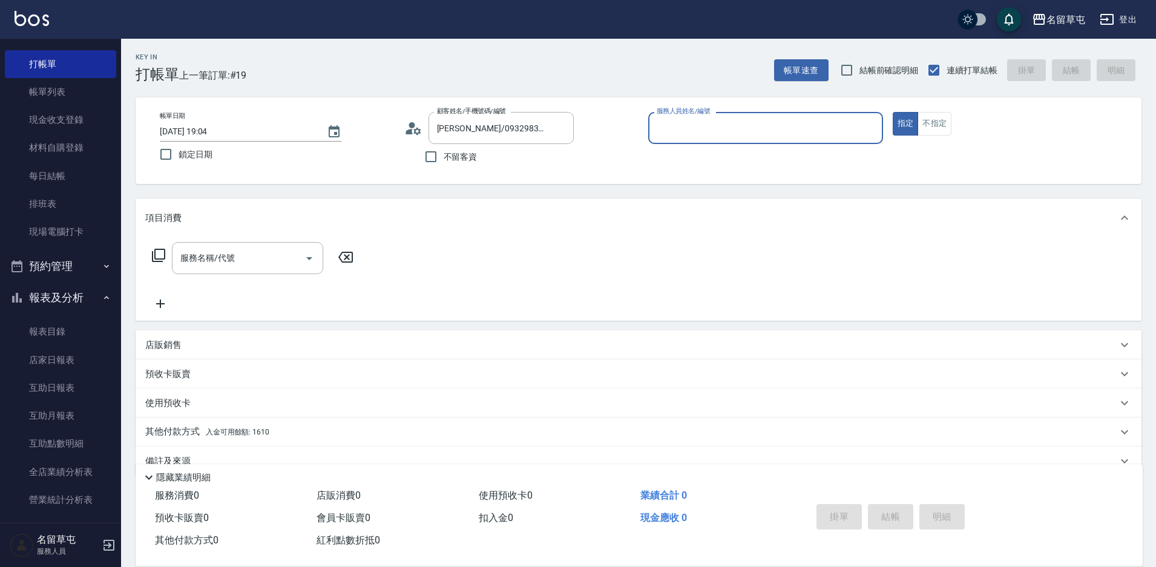
click at [768, 135] on input "服務人員姓名/編號" at bounding box center [765, 127] width 224 height 21
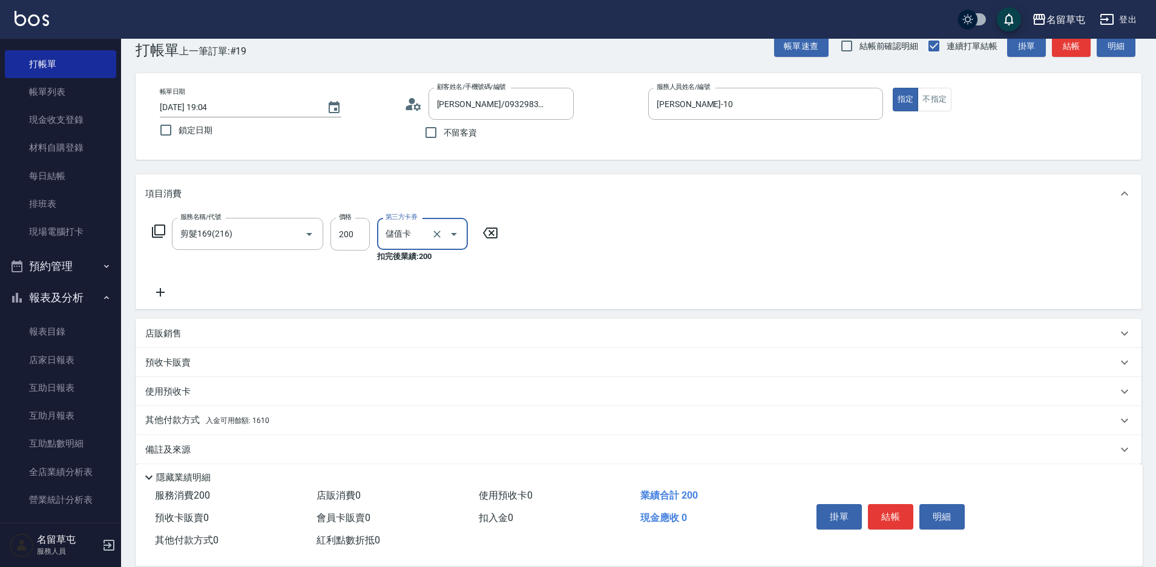
scroll to position [38, 0]
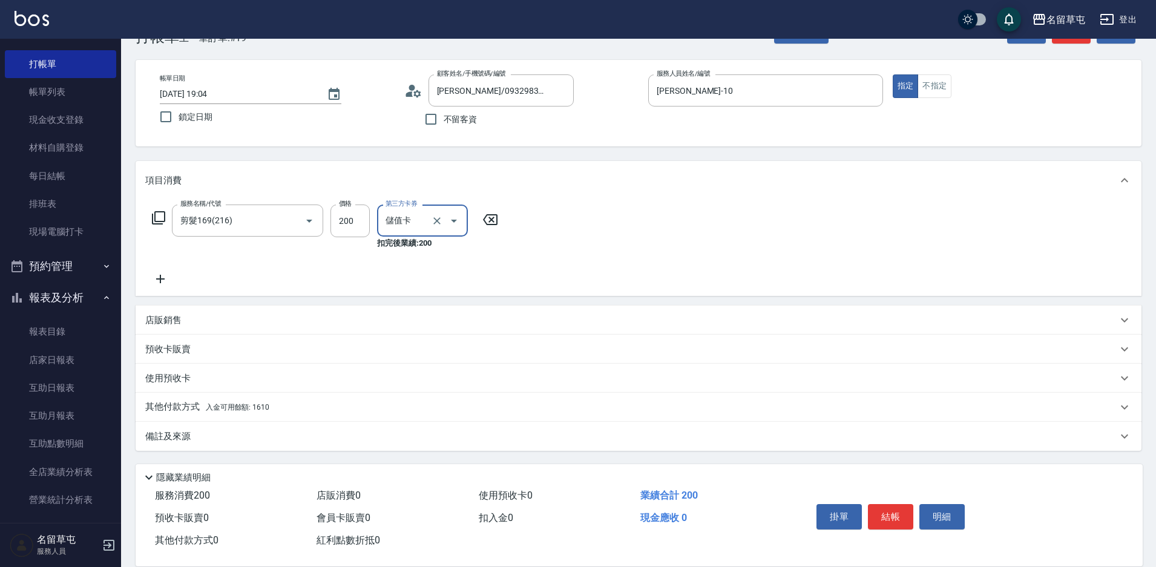
click at [196, 410] on p "其他付款方式 入金可用餘額: 1610" at bounding box center [207, 407] width 124 height 13
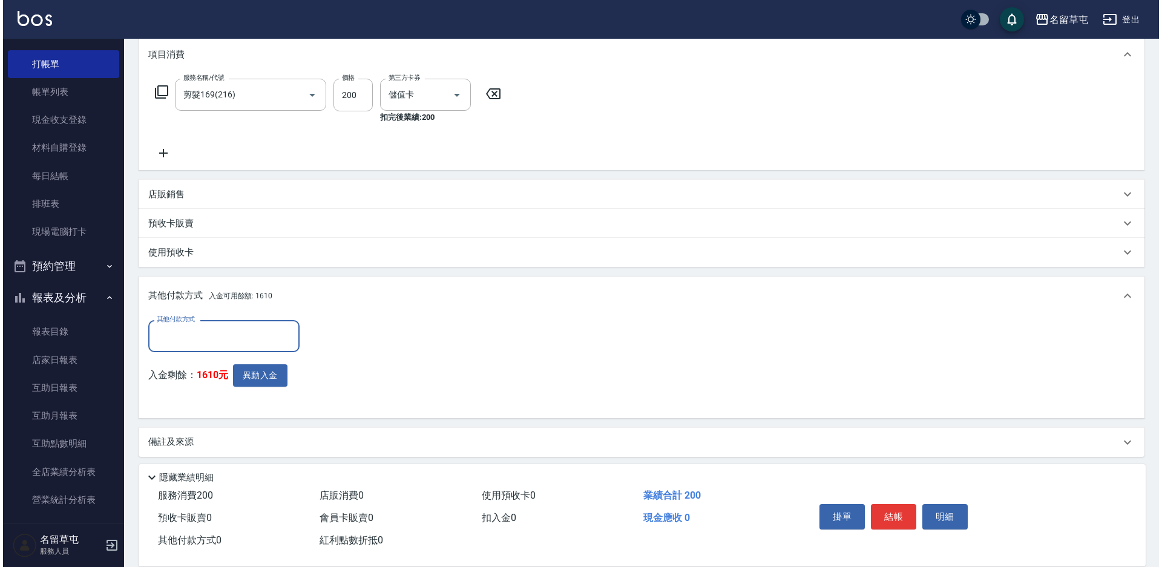
scroll to position [169, 0]
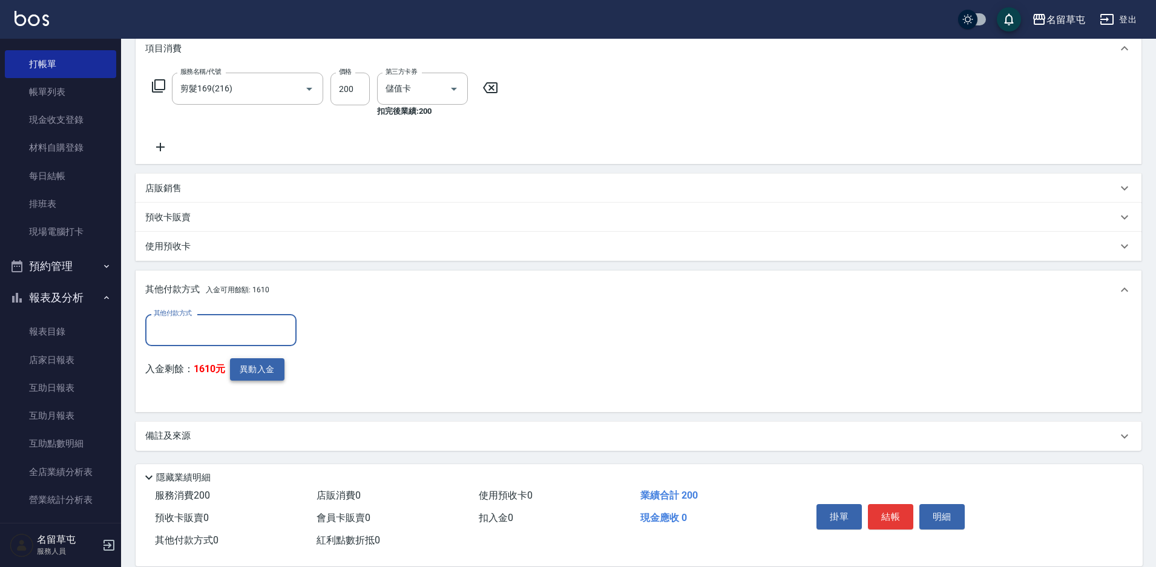
click at [252, 378] on button "異動入金" at bounding box center [257, 369] width 54 height 22
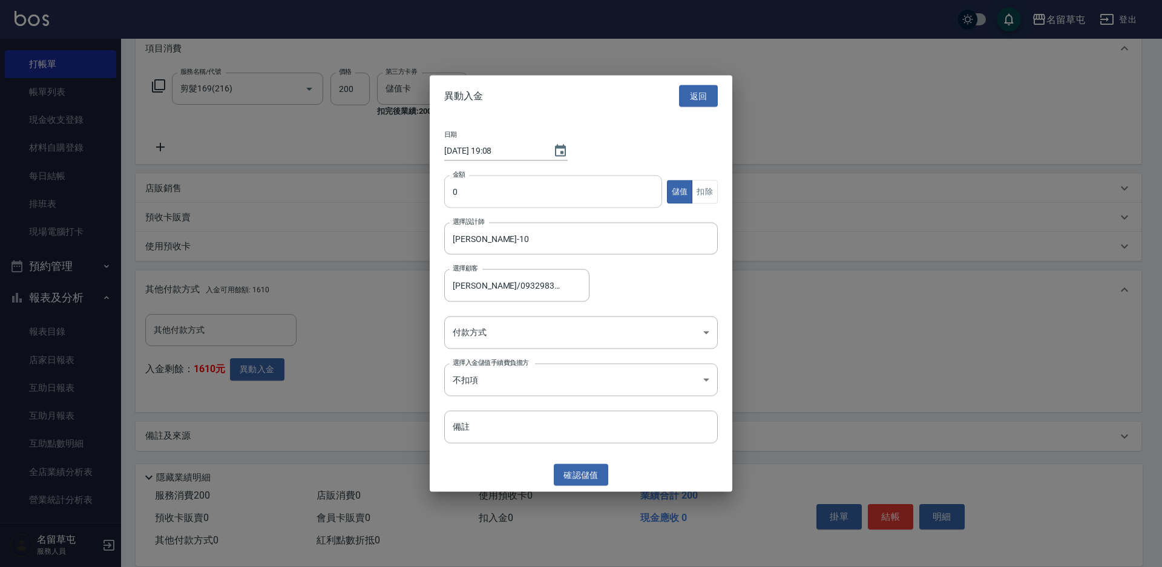
click at [606, 191] on input "0" at bounding box center [553, 191] width 218 height 33
click at [708, 194] on button "扣除" at bounding box center [705, 192] width 26 height 24
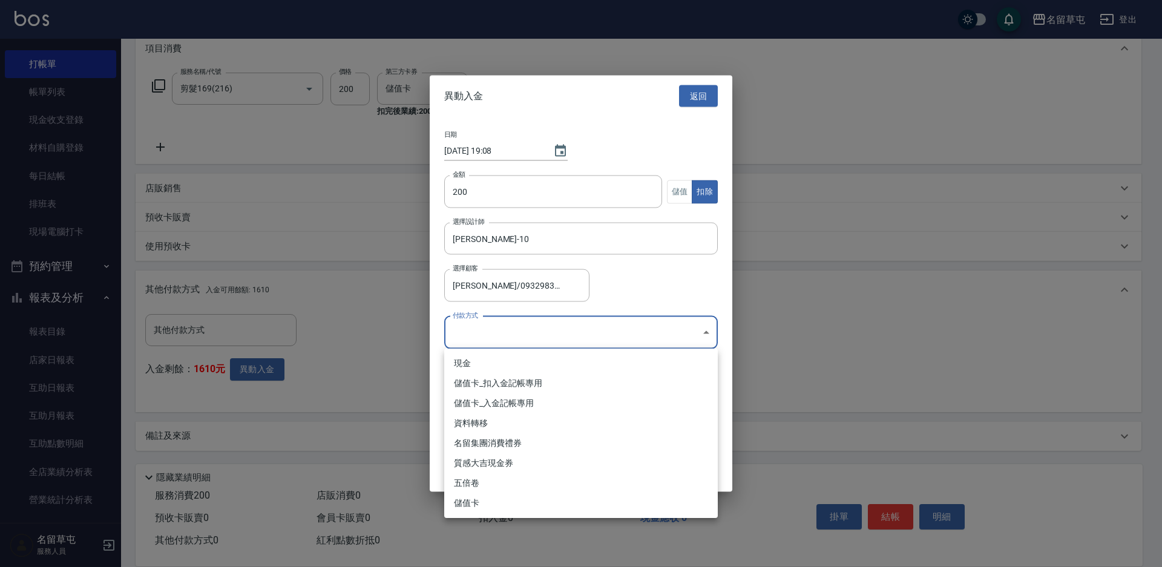
click at [548, 321] on body "名留草屯 登出 櫃檯作業 打帳單 帳單列表 現金收支登錄 材料自購登錄 每日結帳 排班表 現場電腦打卡 預約管理 預約管理 單日預約紀錄 單週預約紀錄 報表及…" at bounding box center [581, 199] width 1162 height 736
click at [529, 383] on li "儲值卡_扣入金記帳專用" at bounding box center [580, 383] width 273 height 20
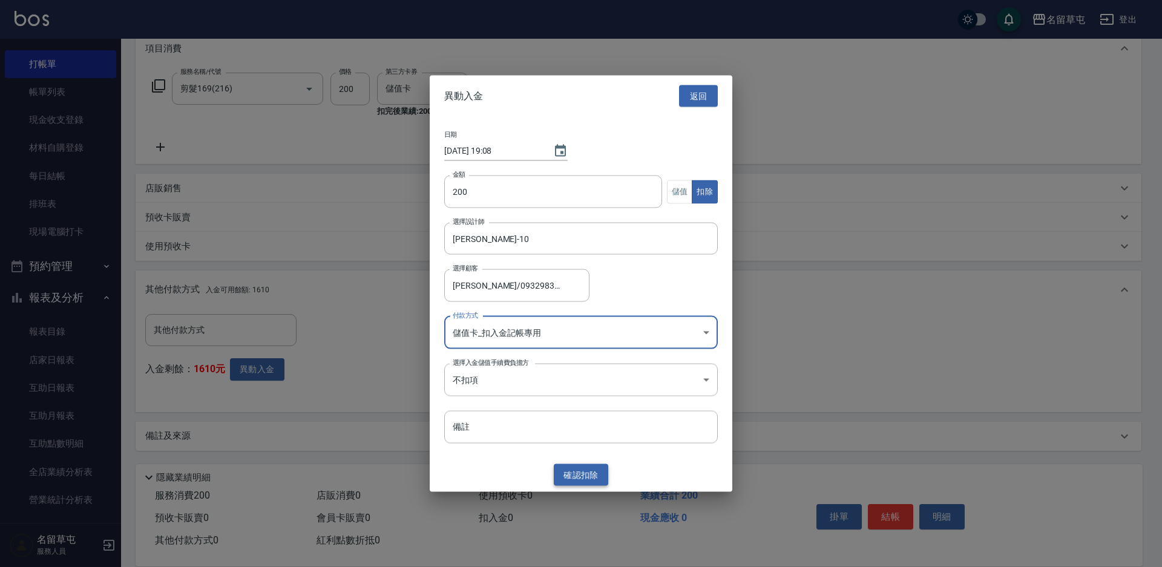
click at [585, 474] on button "確認 扣除" at bounding box center [581, 474] width 54 height 22
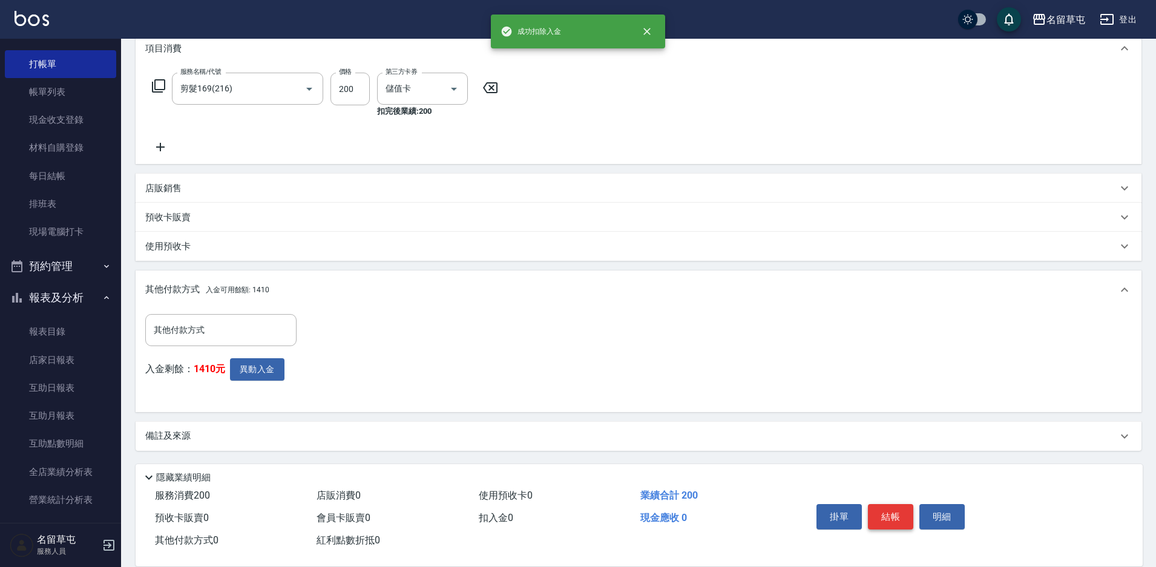
click at [899, 509] on button "結帳" at bounding box center [890, 516] width 45 height 25
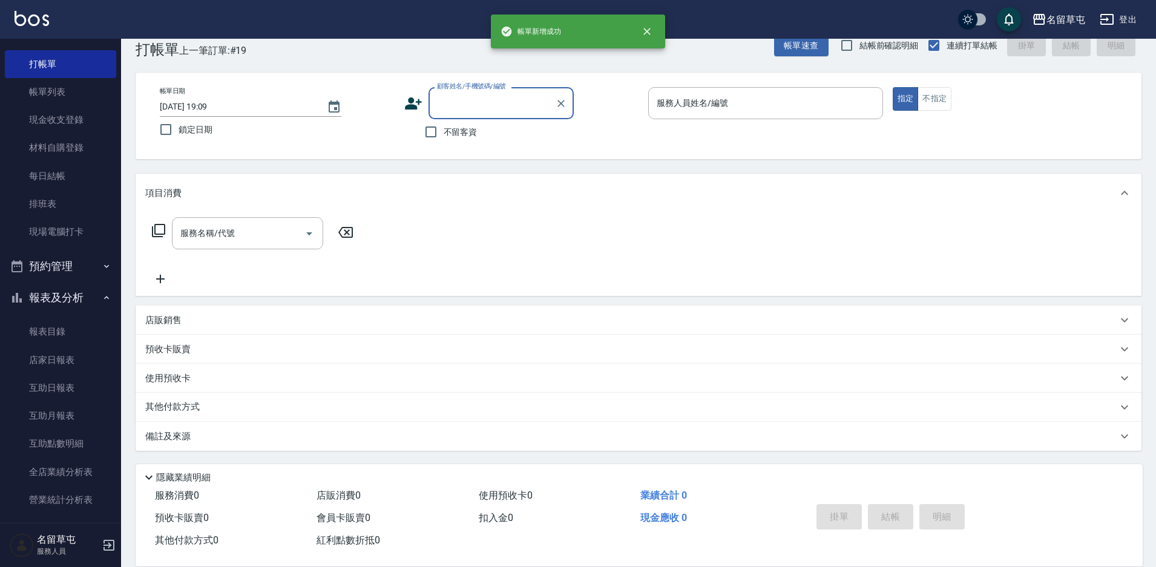
scroll to position [0, 0]
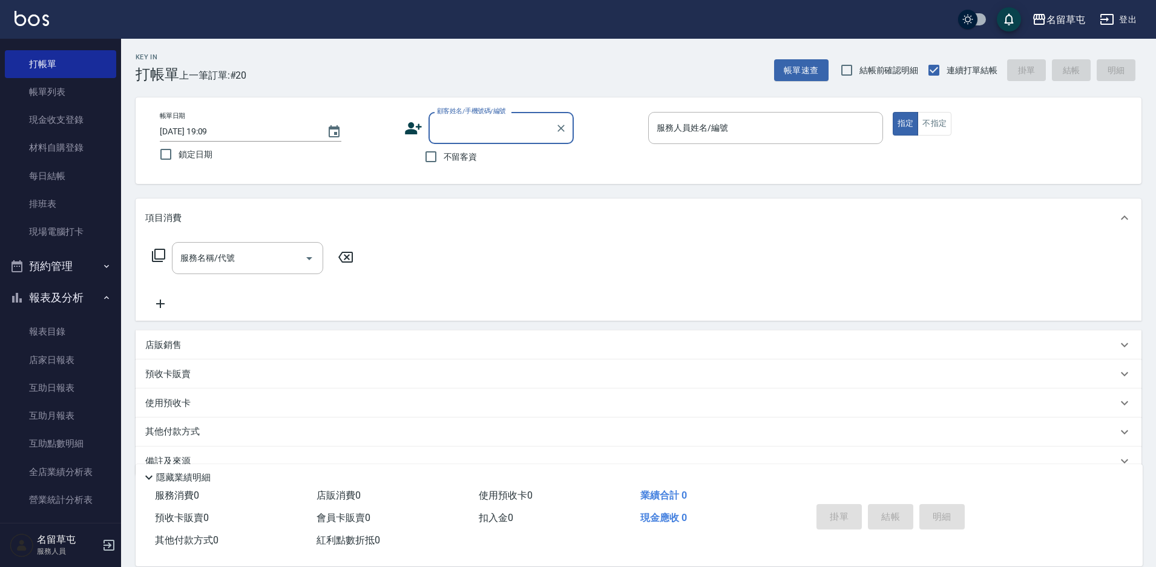
click at [644, 252] on div "服務名稱/代號 服務名稱/代號" at bounding box center [639, 279] width 1006 height 84
drag, startPoint x: 457, startPoint y: 155, endPoint x: 459, endPoint y: 148, distance: 7.5
click at [457, 155] on span "不留客資" at bounding box center [461, 157] width 34 height 13
click at [444, 155] on input "不留客資" at bounding box center [430, 156] width 25 height 25
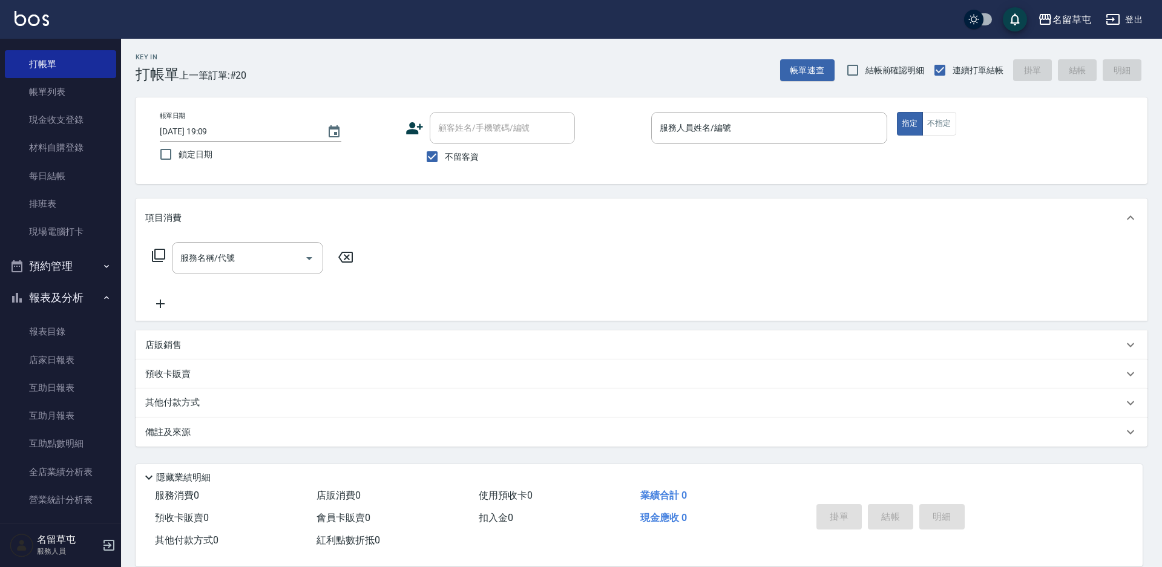
click at [470, 124] on input "顧客姓名/手機號碼/編號" at bounding box center [502, 127] width 134 height 21
click at [452, 152] on span "不留客資" at bounding box center [462, 157] width 34 height 13
click at [445, 152] on input "不留客資" at bounding box center [431, 156] width 25 height 25
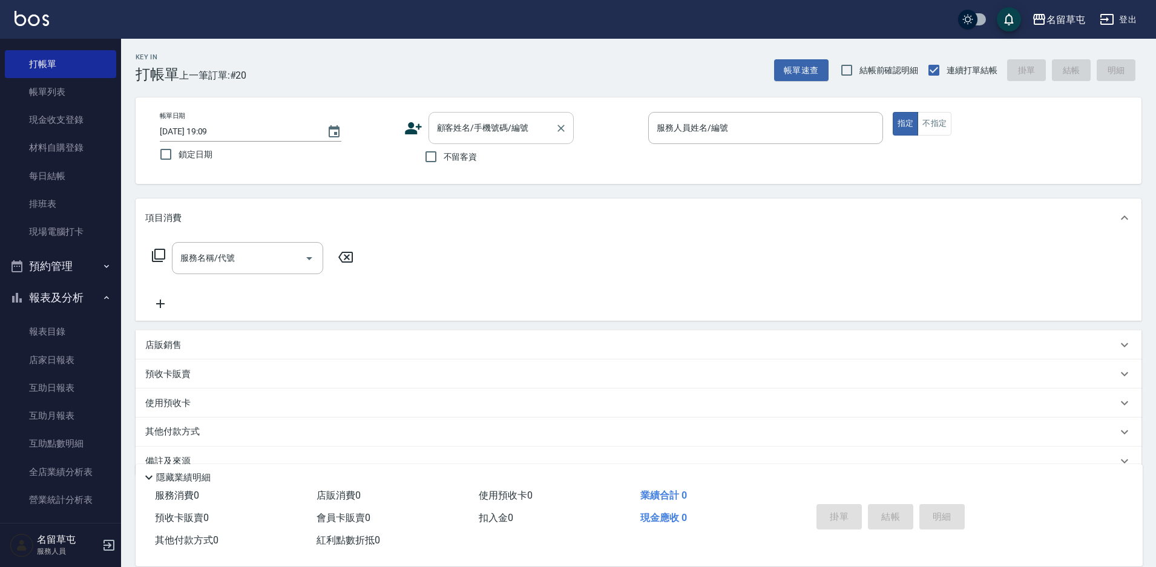
click at [459, 123] on div "顧客姓名/手機號碼/編號 顧客姓名/手機號碼/編號" at bounding box center [500, 128] width 145 height 32
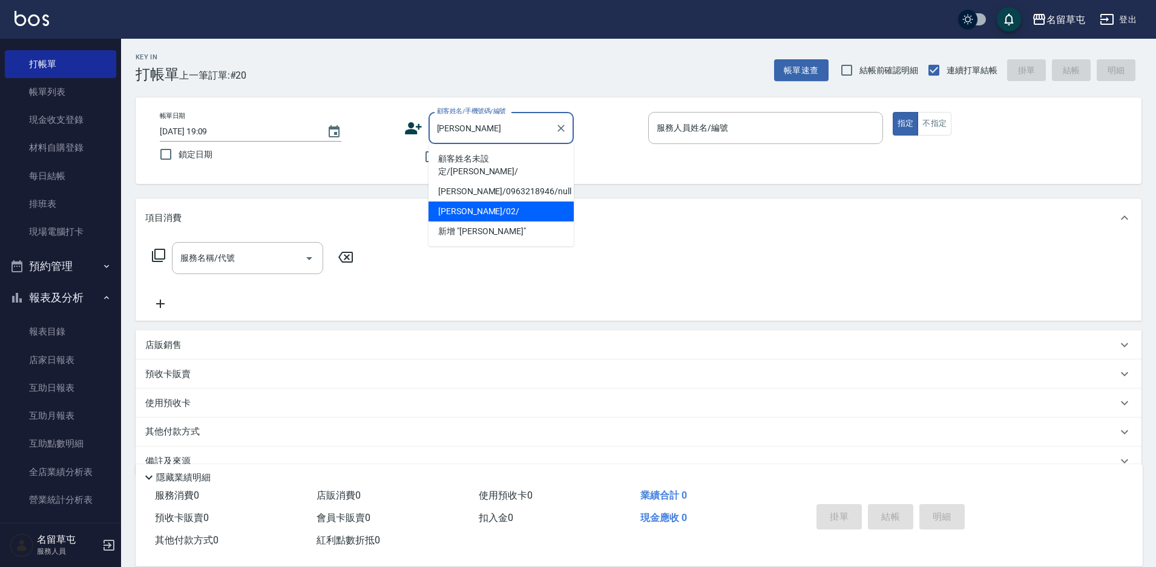
click at [442, 205] on li "[PERSON_NAME]/02/" at bounding box center [500, 211] width 145 height 20
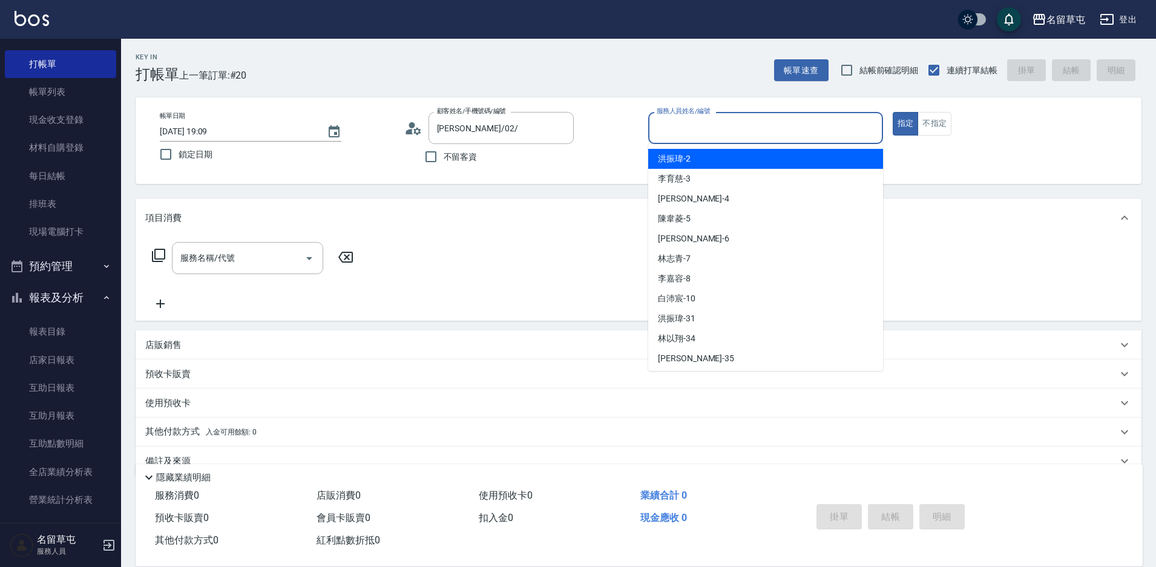
click at [717, 123] on input "服務人員姓名/編號" at bounding box center [765, 127] width 224 height 21
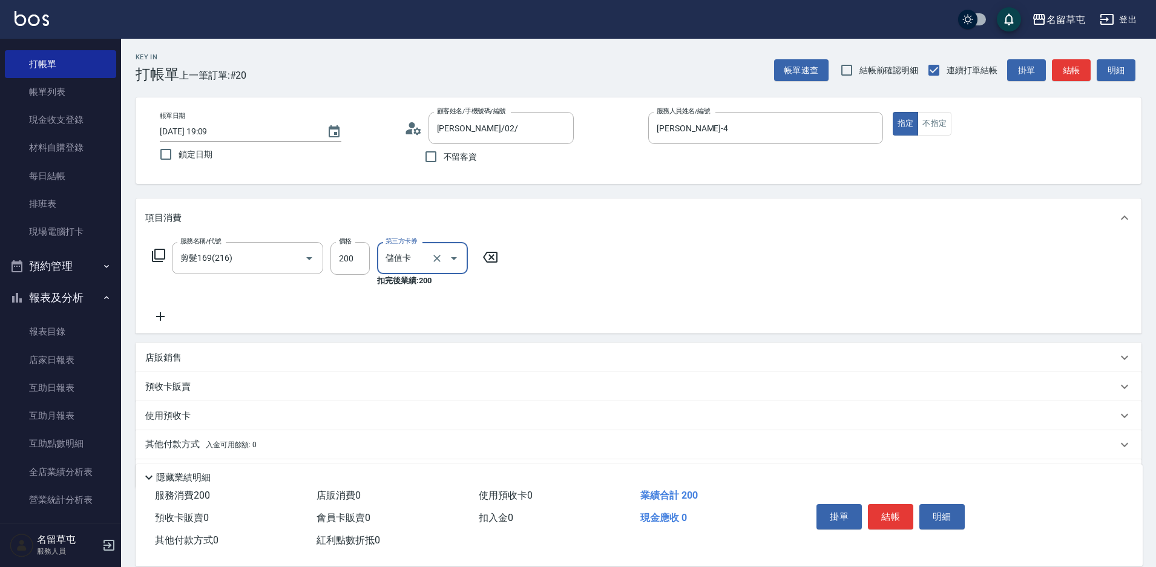
scroll to position [38, 0]
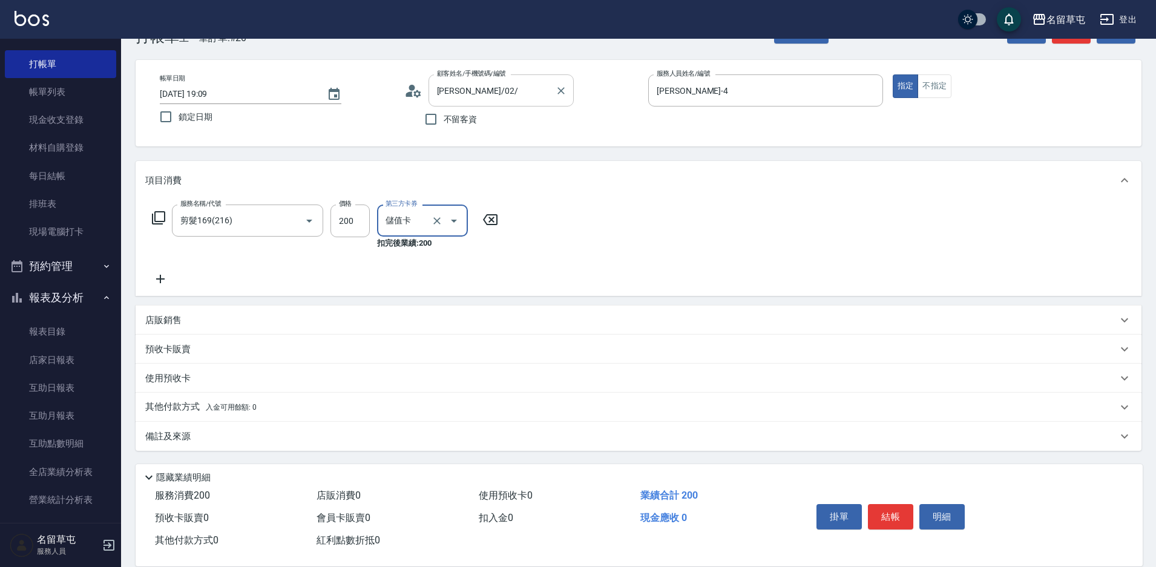
click at [511, 88] on input "[PERSON_NAME]/02/" at bounding box center [492, 90] width 116 height 21
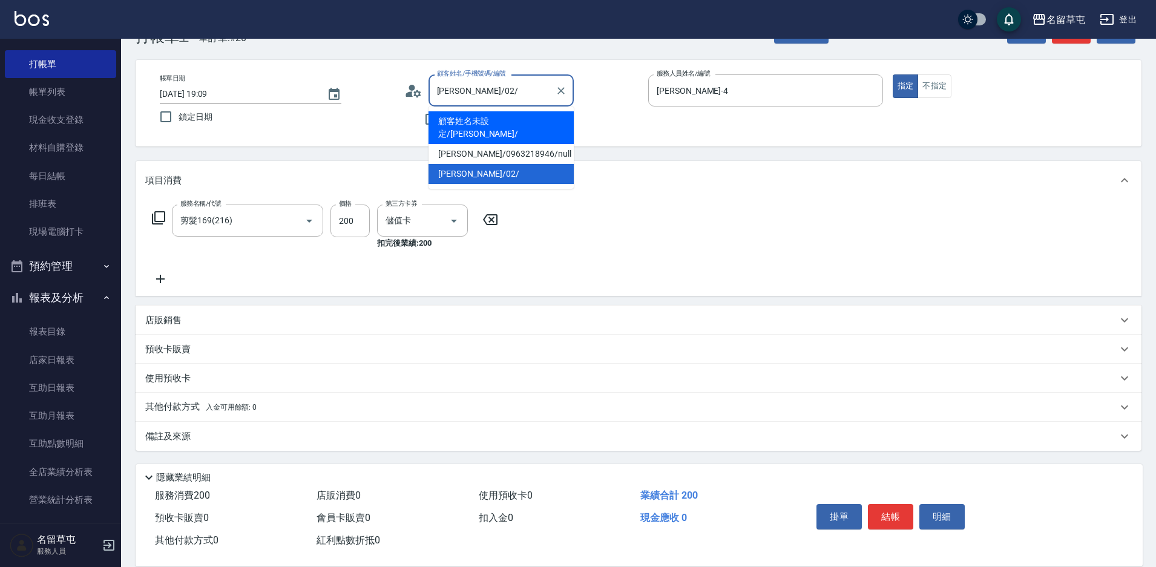
click at [514, 127] on li "顧客姓名未設定/[PERSON_NAME]/" at bounding box center [500, 127] width 145 height 33
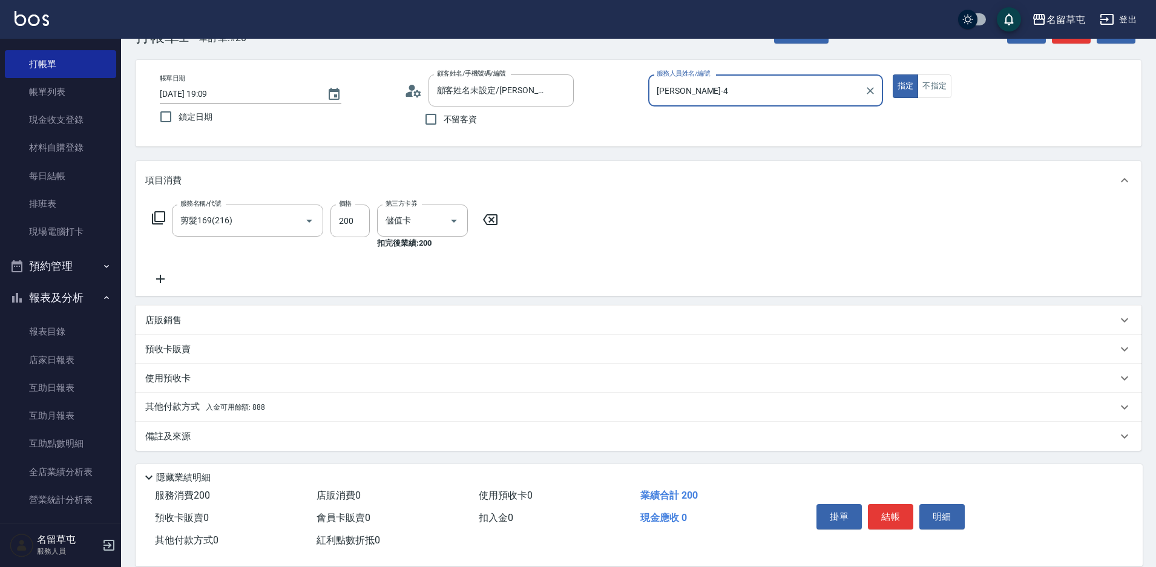
click at [188, 405] on p "其他付款方式 入金可用餘額: 888" at bounding box center [205, 407] width 120 height 13
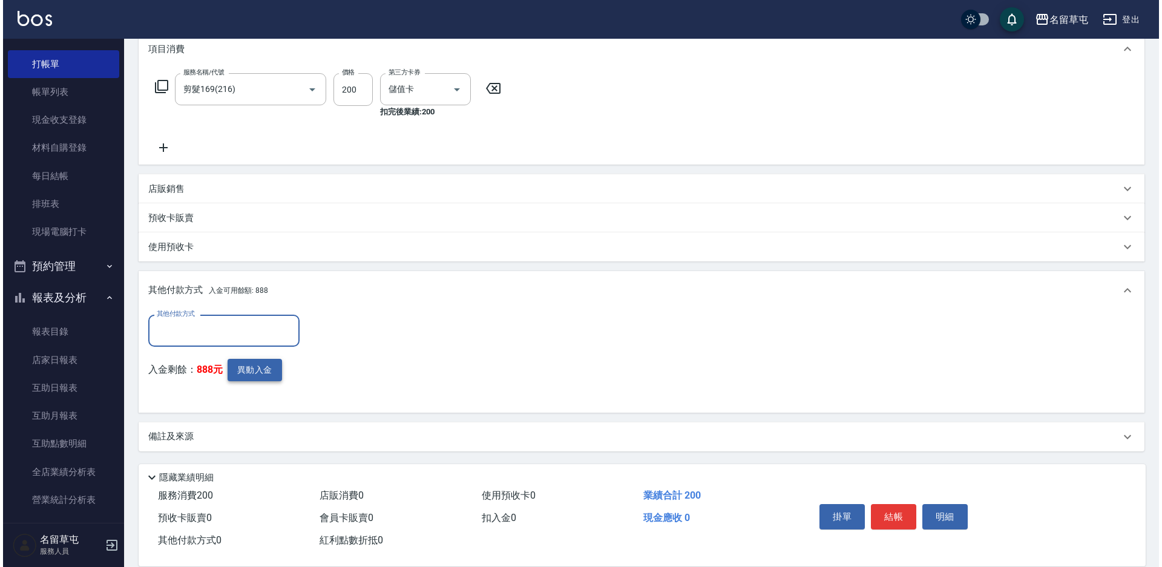
scroll to position [169, 0]
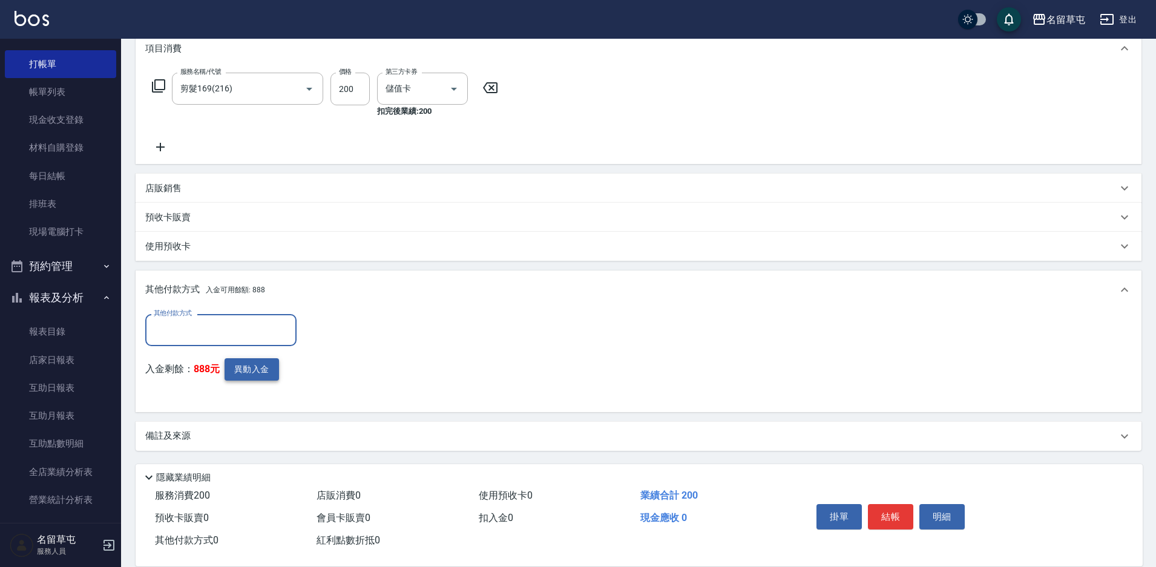
click at [241, 364] on button "異動入金" at bounding box center [251, 369] width 54 height 22
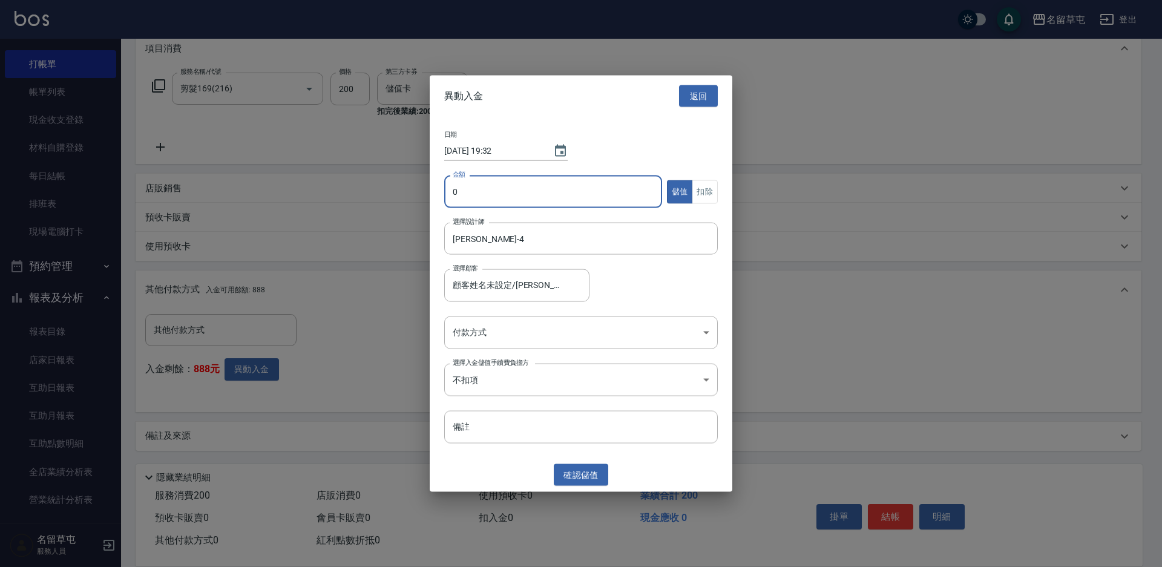
click at [502, 183] on input "0" at bounding box center [553, 191] width 218 height 33
click at [706, 187] on button "扣除" at bounding box center [705, 192] width 26 height 24
click at [545, 345] on body "名留草屯 登出 櫃檯作業 打帳單 帳單列表 現金收支登錄 材料自購登錄 每日結帳 排班表 現場電腦打卡 預約管理 預約管理 單日預約紀錄 單週預約紀錄 報表及…" at bounding box center [581, 199] width 1162 height 736
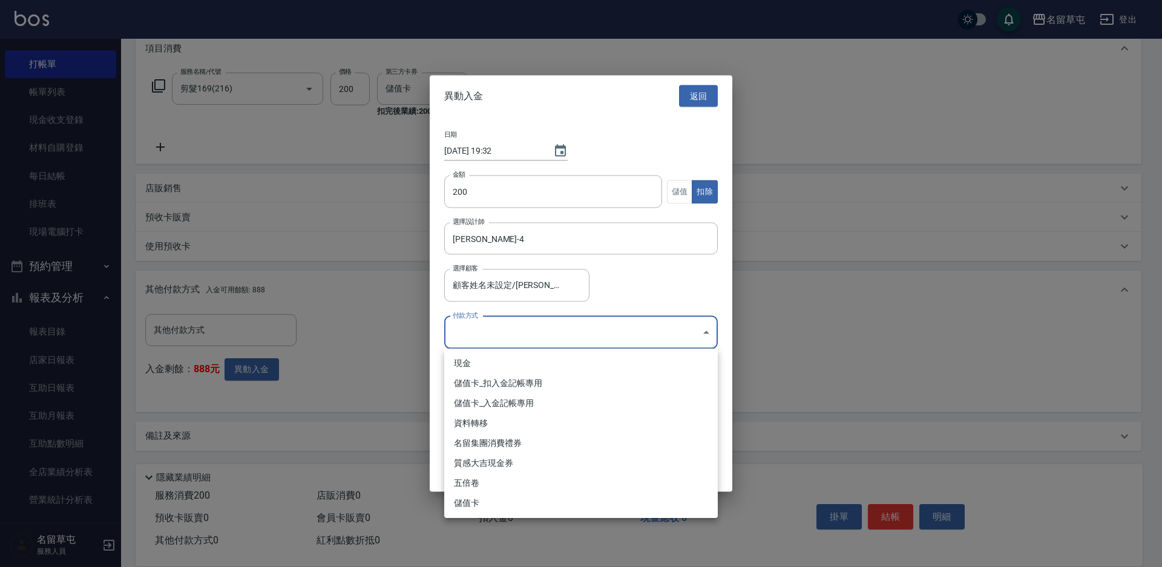
click at [534, 377] on li "儲值卡_扣入金記帳專用" at bounding box center [580, 383] width 273 height 20
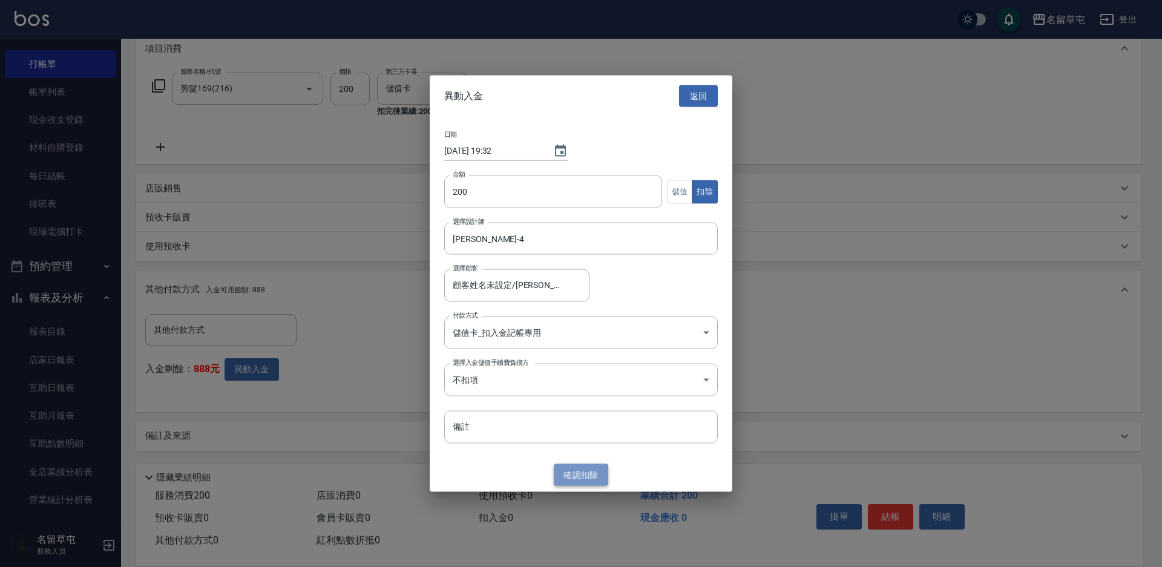
click at [577, 482] on button "確認 扣除" at bounding box center [581, 474] width 54 height 22
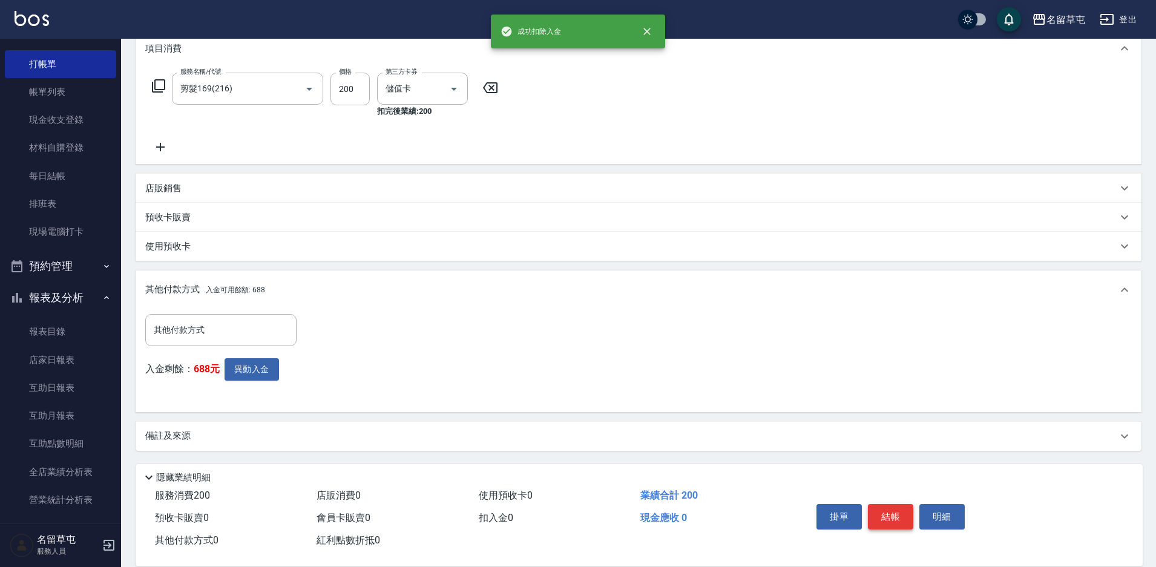
click at [912, 512] on button "結帳" at bounding box center [890, 516] width 45 height 25
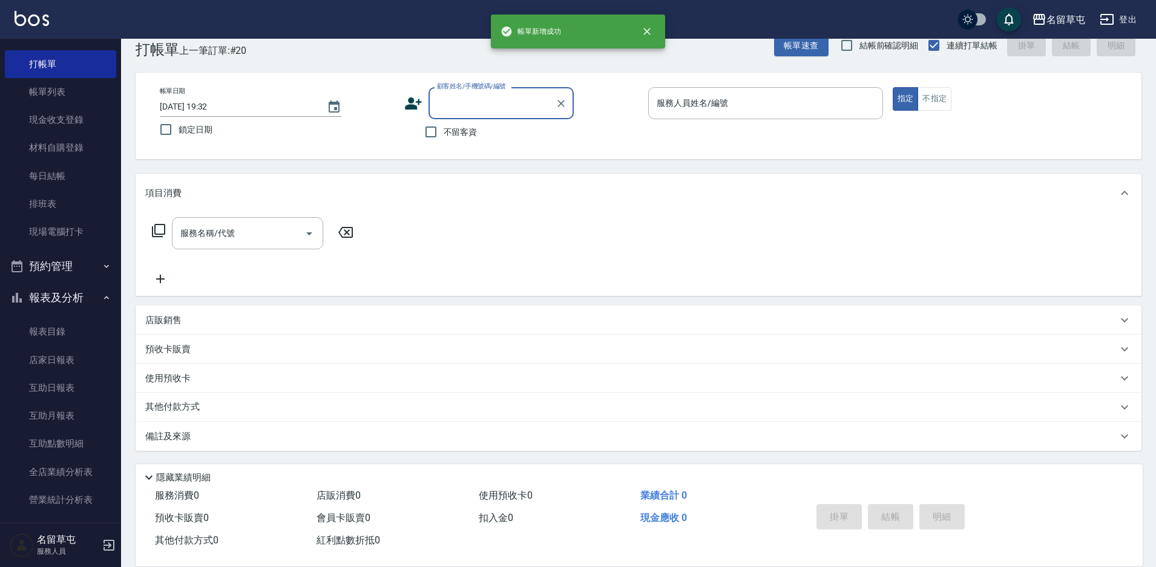
scroll to position [0, 0]
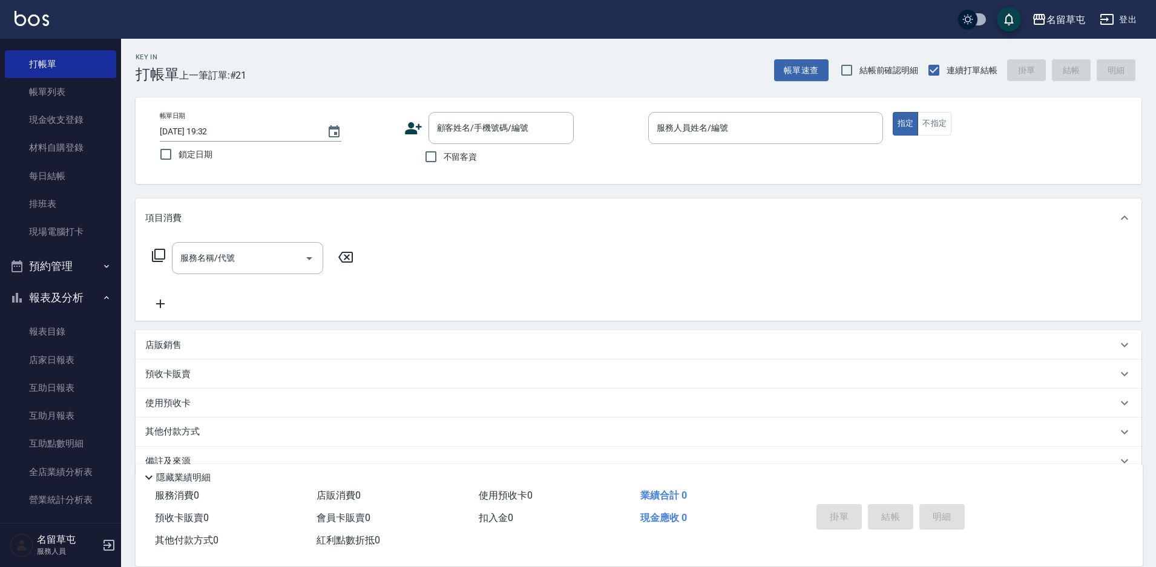
click at [900, 509] on div "掛單 結帳 明細" at bounding box center [890, 518] width 158 height 38
click at [456, 159] on span "不留客資" at bounding box center [461, 157] width 34 height 13
click at [444, 159] on input "不留客資" at bounding box center [430, 156] width 25 height 25
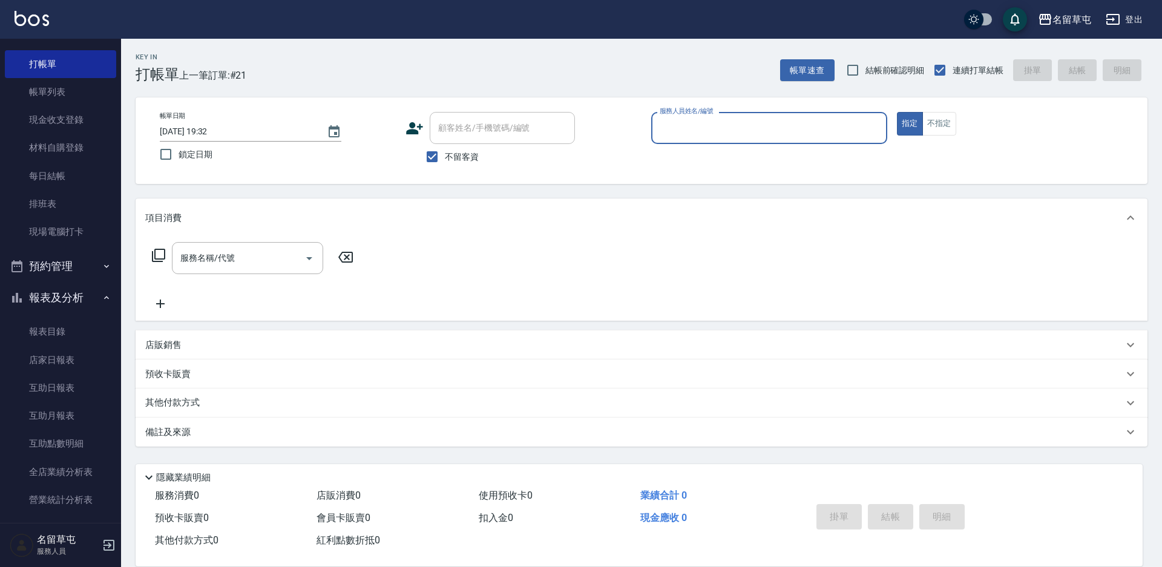
click at [738, 132] on input "服務人員姓名/編號" at bounding box center [769, 127] width 225 height 21
click at [38, 362] on link "店家日報表" at bounding box center [60, 360] width 111 height 28
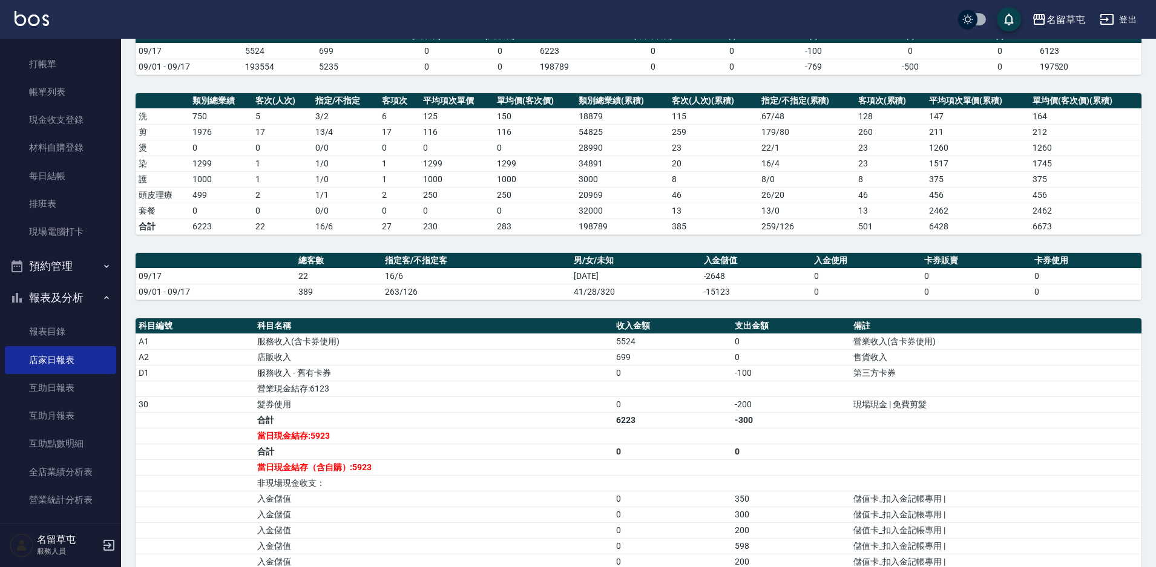
scroll to position [121, 0]
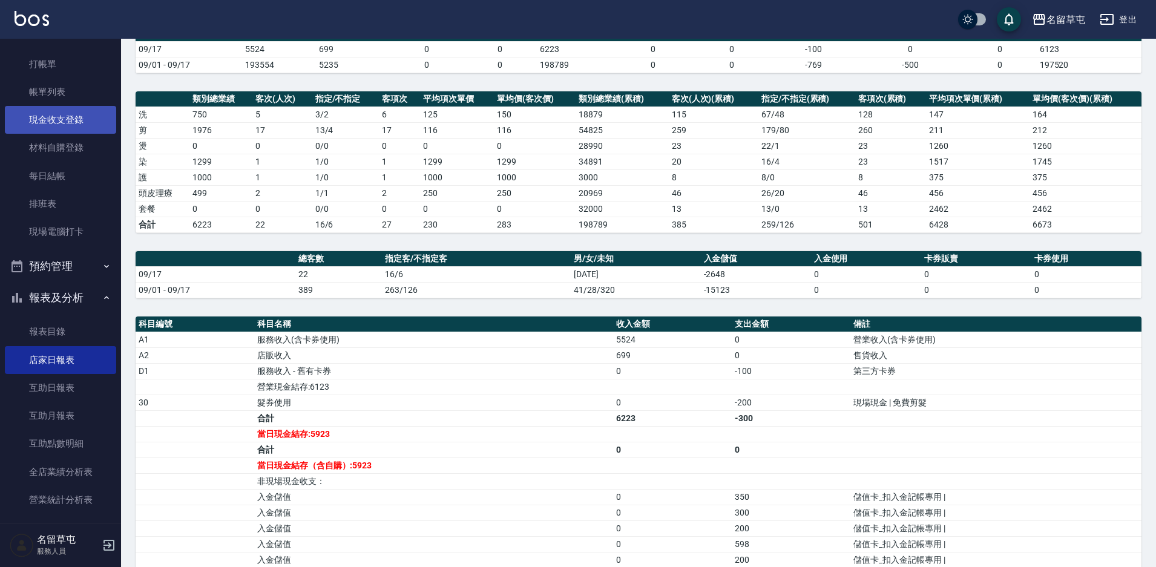
click at [39, 124] on link "現金收支登錄" at bounding box center [60, 120] width 111 height 28
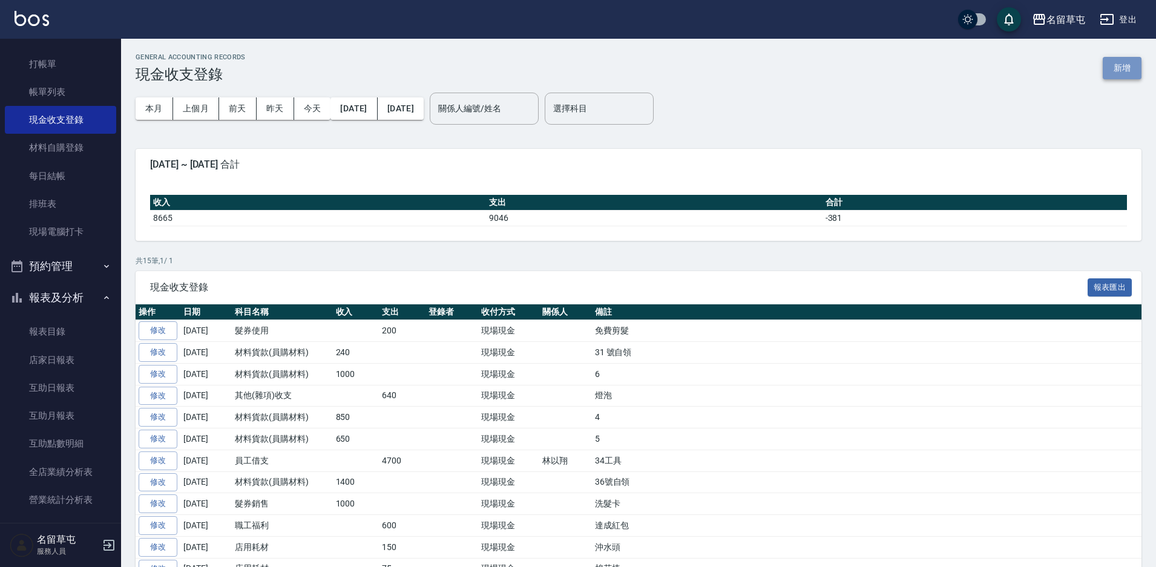
click at [1116, 70] on button "新增" at bounding box center [1121, 68] width 39 height 22
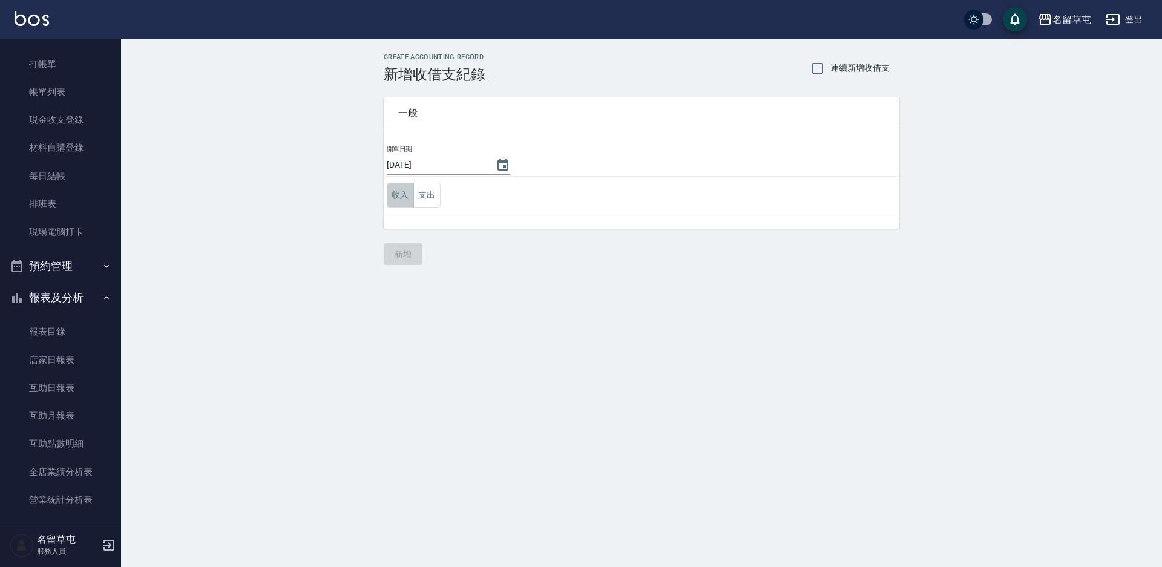
click at [395, 201] on button "收入" at bounding box center [400, 195] width 27 height 25
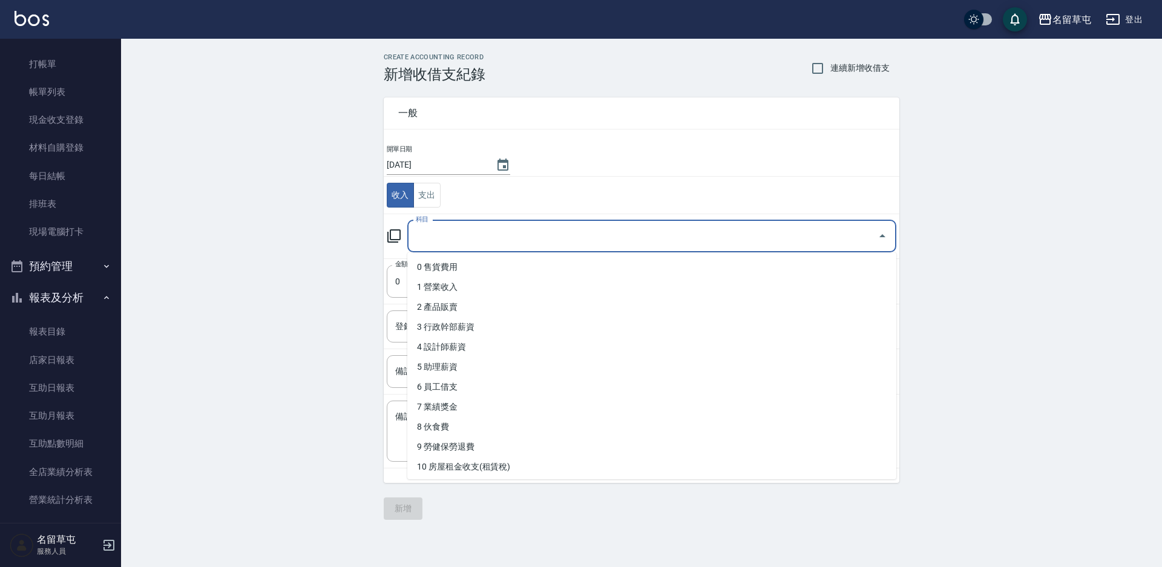
click at [534, 236] on input "科目" at bounding box center [643, 236] width 460 height 21
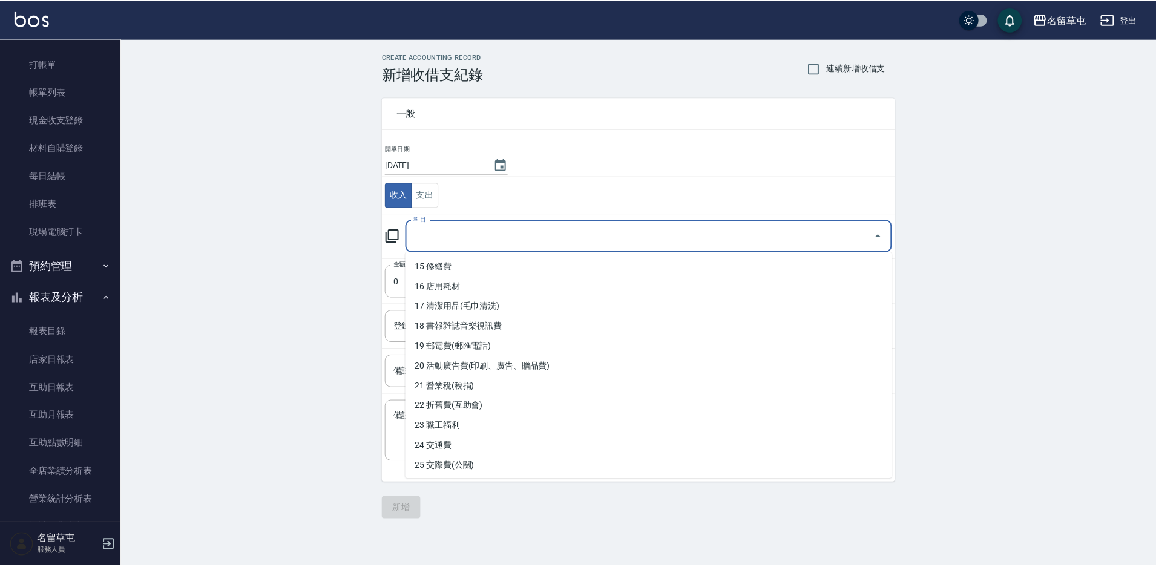
scroll to position [240, 0]
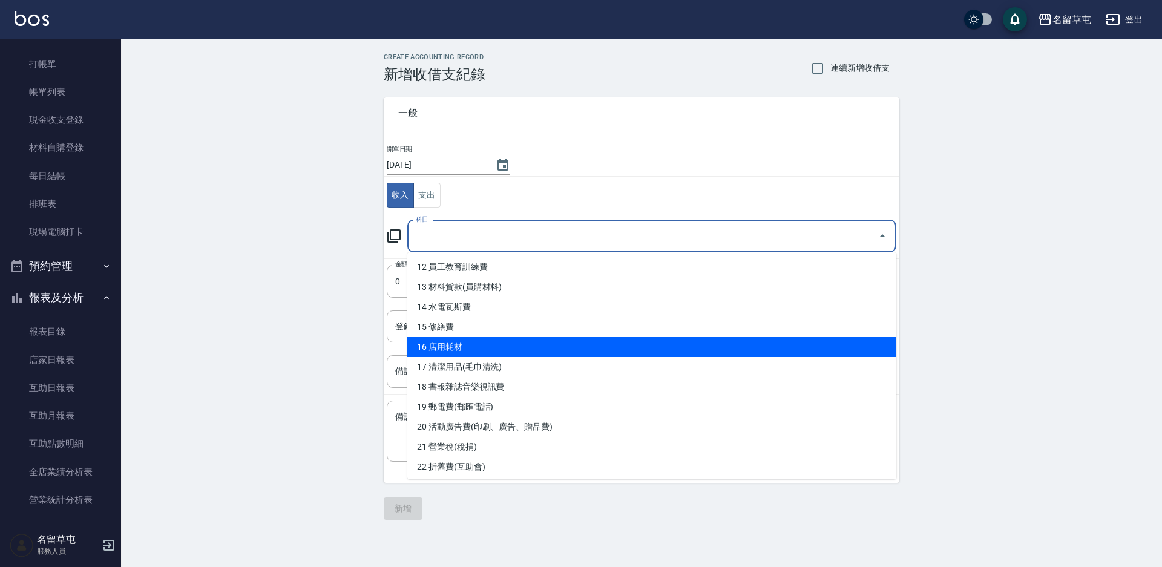
click at [461, 352] on li "16 店用耗材" at bounding box center [651, 347] width 489 height 20
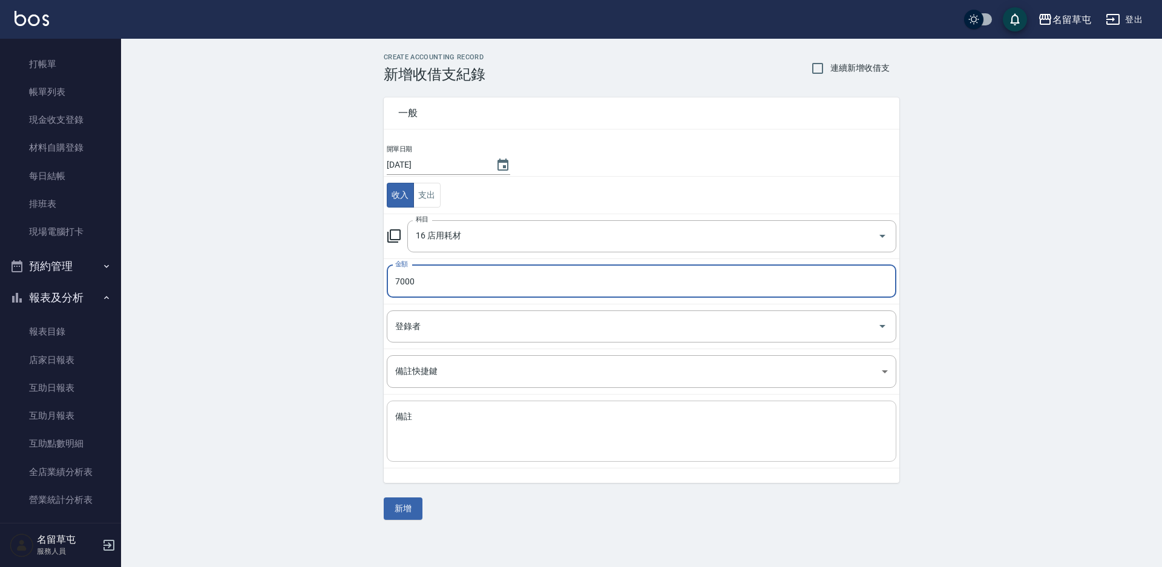
click at [512, 441] on textarea "備註" at bounding box center [641, 431] width 493 height 41
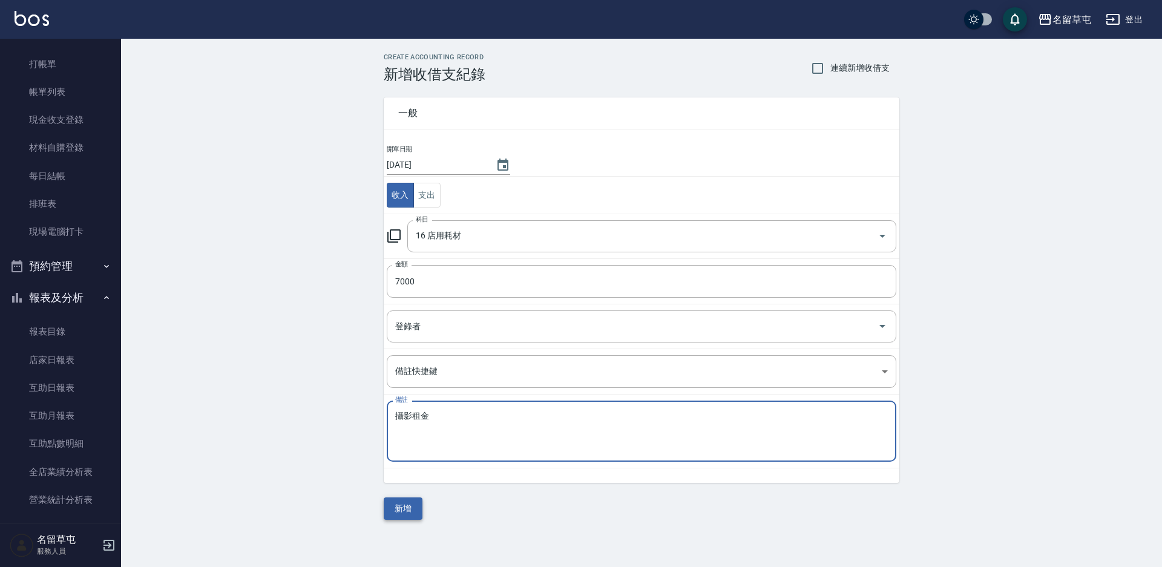
click at [414, 502] on button "新增" at bounding box center [403, 508] width 39 height 22
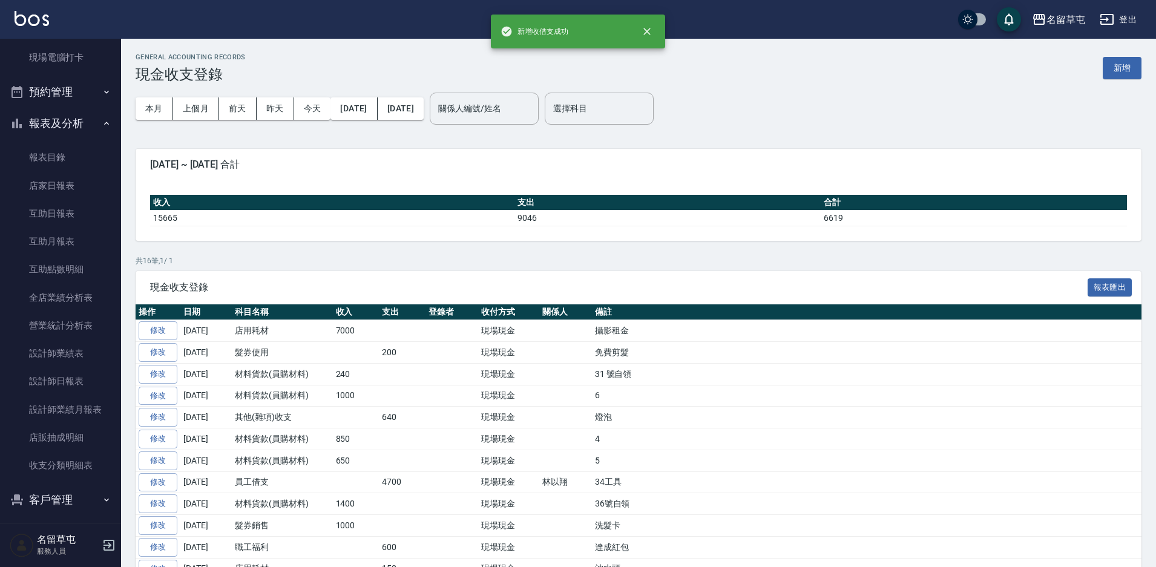
scroll to position [211, 0]
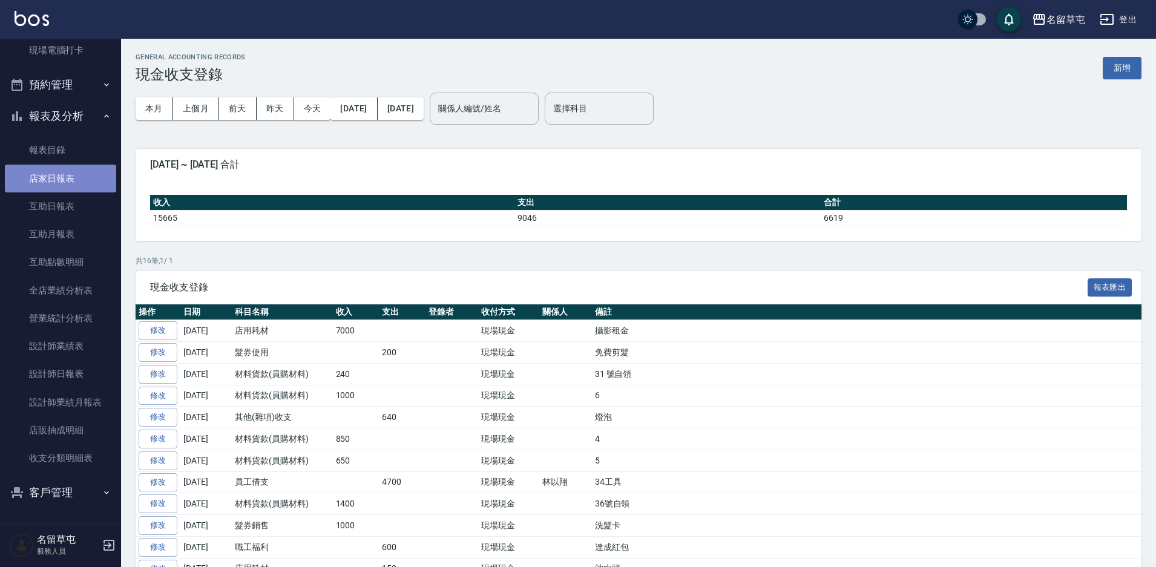
click at [79, 185] on link "店家日報表" at bounding box center [60, 179] width 111 height 28
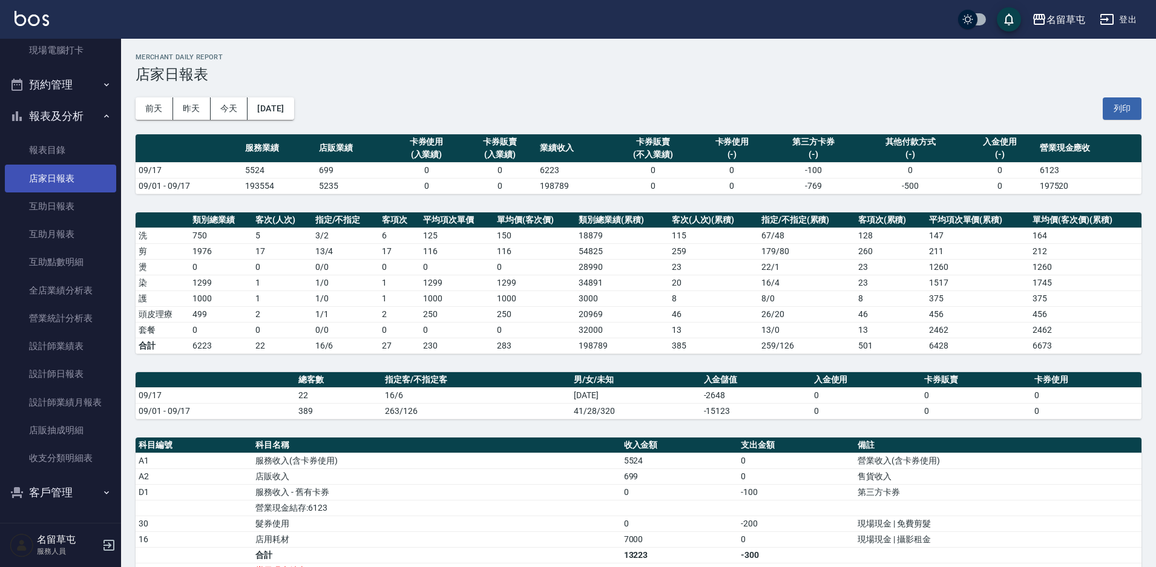
scroll to position [121, 0]
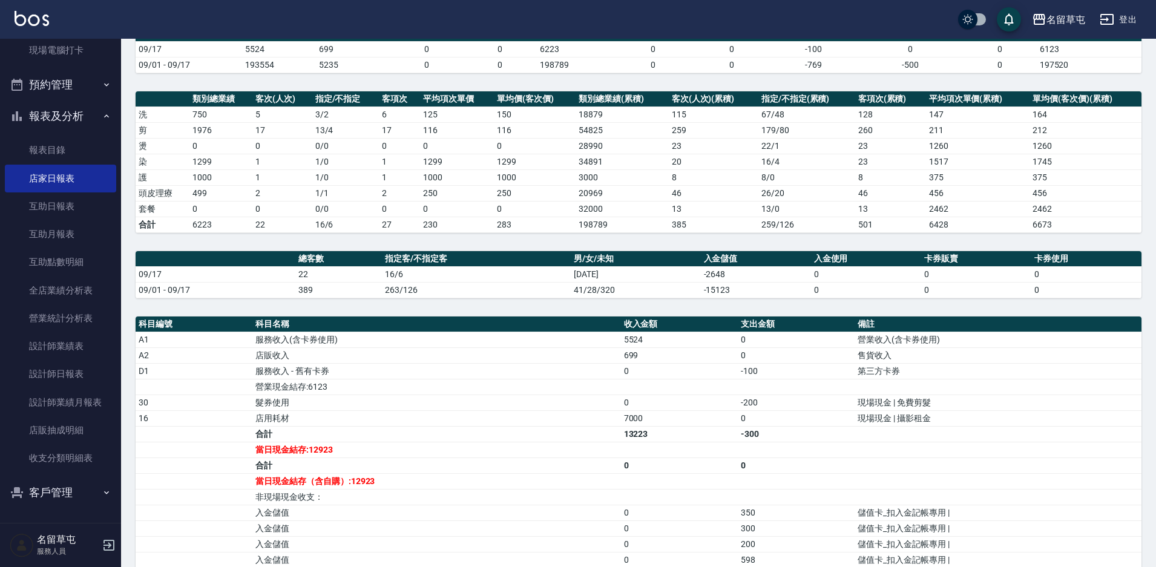
click at [384, 463] on td "合計" at bounding box center [436, 465] width 368 height 16
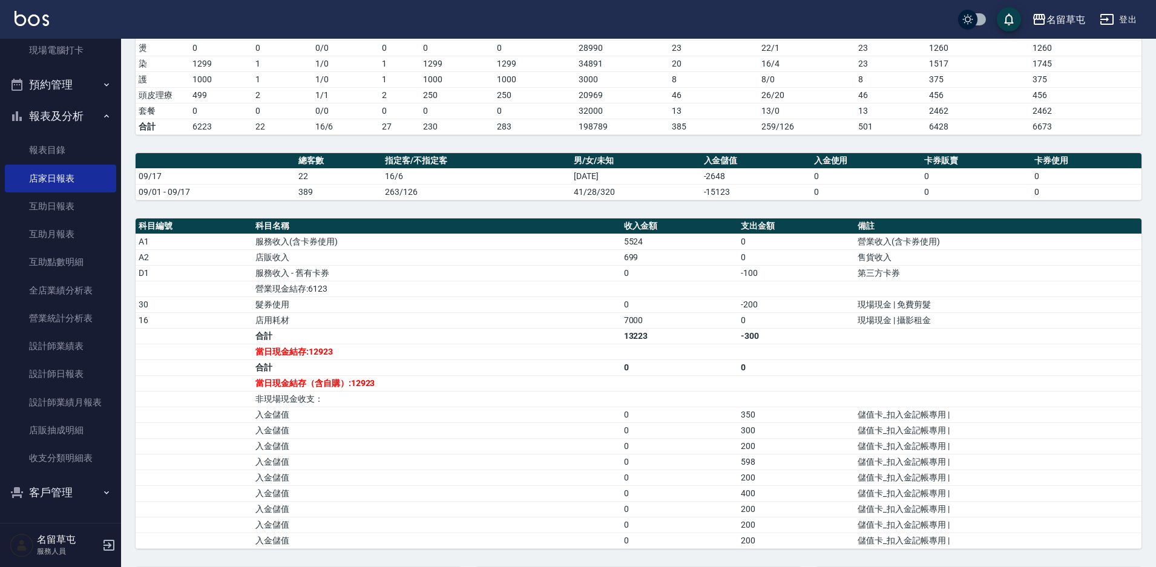
scroll to position [0, 0]
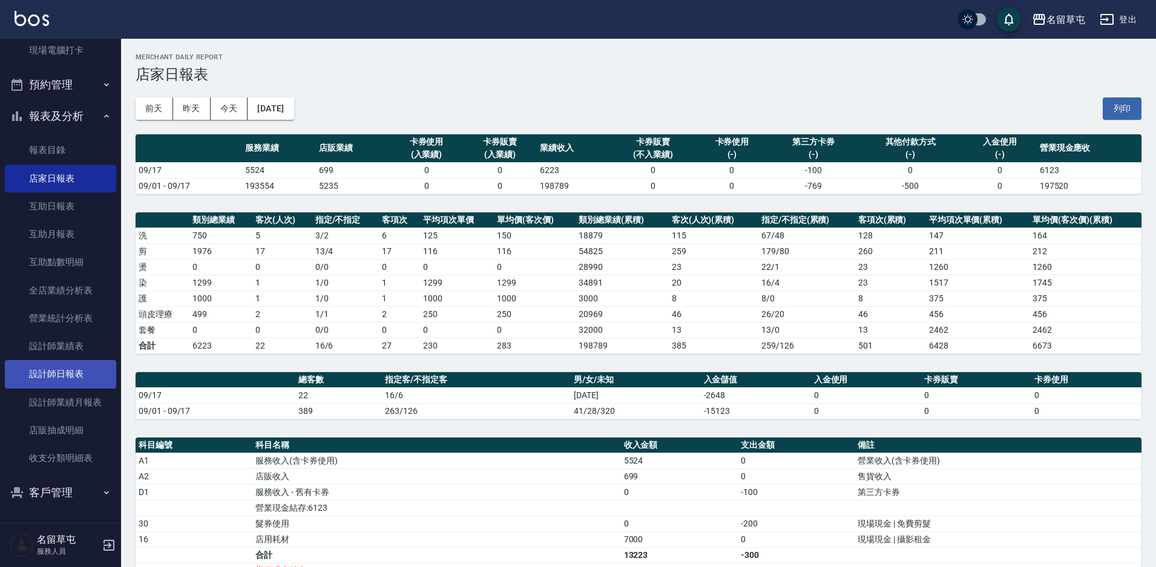
click at [98, 372] on link "設計師日報表" at bounding box center [60, 374] width 111 height 28
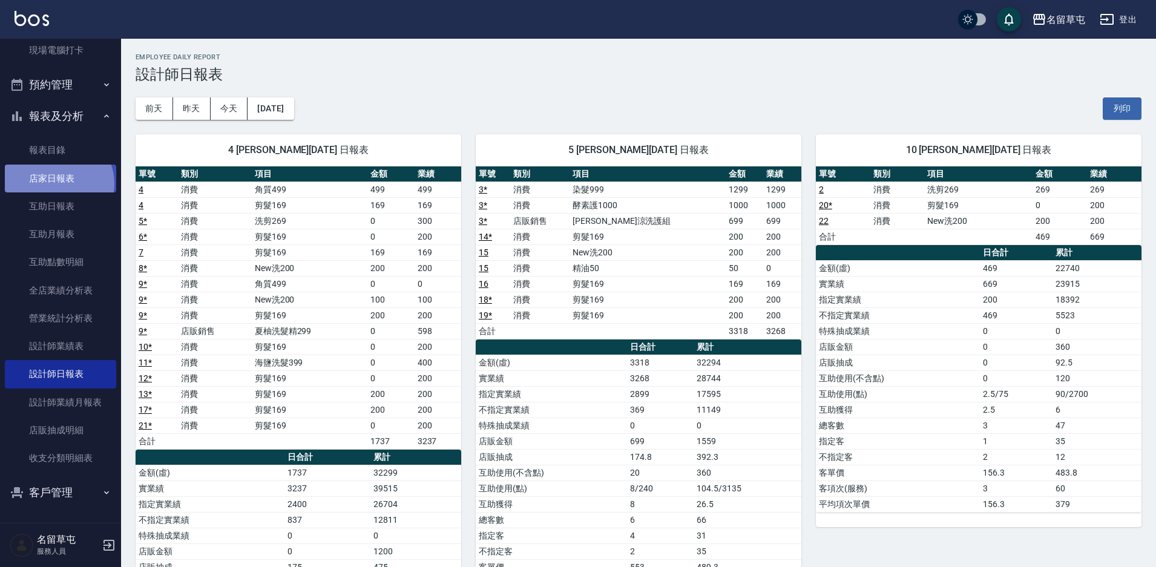
click at [56, 183] on link "店家日報表" at bounding box center [60, 179] width 111 height 28
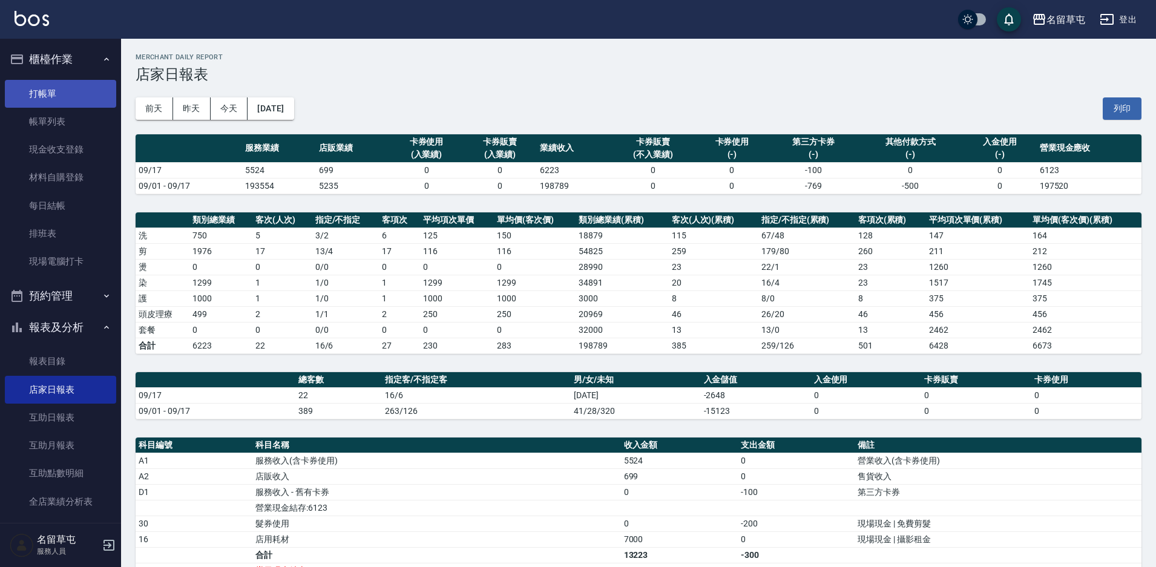
click at [70, 89] on link "打帳單" at bounding box center [60, 94] width 111 height 28
